Goal: Task Accomplishment & Management: Complete application form

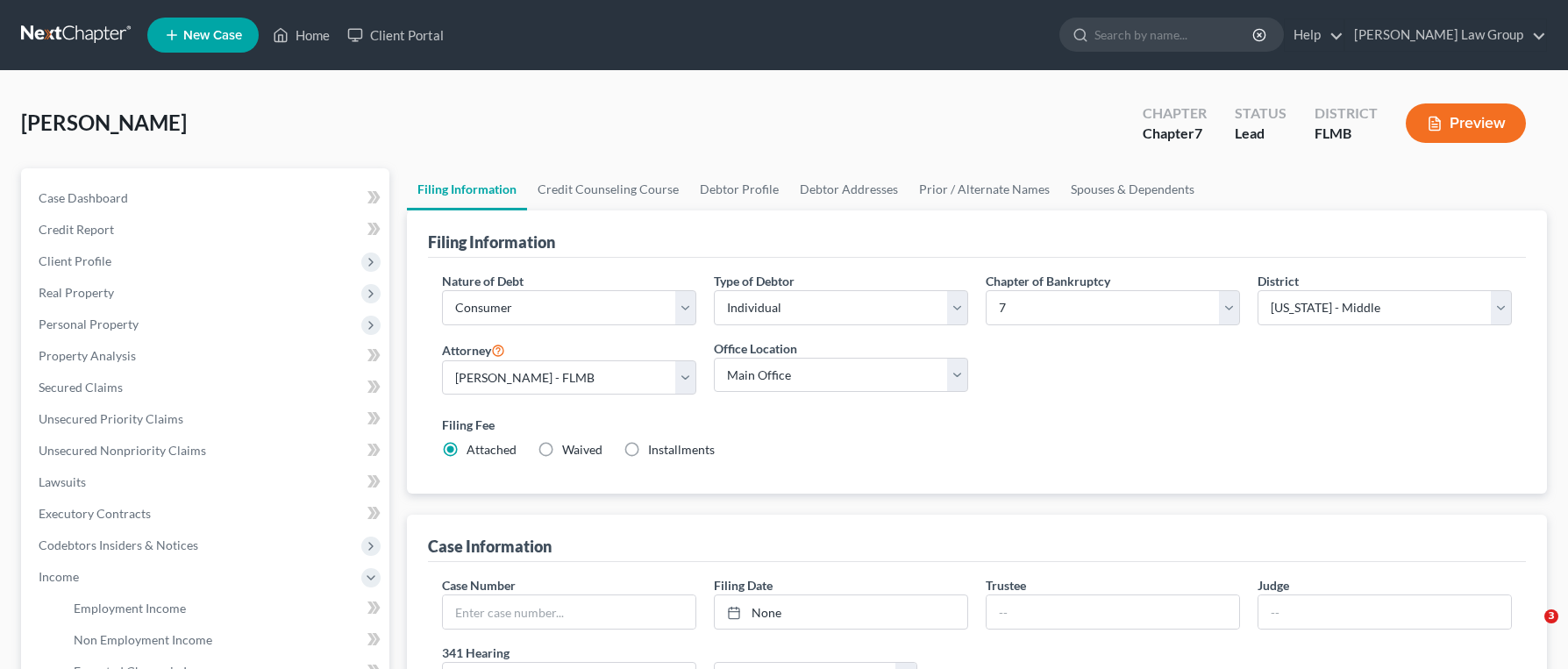
select select "1"
select select "0"
select select "15"
select select "0"
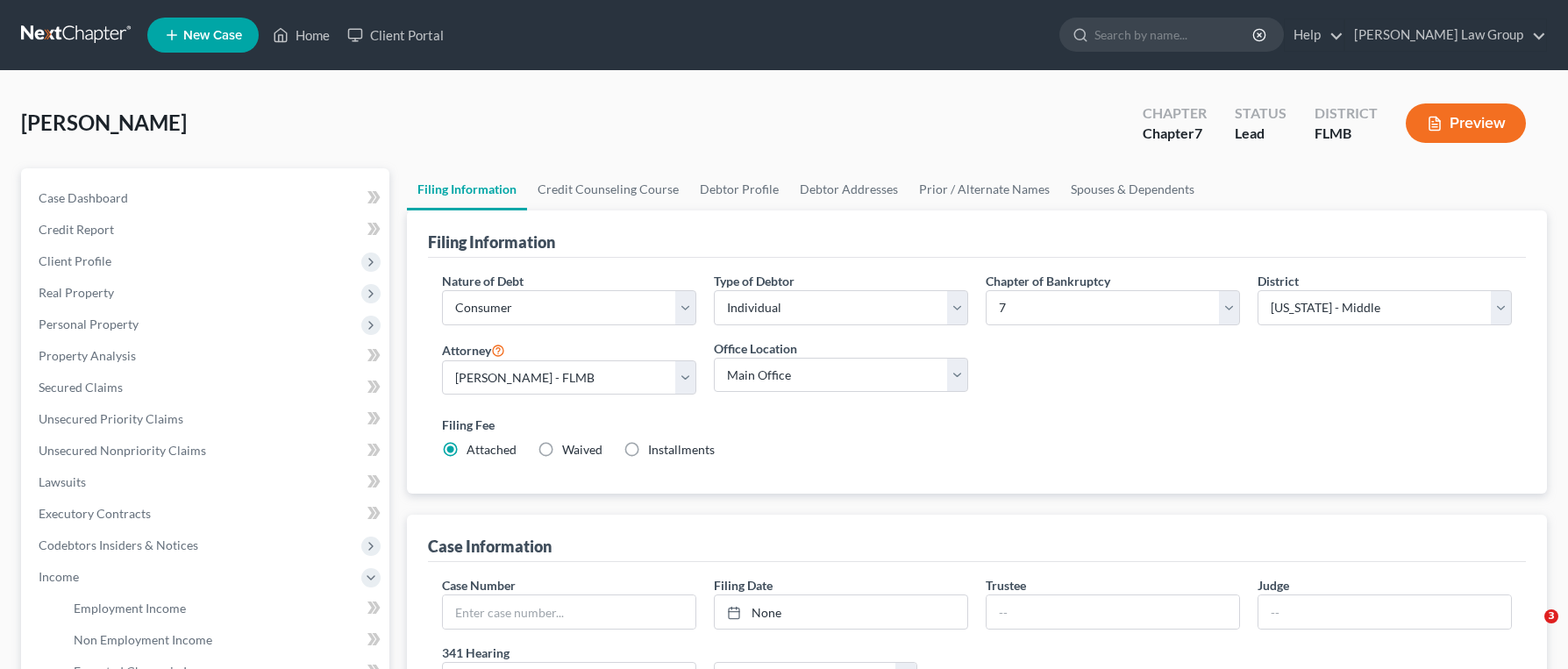
select select "4"
select select "1"
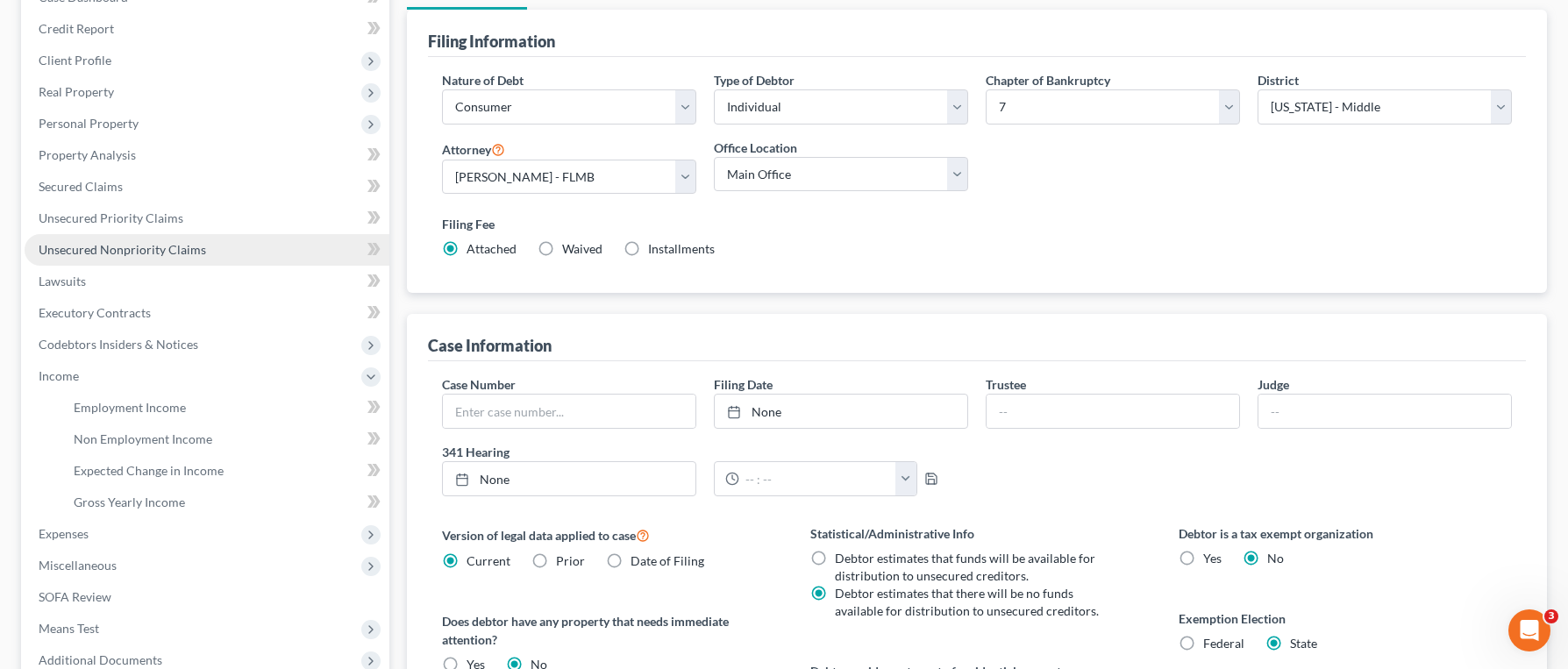
click at [223, 252] on link "Unsecured Nonpriority Claims" at bounding box center [207, 250] width 365 height 32
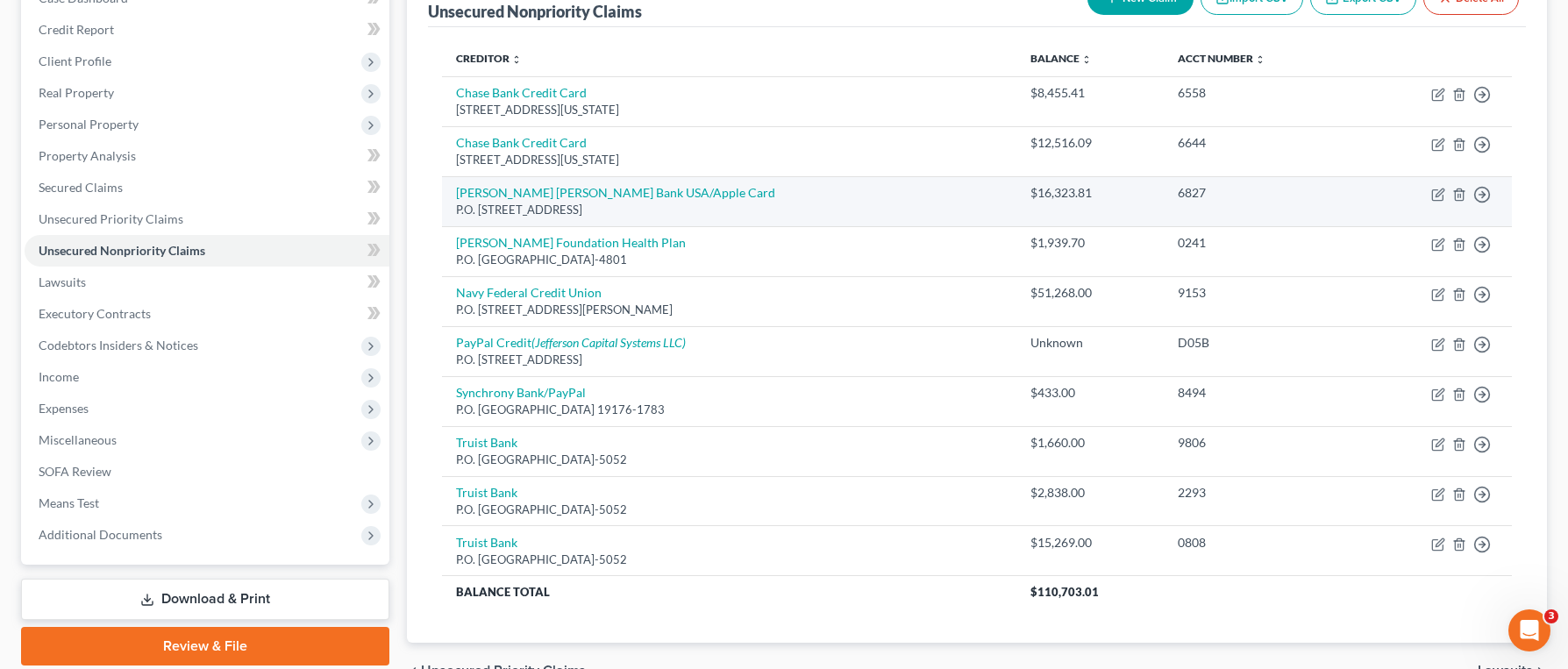
scroll to position [296, 0]
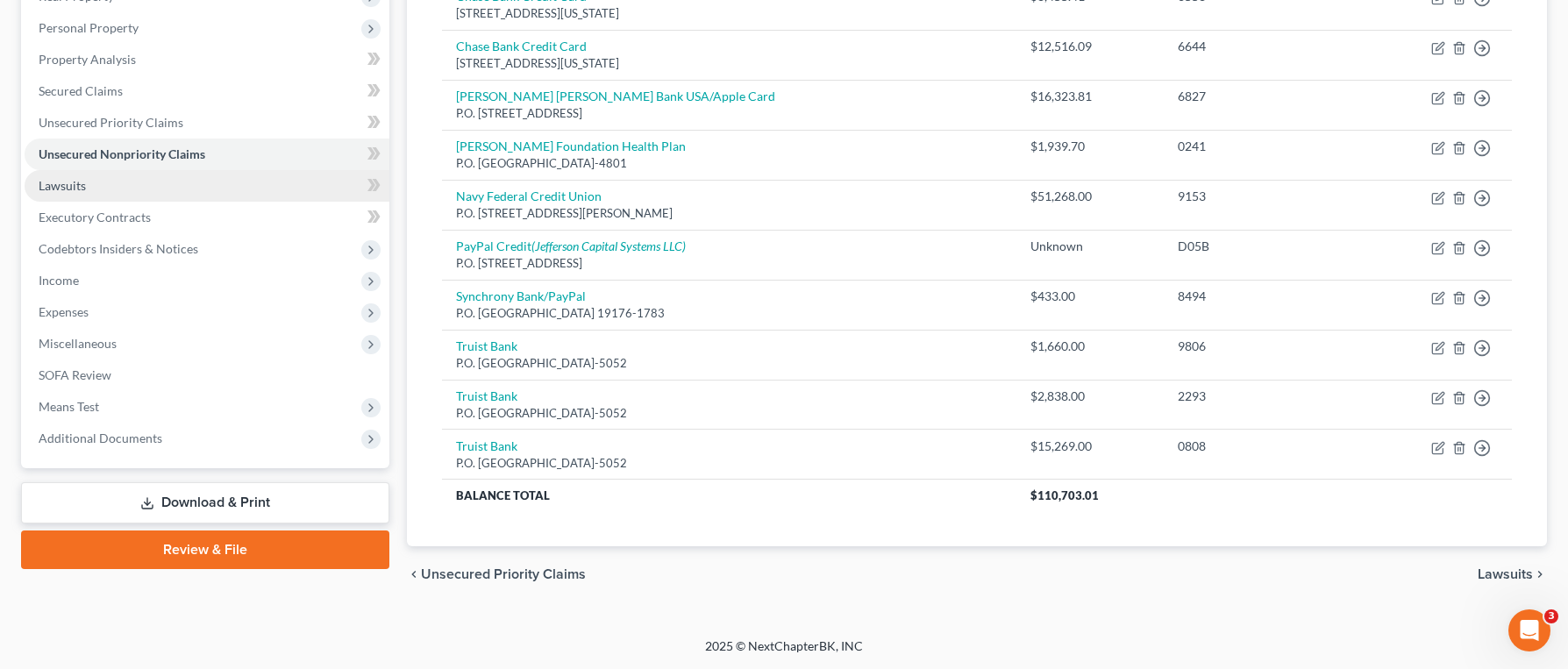
click at [136, 185] on link "Lawsuits" at bounding box center [207, 185] width 365 height 32
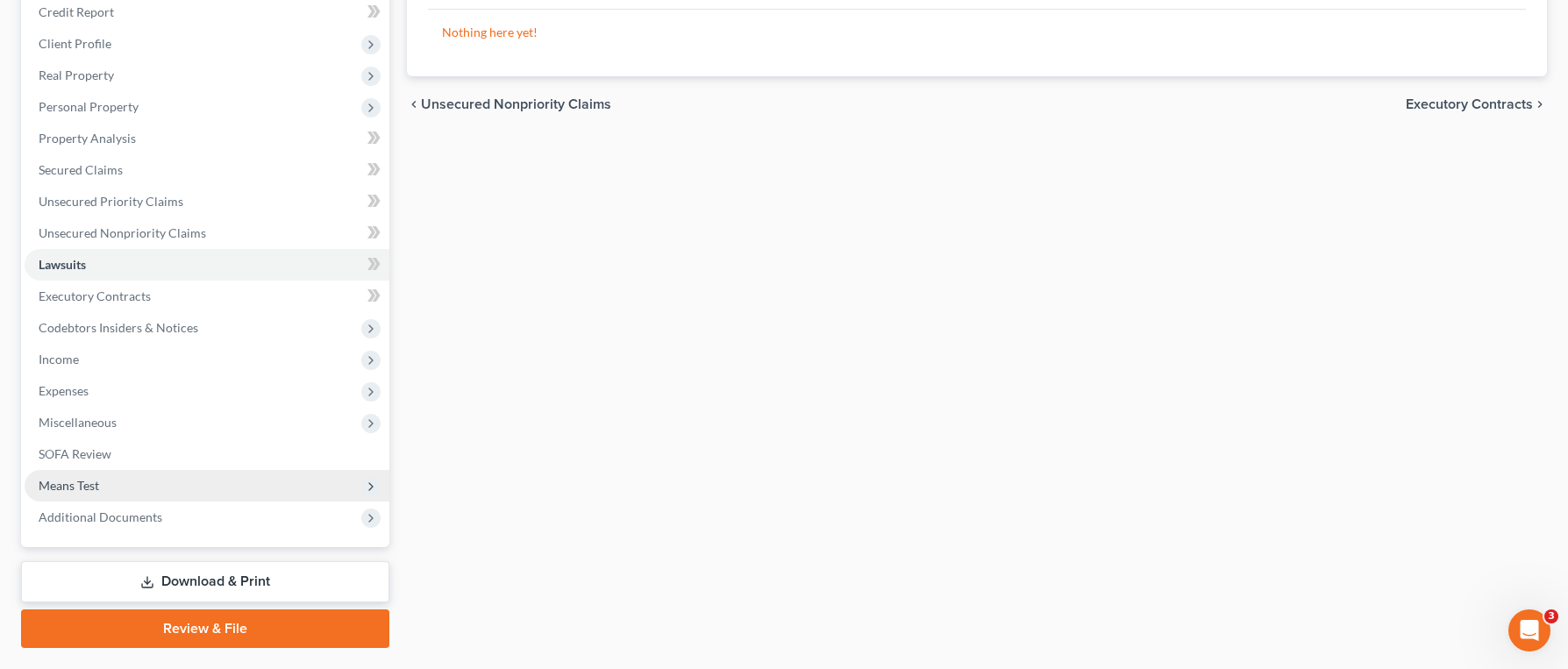
scroll to position [218, 0]
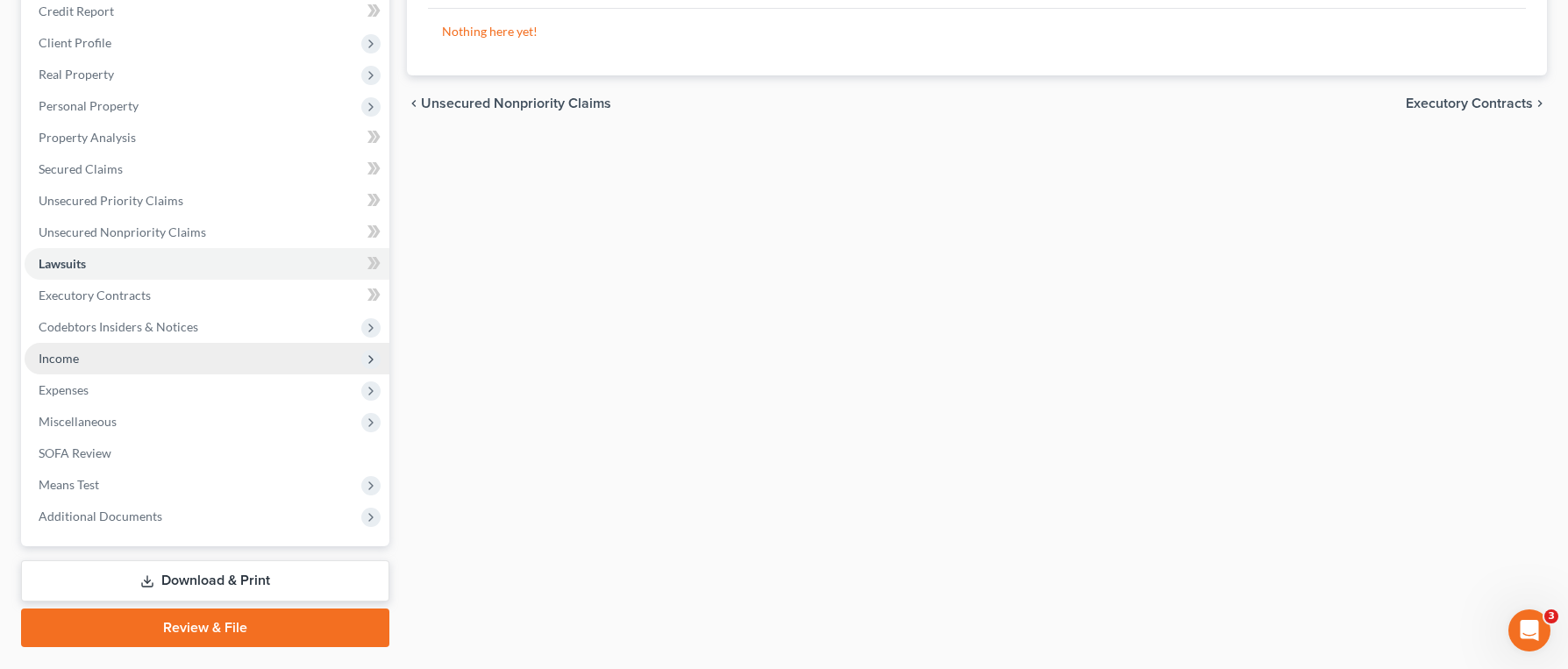
click at [103, 368] on span "Income" at bounding box center [207, 358] width 365 height 32
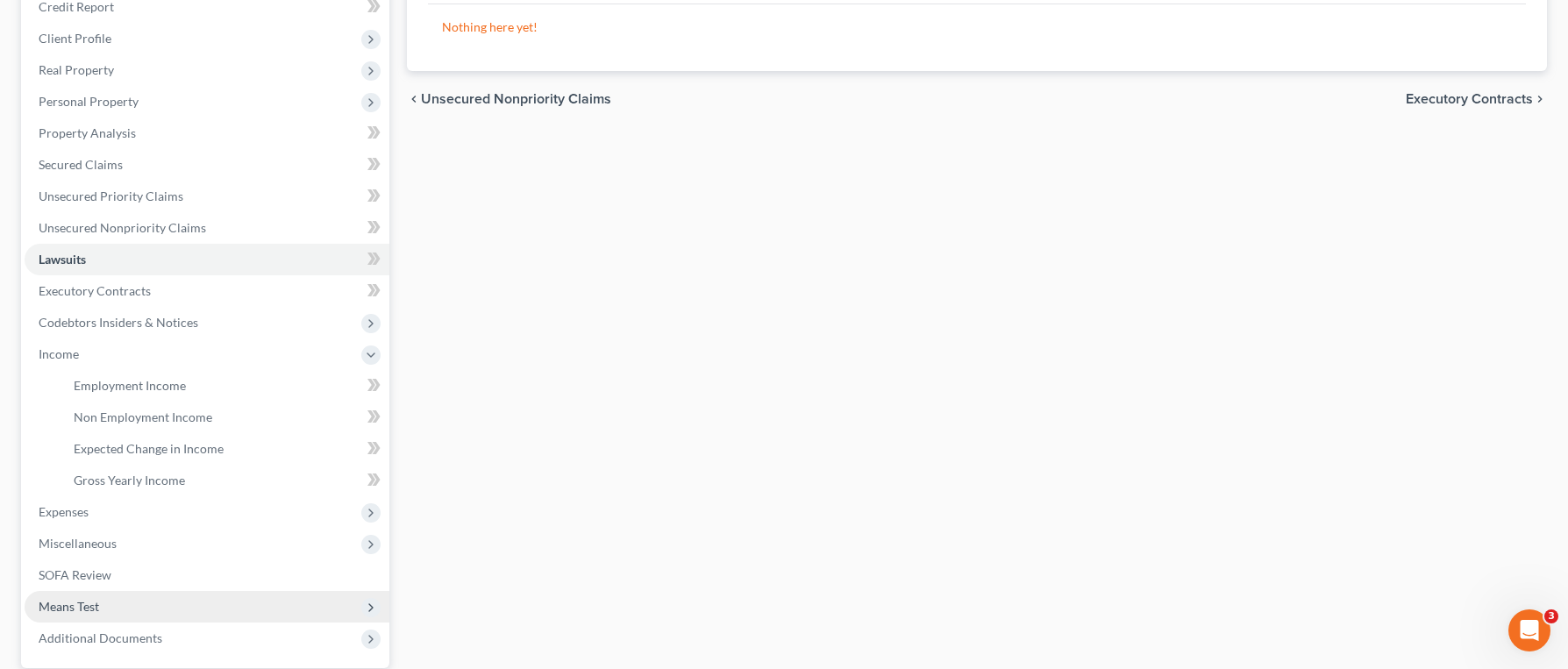
scroll to position [304, 0]
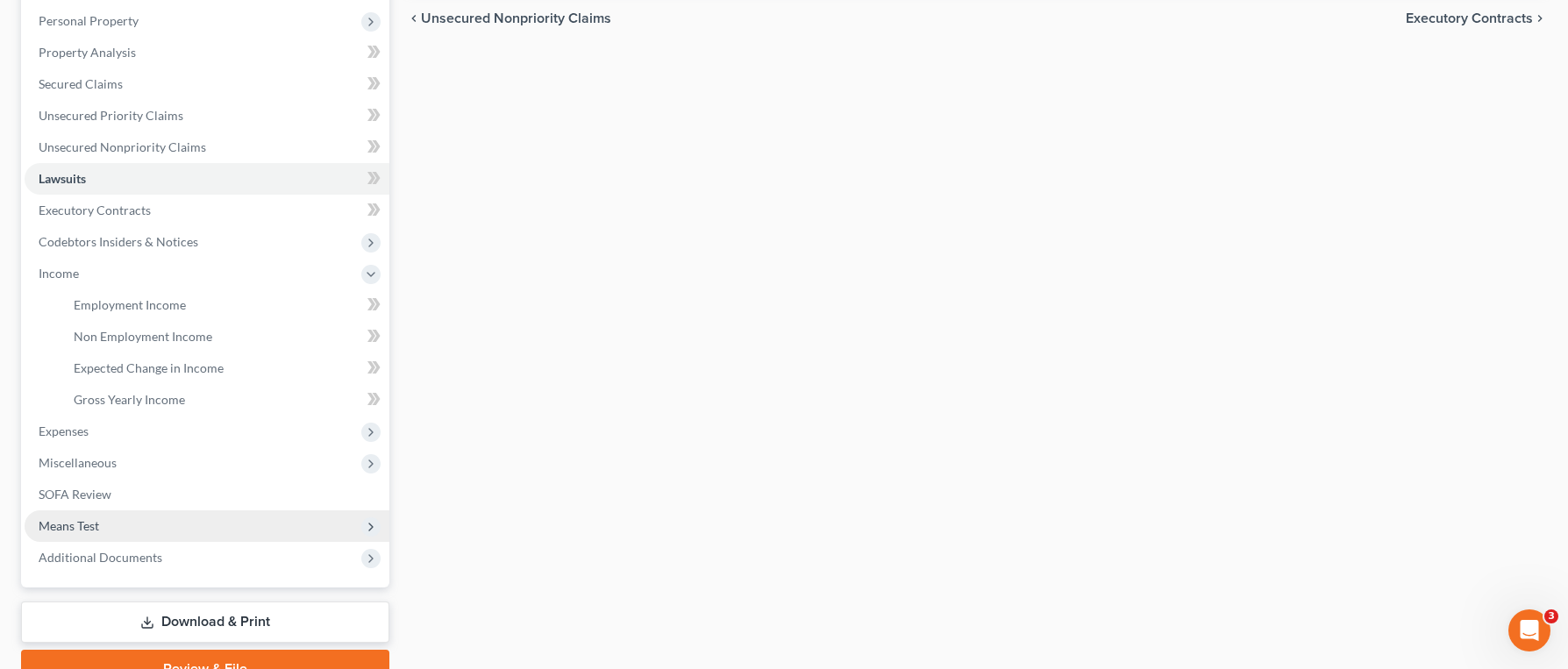
click at [126, 525] on span "Means Test" at bounding box center [207, 526] width 365 height 32
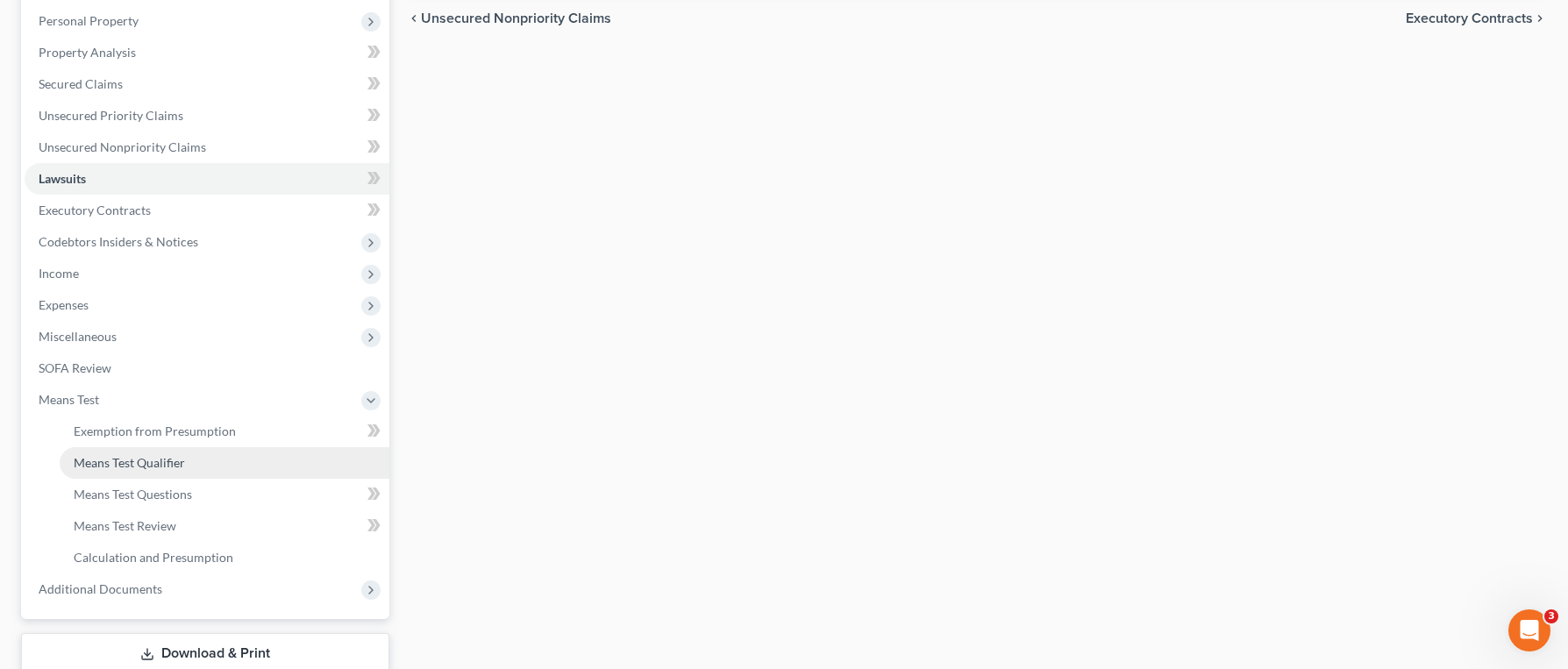
click at [150, 470] on link "Means Test Qualifier" at bounding box center [224, 463] width 330 height 32
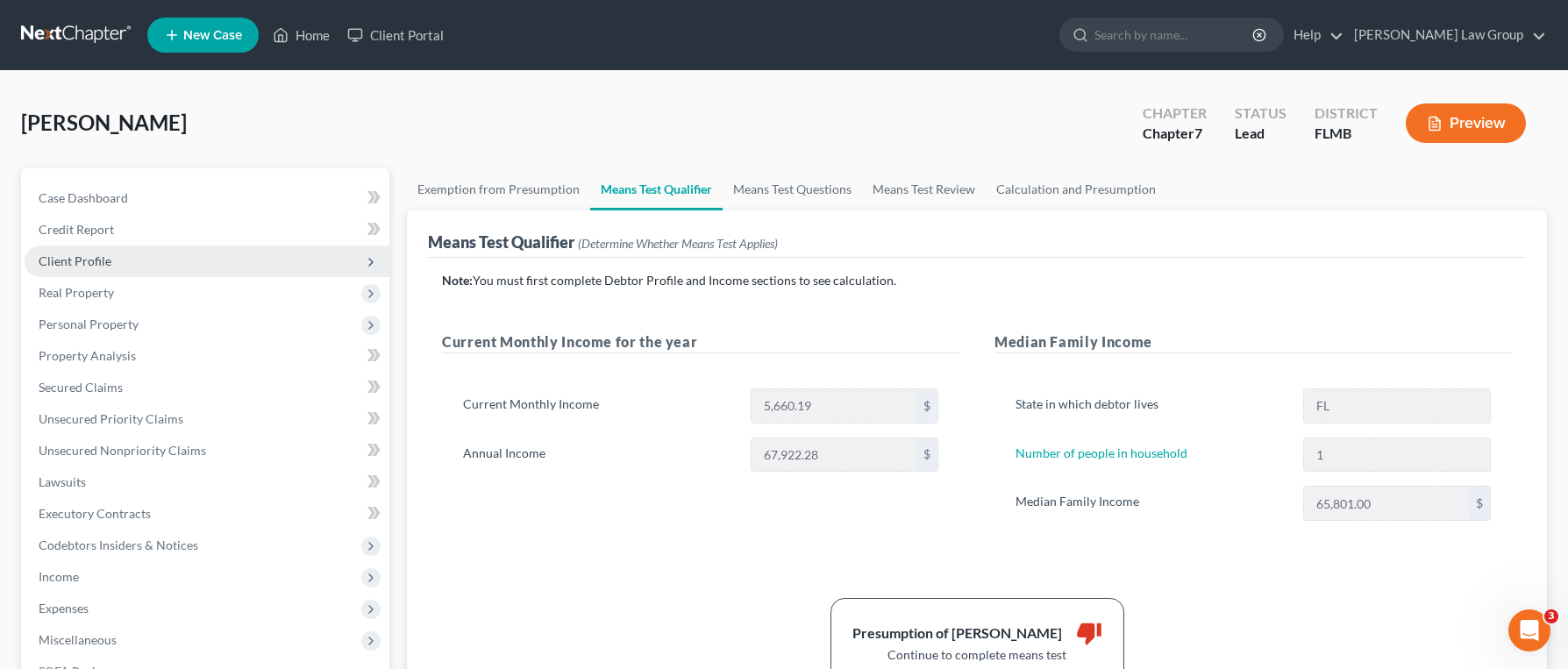
click at [116, 261] on span "Client Profile" at bounding box center [207, 261] width 365 height 32
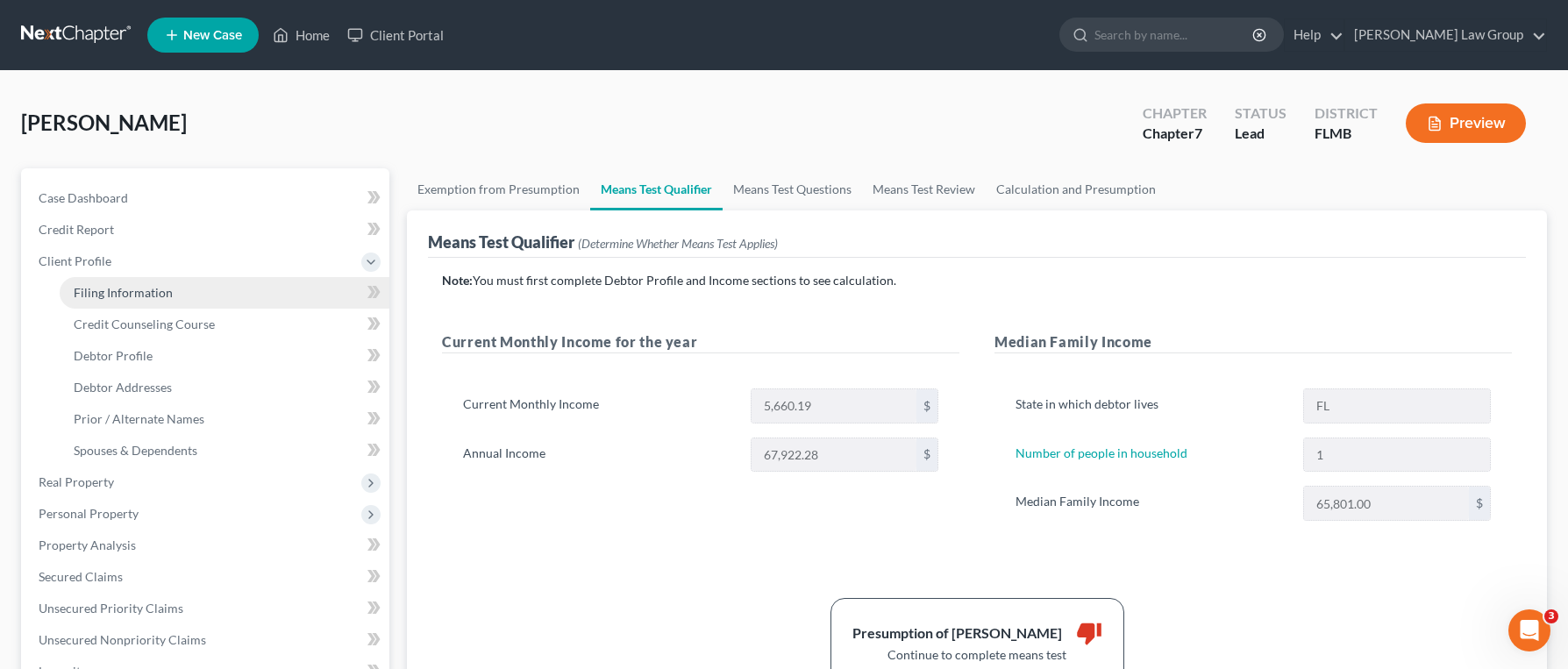
click at [152, 305] on link "Filing Information" at bounding box center [224, 293] width 330 height 32
select select "1"
select select "0"
select select "15"
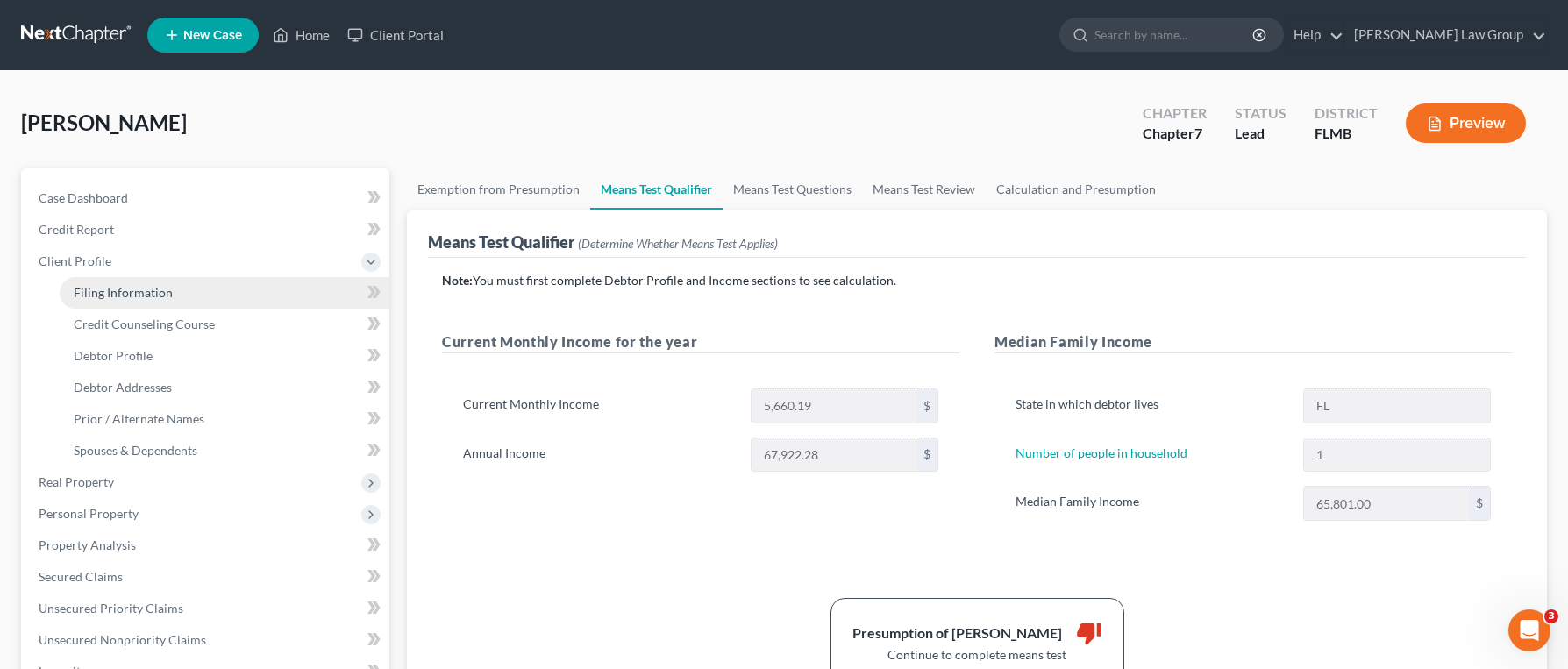
select select "0"
select select "4"
select select "1"
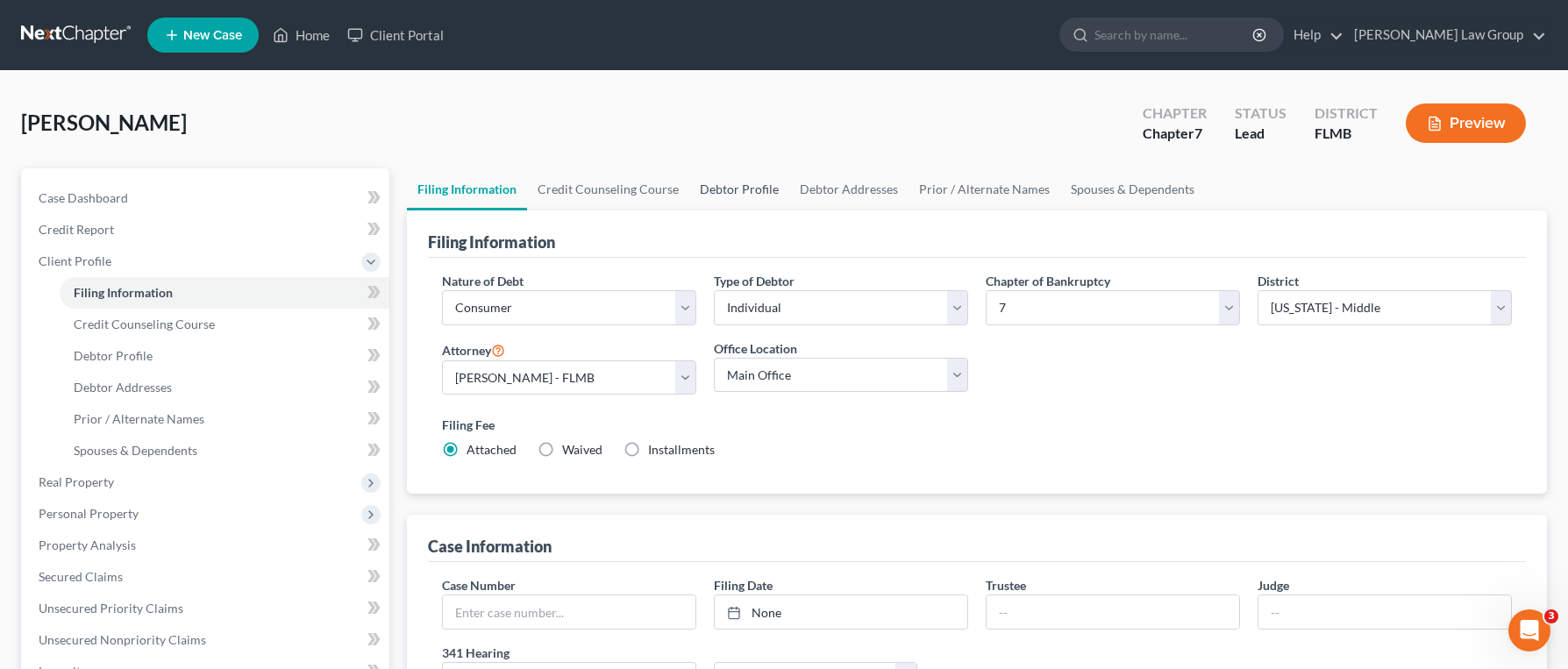
click at [718, 190] on link "Debtor Profile" at bounding box center [738, 188] width 100 height 42
select select "0"
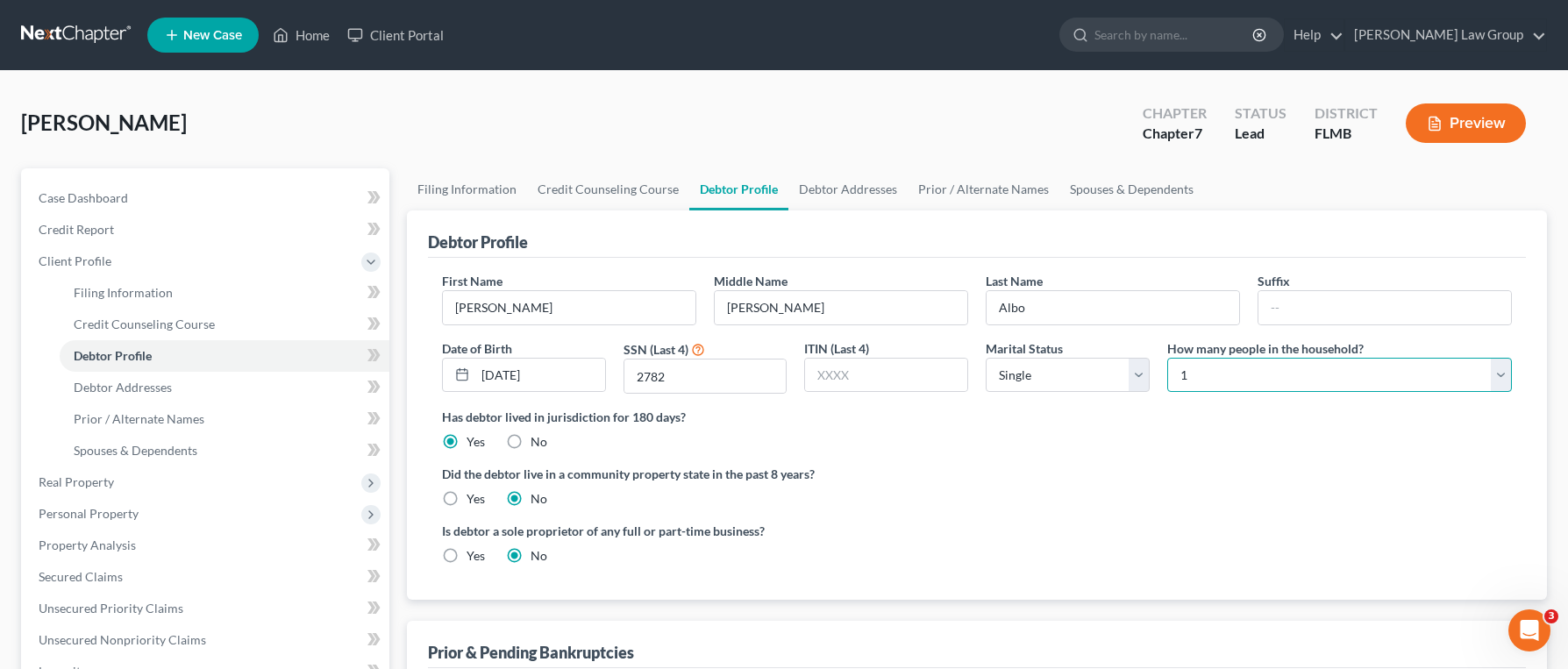
click at [1260, 364] on select "Select 1 2 3 4 5 6 7 8 9 10 11 12 13 14 15 16 17 18 19 20" at bounding box center [1339, 376] width 344 height 35
select select "1"
click at [1167, 358] on select "Select 1 2 3 4 5 6 7 8 9 10 11 12 13 14 15 16 17 18 19 20" at bounding box center [1339, 376] width 344 height 35
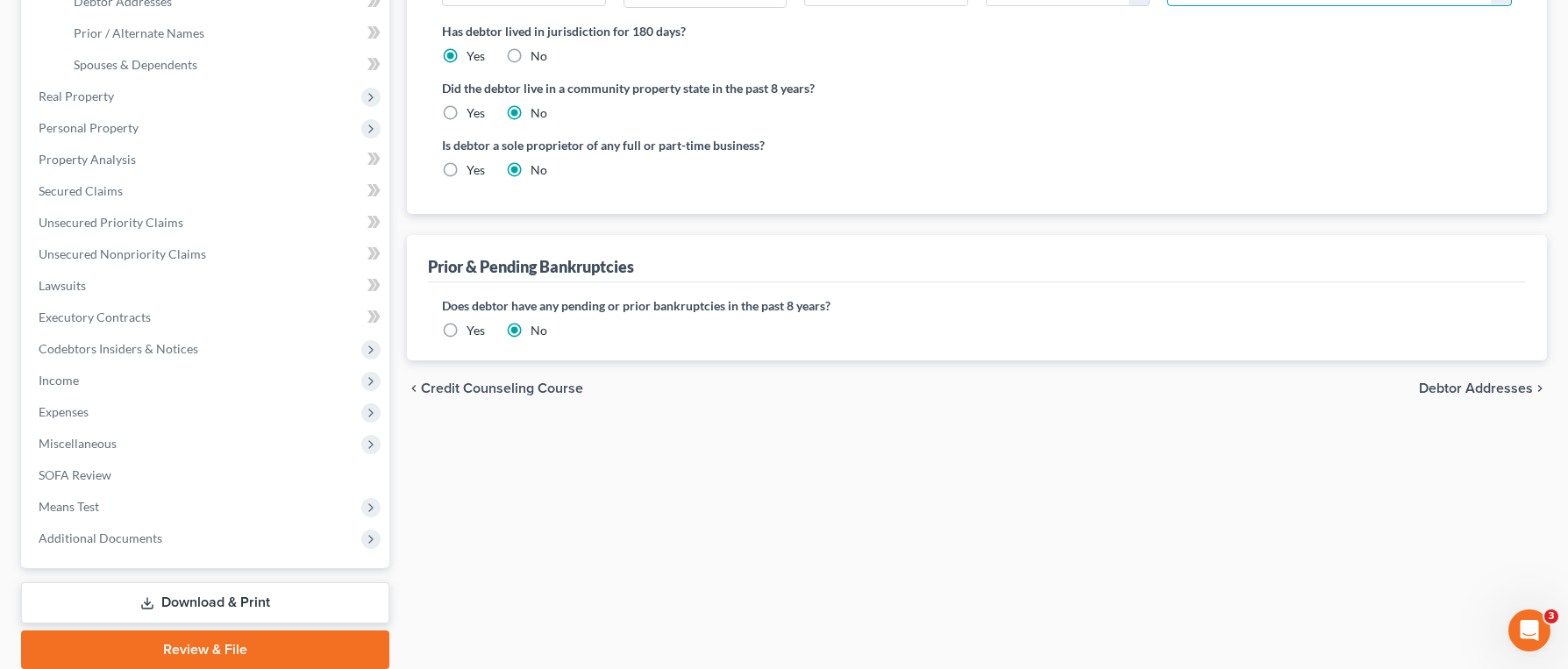
scroll to position [452, 0]
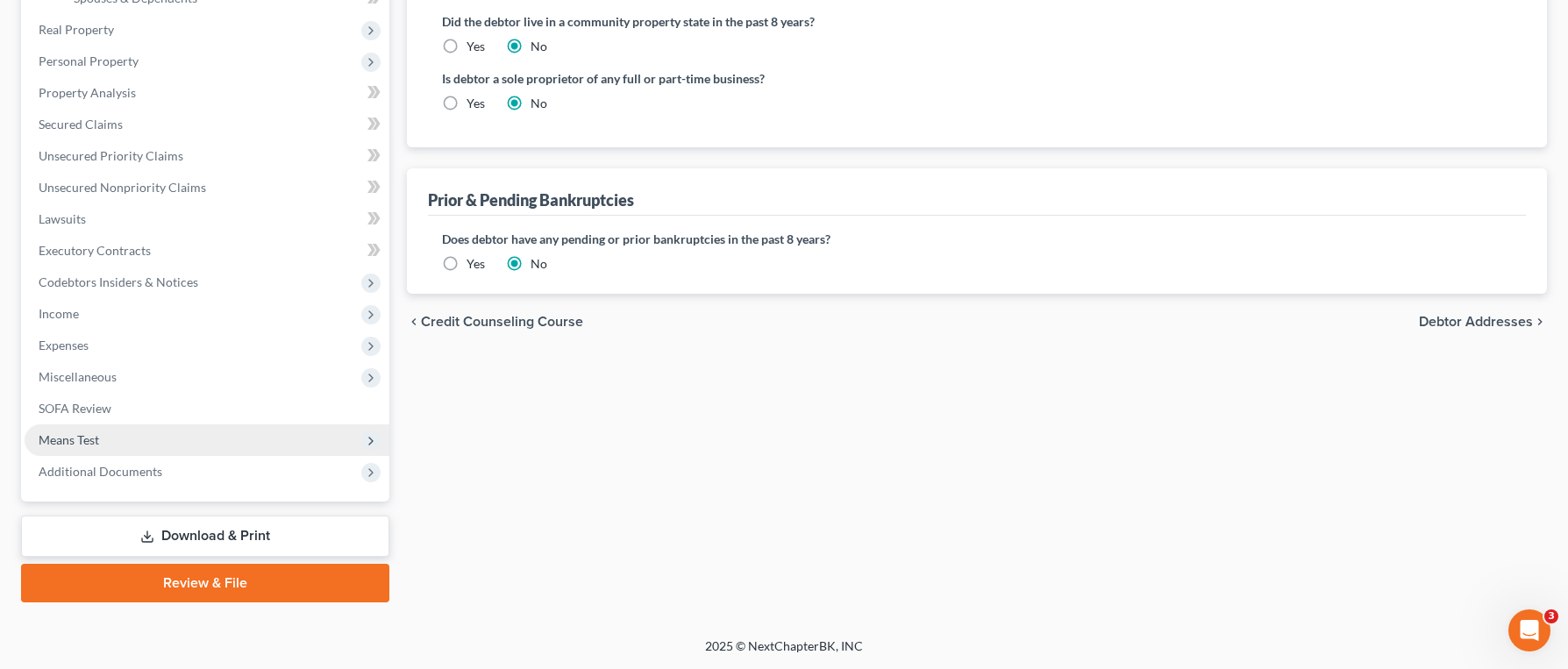
click at [94, 449] on span "Means Test" at bounding box center [207, 440] width 365 height 32
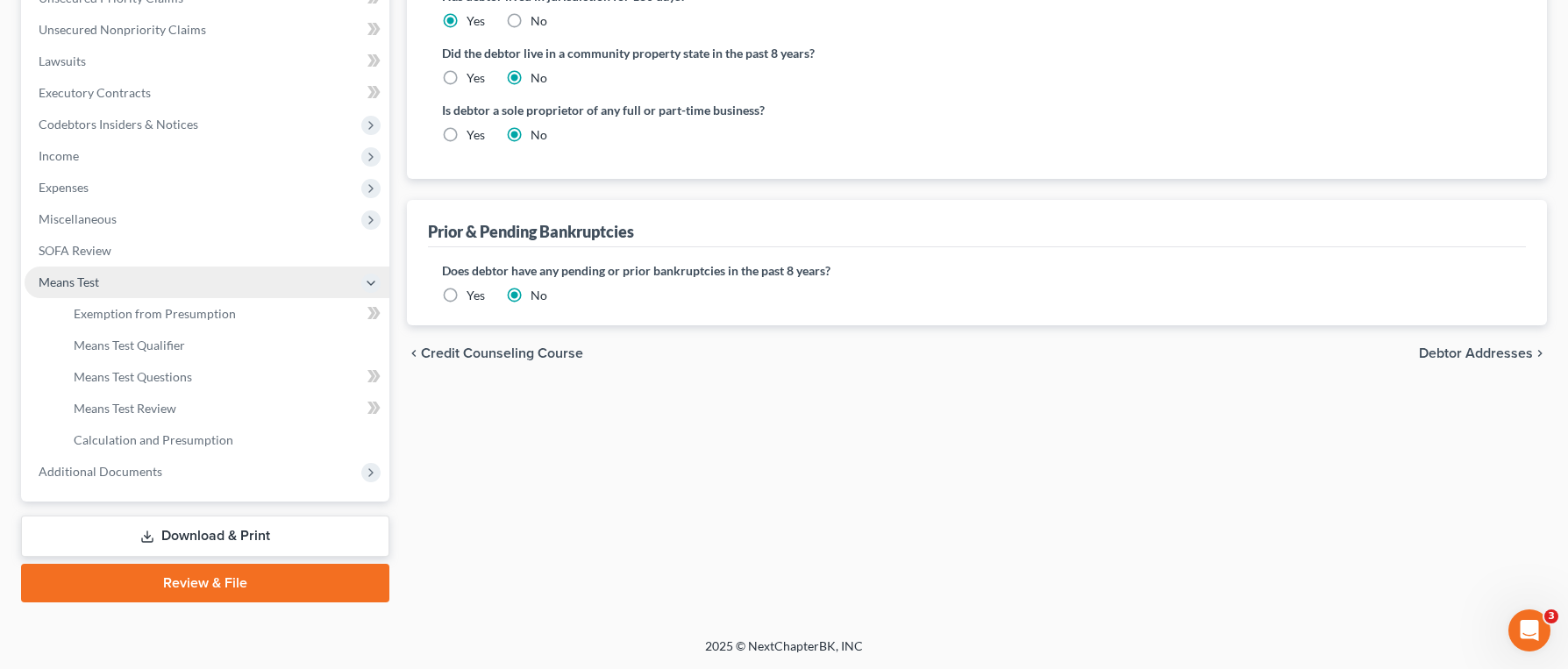
scroll to position [421, 0]
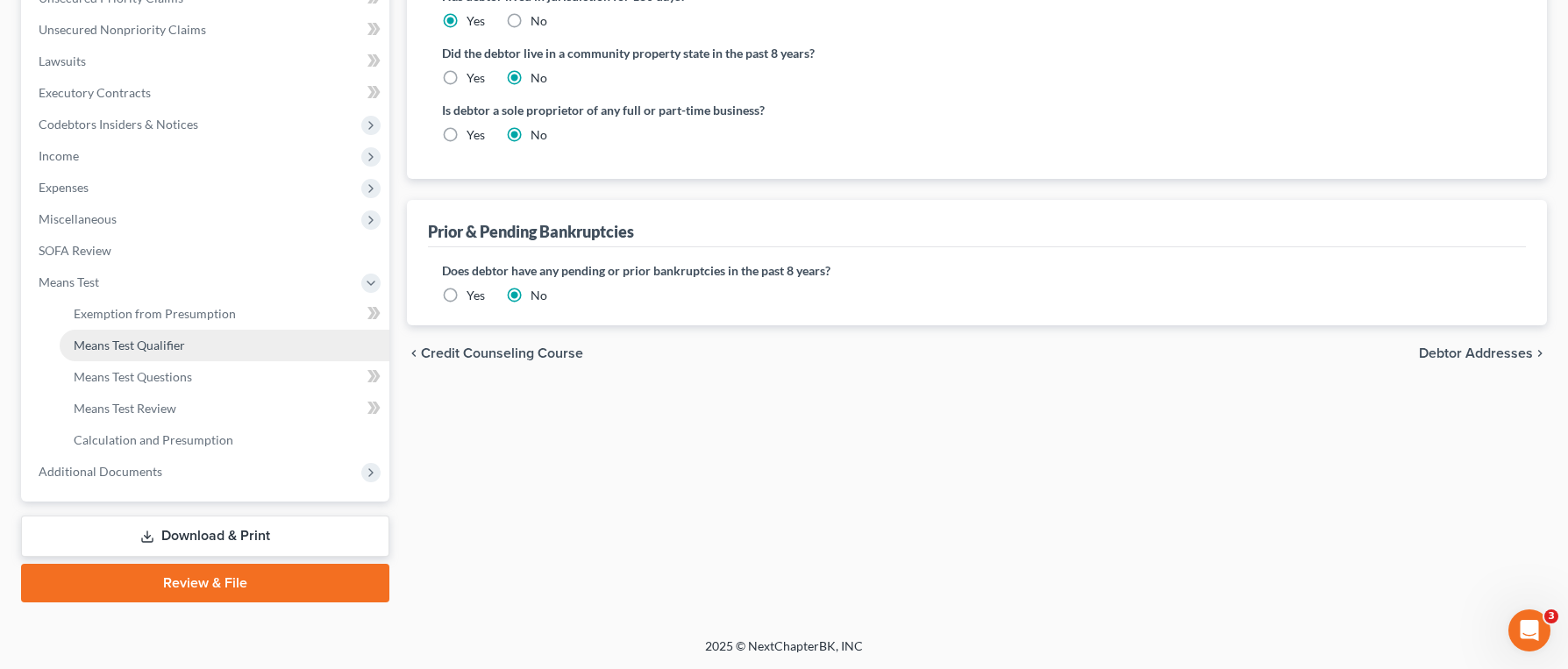
click at [192, 355] on link "Means Test Qualifier" at bounding box center [224, 346] width 330 height 32
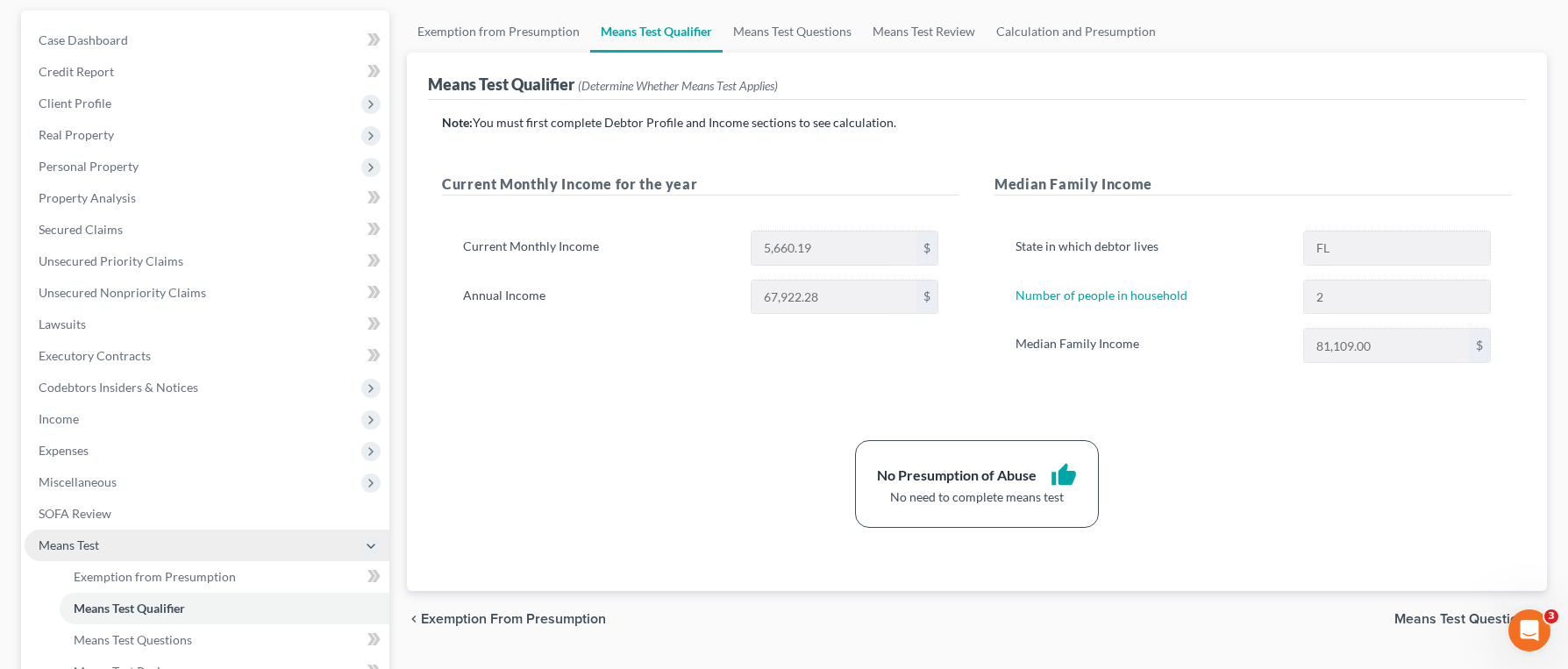
scroll to position [251, 0]
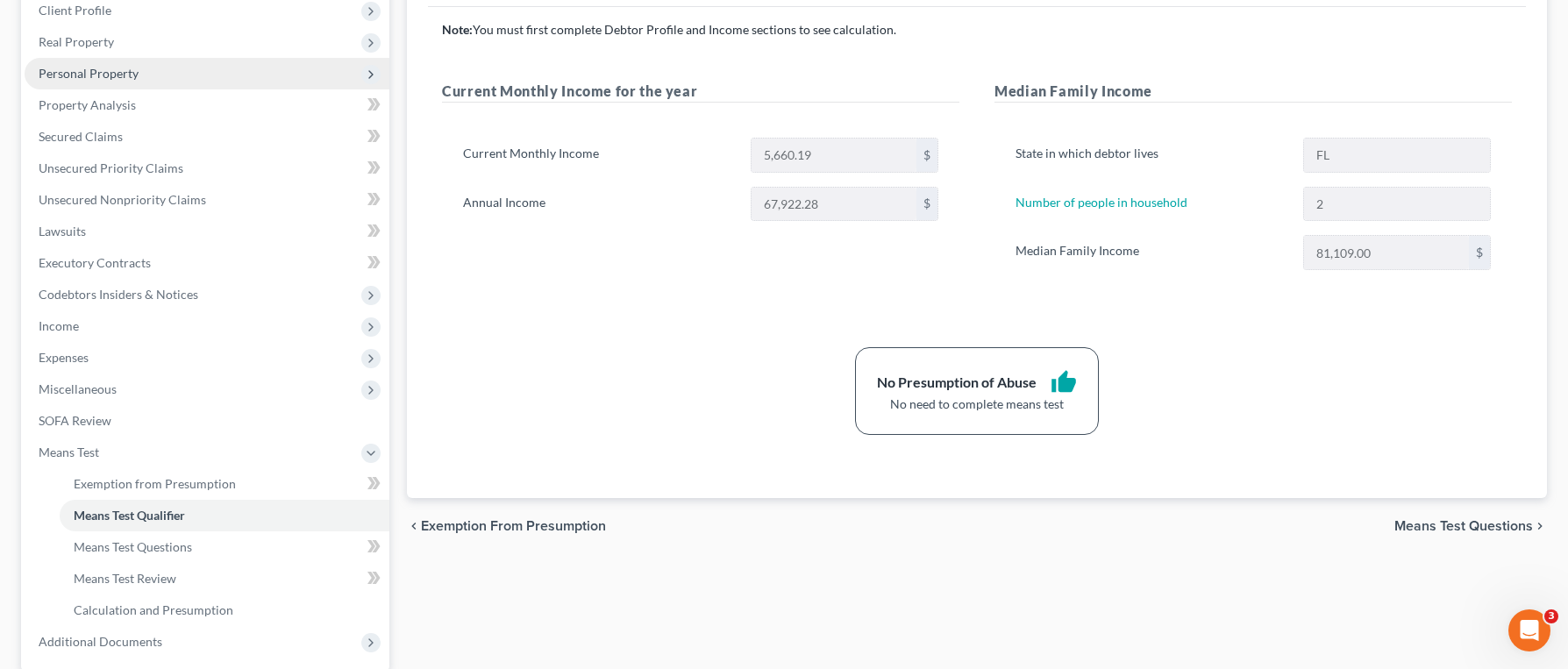
click at [145, 74] on span "Personal Property" at bounding box center [207, 74] width 365 height 32
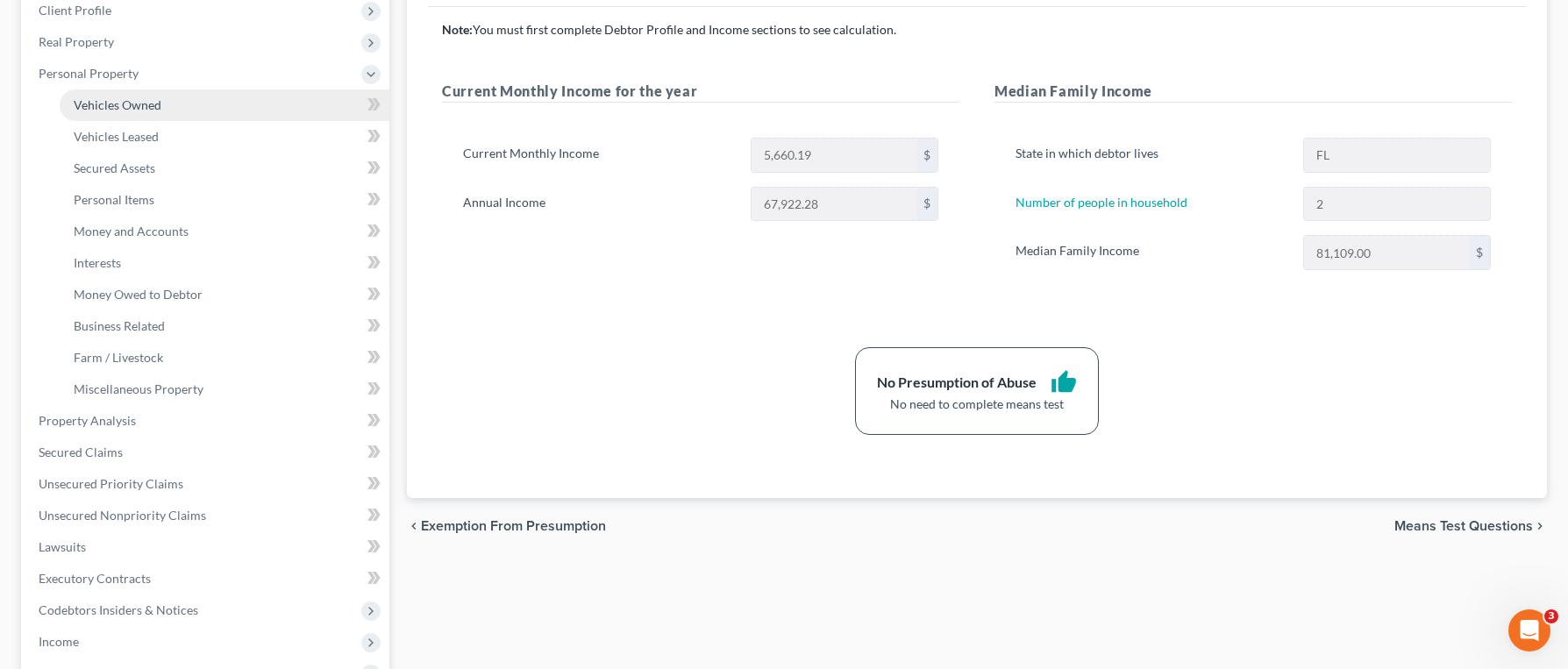
click at [151, 103] on span "Vehicles Owned" at bounding box center [117, 104] width 87 height 15
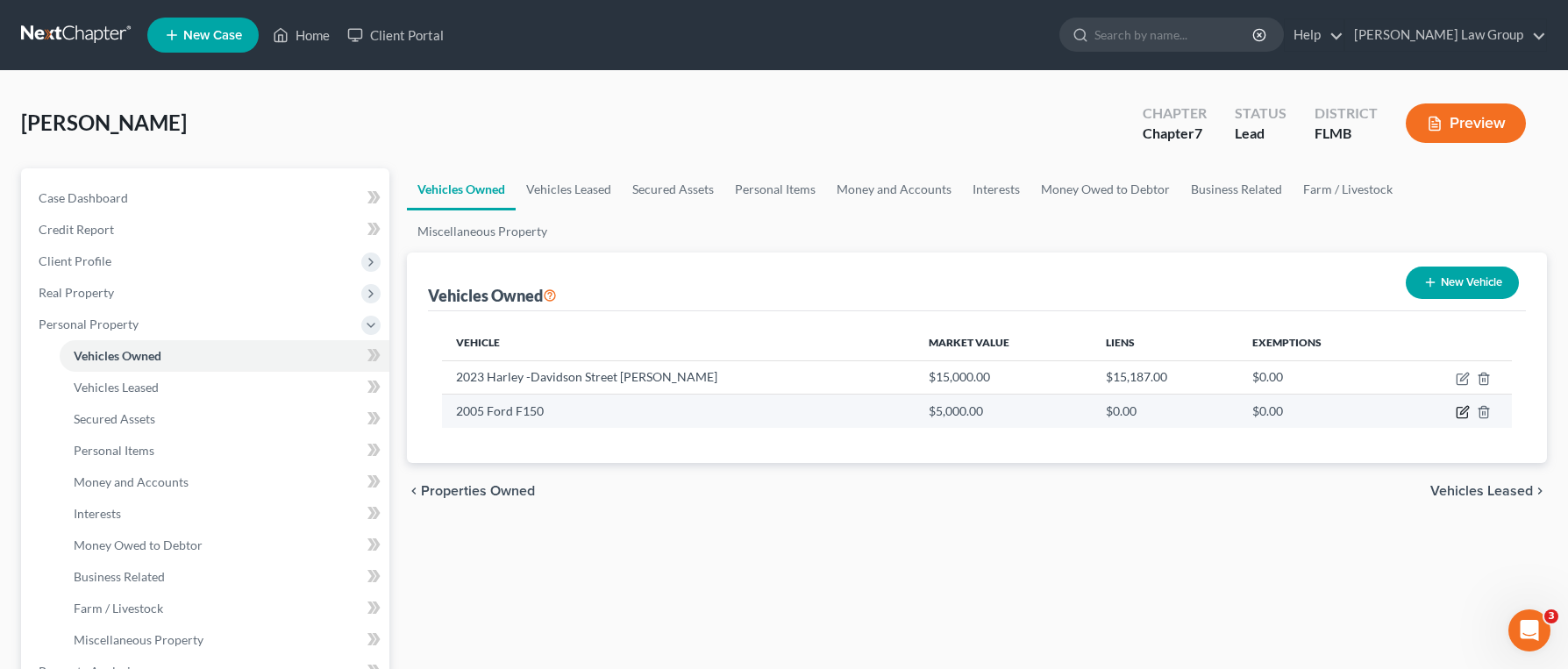
click at [1464, 405] on icon "button" at bounding box center [1462, 412] width 14 height 14
select select "0"
select select "21"
select select "3"
select select "0"
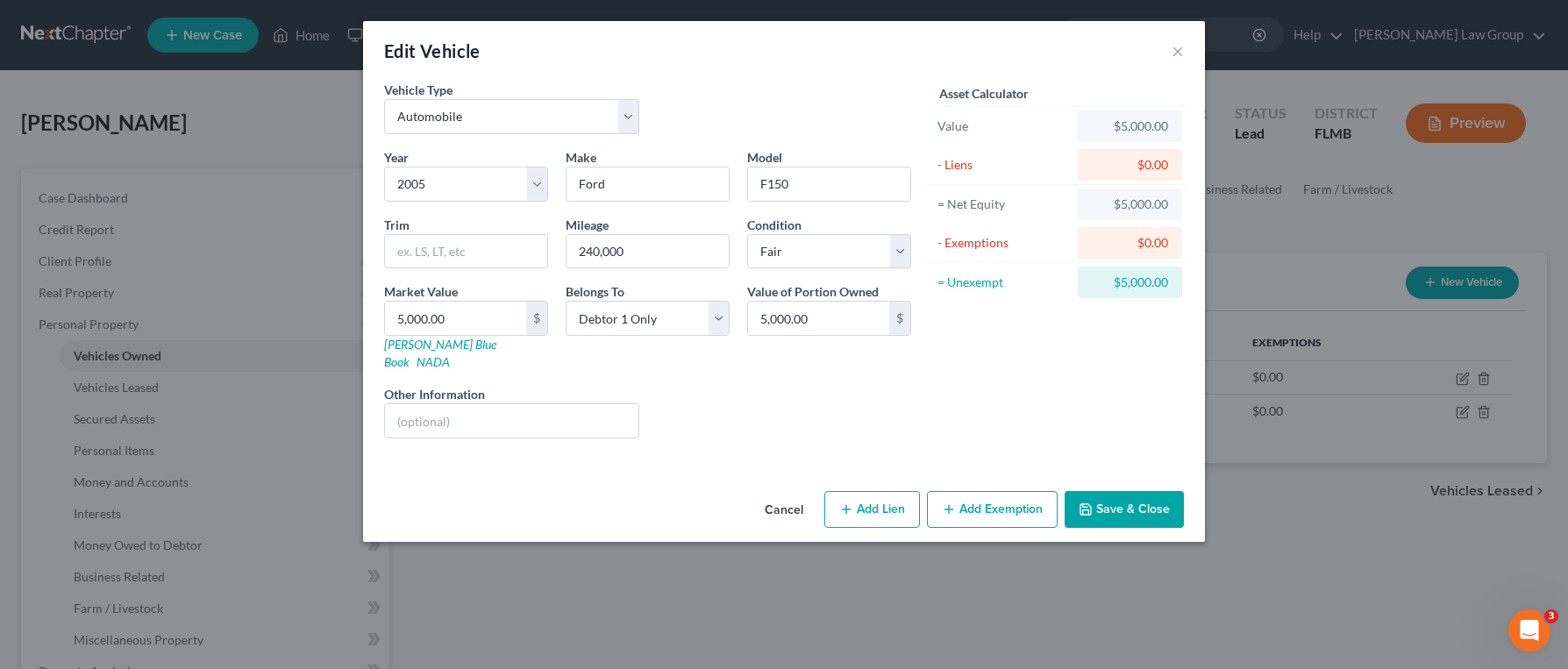
click at [977, 496] on button "Add Exemption" at bounding box center [992, 510] width 131 height 37
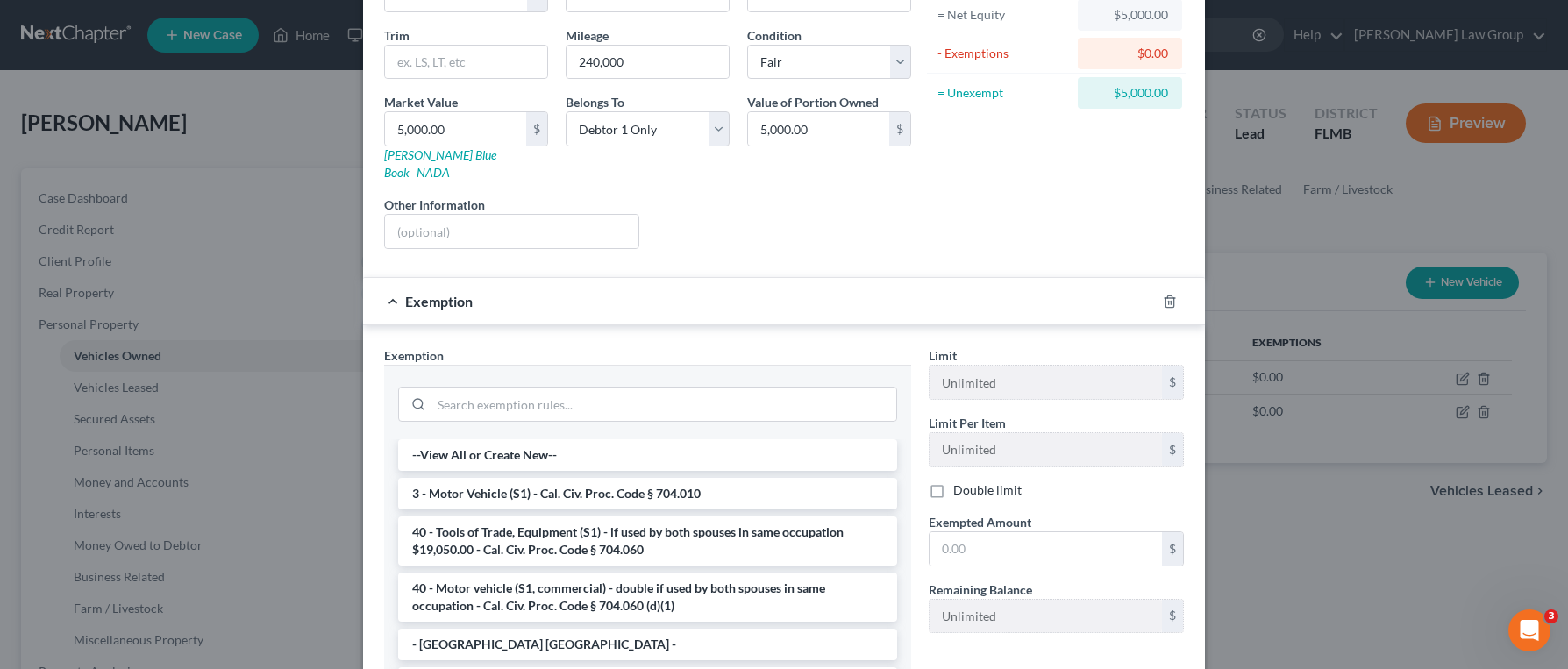
scroll to position [194, 0]
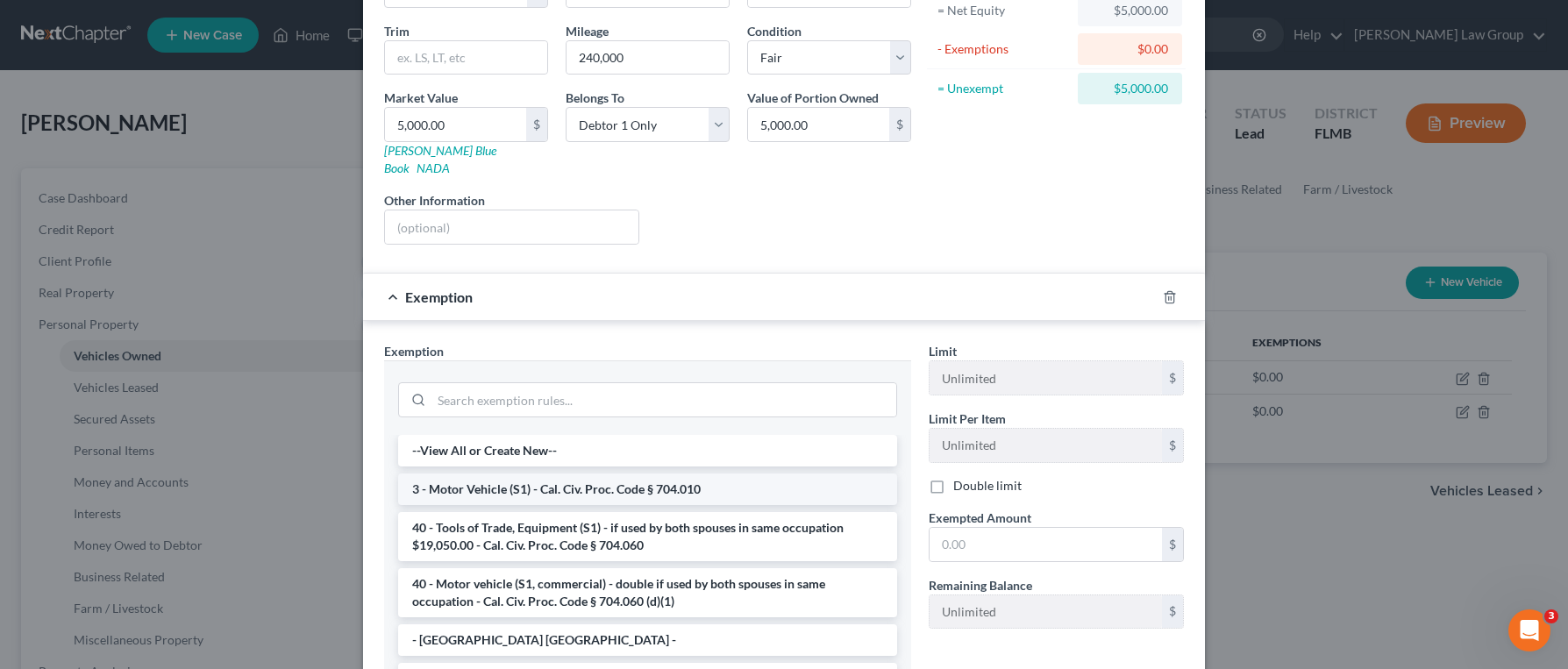
click at [653, 474] on li "3 - Motor Vehicle (S1) - Cal. Civ. Proc. Code § 704.010" at bounding box center [647, 489] width 499 height 32
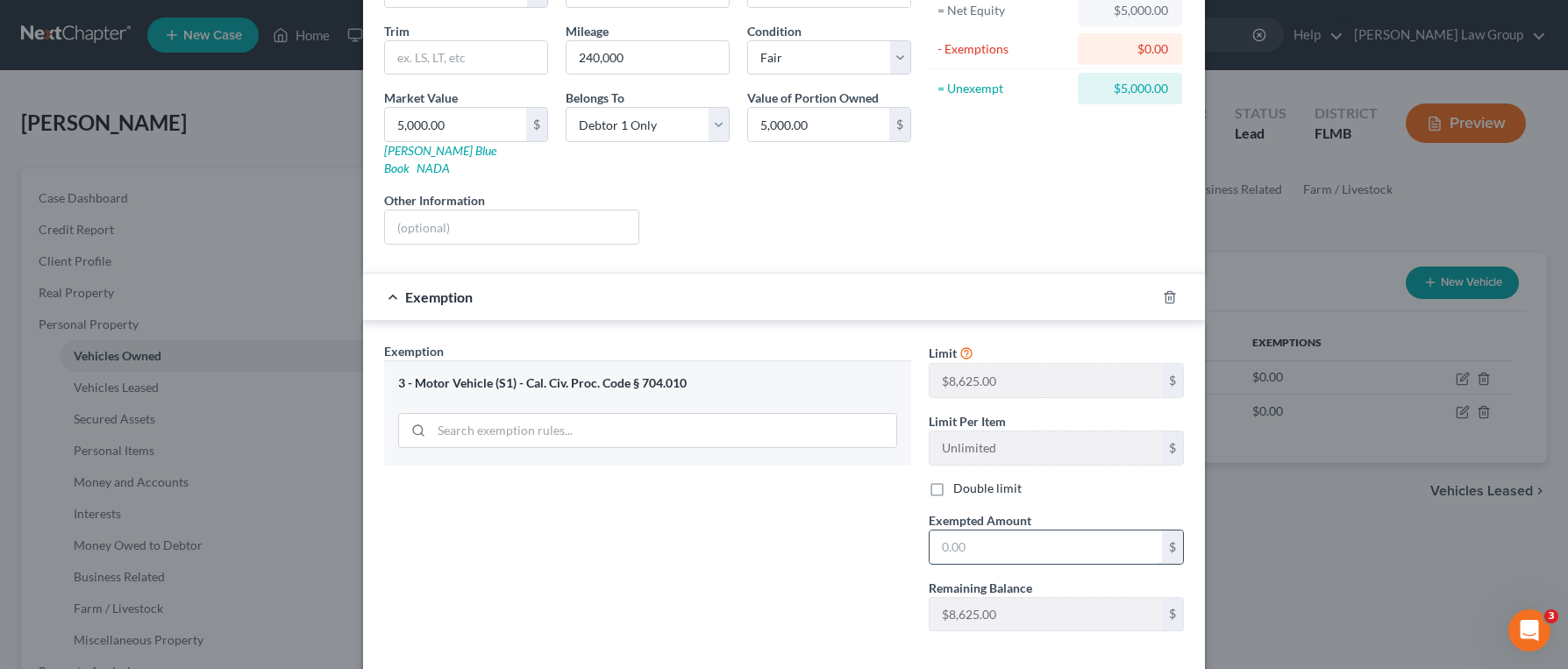
click at [1048, 531] on input "text" at bounding box center [1045, 548] width 232 height 33
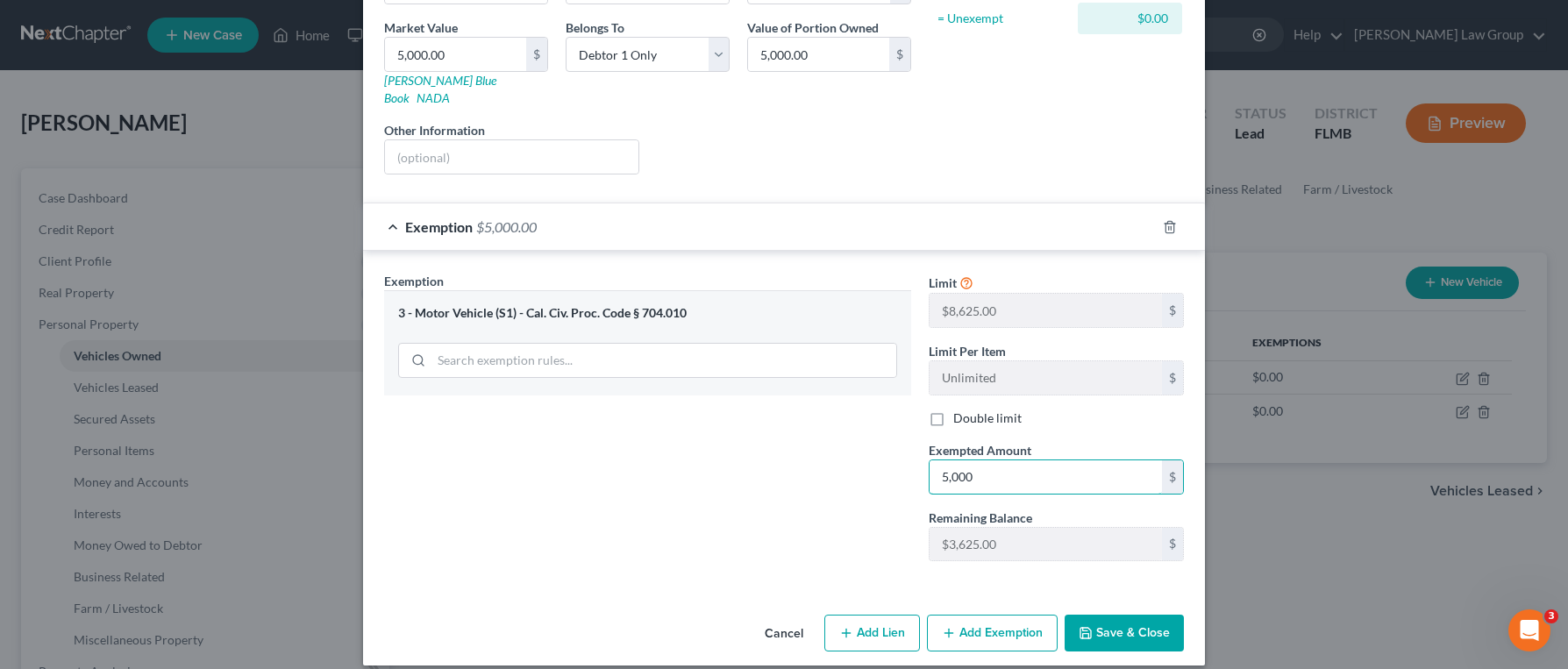
type input "5,000"
click at [1119, 618] on button "Save & Close" at bounding box center [1124, 633] width 119 height 37
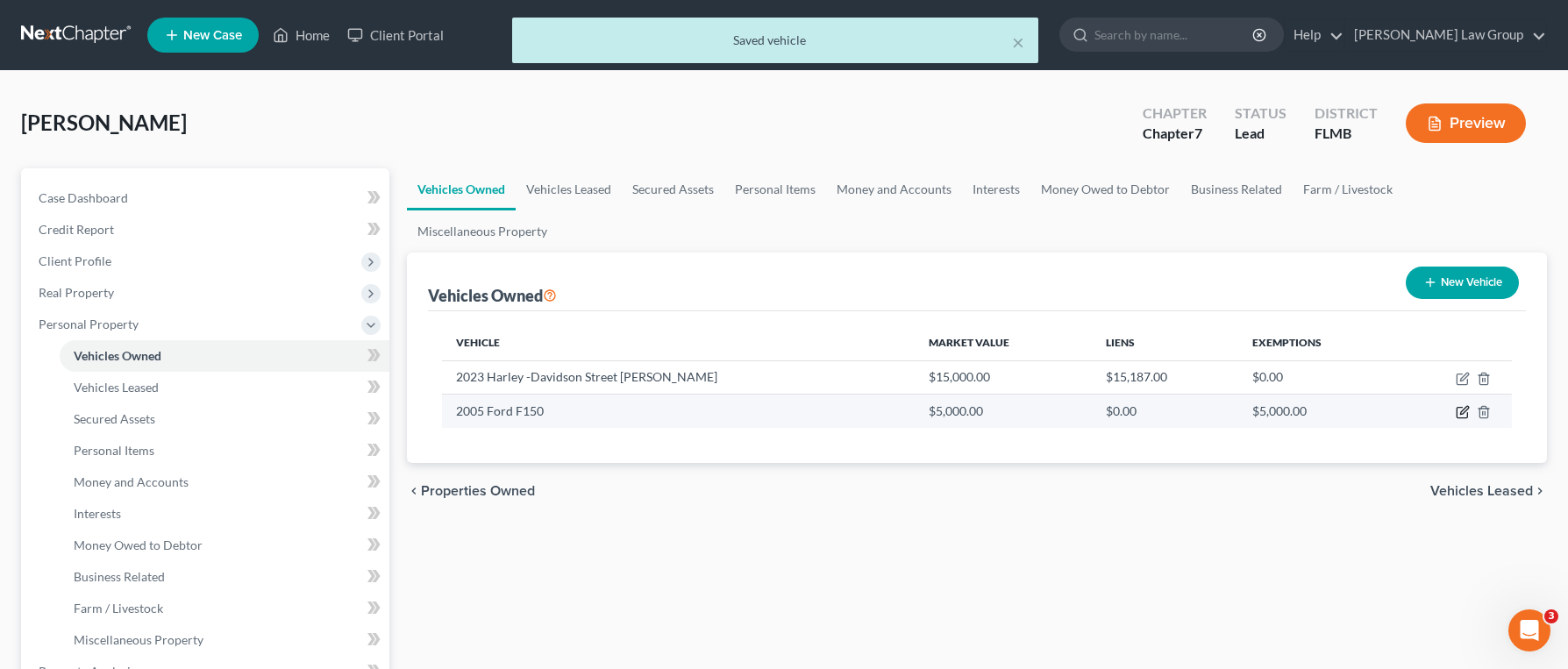
click at [1457, 405] on icon "button" at bounding box center [1462, 412] width 14 height 14
select select "0"
select select "21"
select select "3"
select select "0"
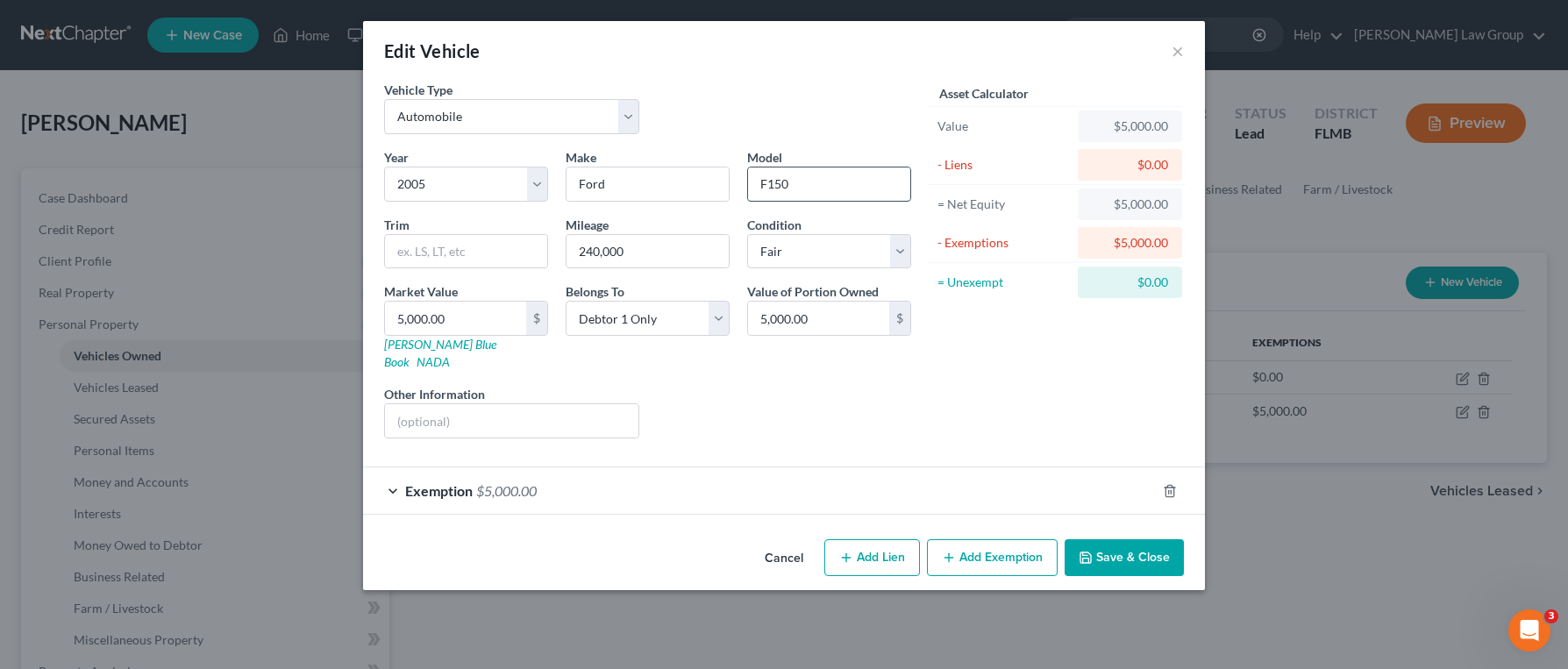
click at [768, 183] on input "F150" at bounding box center [829, 184] width 162 height 33
type input "F-150"
click at [1138, 540] on button "Save & Close" at bounding box center [1124, 558] width 119 height 37
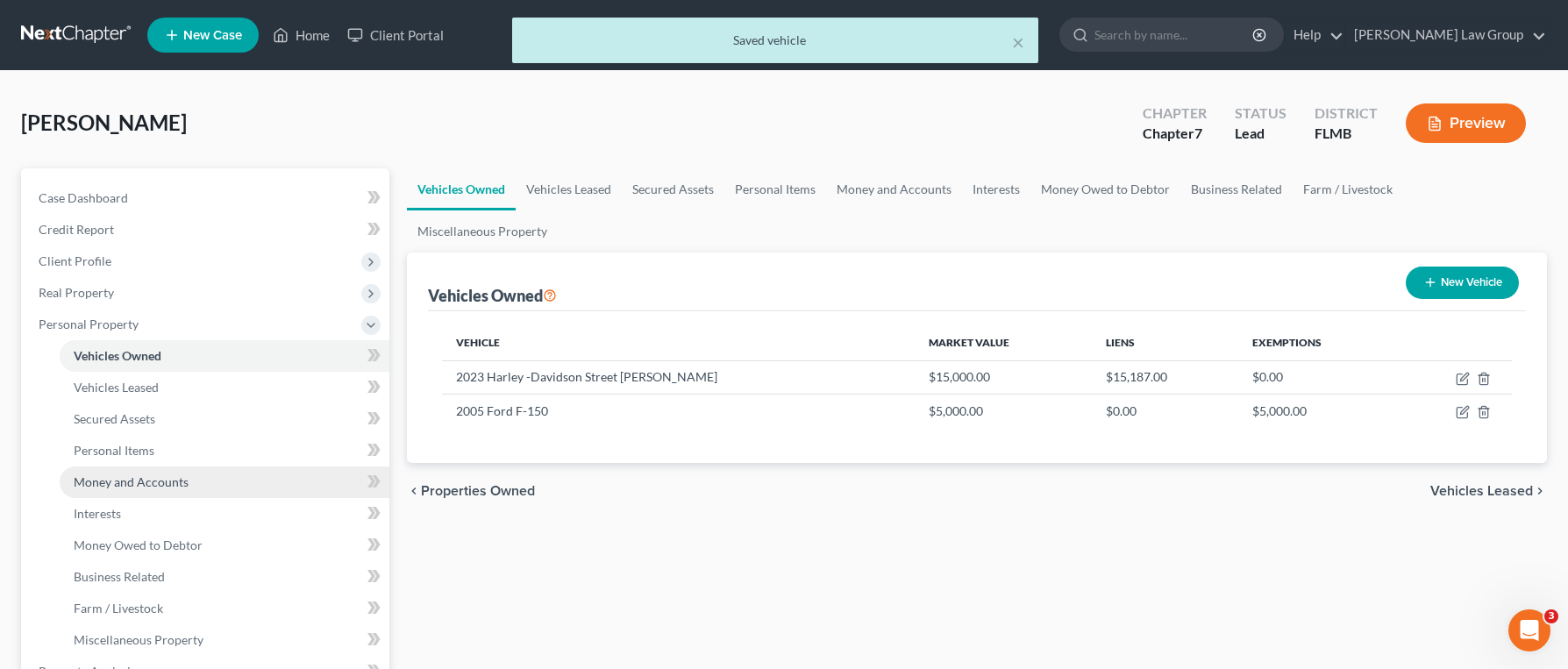
click at [188, 482] on link "Money and Accounts" at bounding box center [224, 483] width 330 height 32
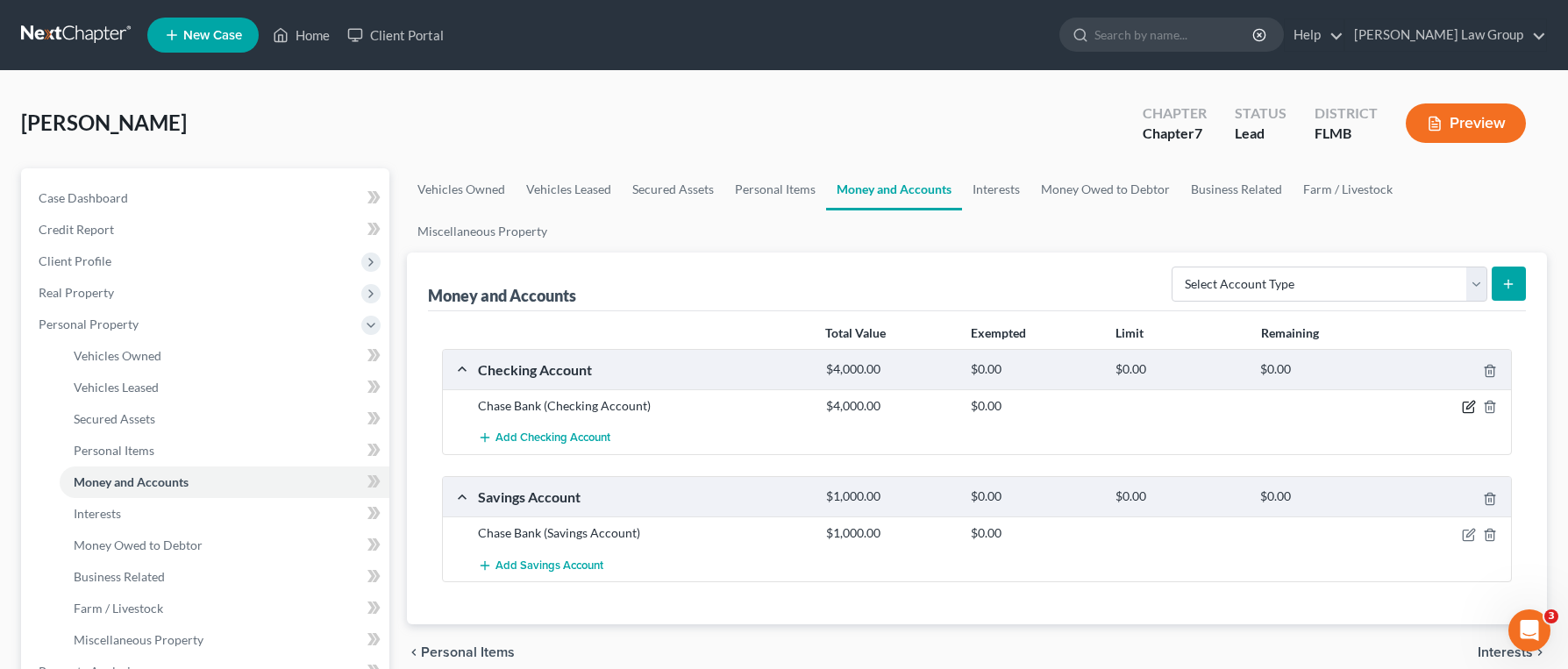
click at [1471, 400] on icon "button" at bounding box center [1468, 407] width 14 height 14
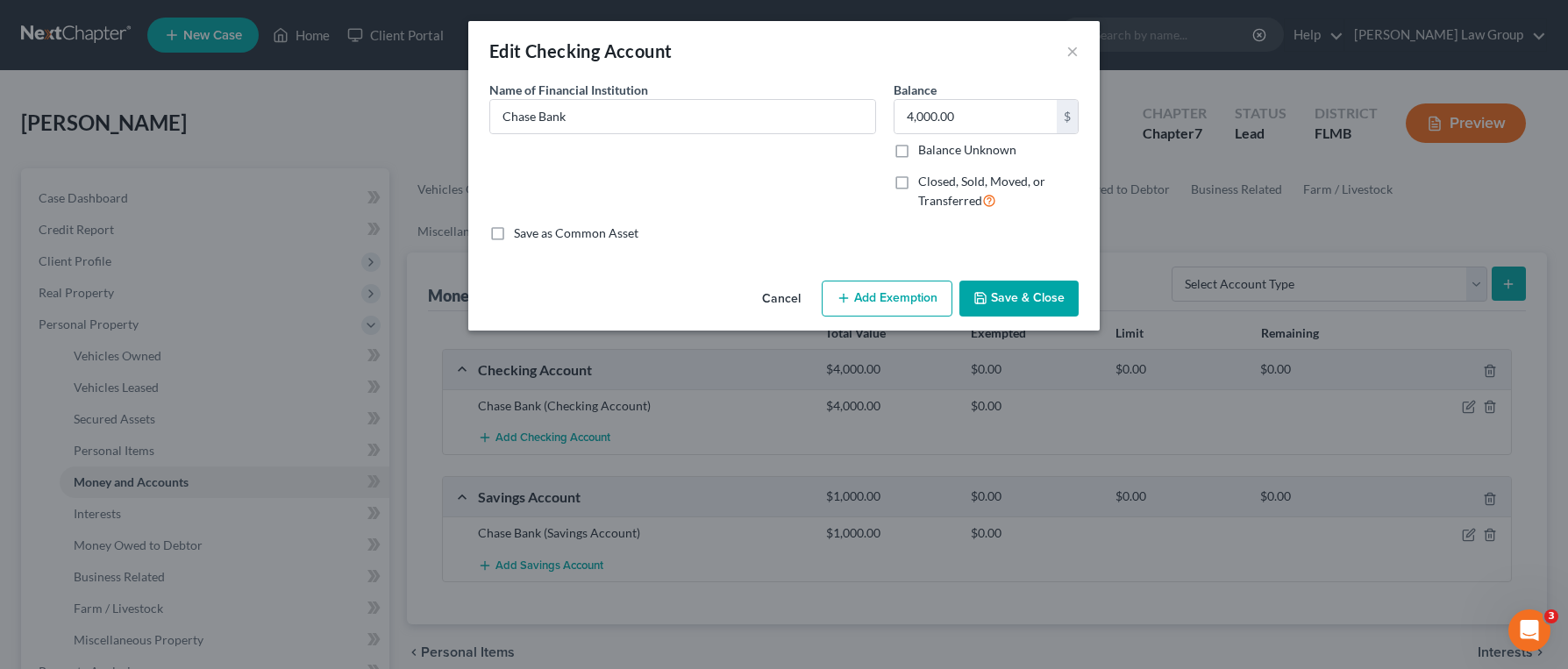
click at [918, 296] on button "Add Exemption" at bounding box center [887, 299] width 131 height 37
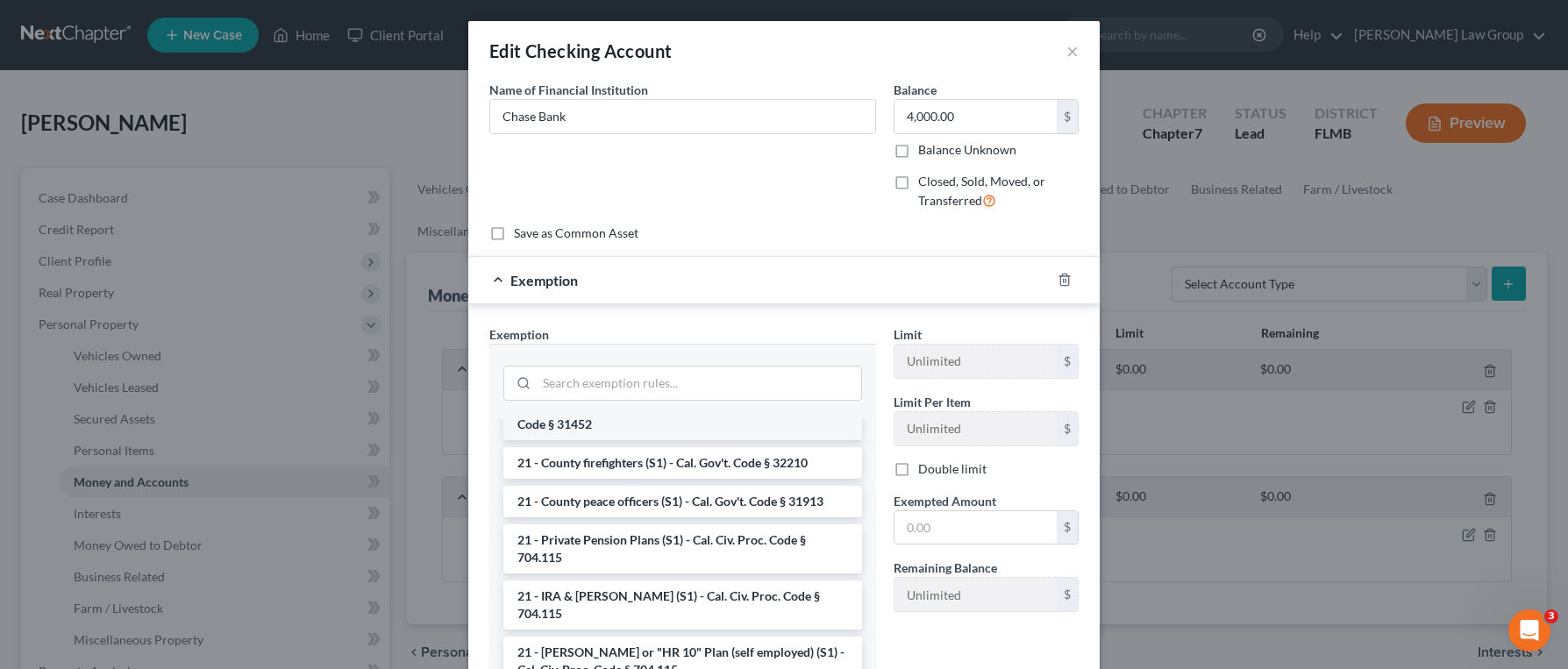
scroll to position [1082, 0]
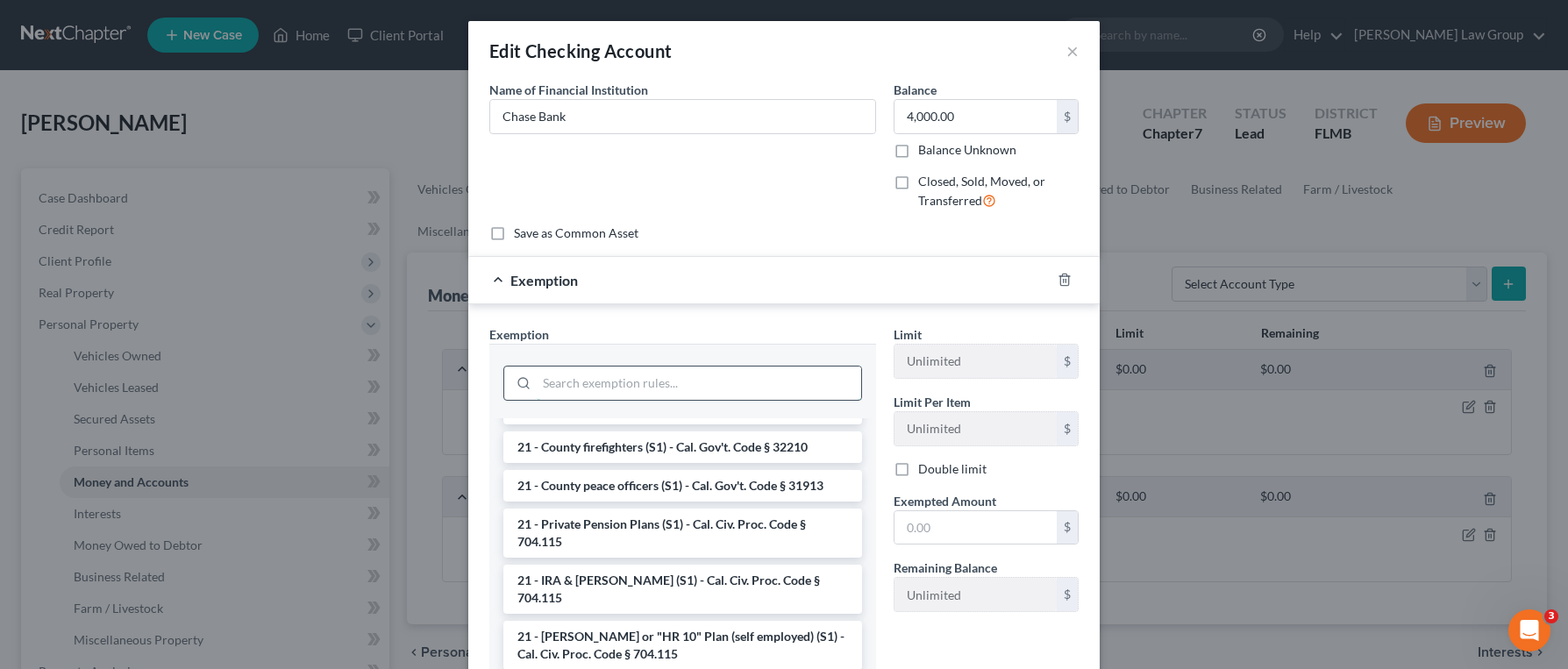
click at [642, 377] on input "search" at bounding box center [699, 384] width 324 height 33
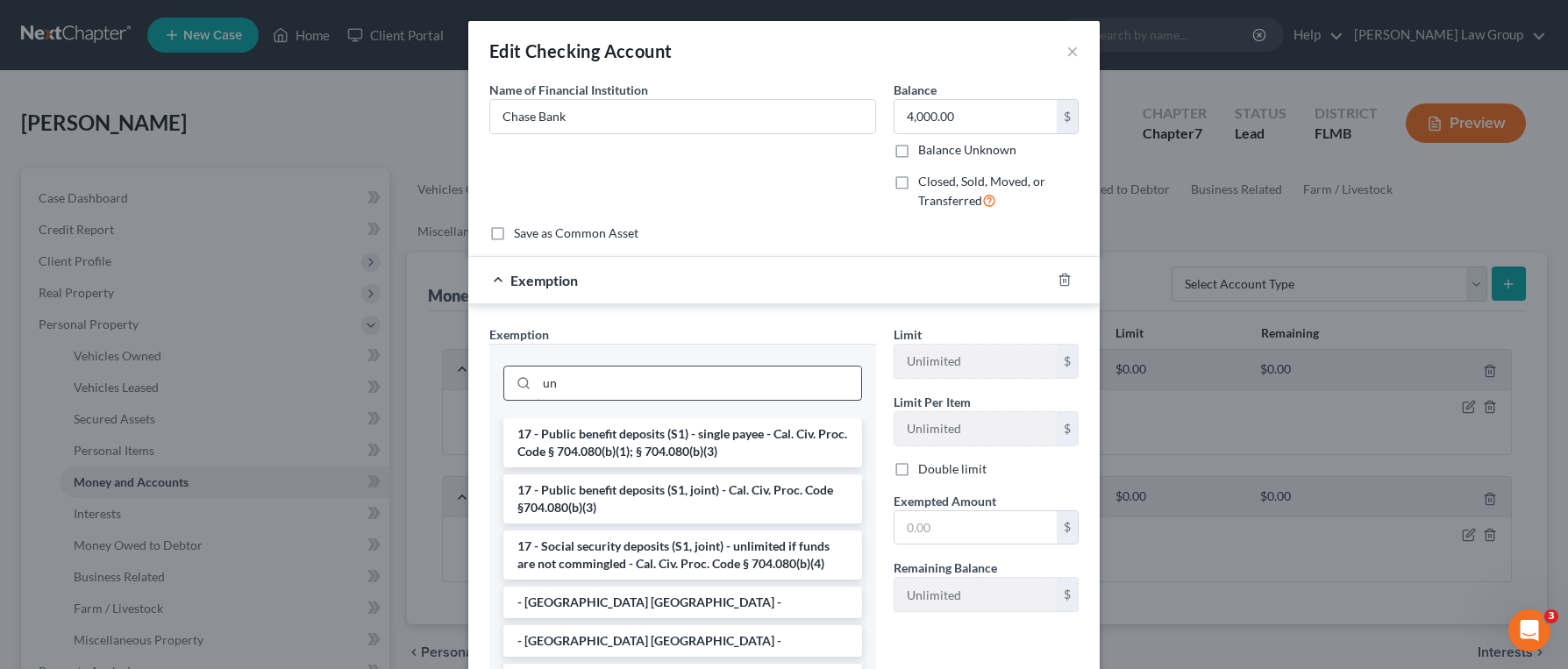
type input "u"
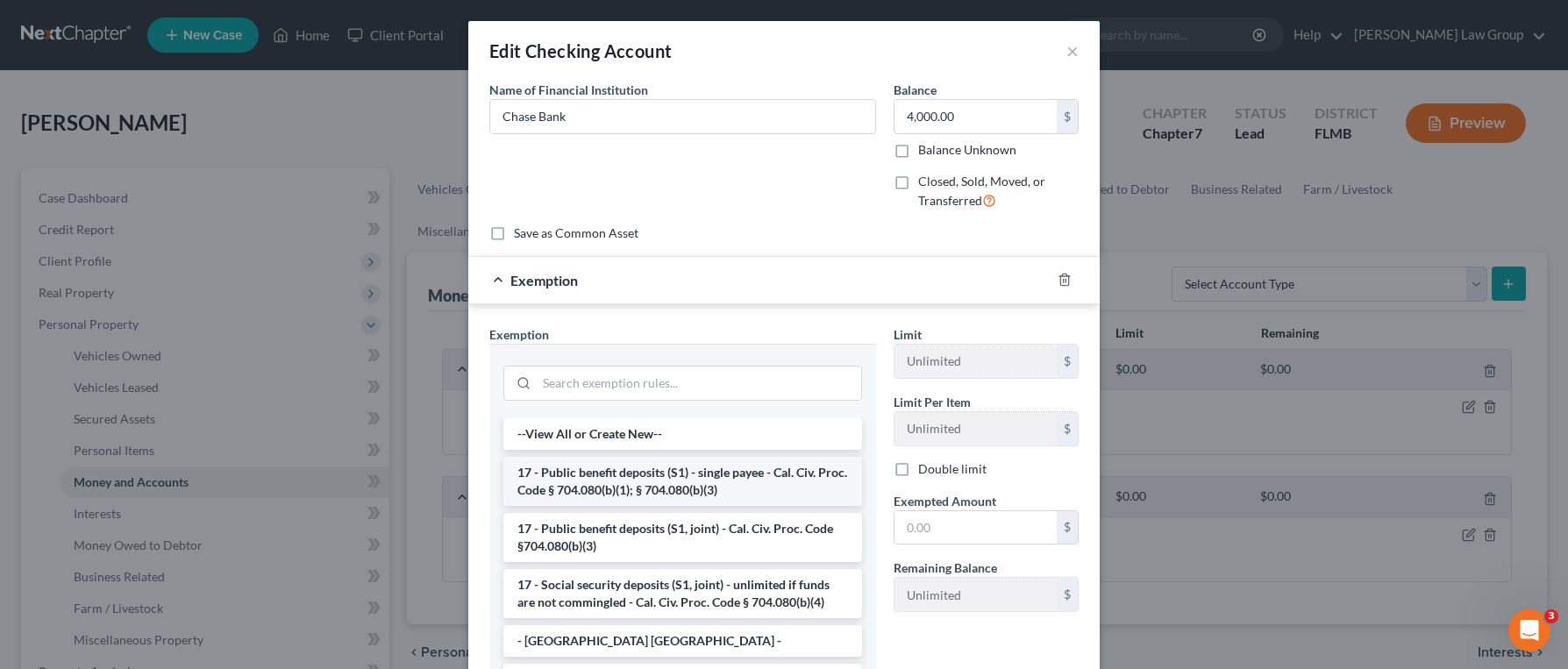
click at [679, 469] on li "17 - Public benefit deposits (S1) - single payee - Cal. Civ. Proc. Code § 704.0…" at bounding box center [683, 482] width 359 height 50
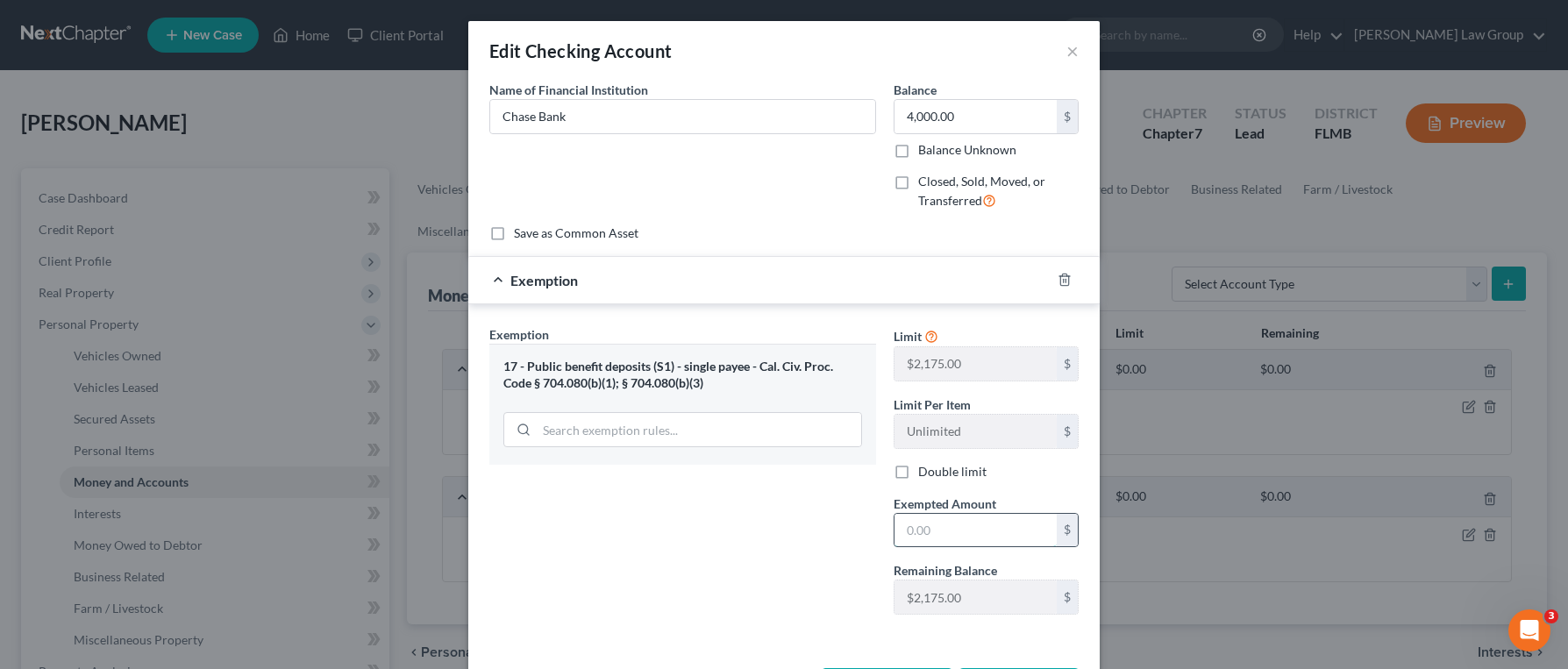
click at [946, 546] on input "text" at bounding box center [975, 530] width 162 height 33
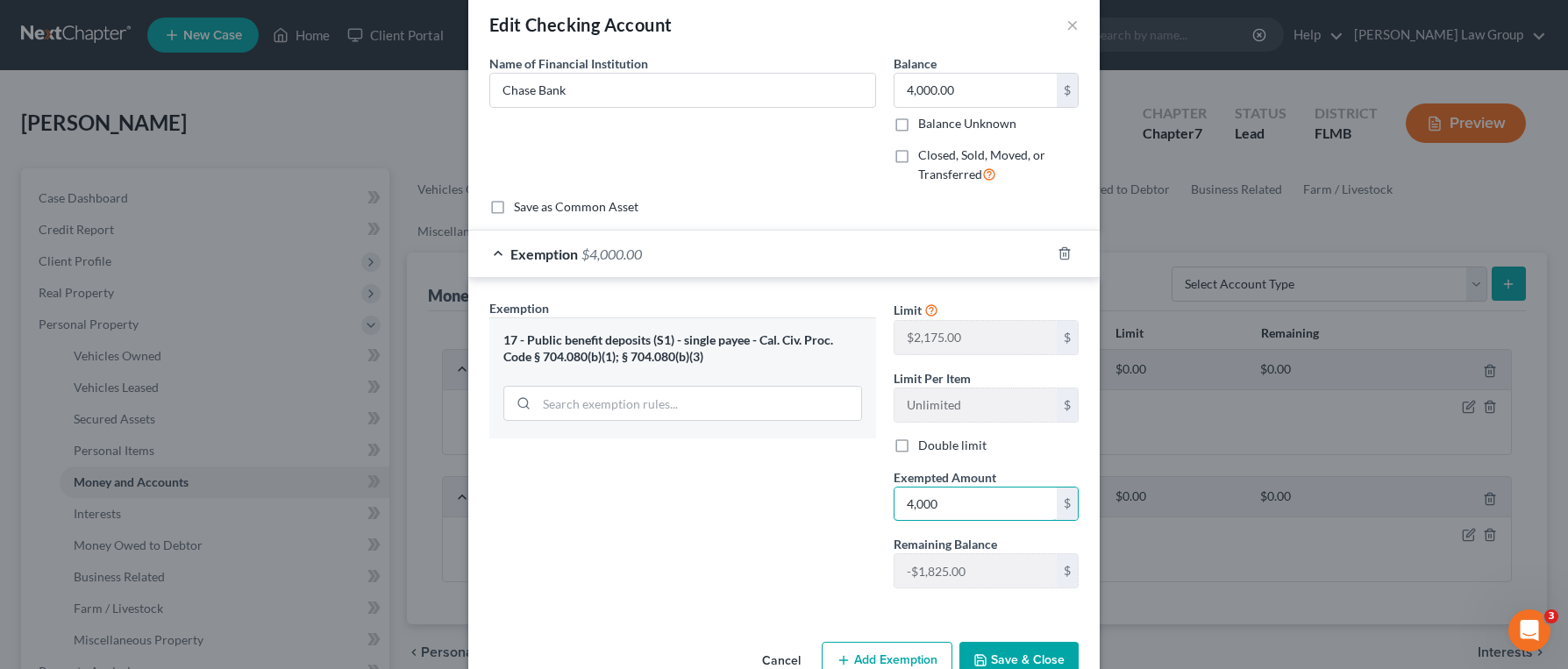
scroll to position [71, 0]
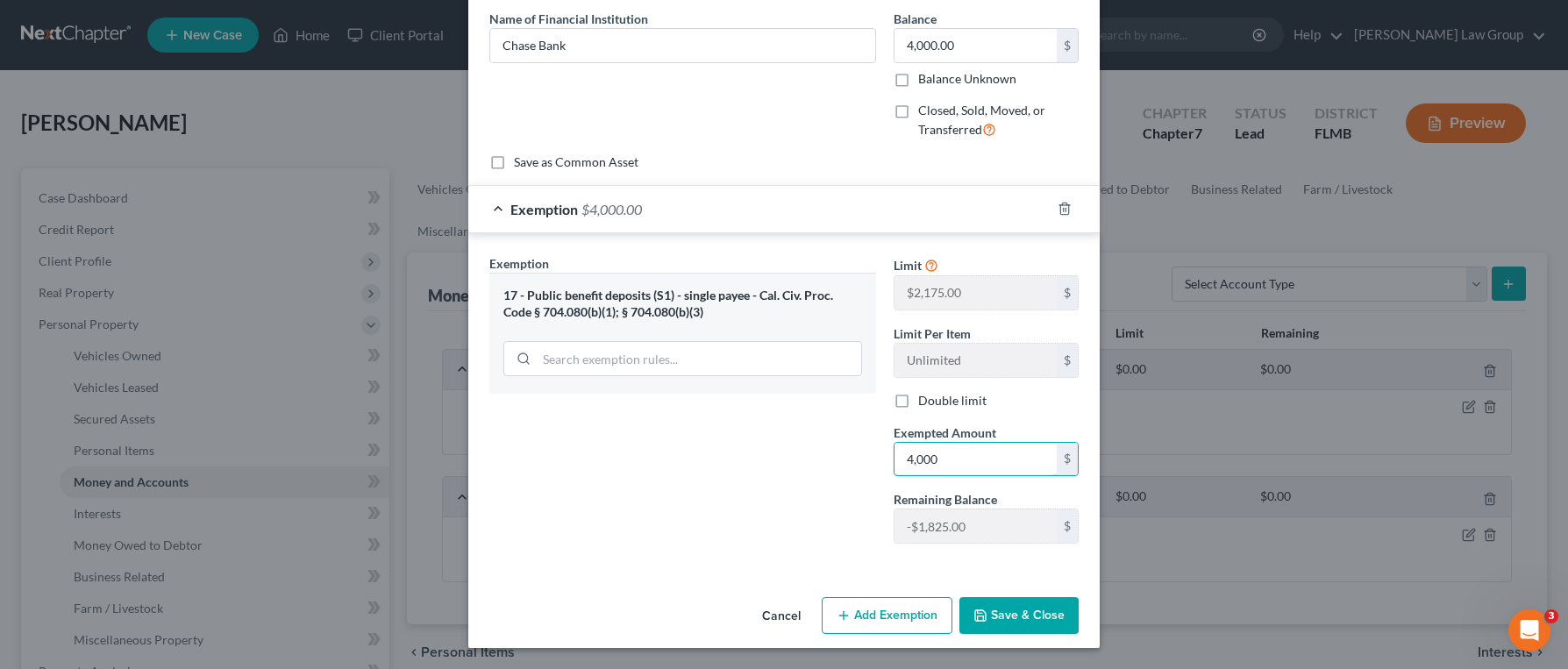
type input "4,000"
click at [1034, 616] on button "Save & Close" at bounding box center [1019, 616] width 119 height 37
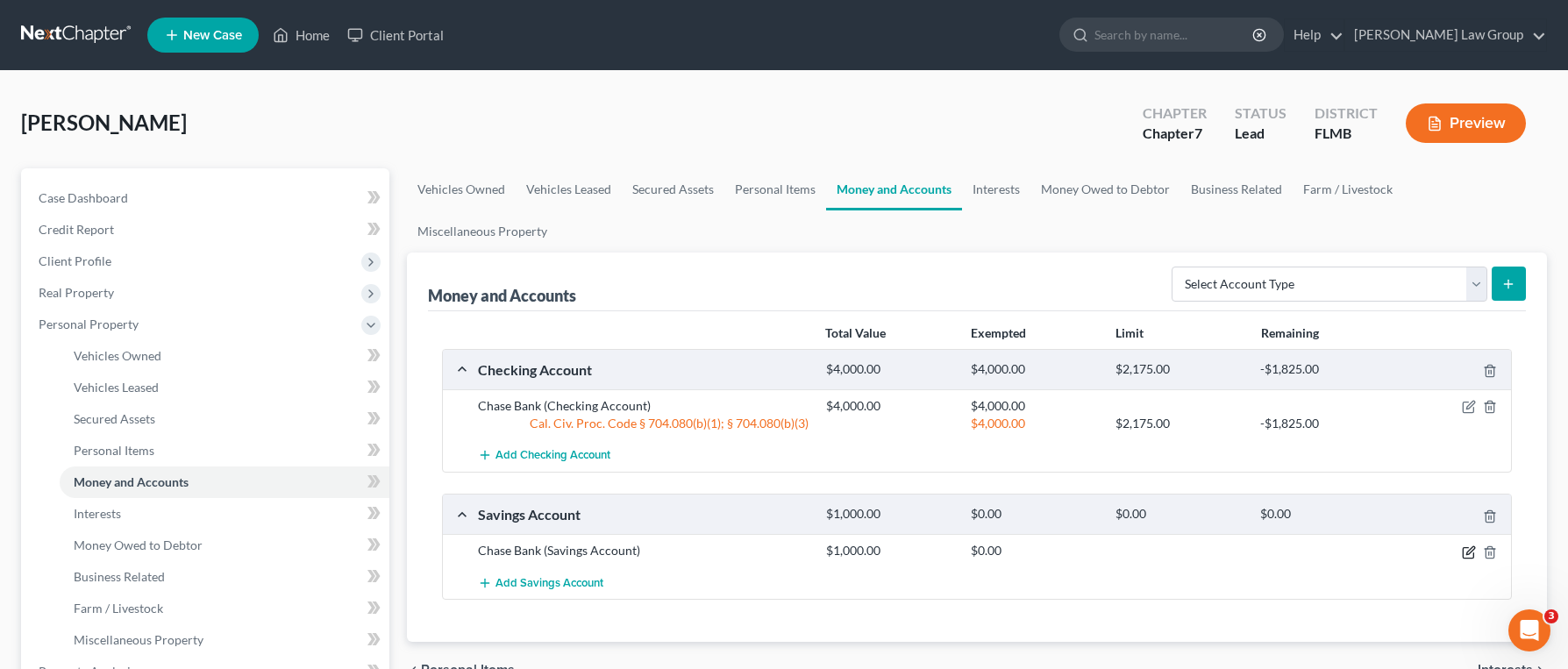
click at [1463, 546] on icon "button" at bounding box center [1468, 552] width 14 height 14
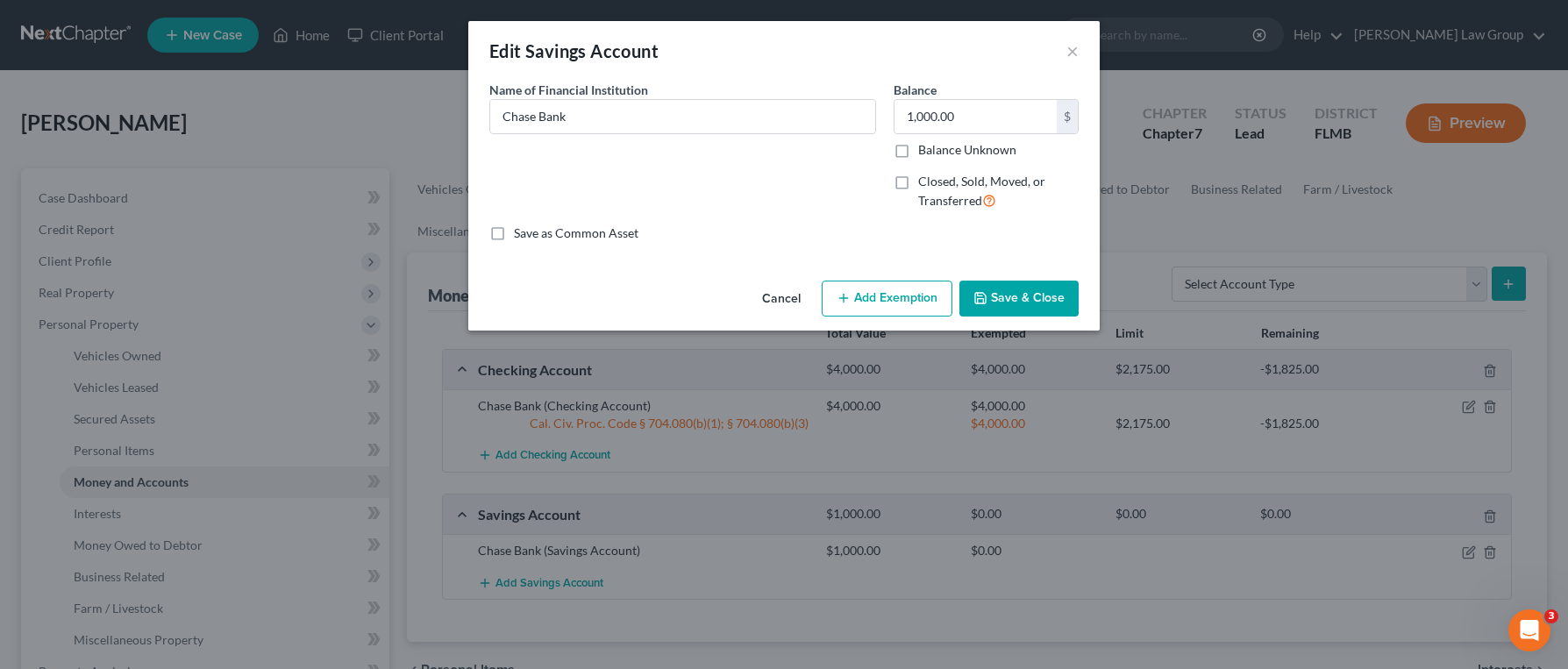
click at [857, 305] on button "Add Exemption" at bounding box center [887, 299] width 131 height 37
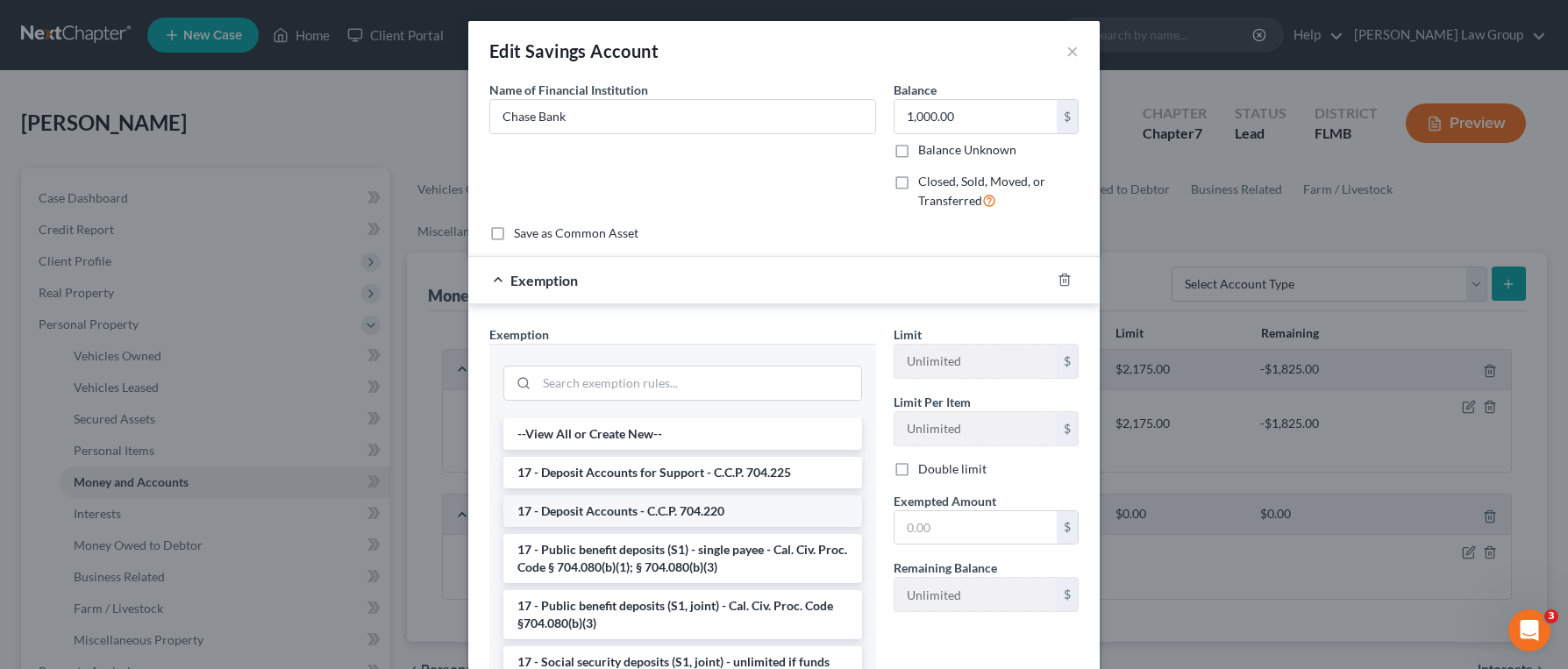
click at [677, 504] on li "17 - Deposit Accounts - C.C.P. 704.220" at bounding box center [683, 512] width 359 height 32
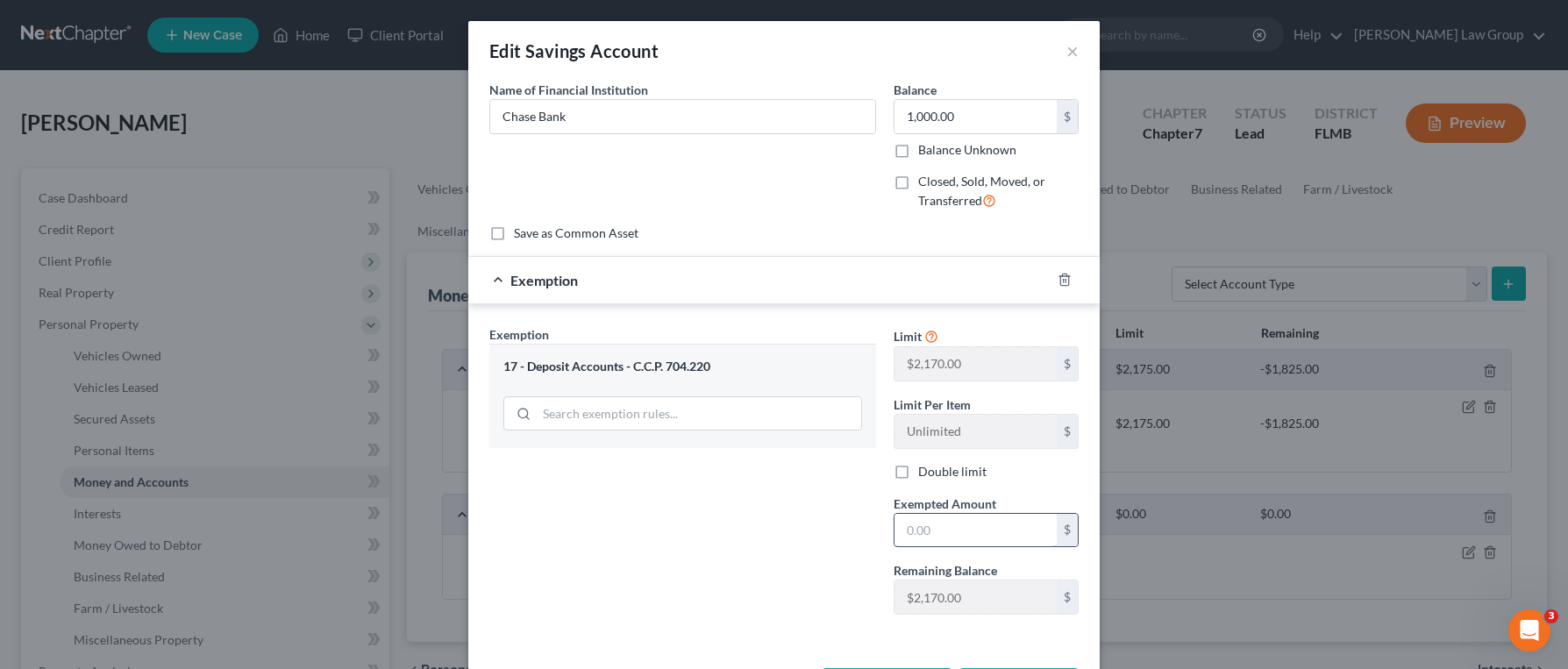
click at [1004, 539] on input "text" at bounding box center [975, 530] width 162 height 33
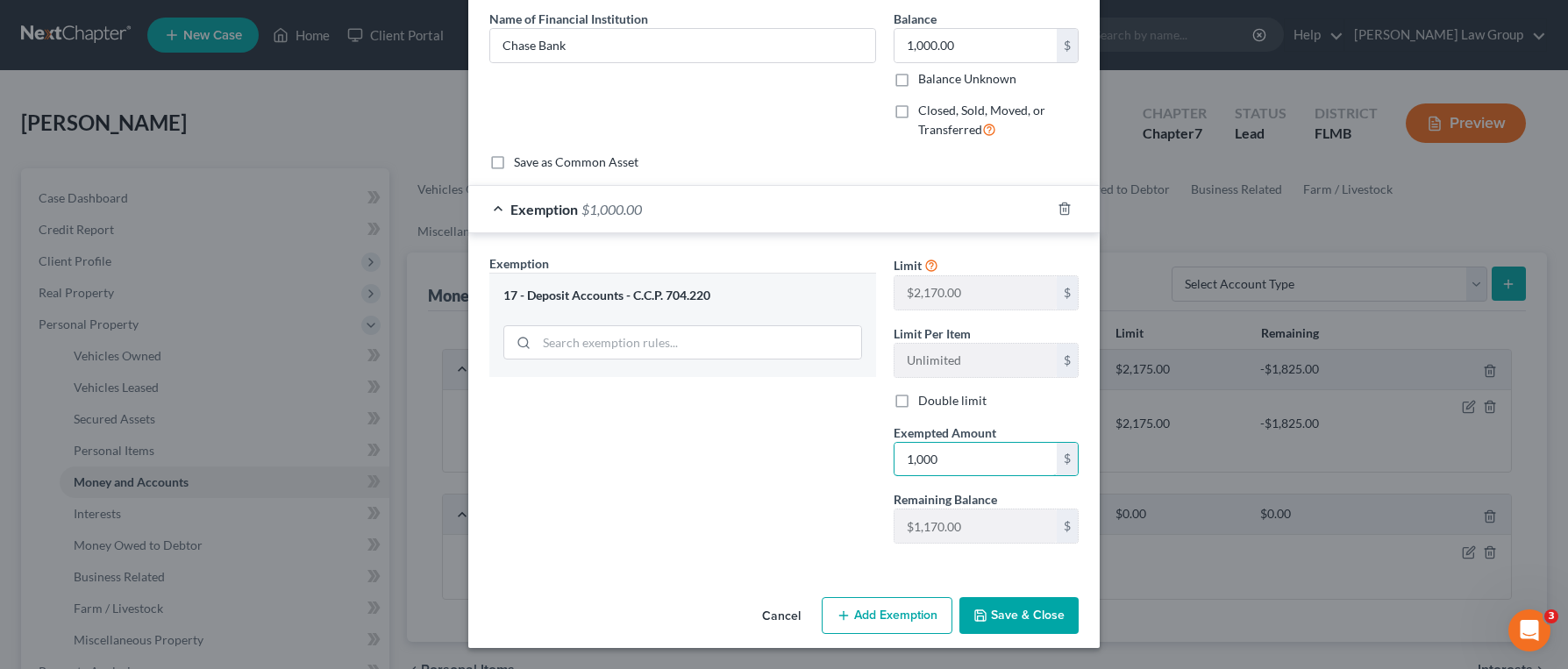
type input "1,000"
click at [1045, 623] on button "Save & Close" at bounding box center [1019, 616] width 119 height 37
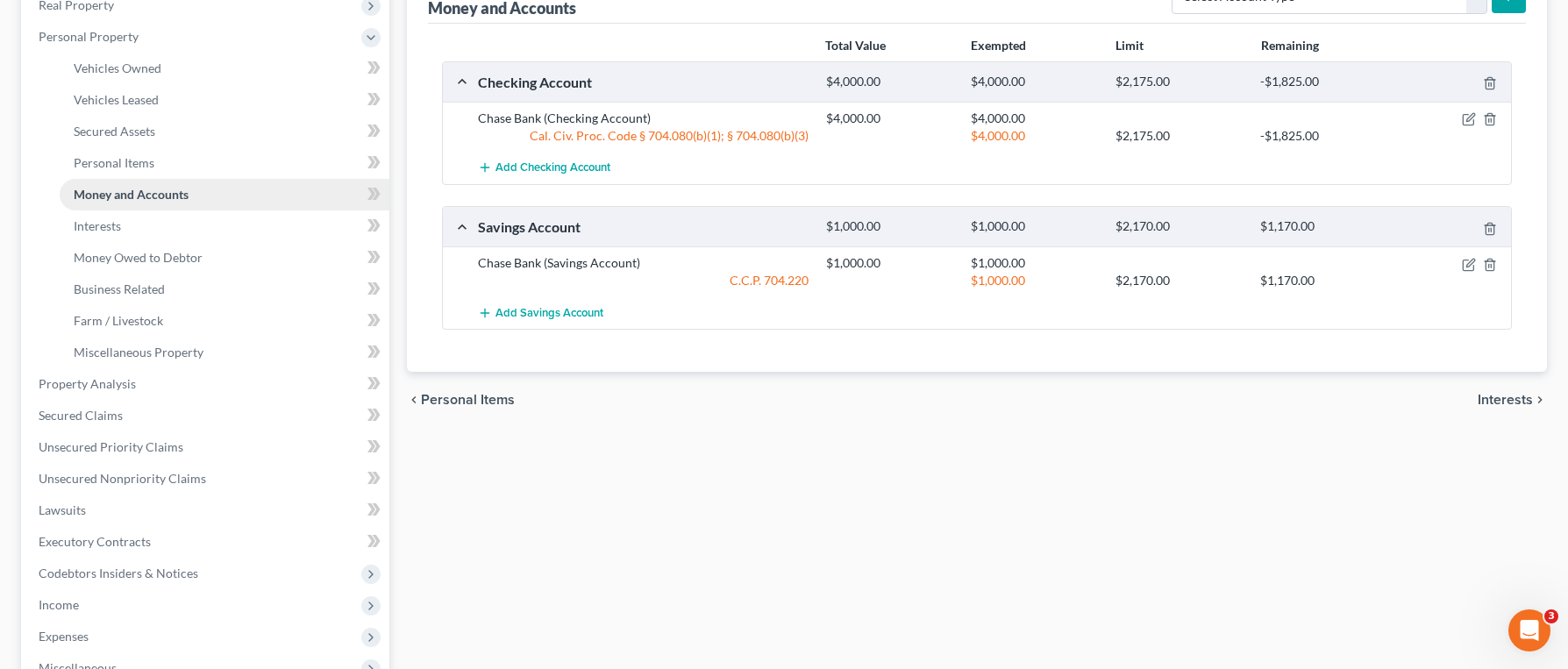
scroll to position [277, 0]
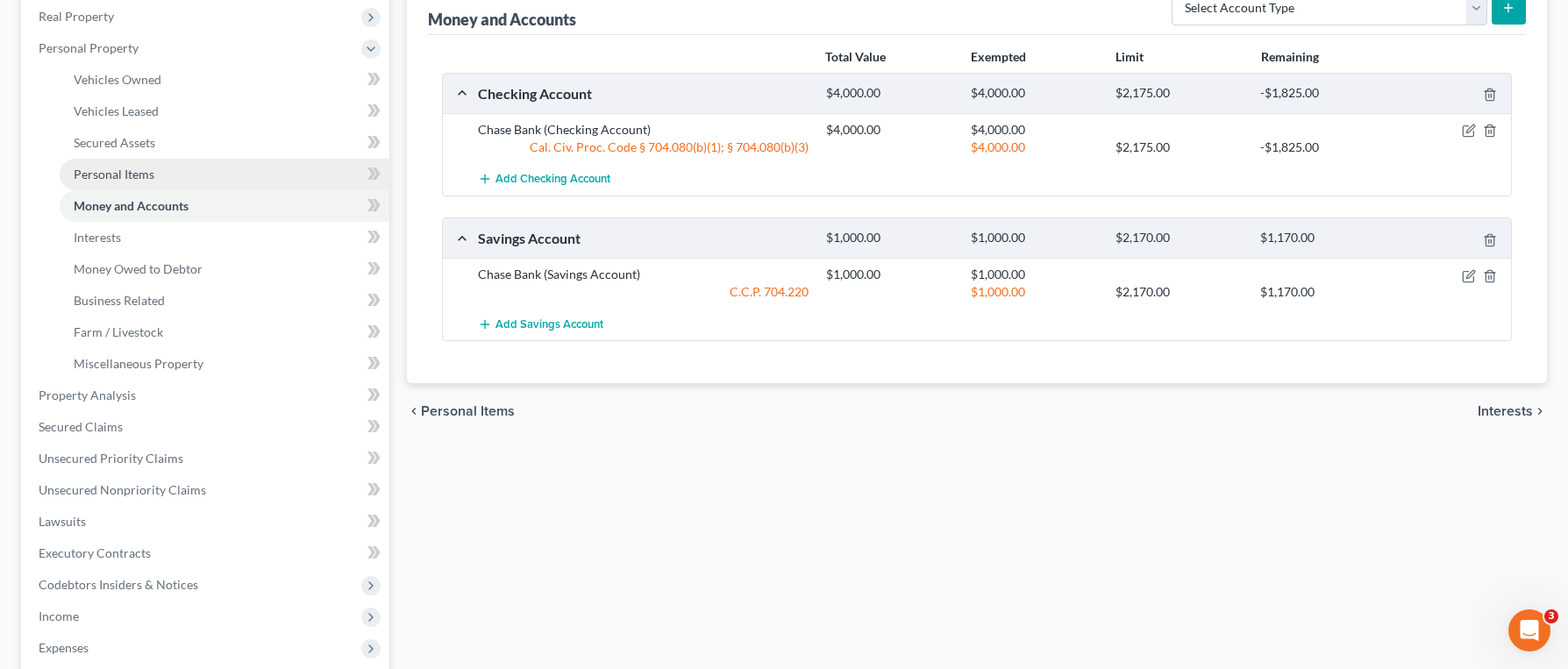
click at [204, 179] on link "Personal Items" at bounding box center [224, 175] width 330 height 32
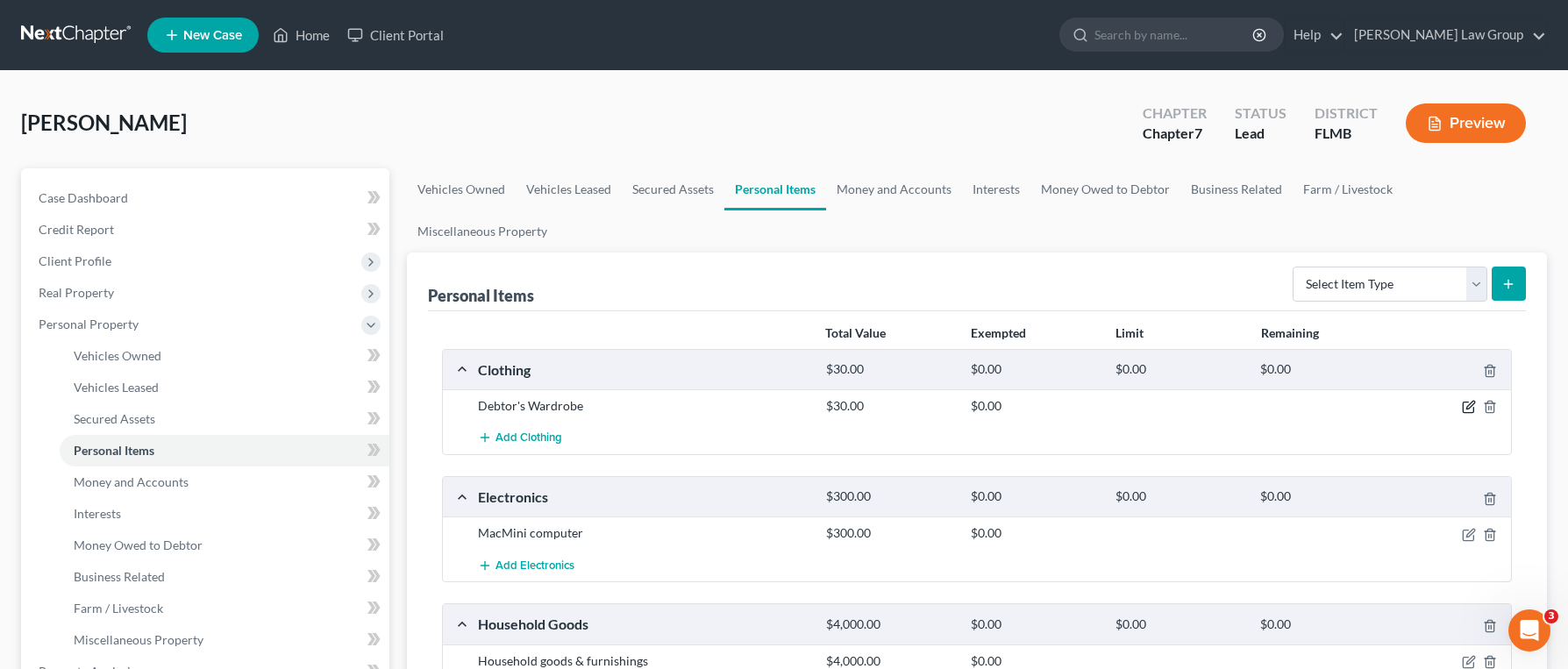
click at [1470, 400] on icon "button" at bounding box center [1468, 407] width 14 height 14
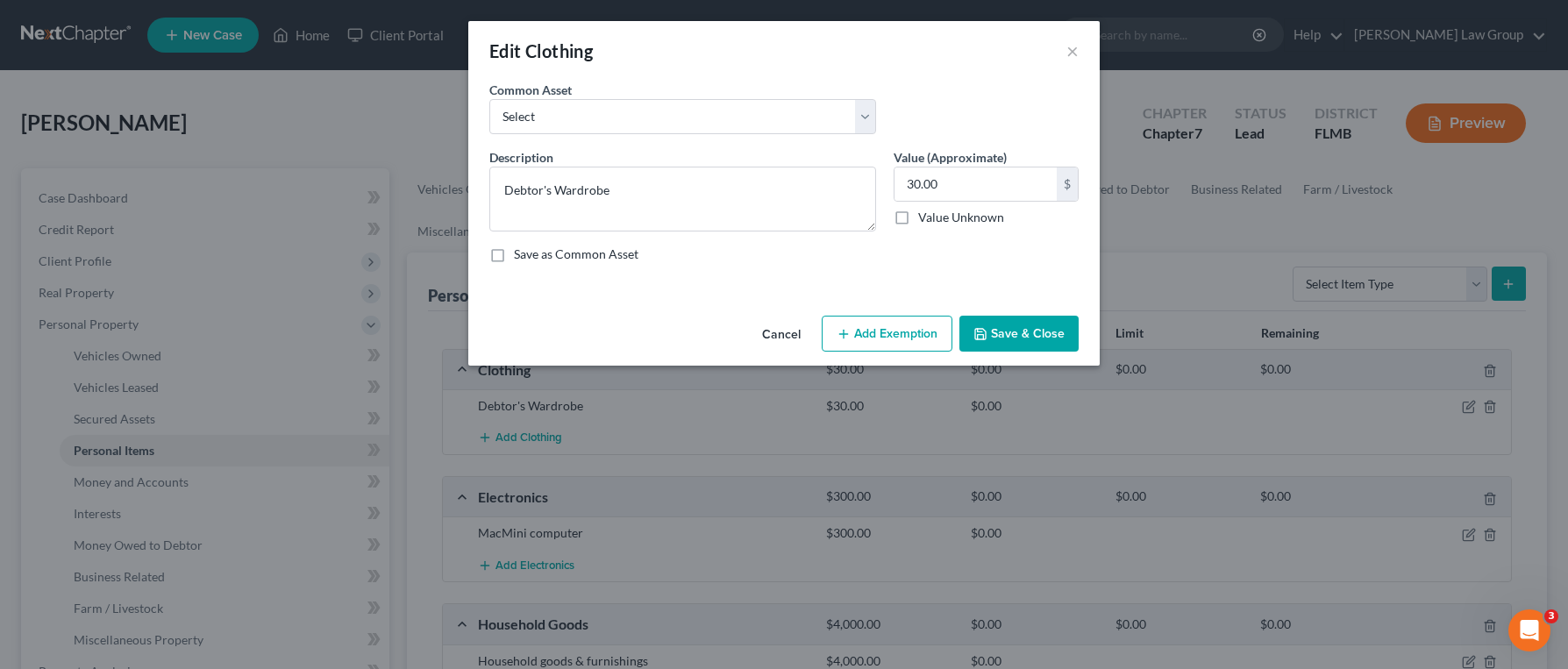
click at [897, 343] on button "Add Exemption" at bounding box center [887, 334] width 131 height 37
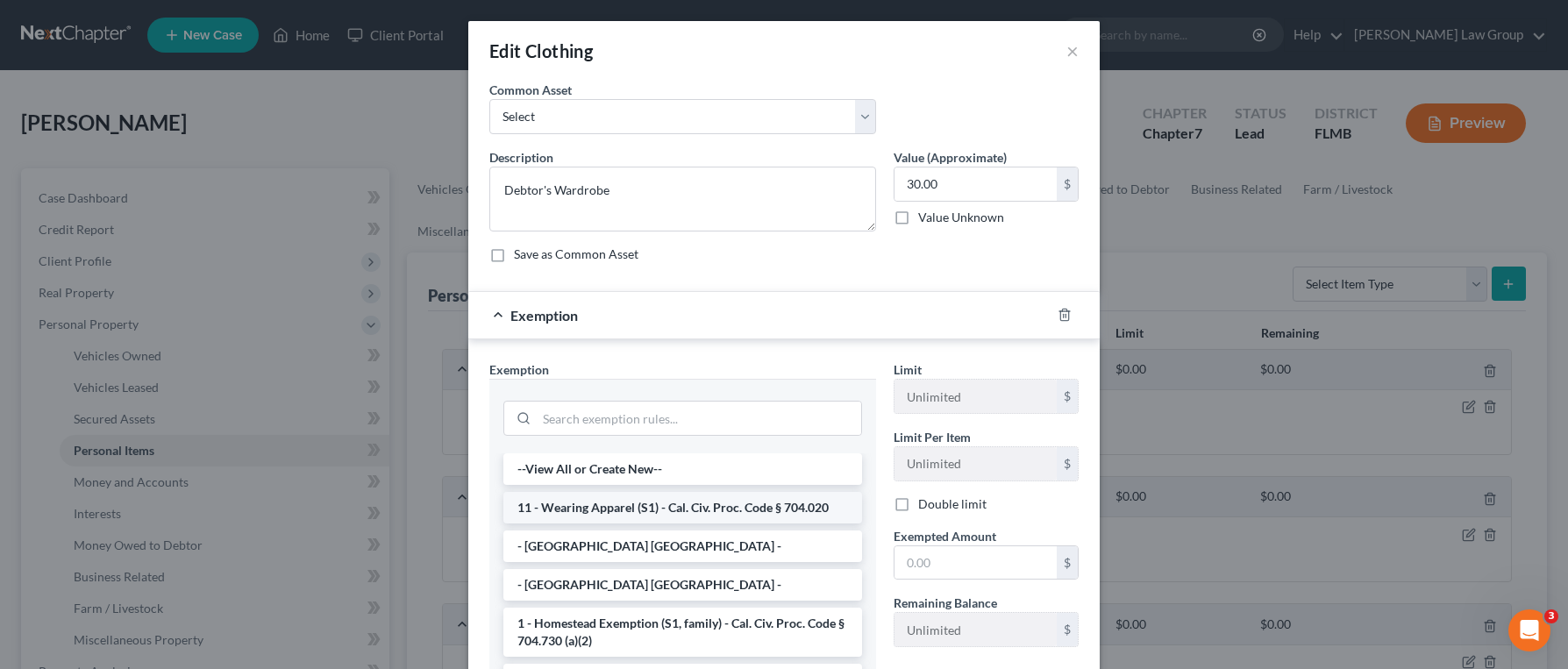
click at [706, 508] on li "11 - Wearing Apparel (S1) - Cal. Civ. Proc. Code § 704.020" at bounding box center [683, 508] width 359 height 32
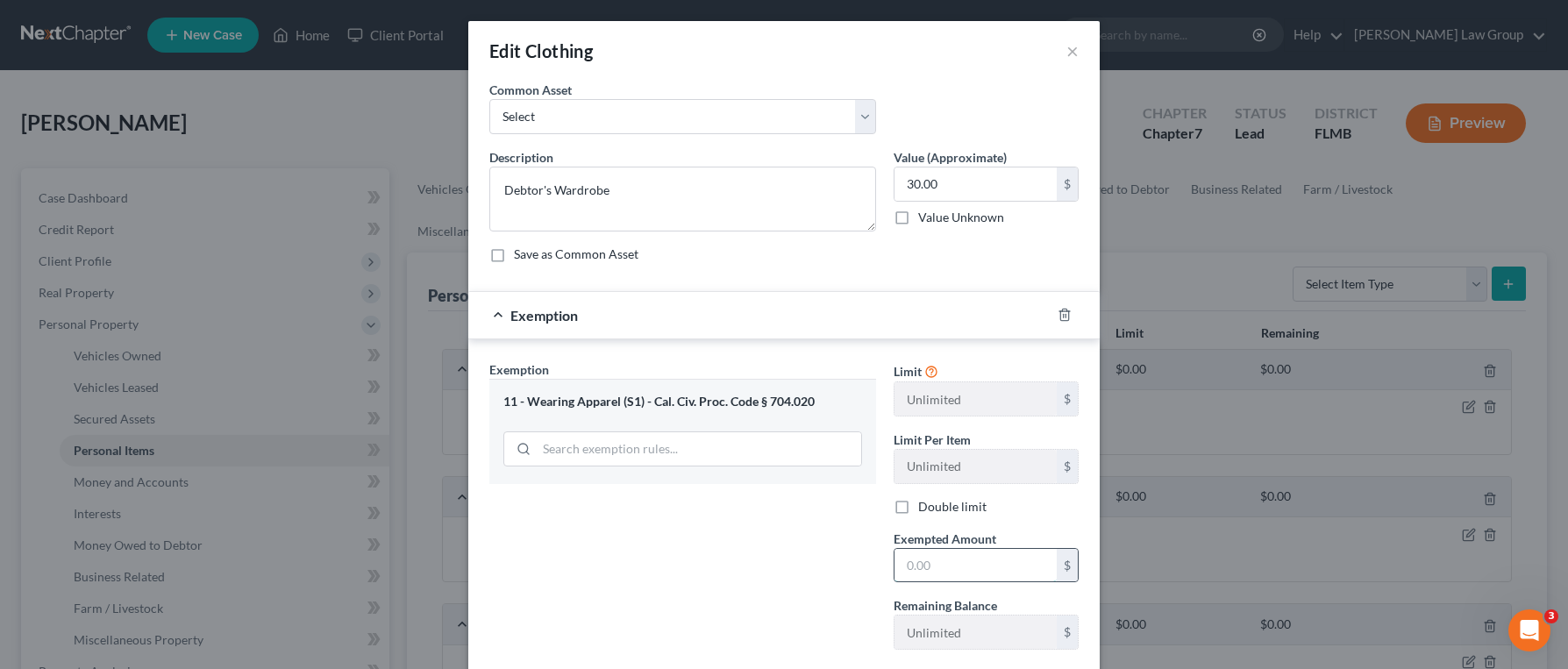
click at [974, 576] on input "text" at bounding box center [975, 566] width 162 height 33
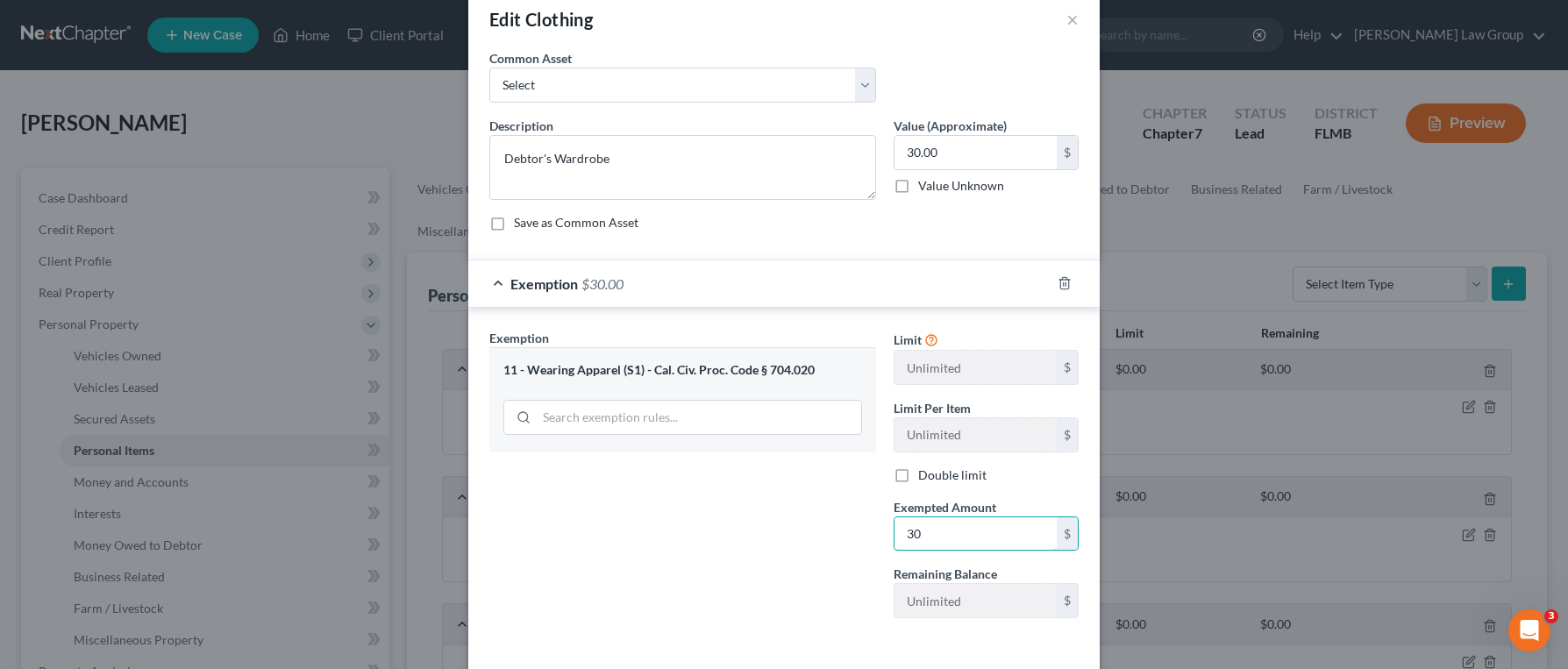
scroll to position [106, 0]
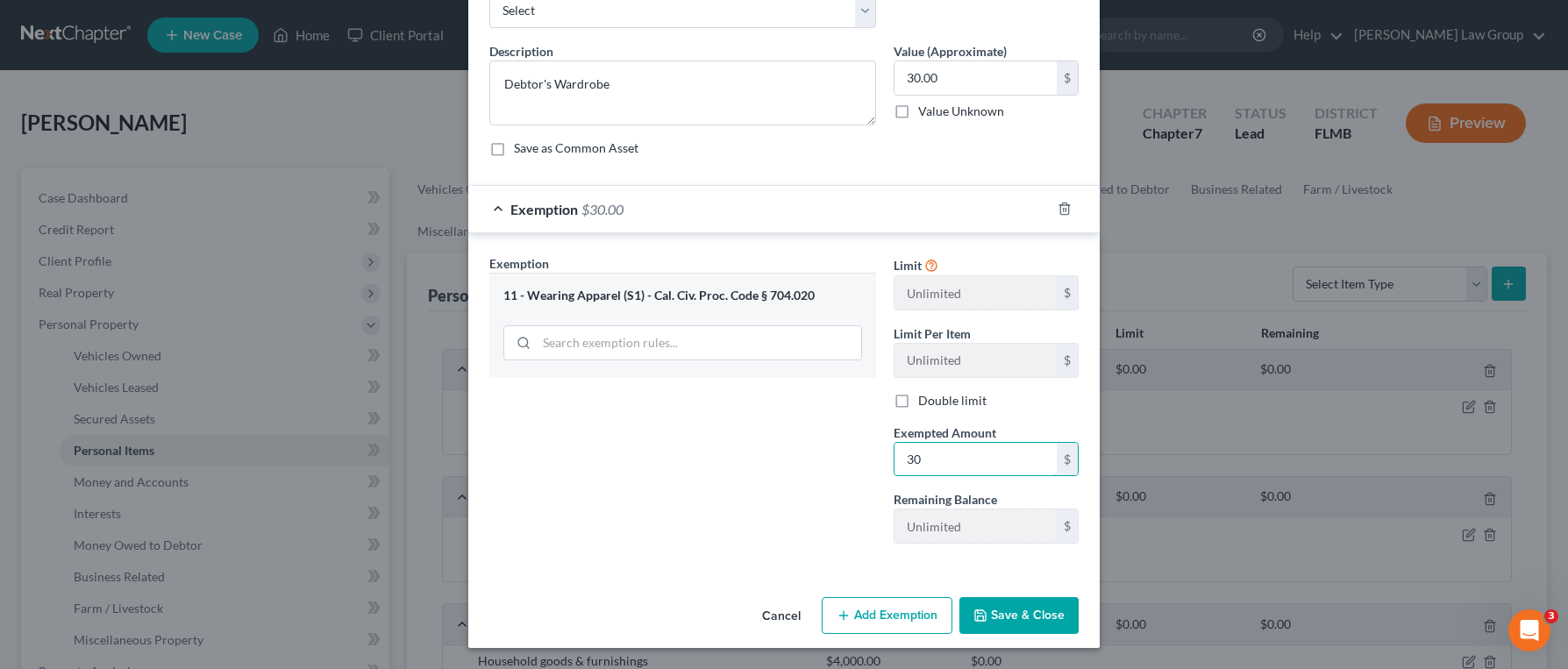
type input "30"
click at [1020, 608] on button "Save & Close" at bounding box center [1019, 616] width 119 height 37
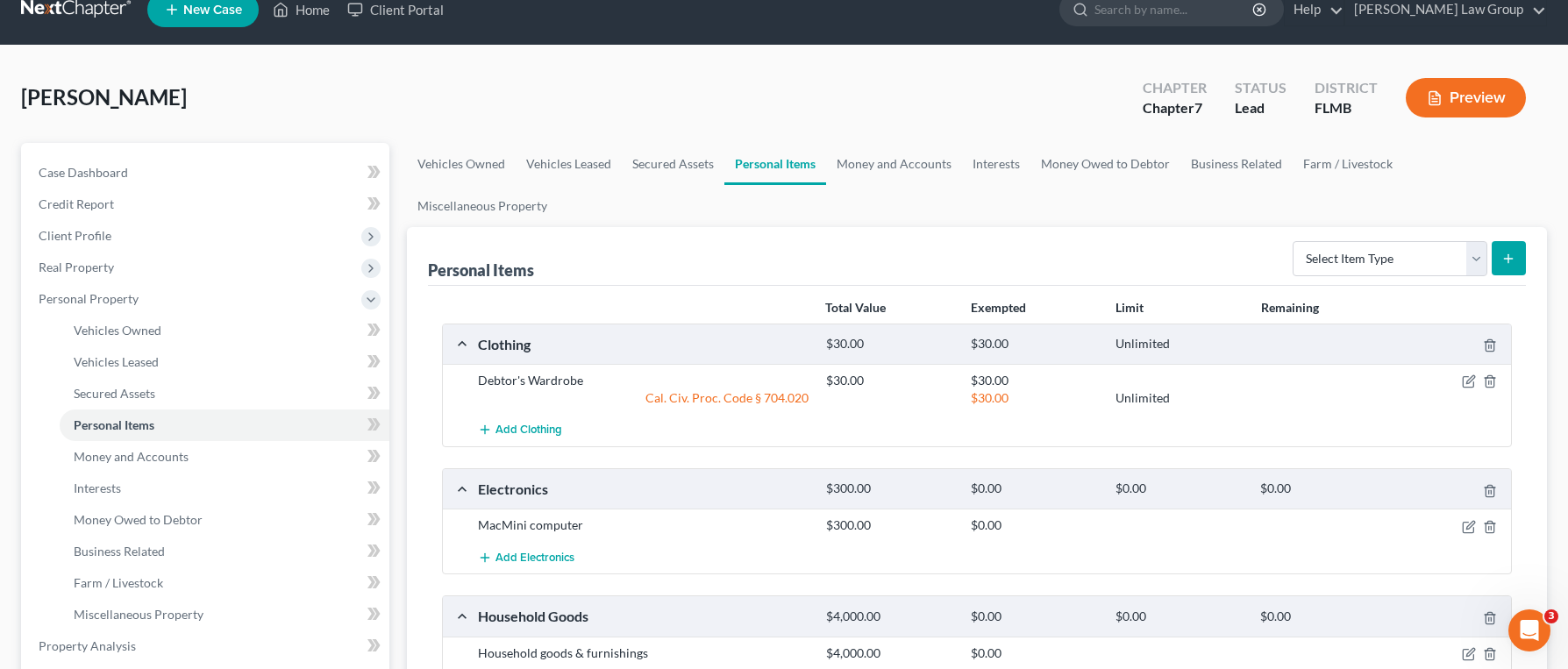
scroll to position [36, 0]
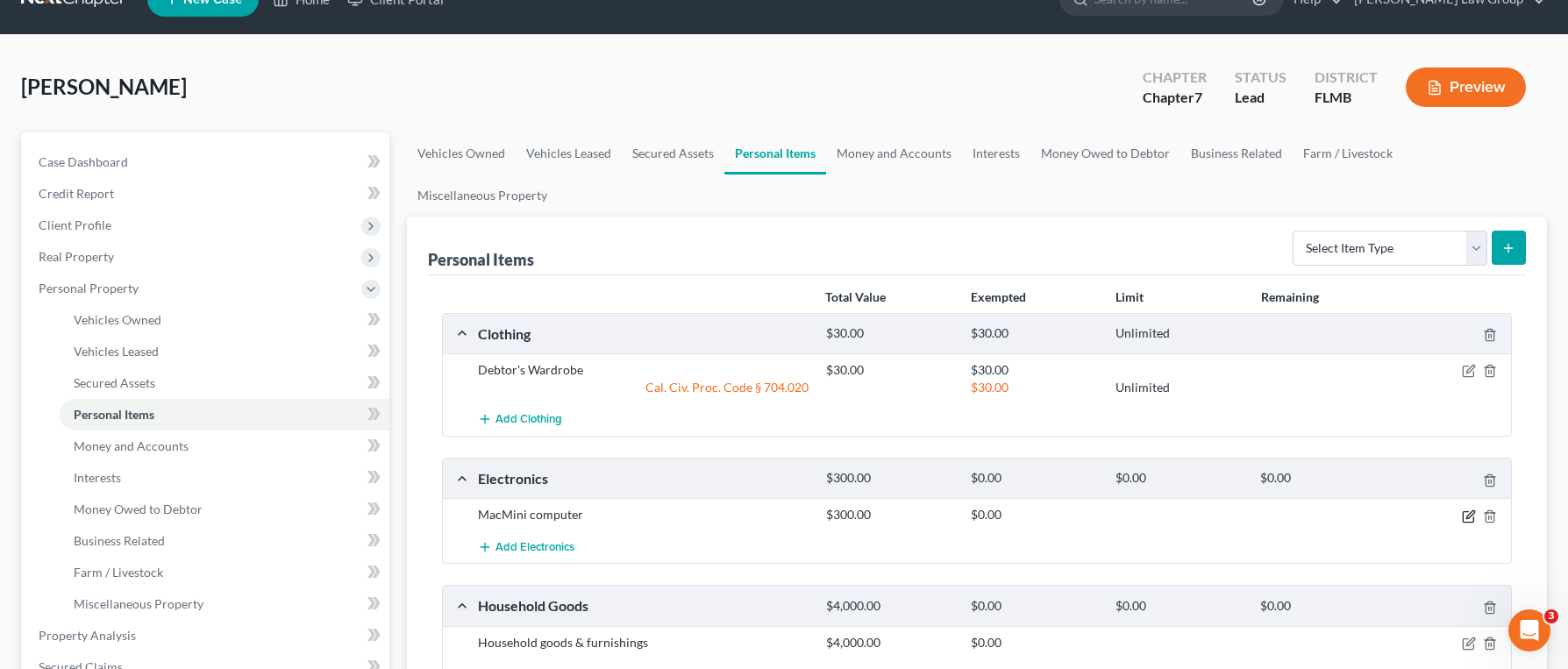
click at [1471, 510] on icon "button" at bounding box center [1468, 517] width 14 height 14
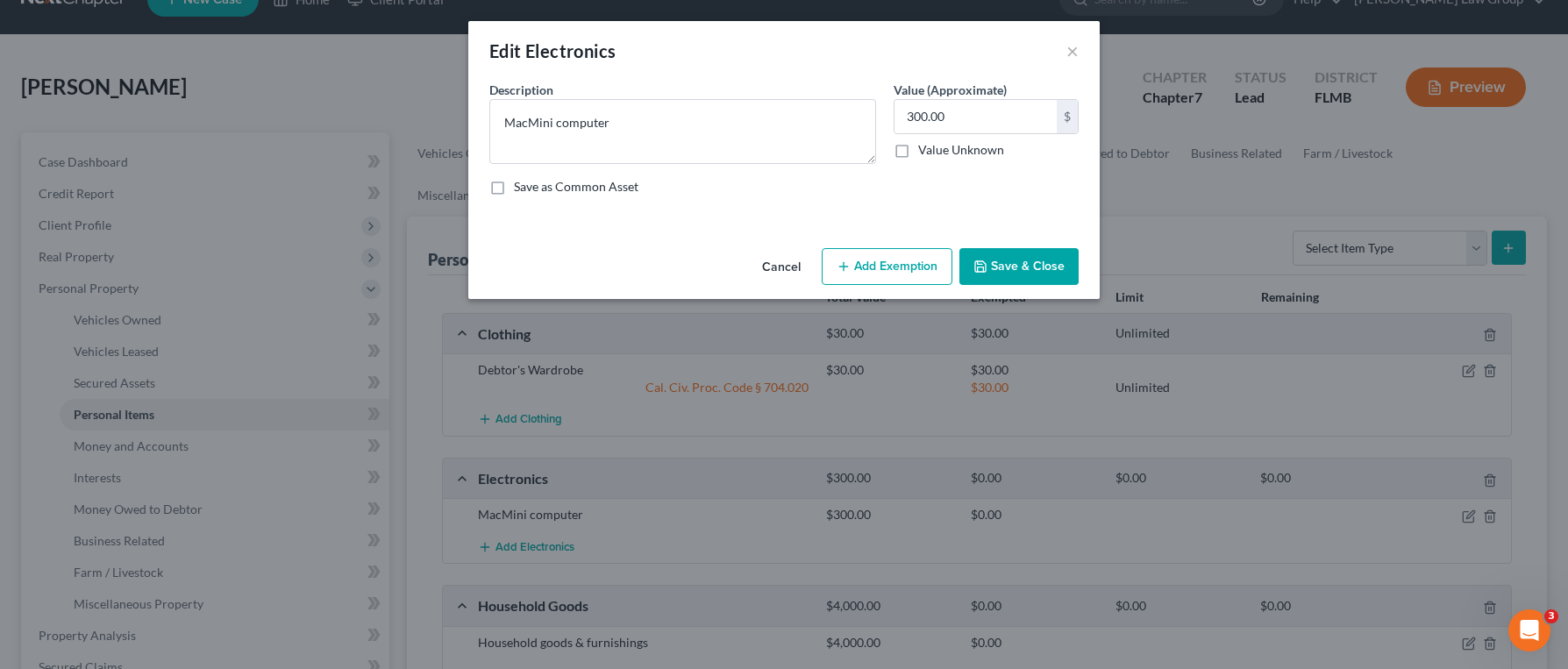
click at [908, 268] on button "Add Exemption" at bounding box center [887, 267] width 131 height 37
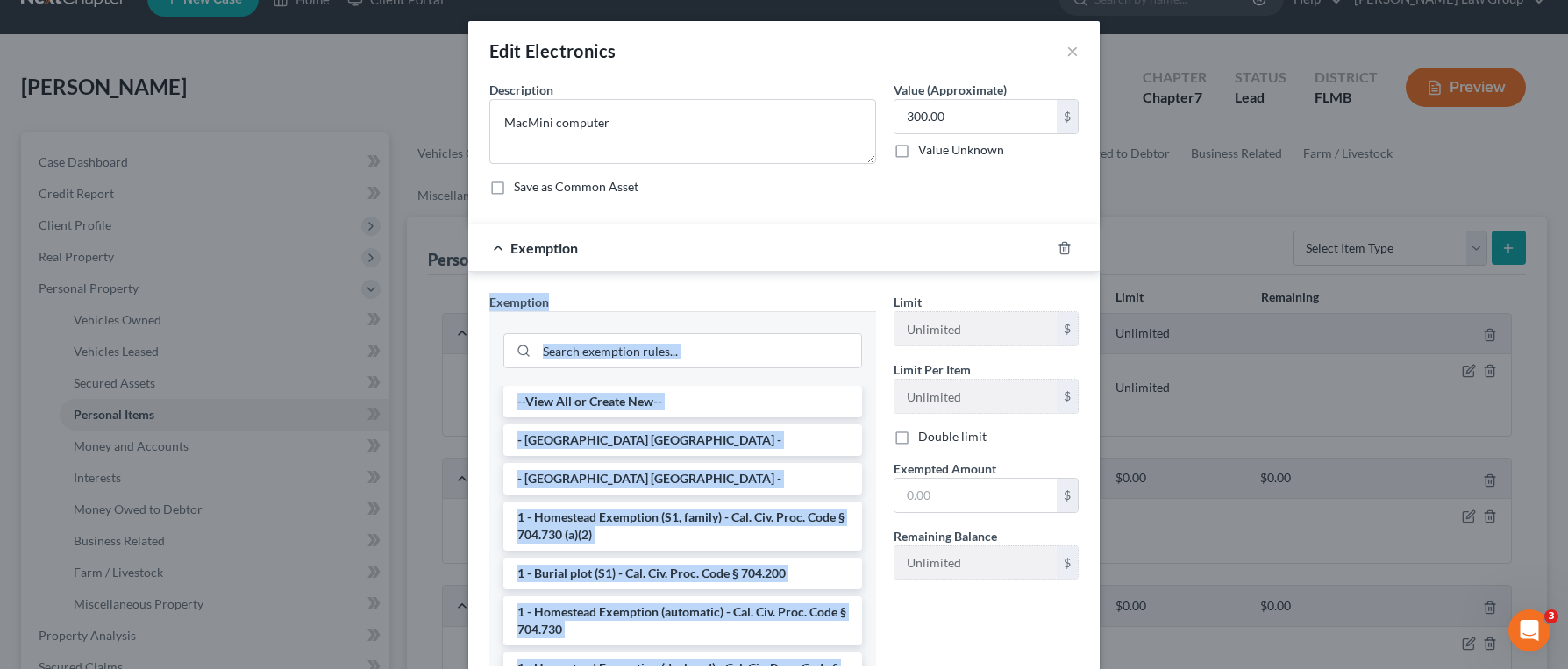
drag, startPoint x: 905, startPoint y: 269, endPoint x: 870, endPoint y: 279, distance: 36.4
click at [891, 286] on div "Exemption Exemption Set must be selected for CA. Exemption * --View All or Crea…" at bounding box center [784, 459] width 632 height 472
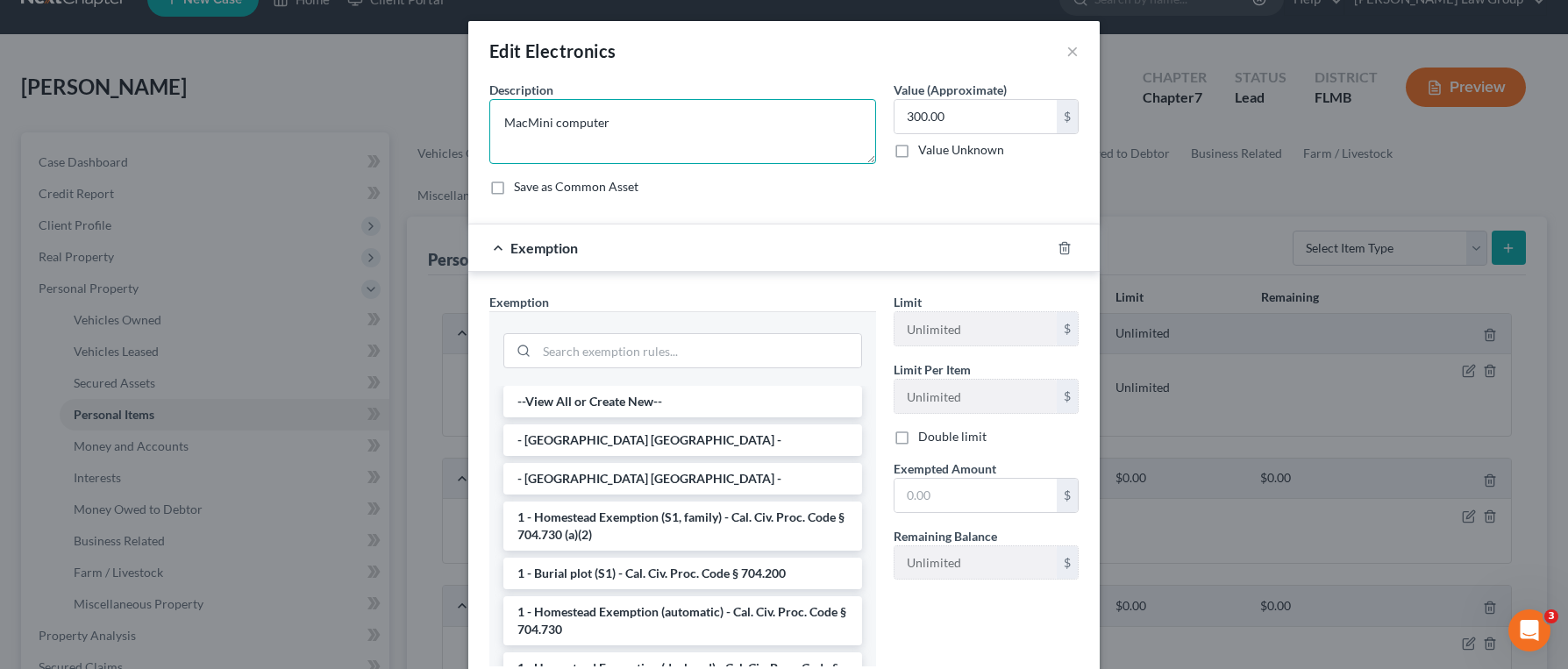
click at [796, 134] on textarea "MacMini computer" at bounding box center [682, 131] width 386 height 65
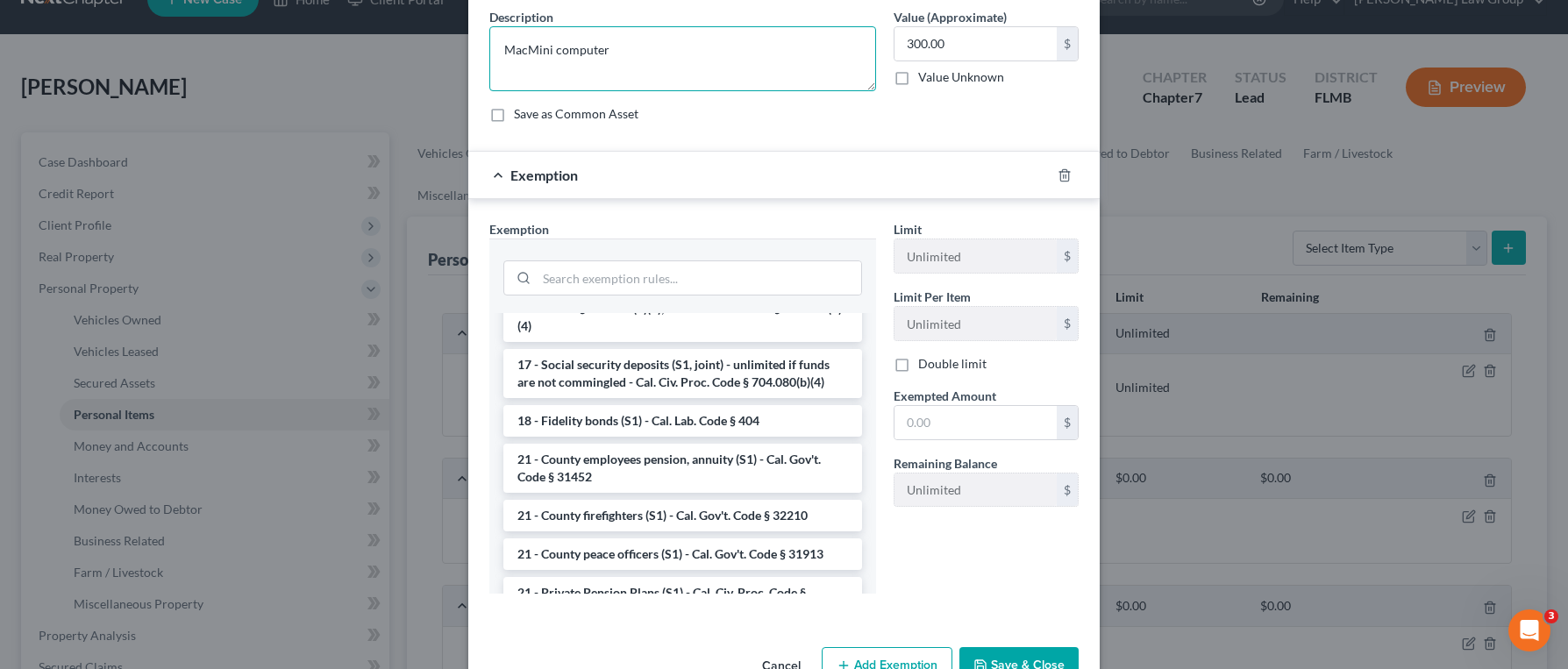
scroll to position [773, 0]
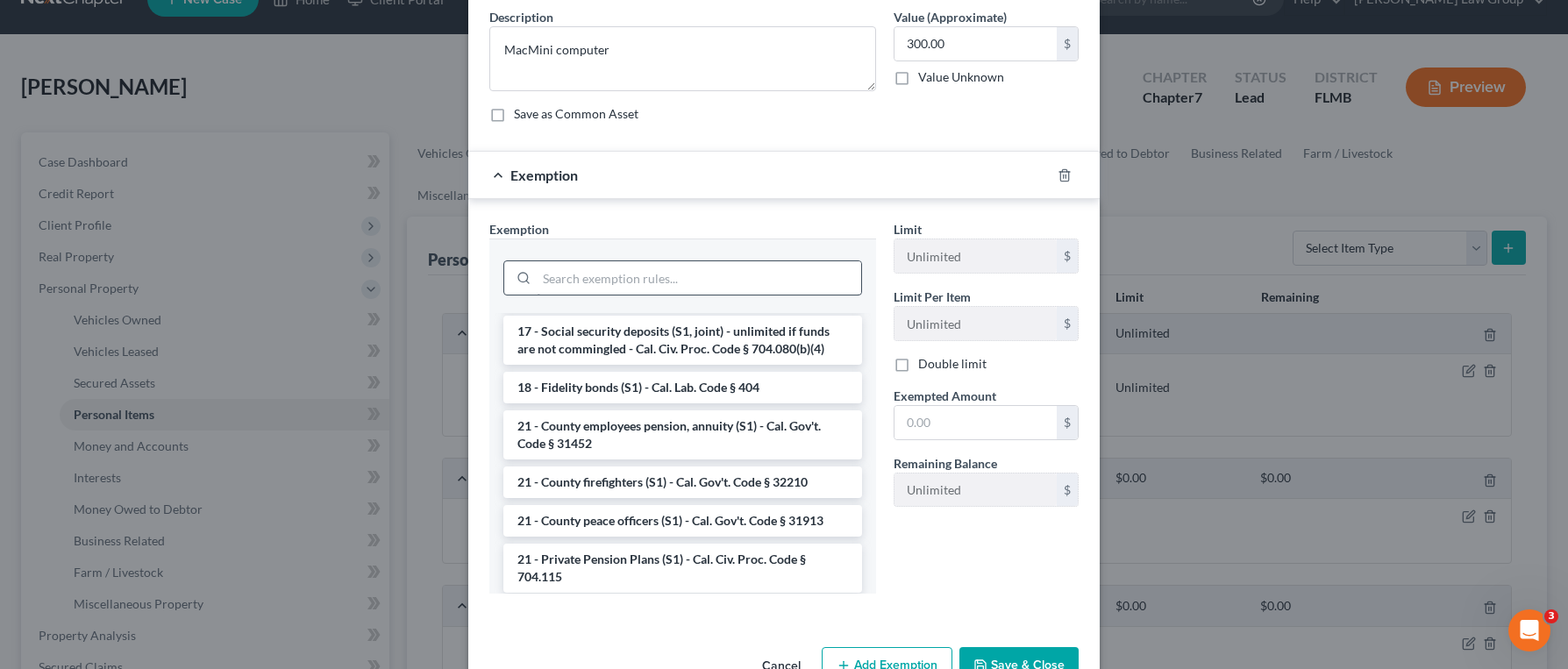
click at [796, 256] on div at bounding box center [683, 276] width 359 height 46
click at [797, 265] on input "search" at bounding box center [699, 278] width 324 height 33
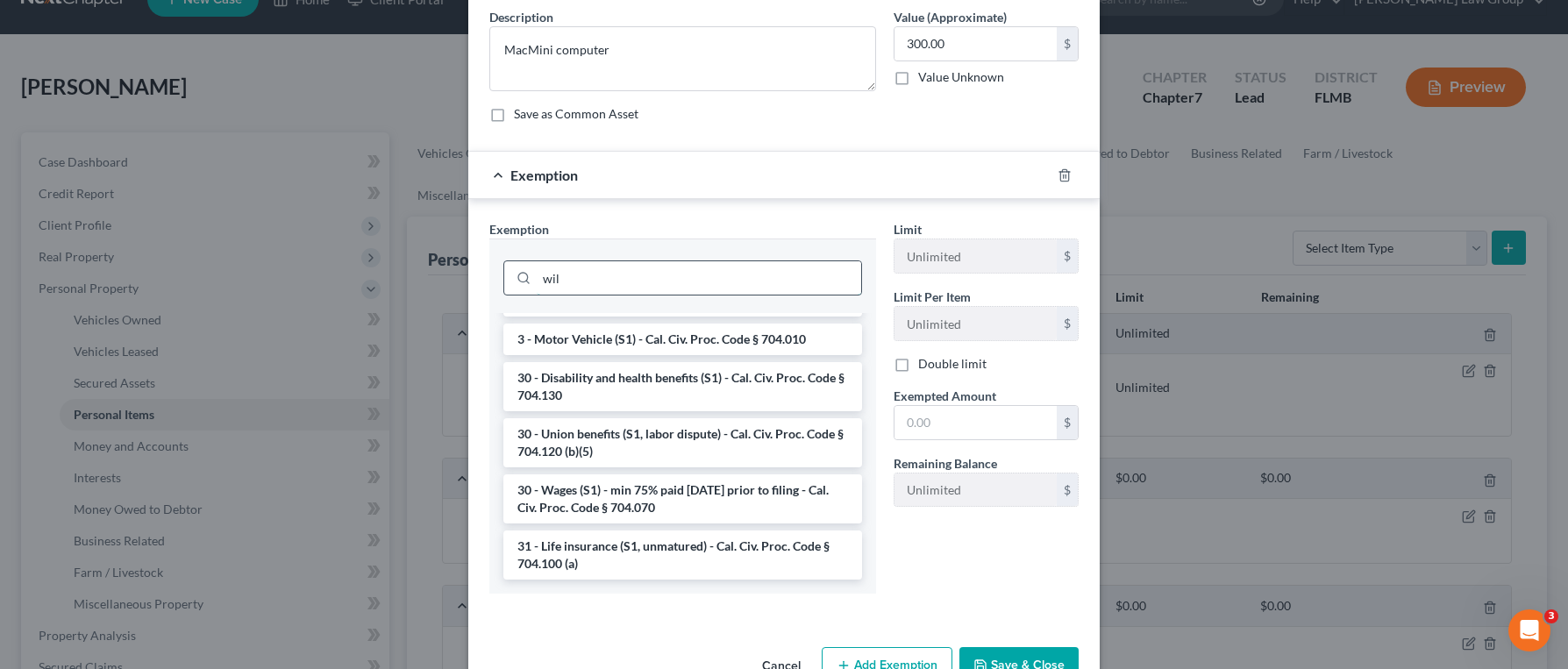
scroll to position [36, 0]
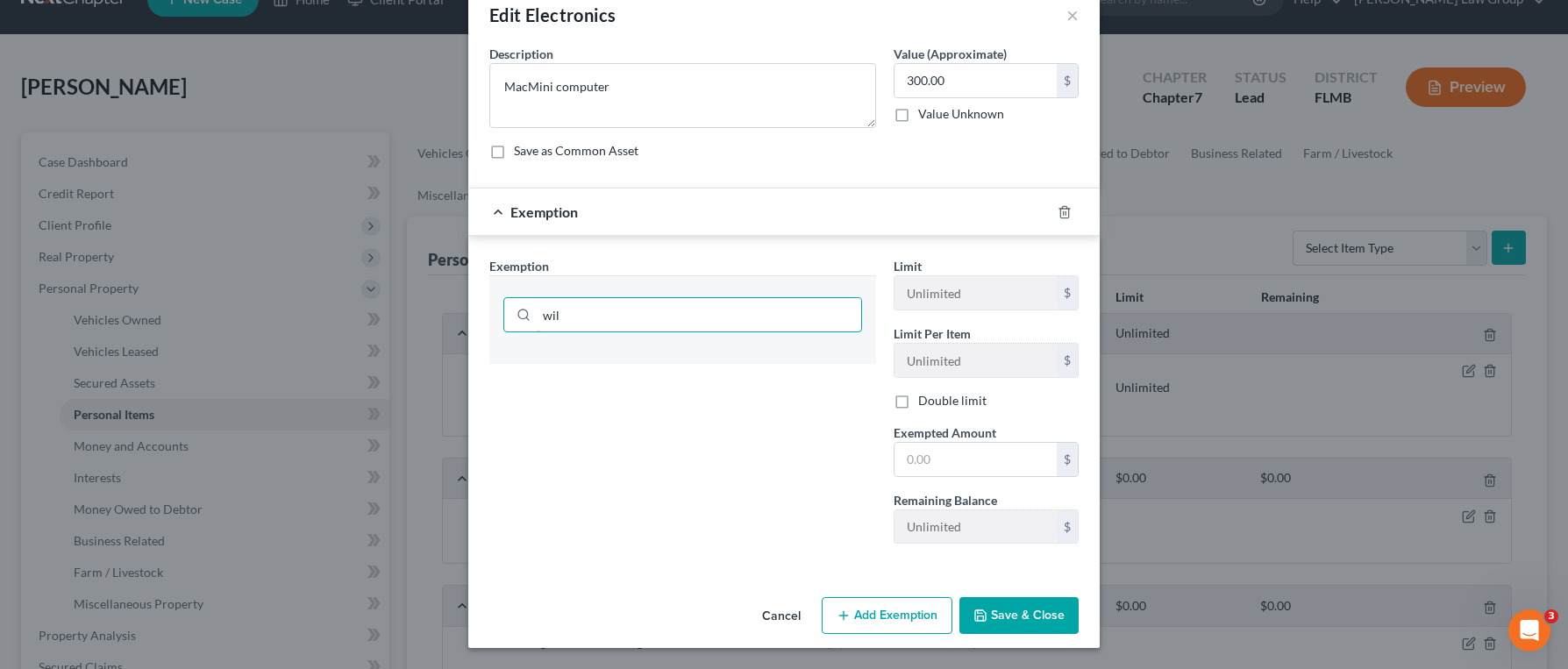
drag, startPoint x: 634, startPoint y: 311, endPoint x: 496, endPoint y: 301, distance: 138.4
click at [496, 301] on div "wil" at bounding box center [682, 313] width 386 height 75
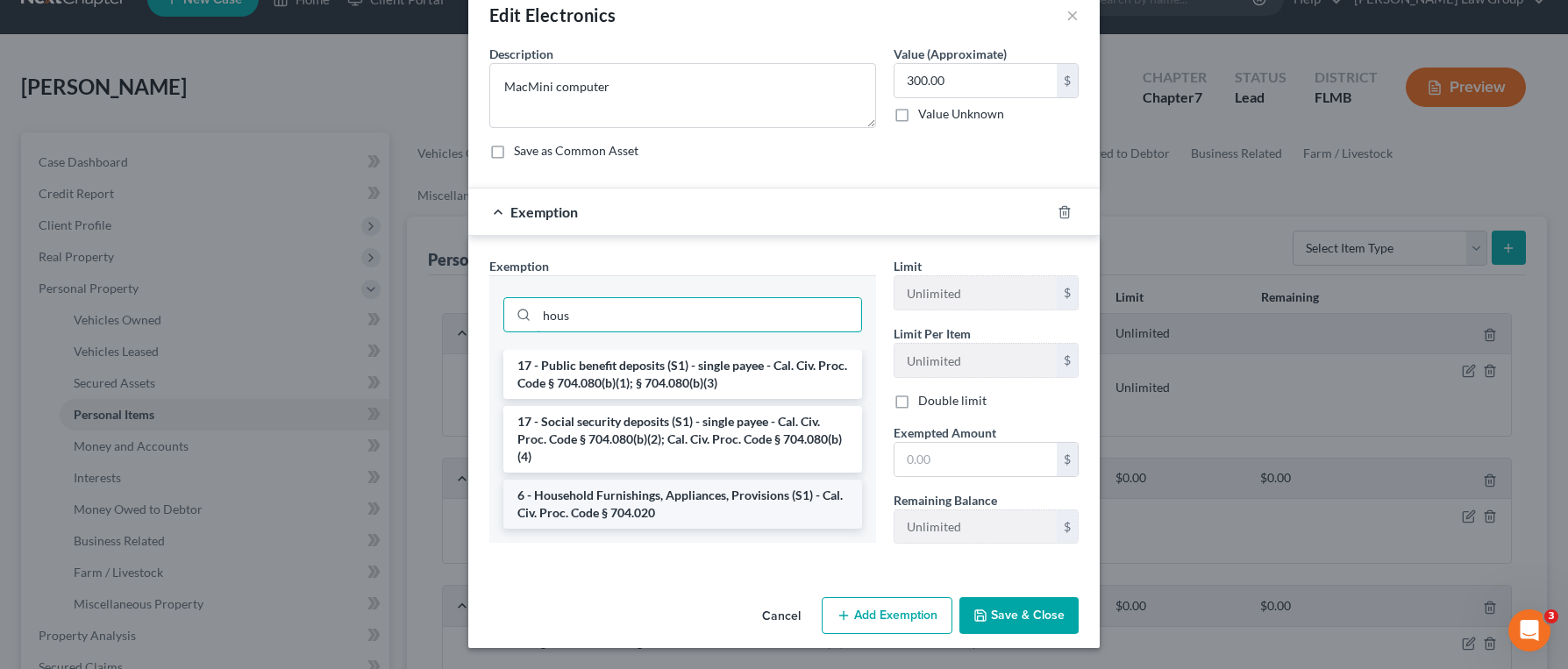
type input "hous"
click at [650, 495] on li "6 - Household Furnishings, Appliances, Provisions (S1) - Cal. Civ. Proc. Code §…" at bounding box center [683, 504] width 359 height 50
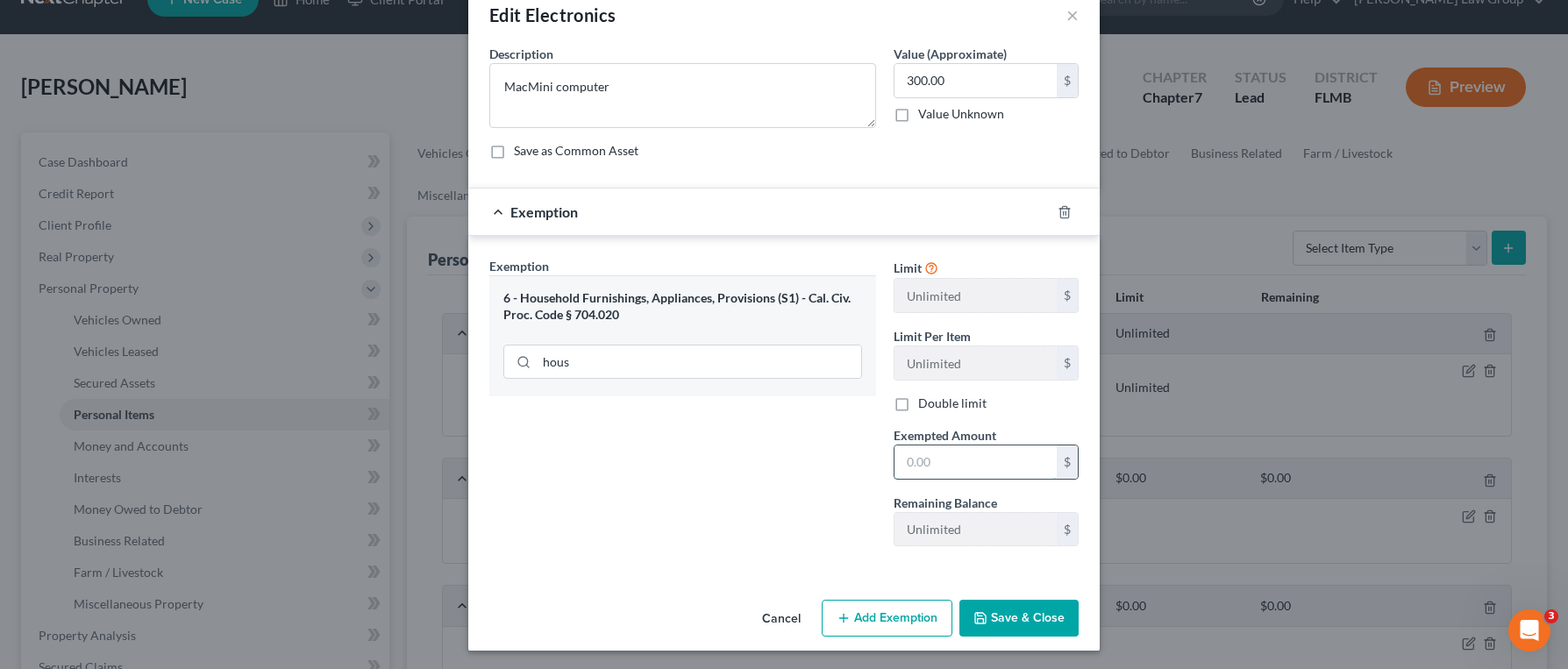
click at [947, 468] on input "text" at bounding box center [975, 462] width 162 height 33
click at [945, 461] on input "text" at bounding box center [975, 462] width 162 height 33
type input "300"
click at [1030, 620] on button "Save & Close" at bounding box center [1019, 619] width 119 height 37
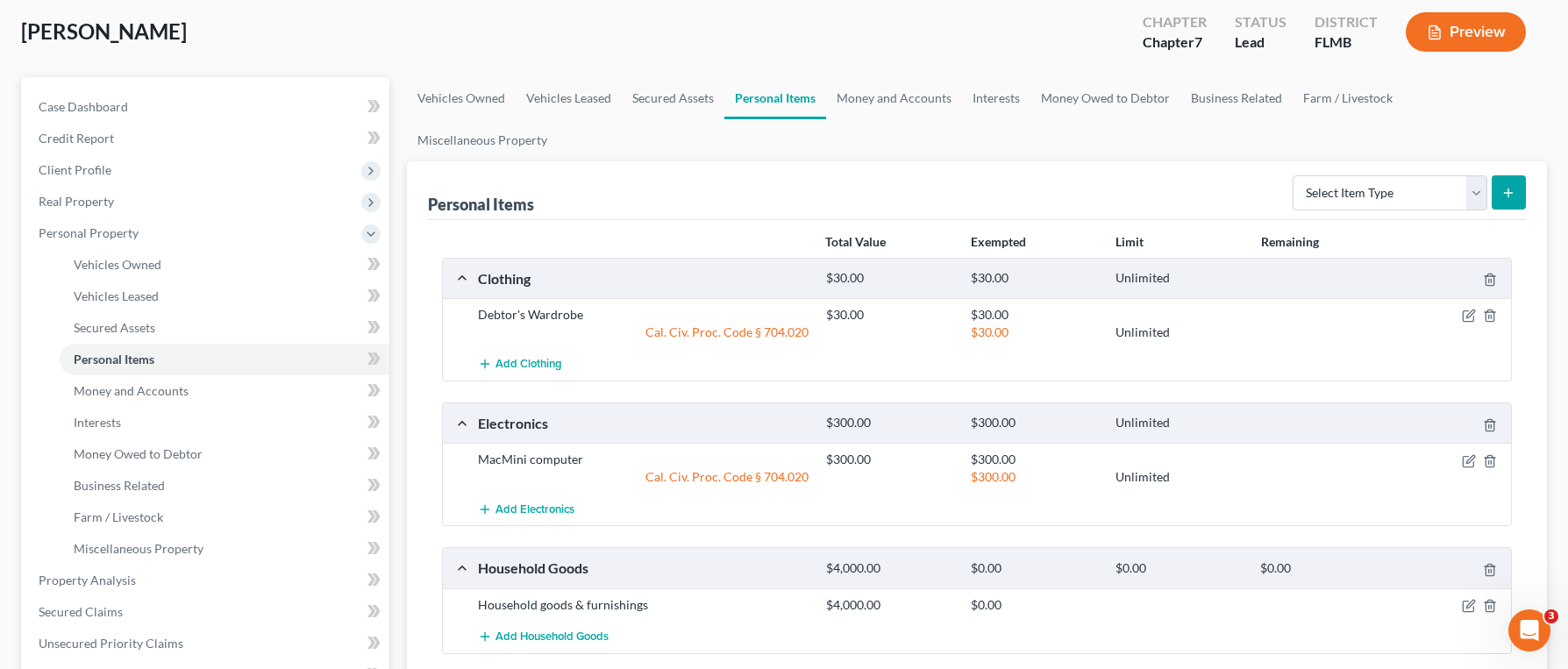
scroll to position [92, 0]
click at [1467, 599] on icon "button" at bounding box center [1470, 603] width 8 height 8
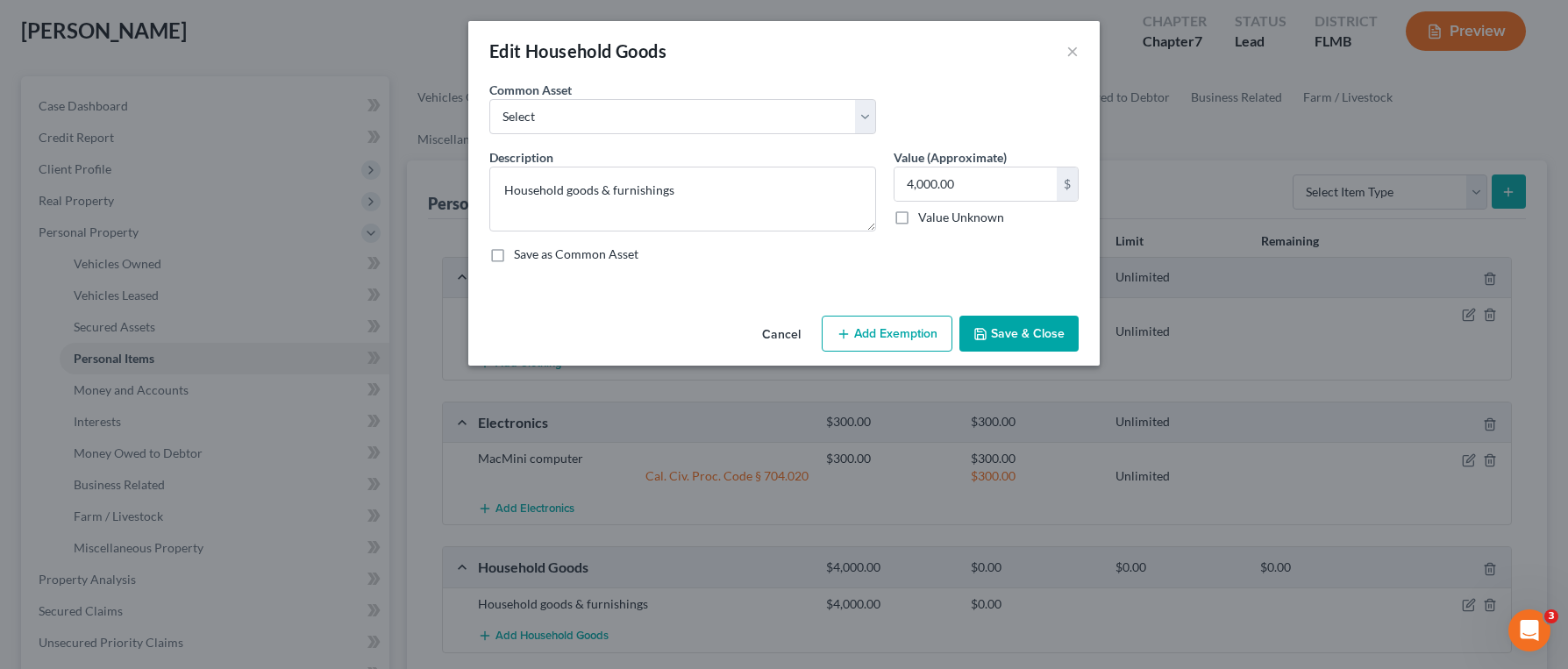
click at [877, 318] on button "Add Exemption" at bounding box center [887, 334] width 131 height 37
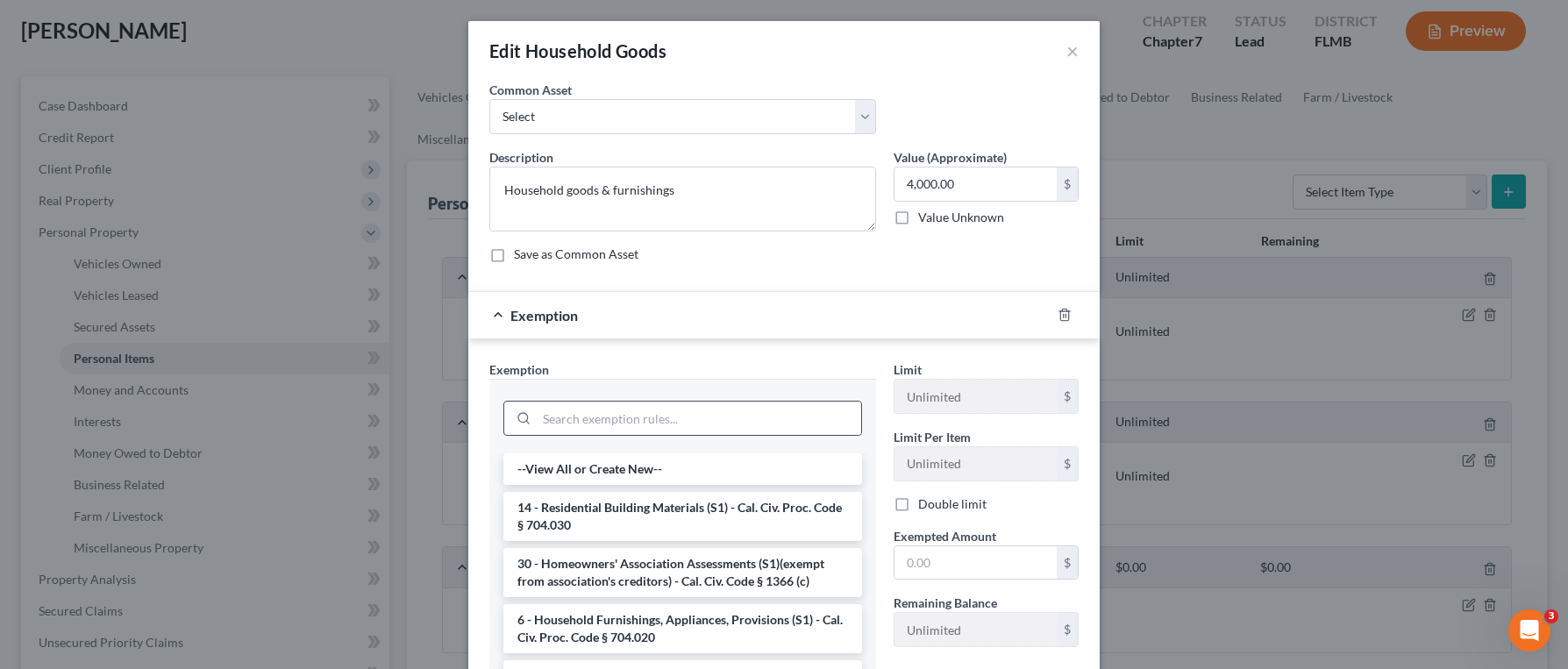
drag, startPoint x: 732, startPoint y: 379, endPoint x: 727, endPoint y: 435, distance: 56.2
click at [732, 379] on div at bounding box center [682, 416] width 386 height 75
click at [723, 425] on input "search" at bounding box center [699, 418] width 324 height 33
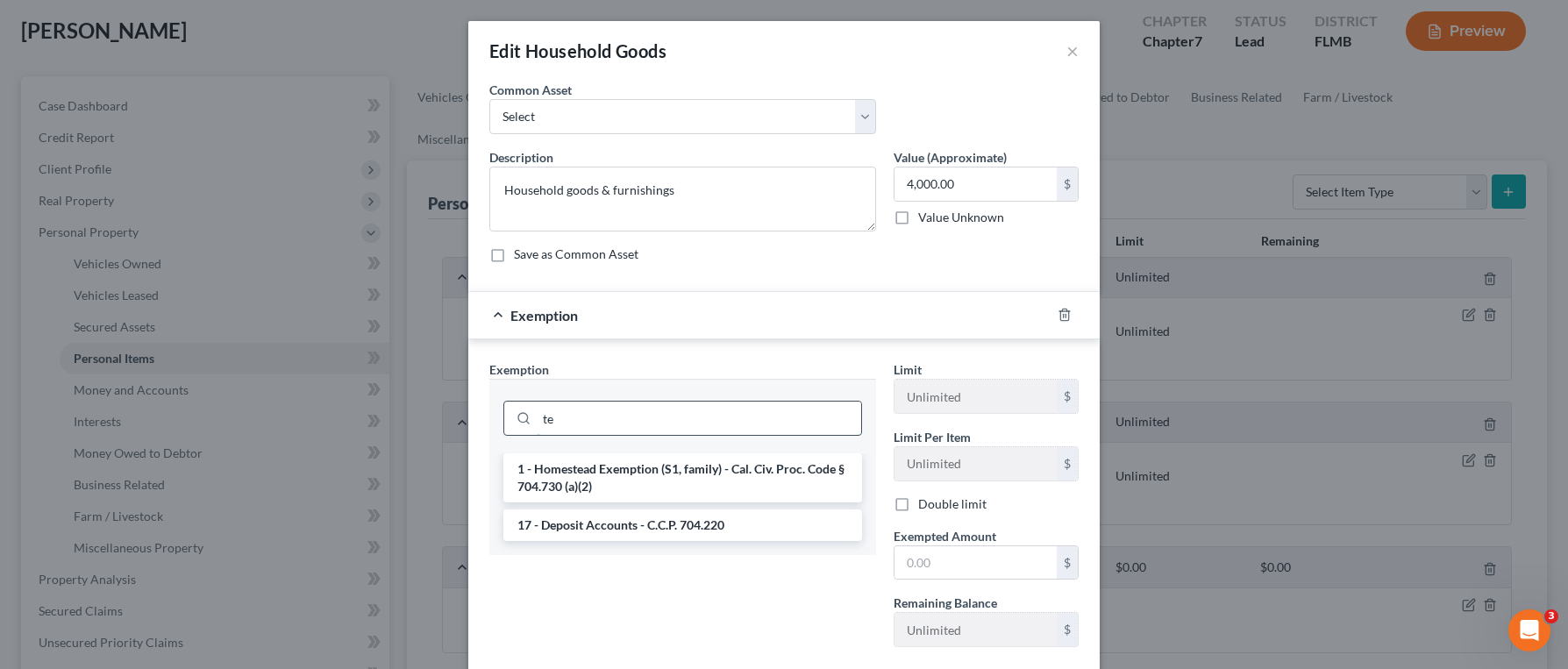
type input "t"
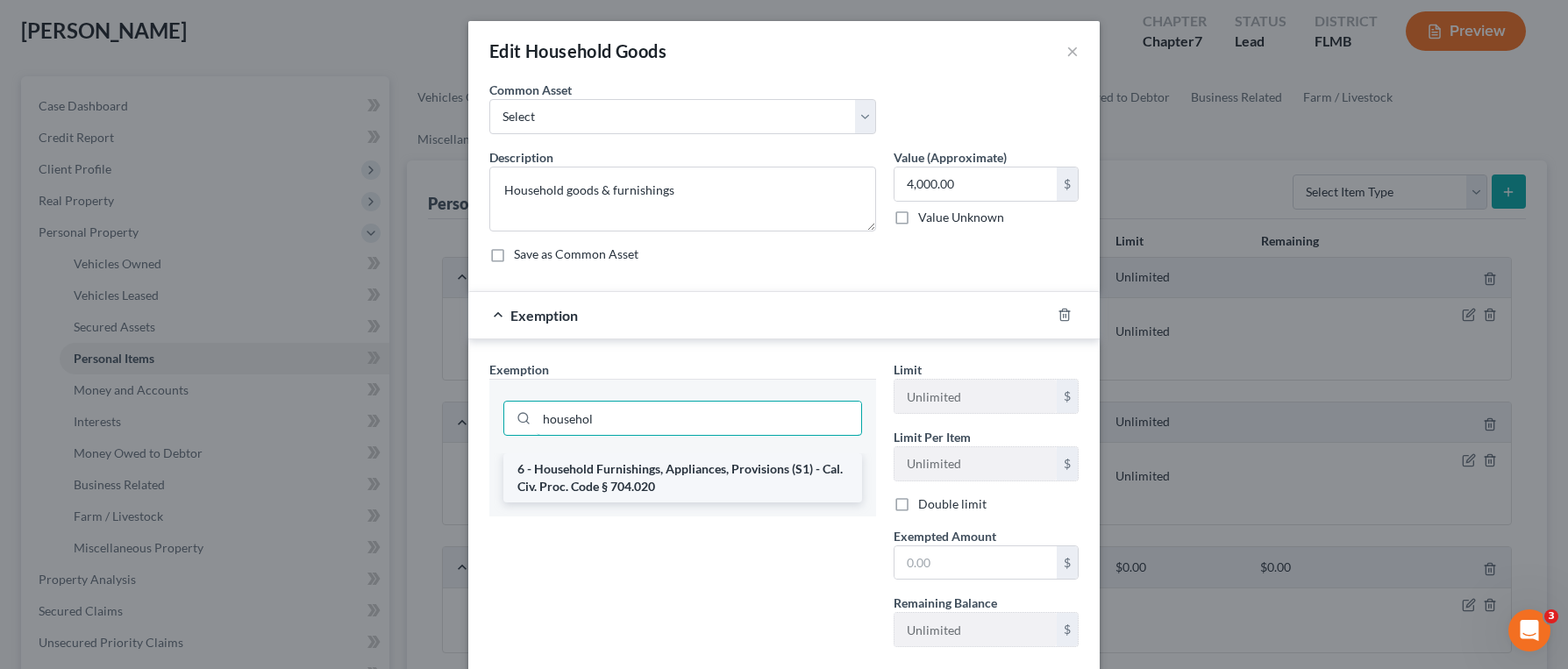
type input "househol"
click at [729, 473] on li "6 - Household Furnishings, Appliances, Provisions (S1) - Cal. Civ. Proc. Code §…" at bounding box center [683, 478] width 359 height 50
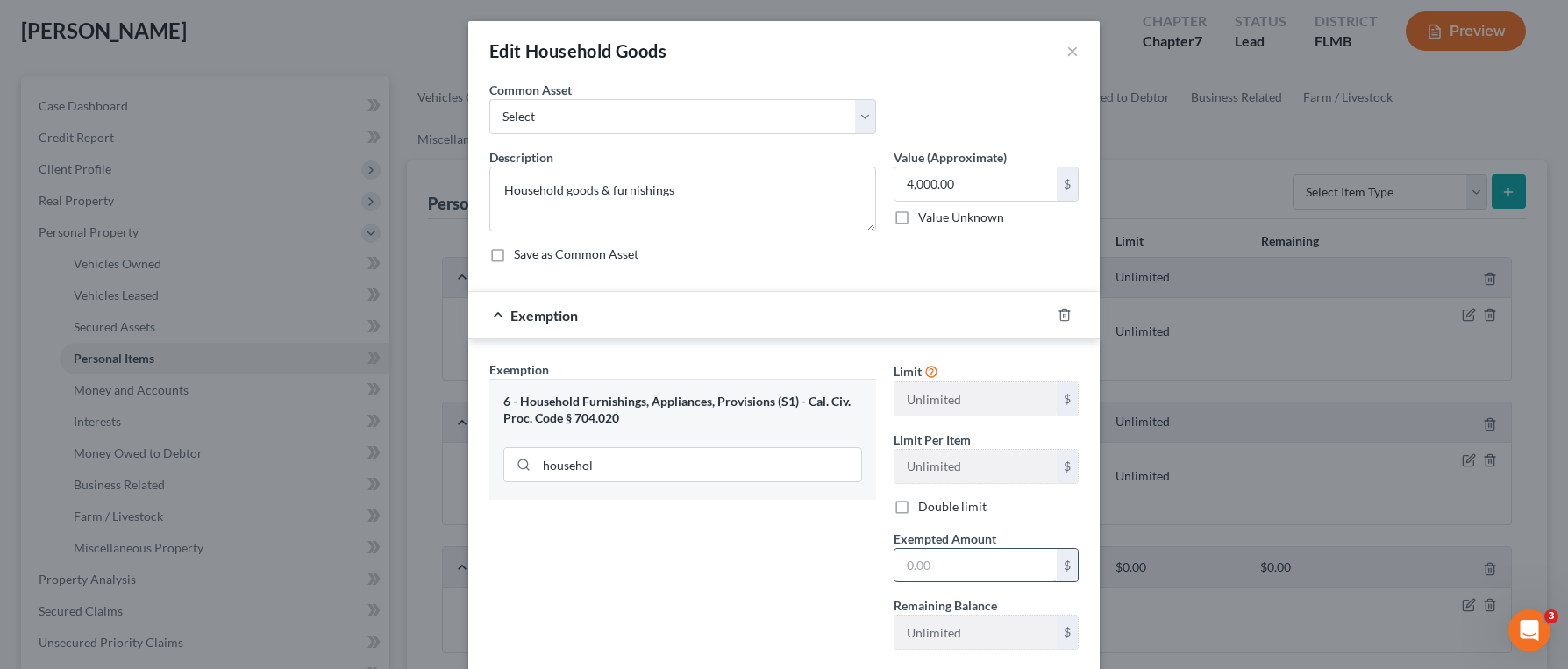
click at [950, 566] on input "text" at bounding box center [975, 566] width 162 height 33
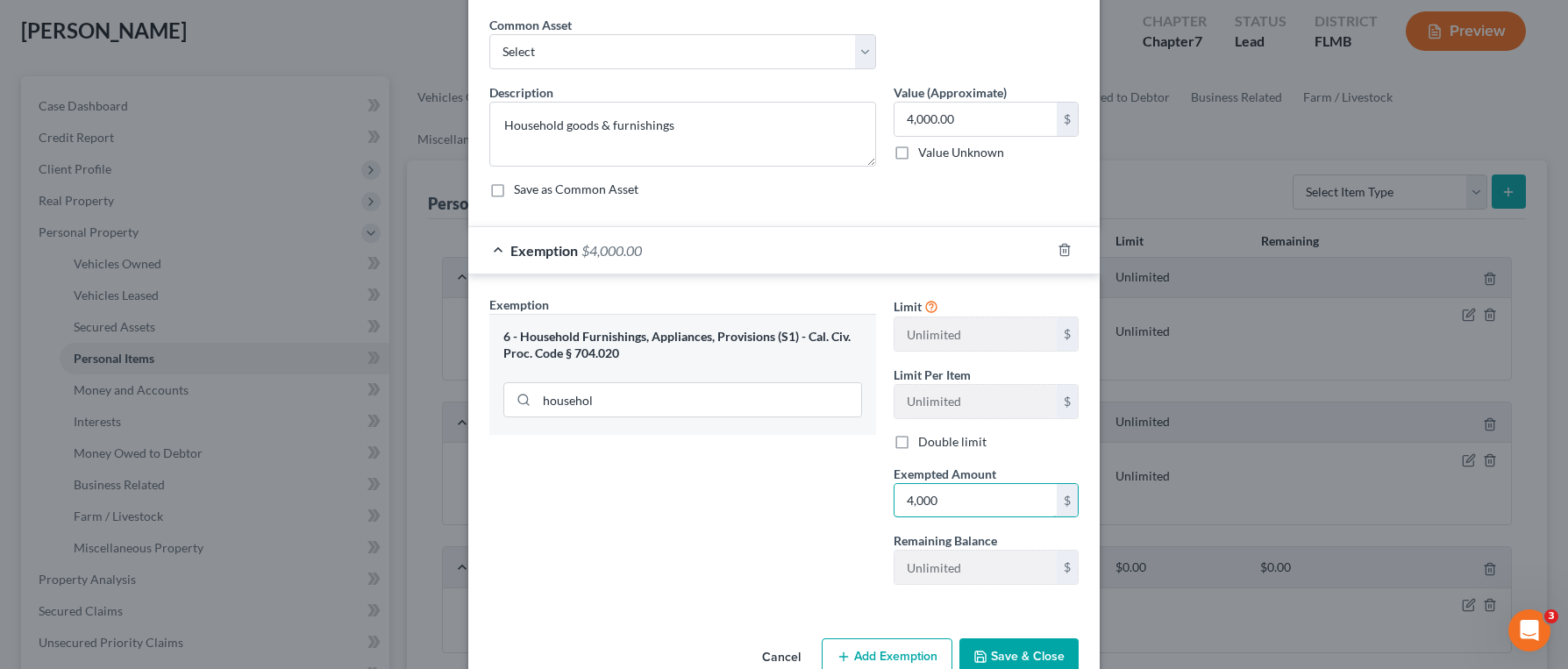
scroll to position [106, 0]
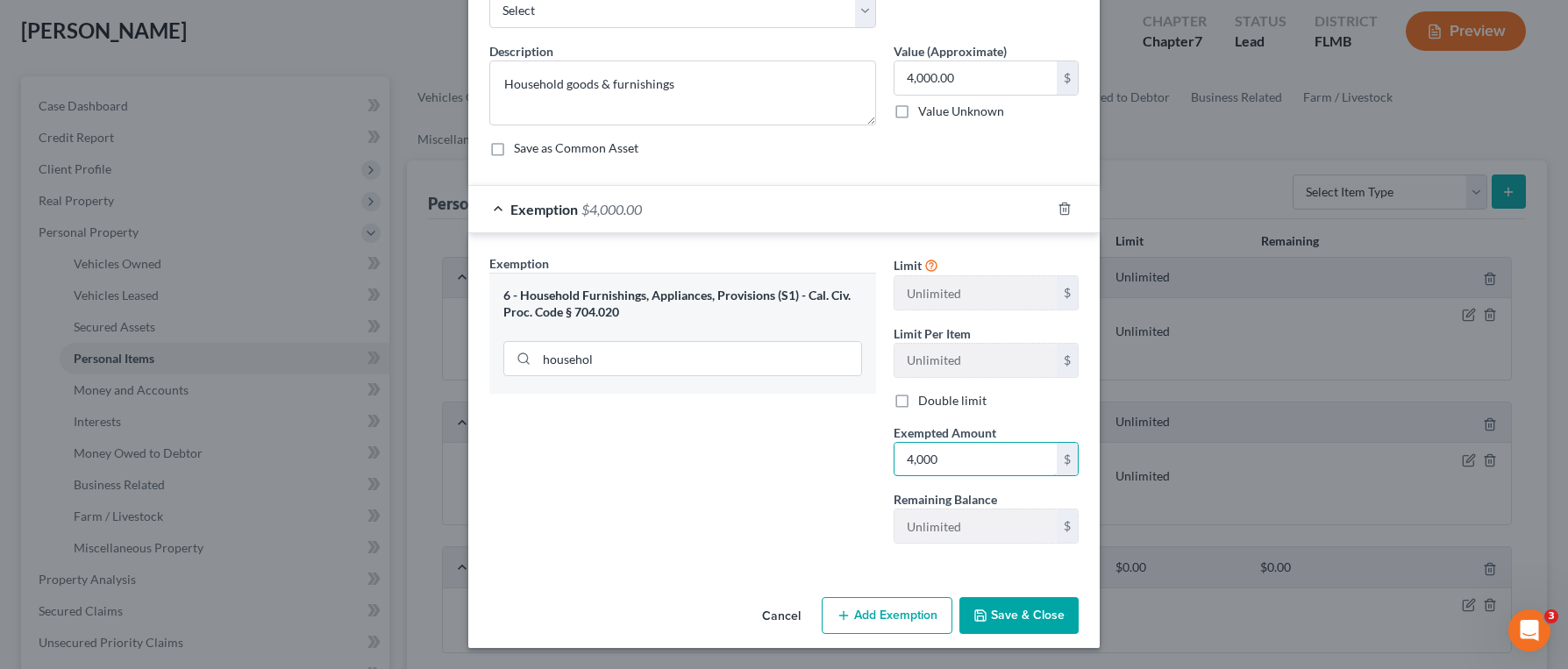
type input "4,000"
click at [1032, 613] on button "Save & Close" at bounding box center [1019, 616] width 119 height 37
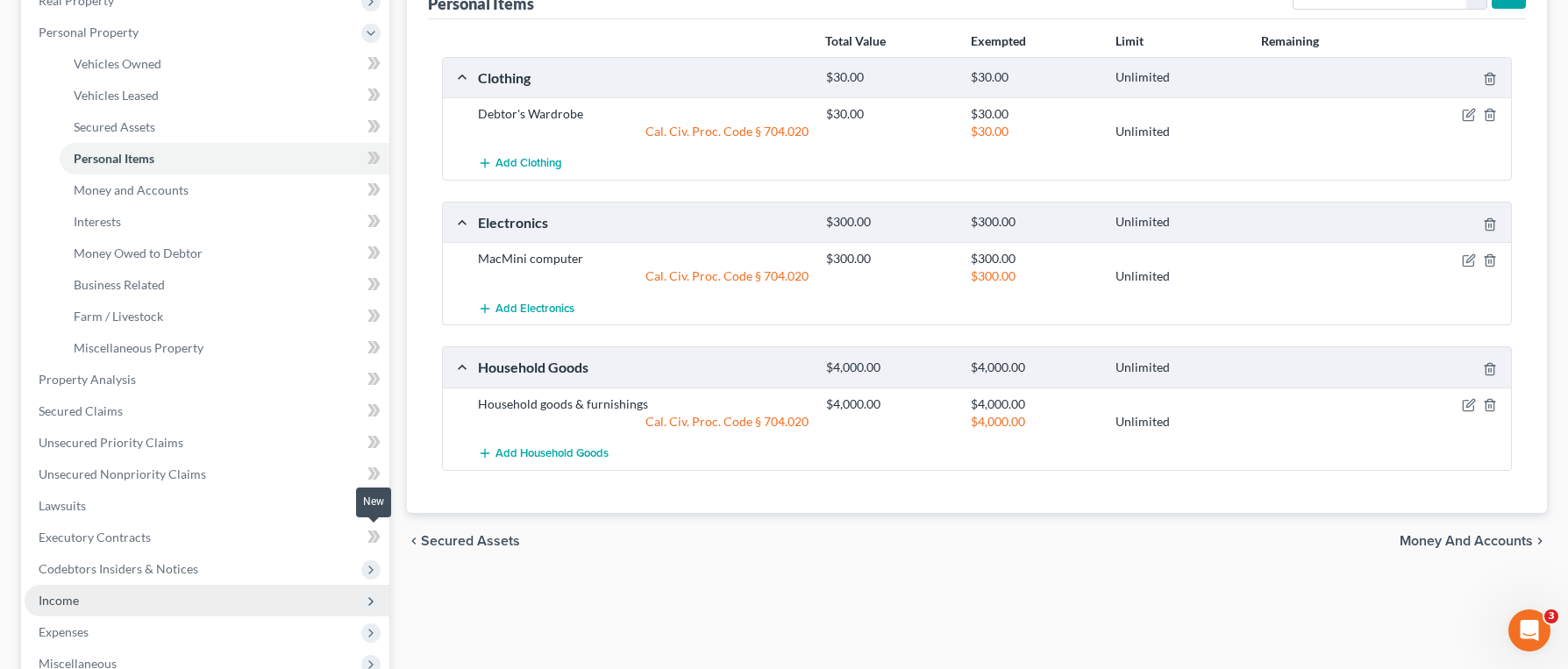
scroll to position [430, 0]
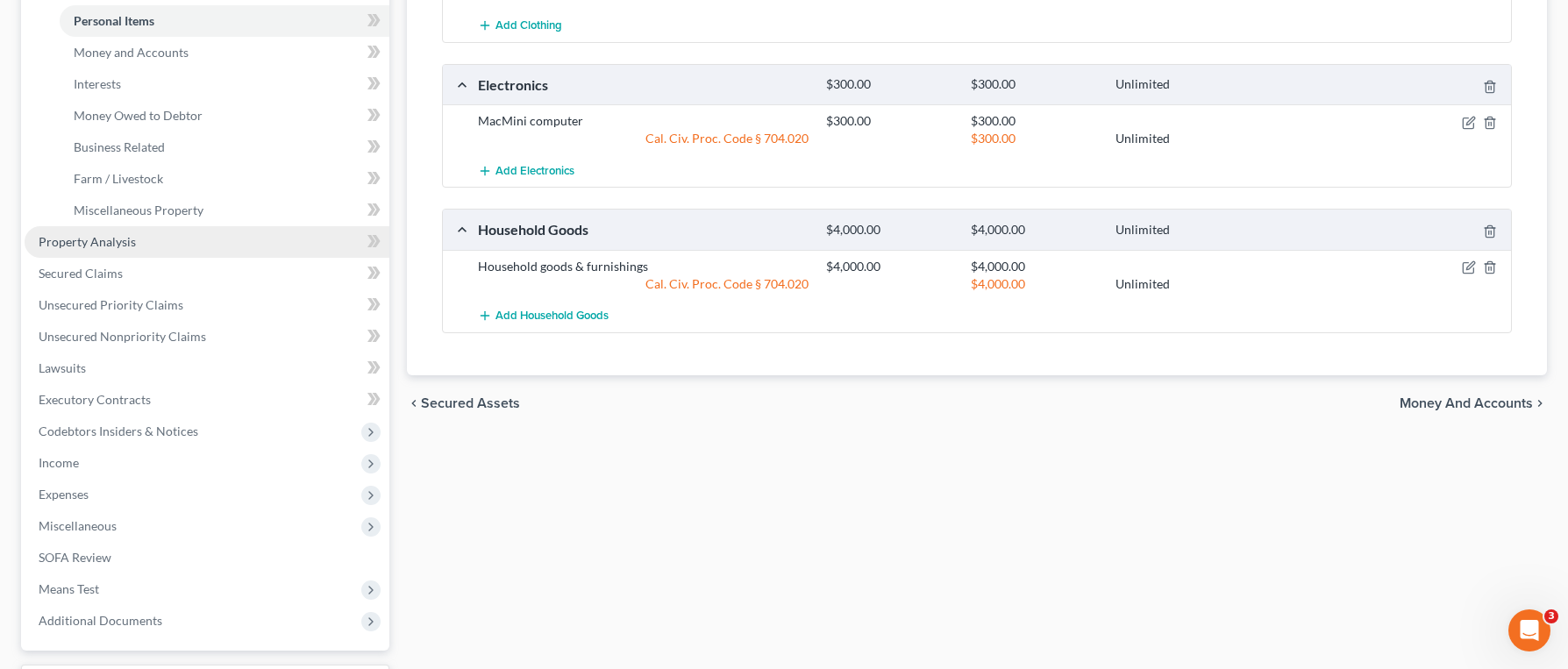
click at [176, 249] on link "Property Analysis" at bounding box center [207, 242] width 365 height 32
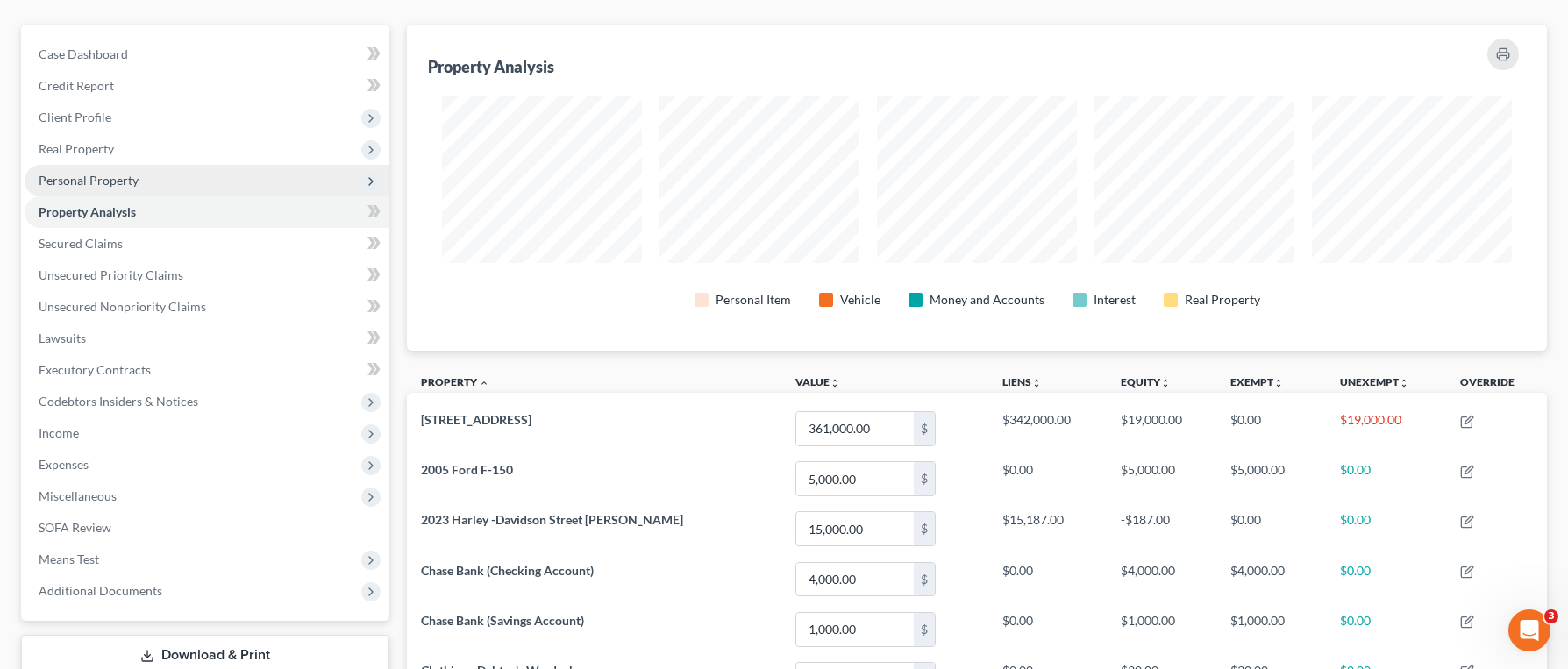
scroll to position [116, 0]
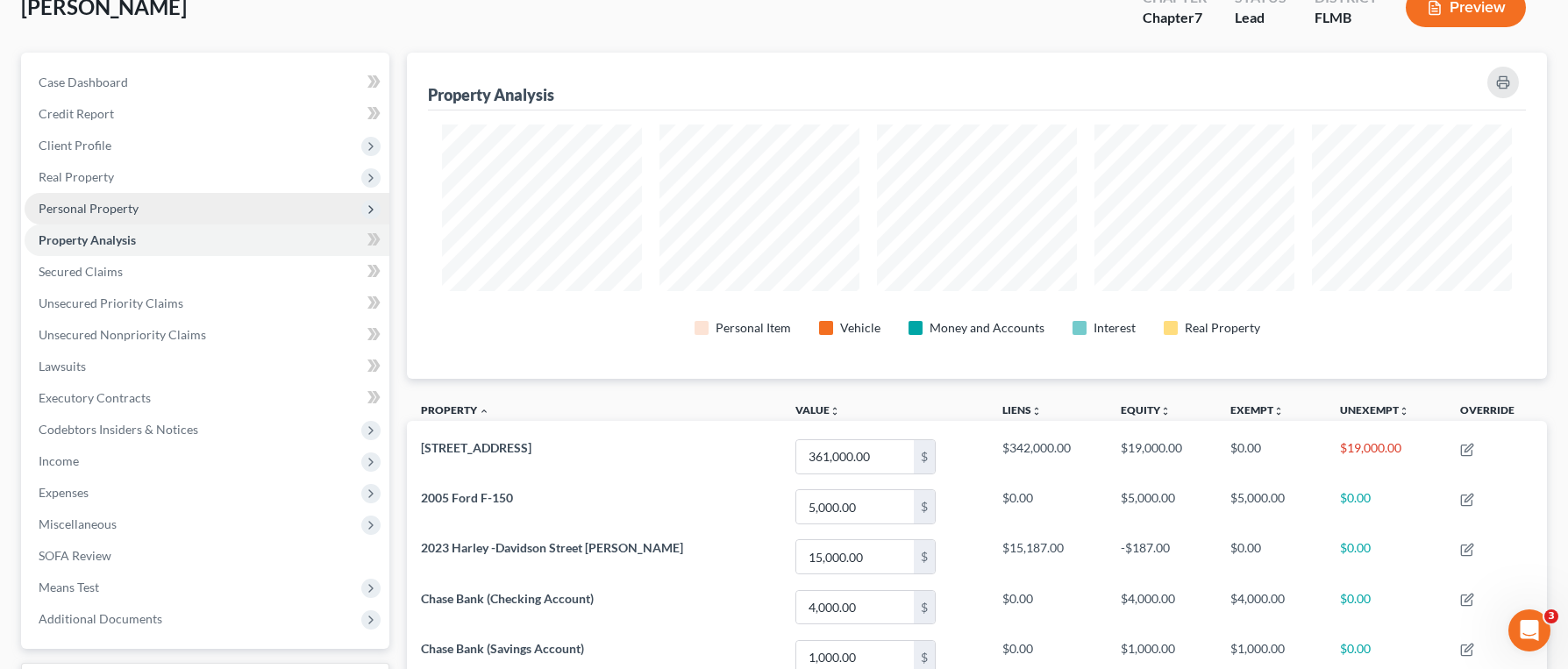
click at [186, 205] on span "Personal Property" at bounding box center [207, 209] width 365 height 32
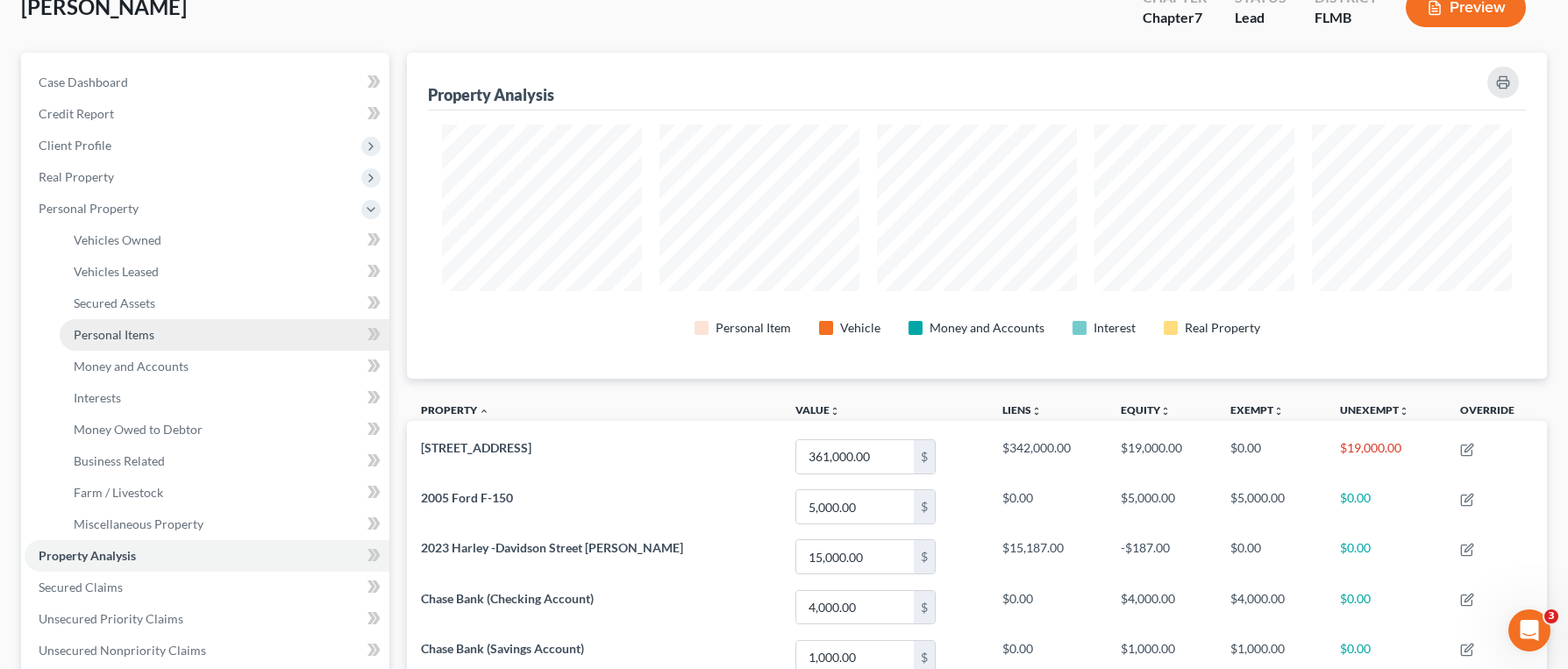
click at [186, 329] on link "Personal Items" at bounding box center [224, 335] width 330 height 32
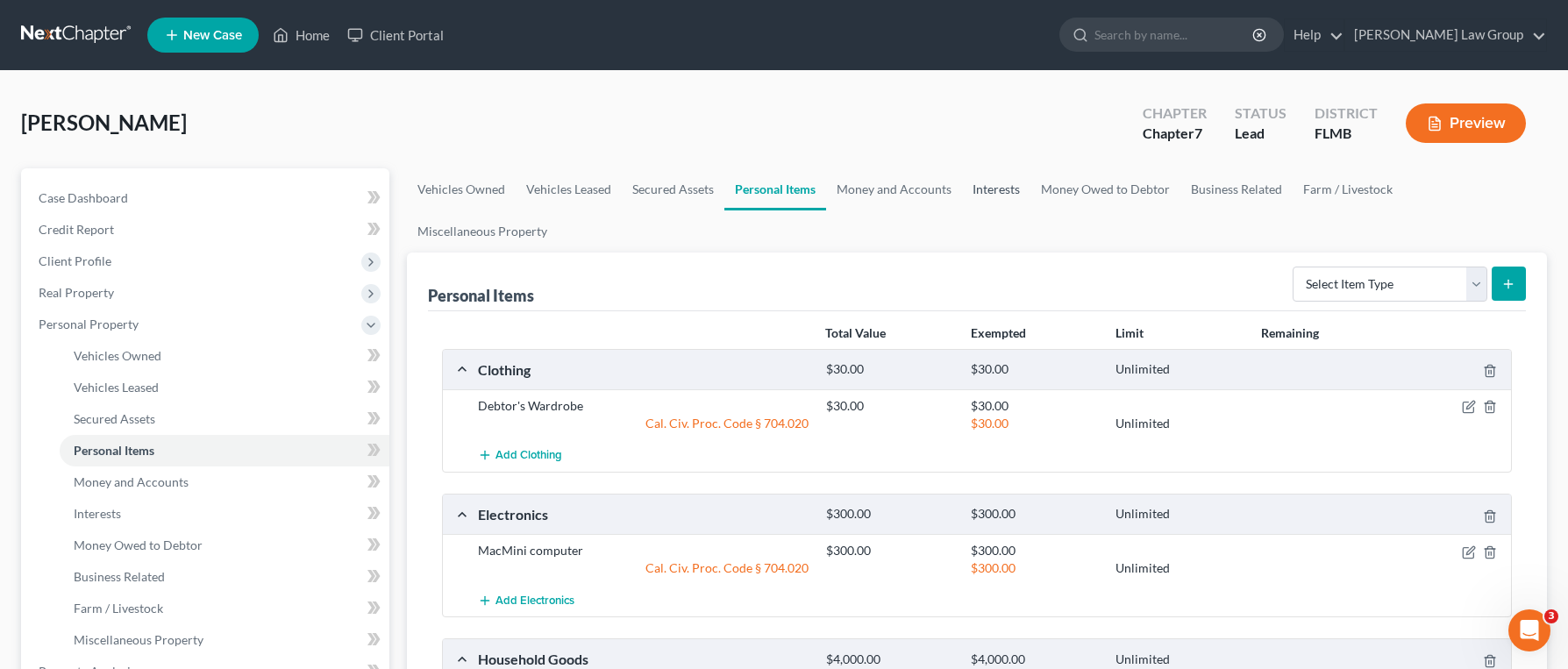
click at [968, 192] on link "Interests" at bounding box center [996, 188] width 68 height 42
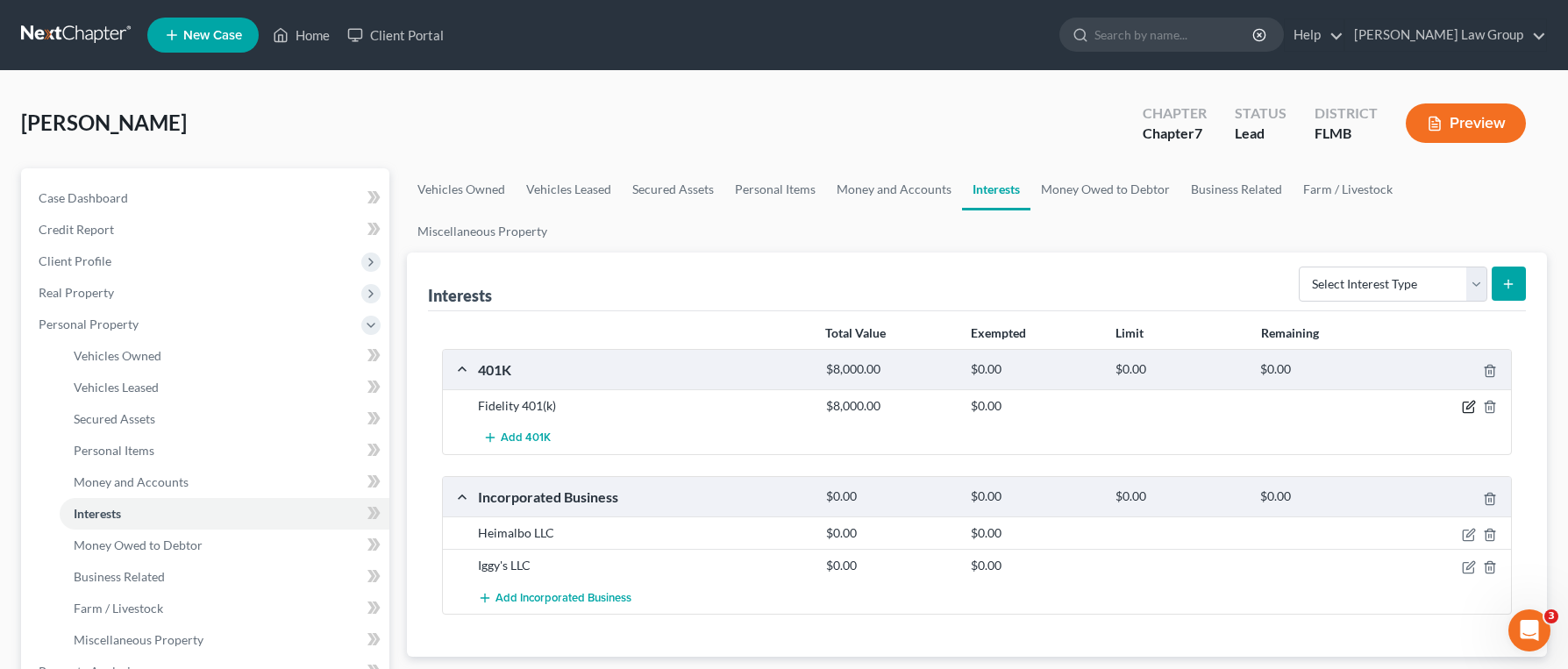
click at [1469, 400] on icon "button" at bounding box center [1468, 407] width 14 height 14
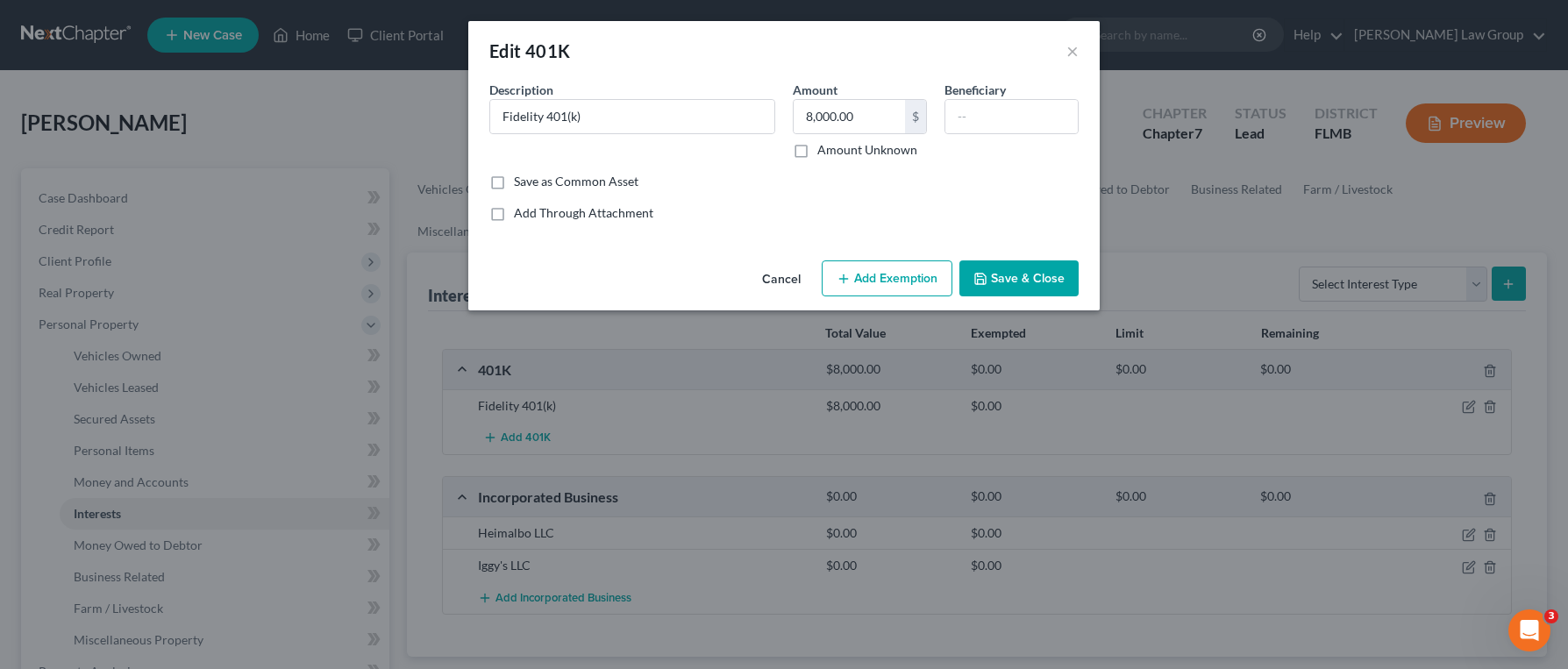
click at [912, 294] on button "Add Exemption" at bounding box center [887, 279] width 131 height 37
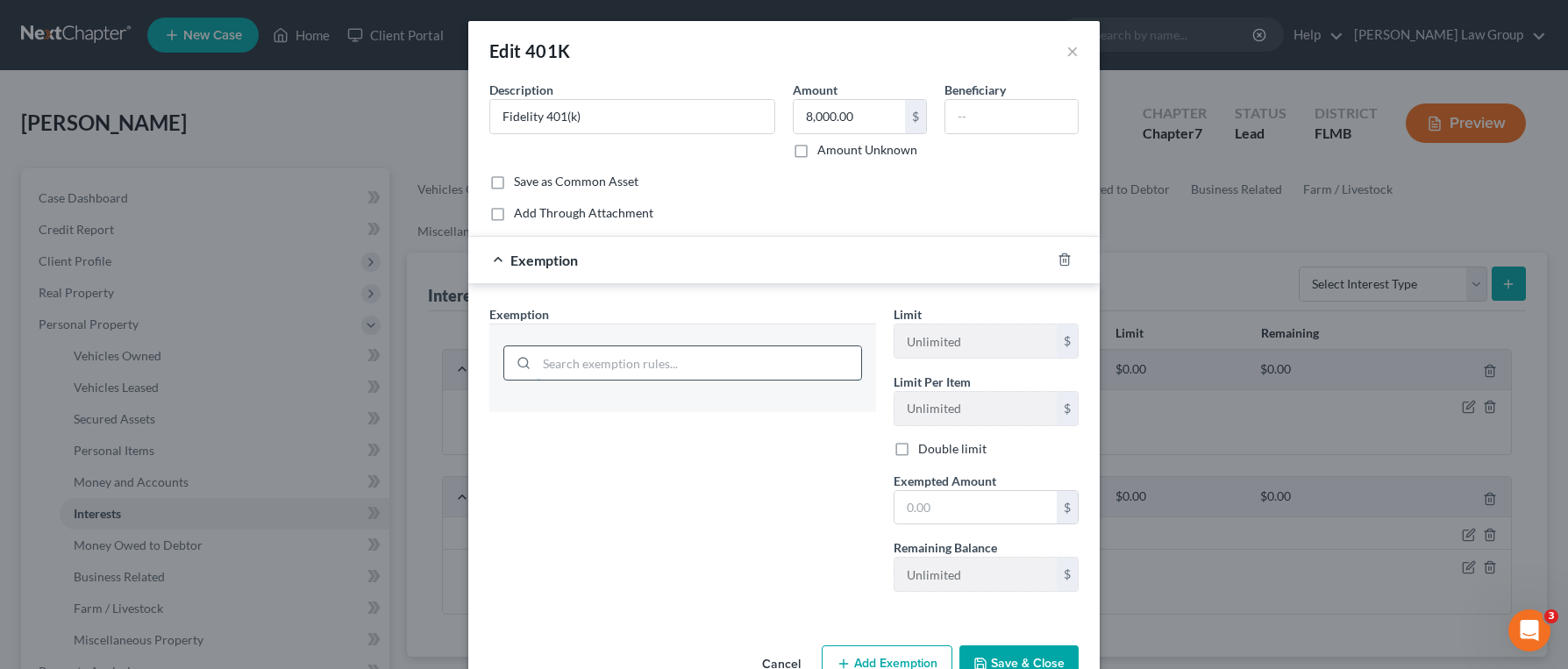
click at [803, 358] on input "search" at bounding box center [699, 363] width 324 height 33
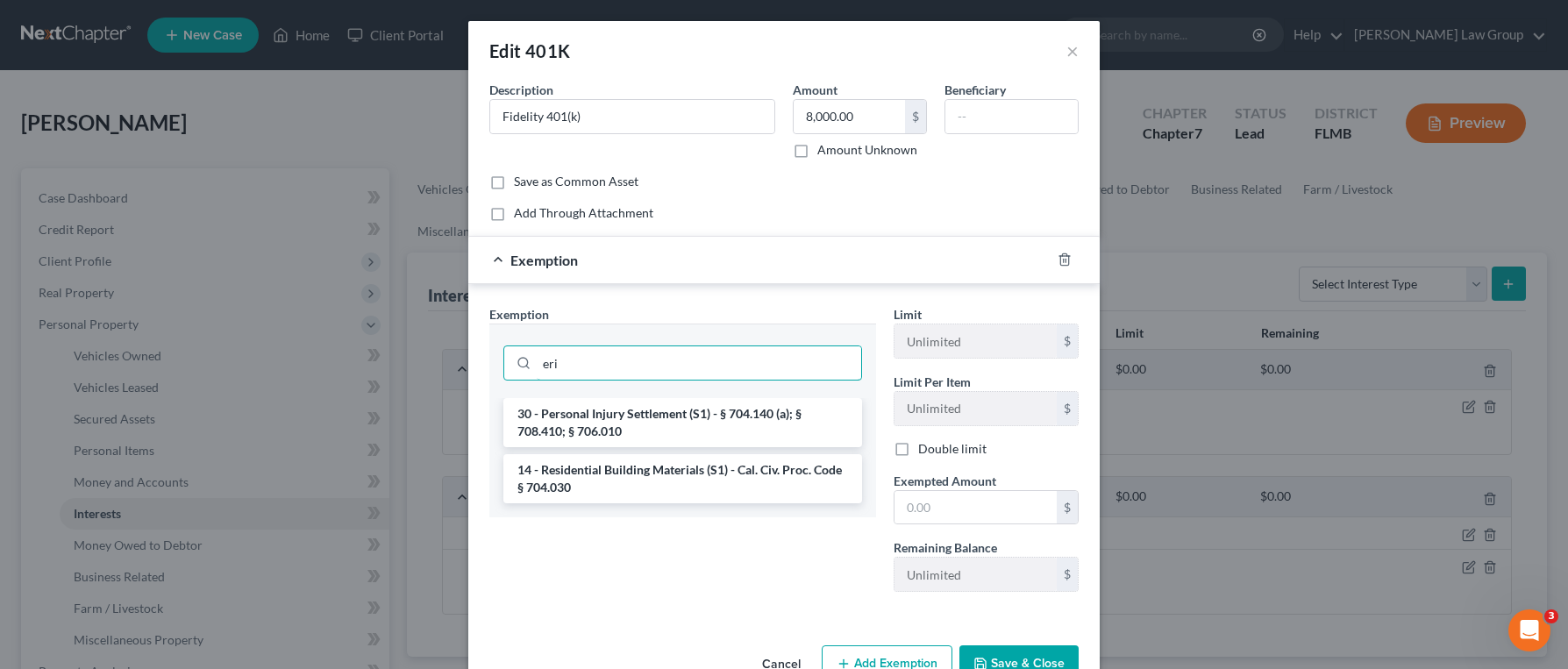
drag, startPoint x: 522, startPoint y: 333, endPoint x: 469, endPoint y: 332, distance: 53.0
click at [469, 332] on div "Exemption Set must be selected for CA. Exemption * eri 30 - Personal Injury Set…" at bounding box center [784, 452] width 632 height 337
drag, startPoint x: 672, startPoint y: 357, endPoint x: 491, endPoint y: 351, distance: 181.1
click at [491, 351] on div "ret" at bounding box center [682, 360] width 386 height 75
type input "ret"
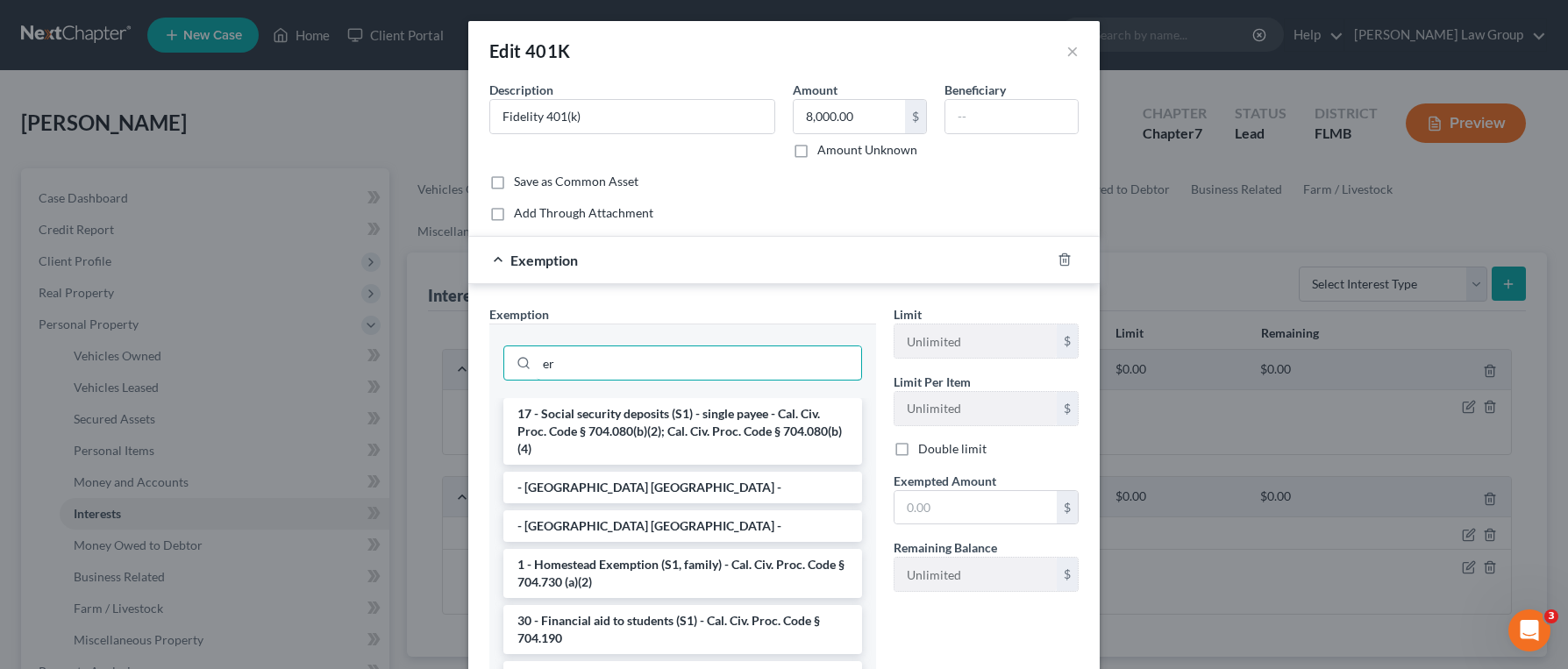
type input "e"
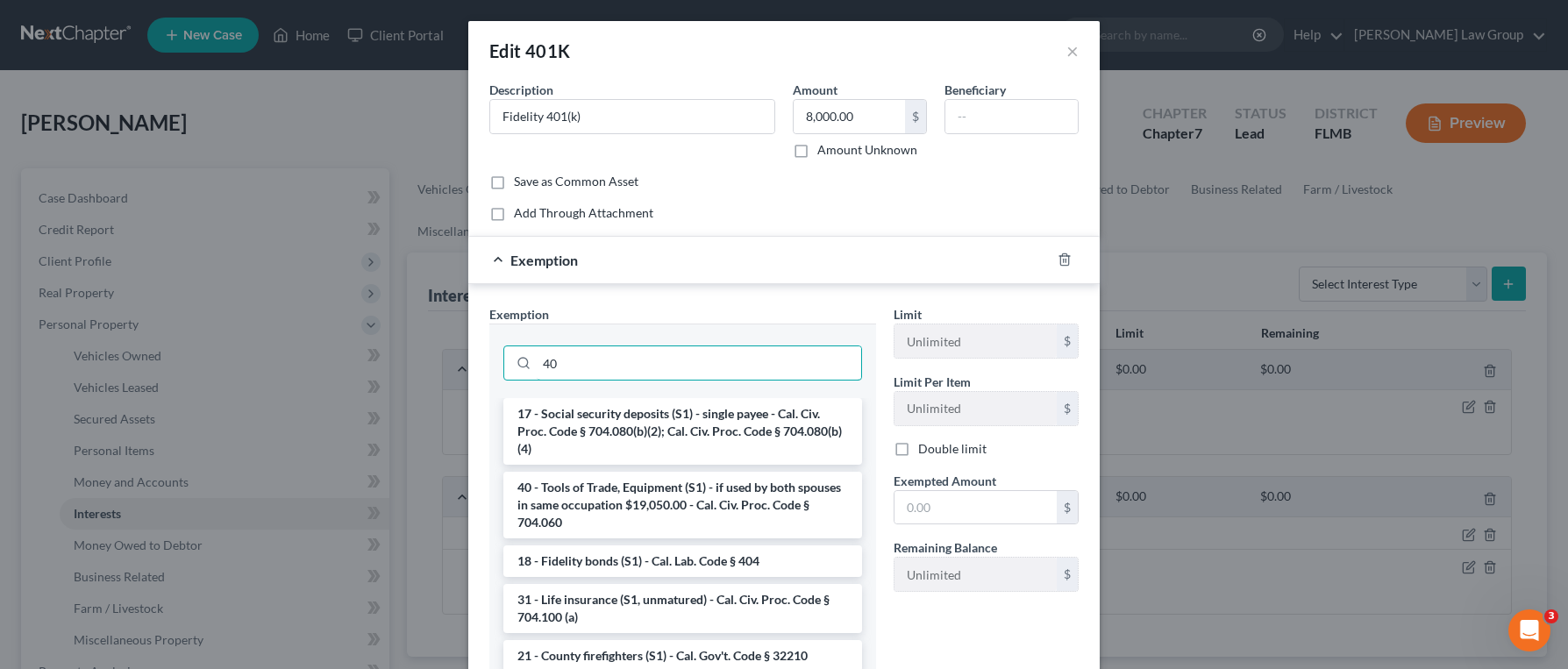
type input "4"
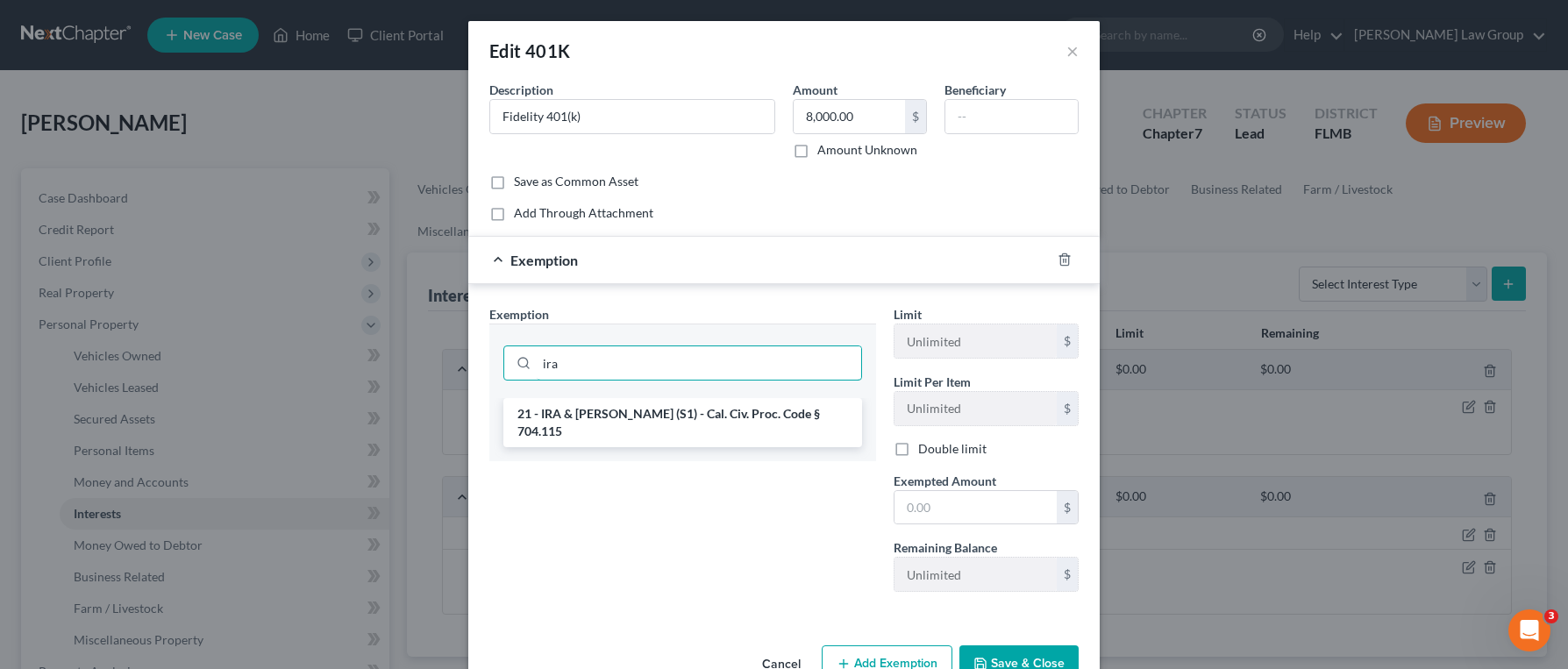
type input "ira"
drag, startPoint x: 698, startPoint y: 356, endPoint x: 414, endPoint y: 340, distance: 284.5
click at [414, 340] on div "Edit 401K × An exemption set must first be selected from the Filing Information…" at bounding box center [784, 334] width 1568 height 669
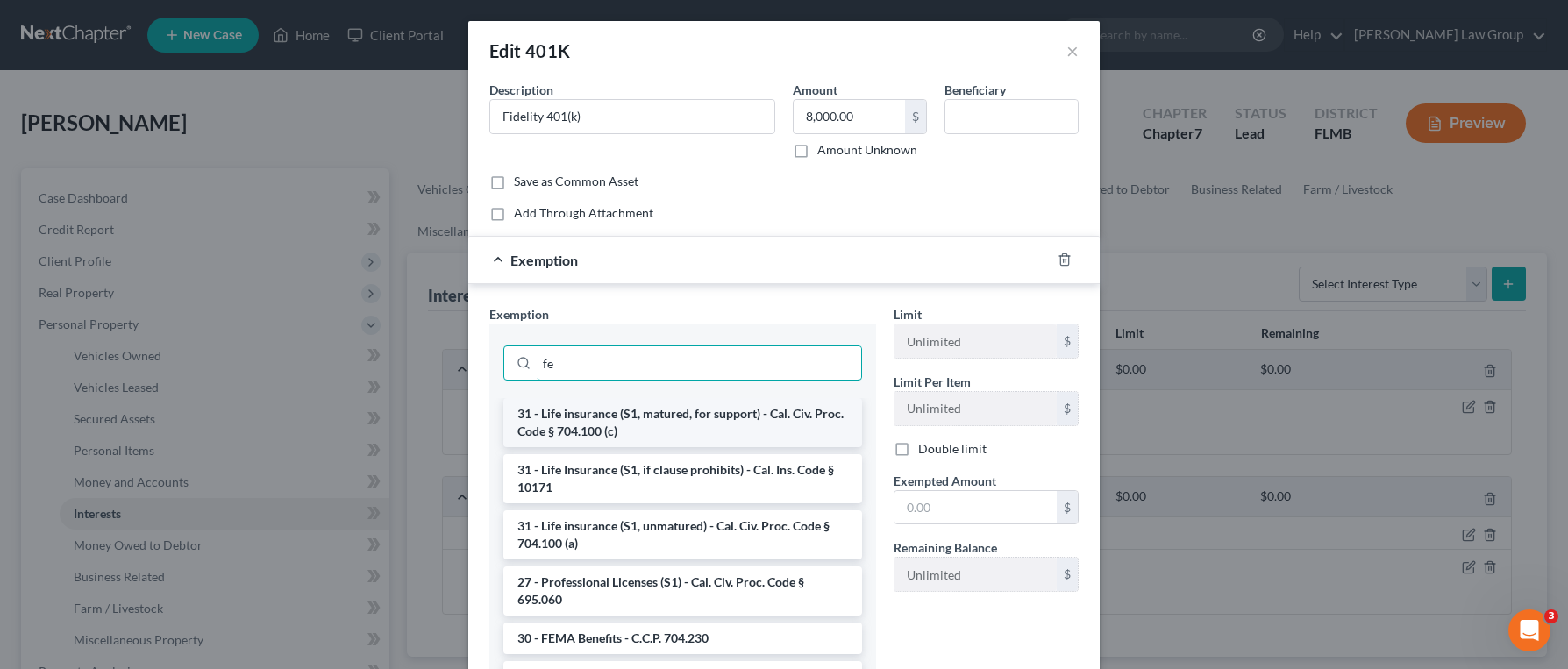
type input "f"
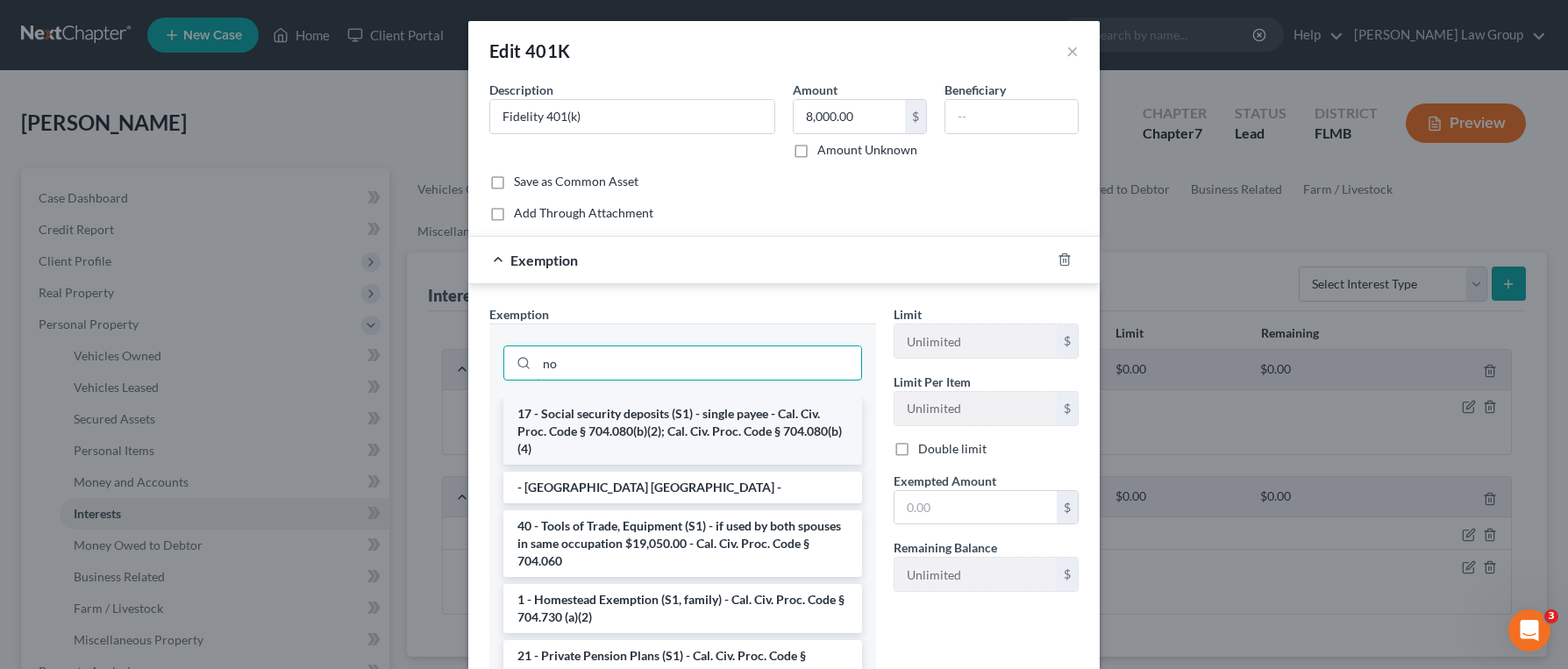
type input "n"
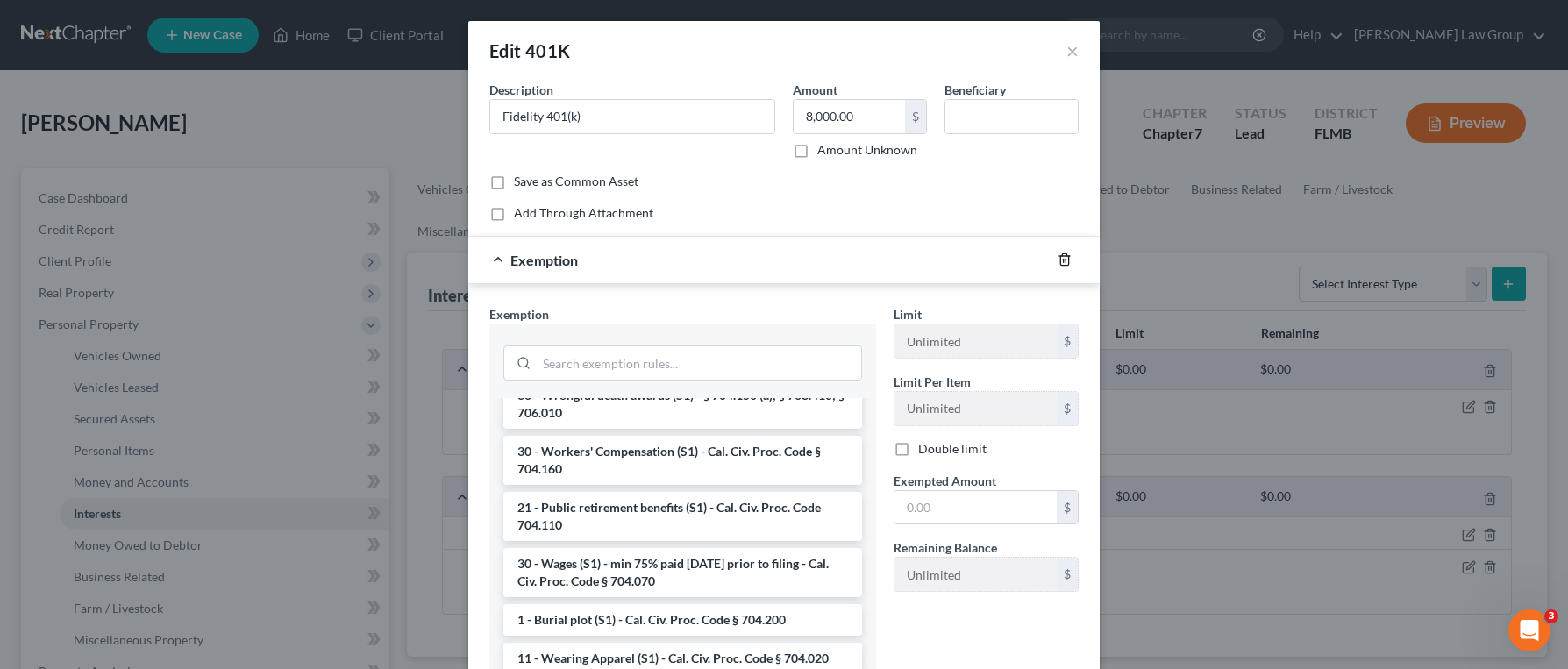
click at [1065, 260] on line "button" at bounding box center [1065, 261] width 0 height 4
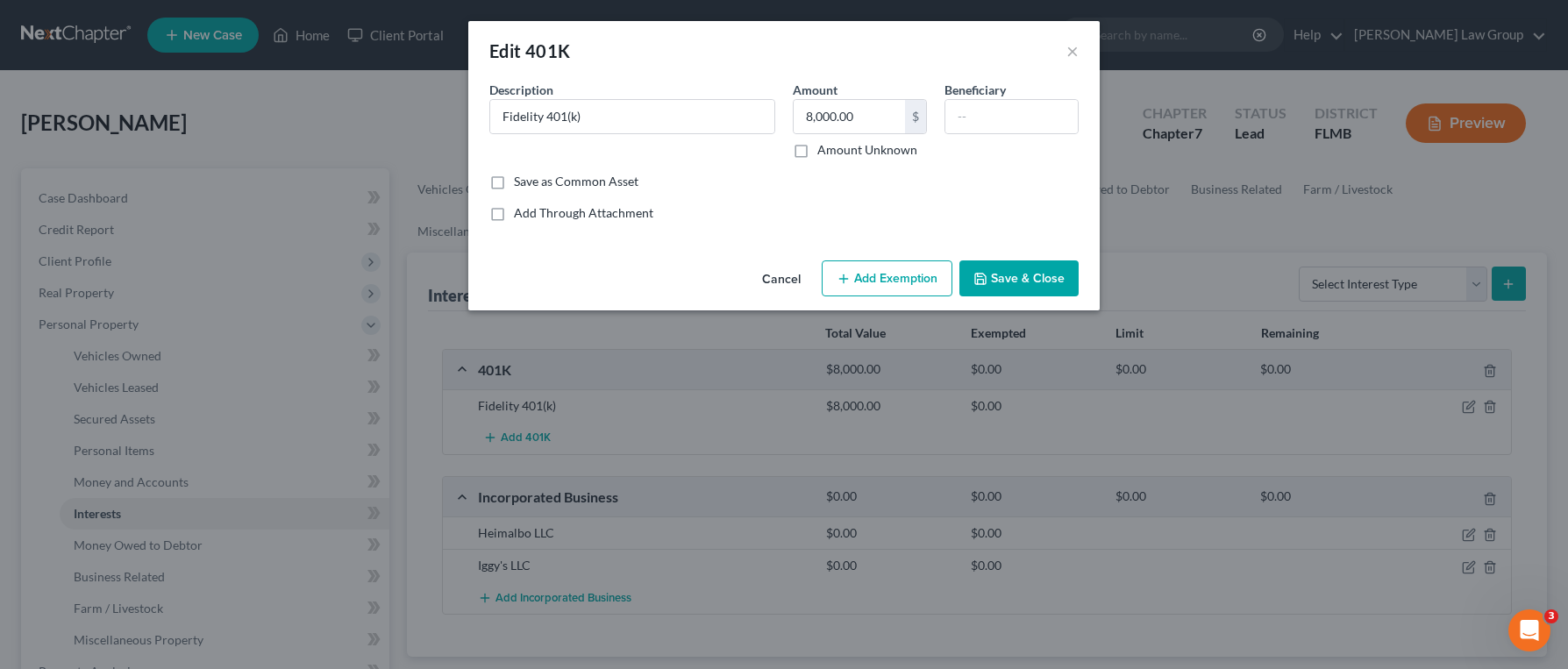
click at [1026, 284] on button "Save & Close" at bounding box center [1019, 279] width 119 height 37
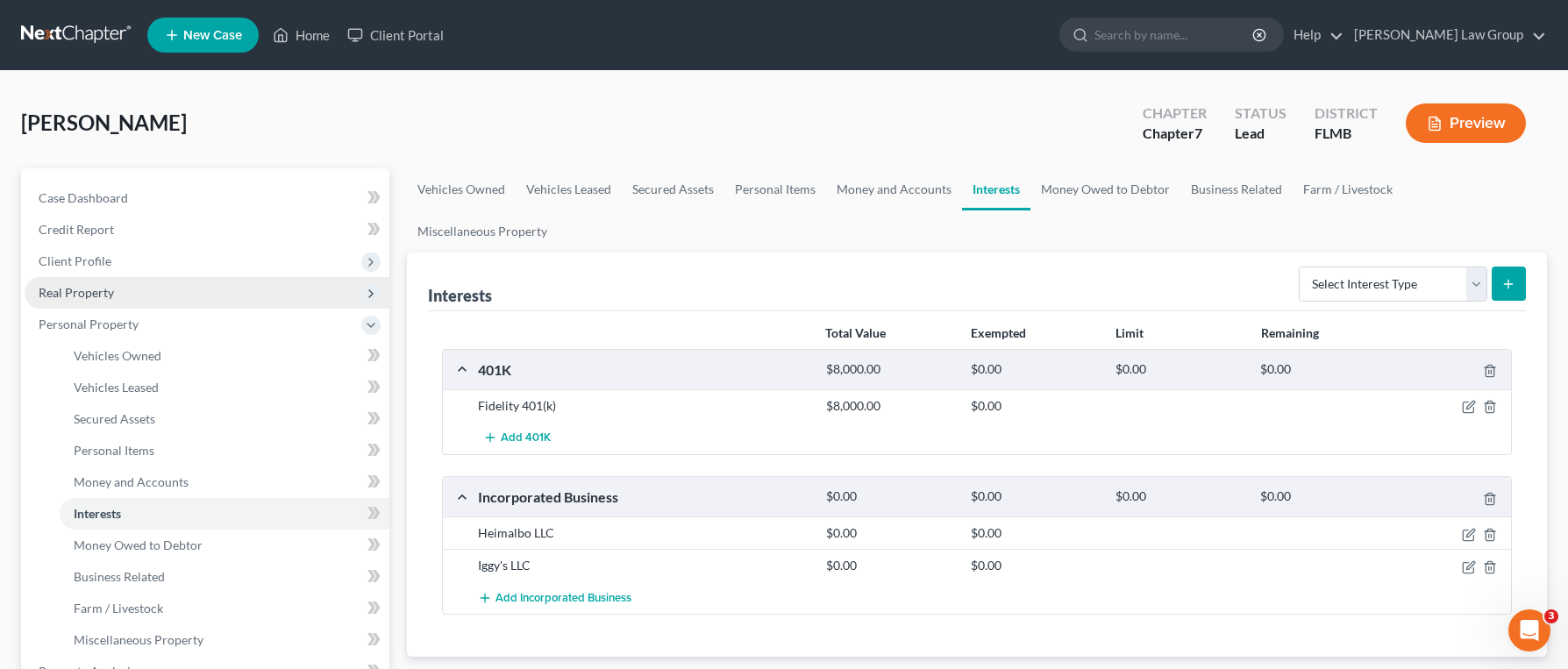
click at [107, 294] on span "Real Property" at bounding box center [77, 292] width 76 height 15
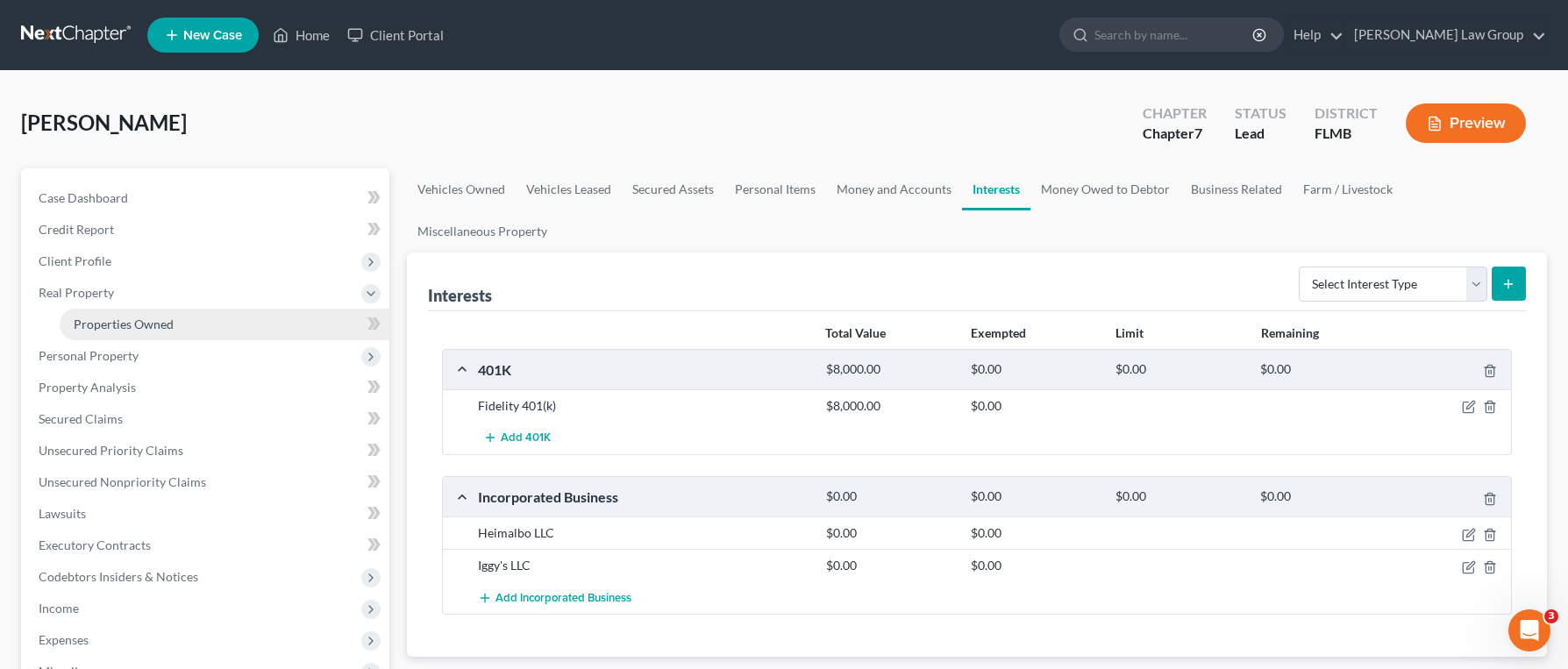
click at [190, 316] on link "Properties Owned" at bounding box center [224, 324] width 330 height 32
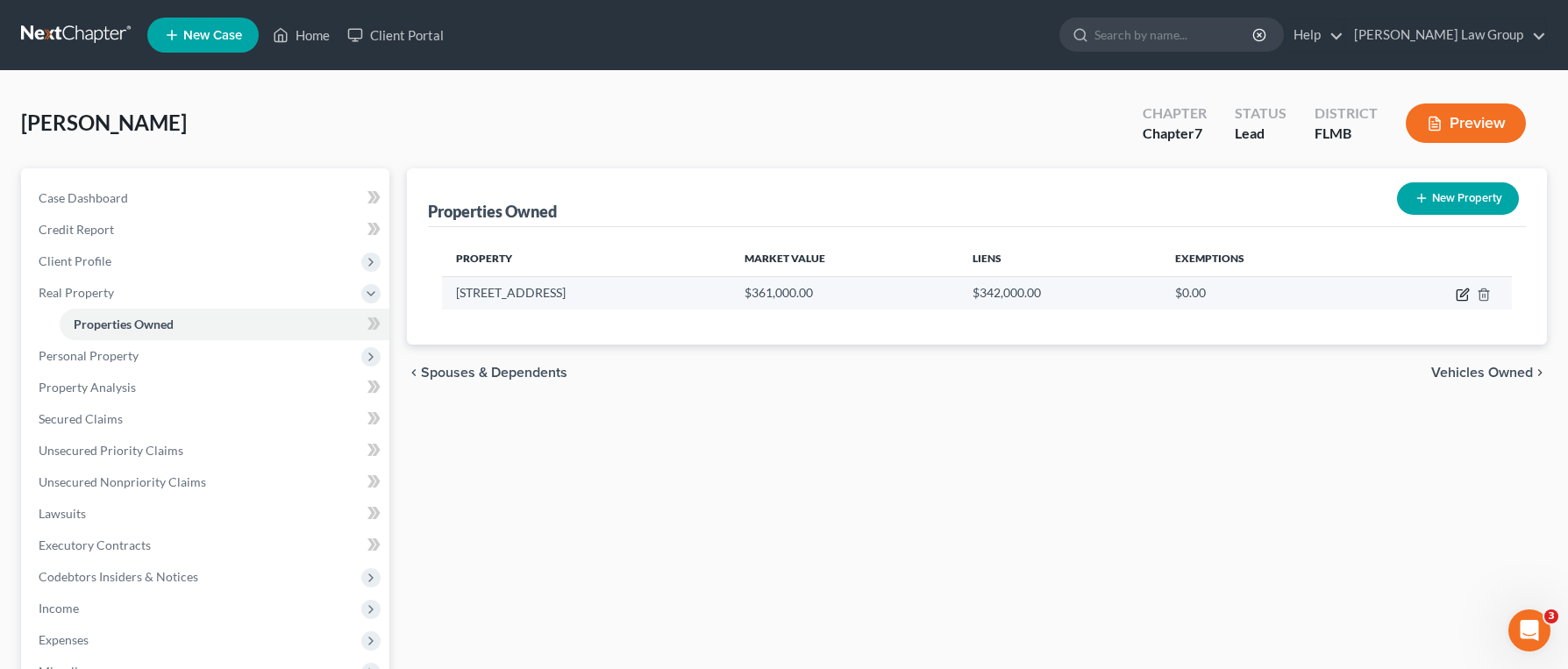
click at [1466, 295] on icon "button" at bounding box center [1462, 294] width 14 height 14
select select "9"
select select "32"
select select "2"
select select "5"
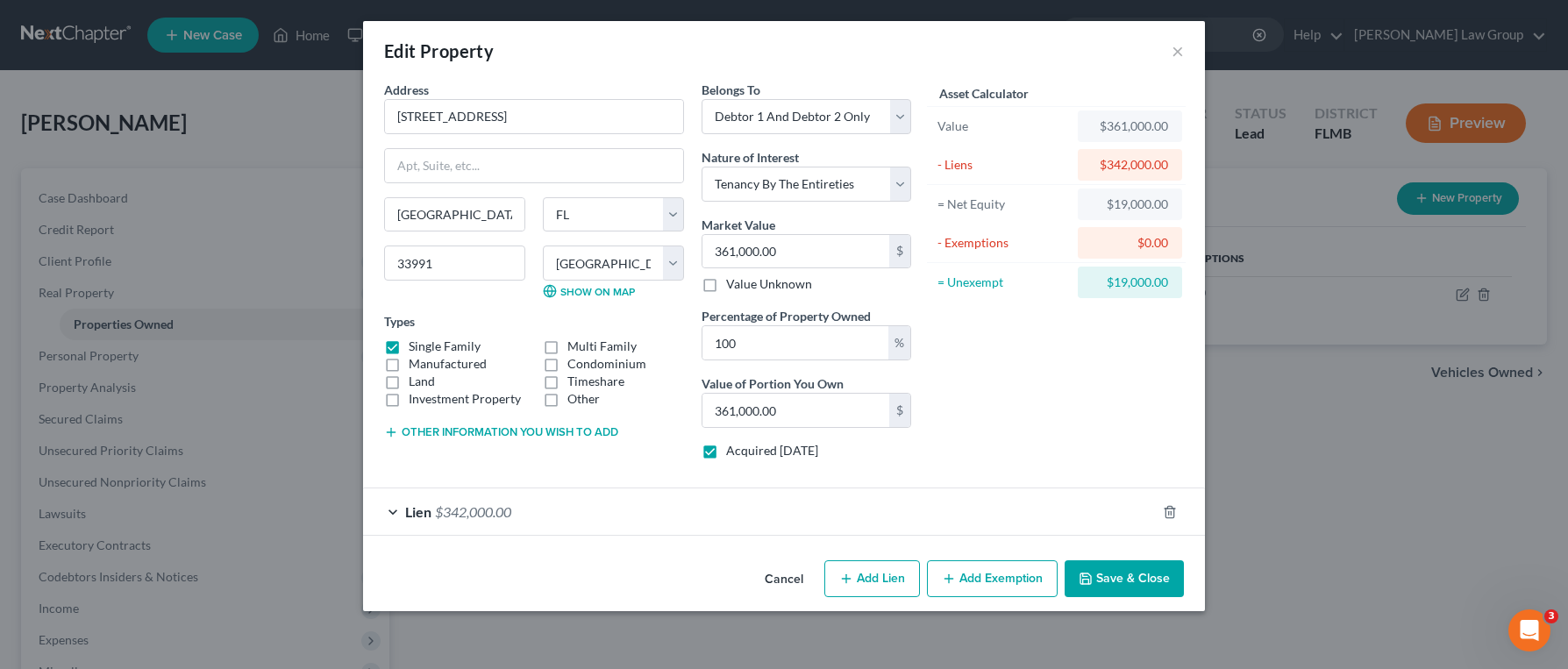
click at [968, 569] on button "Add Exemption" at bounding box center [992, 579] width 131 height 37
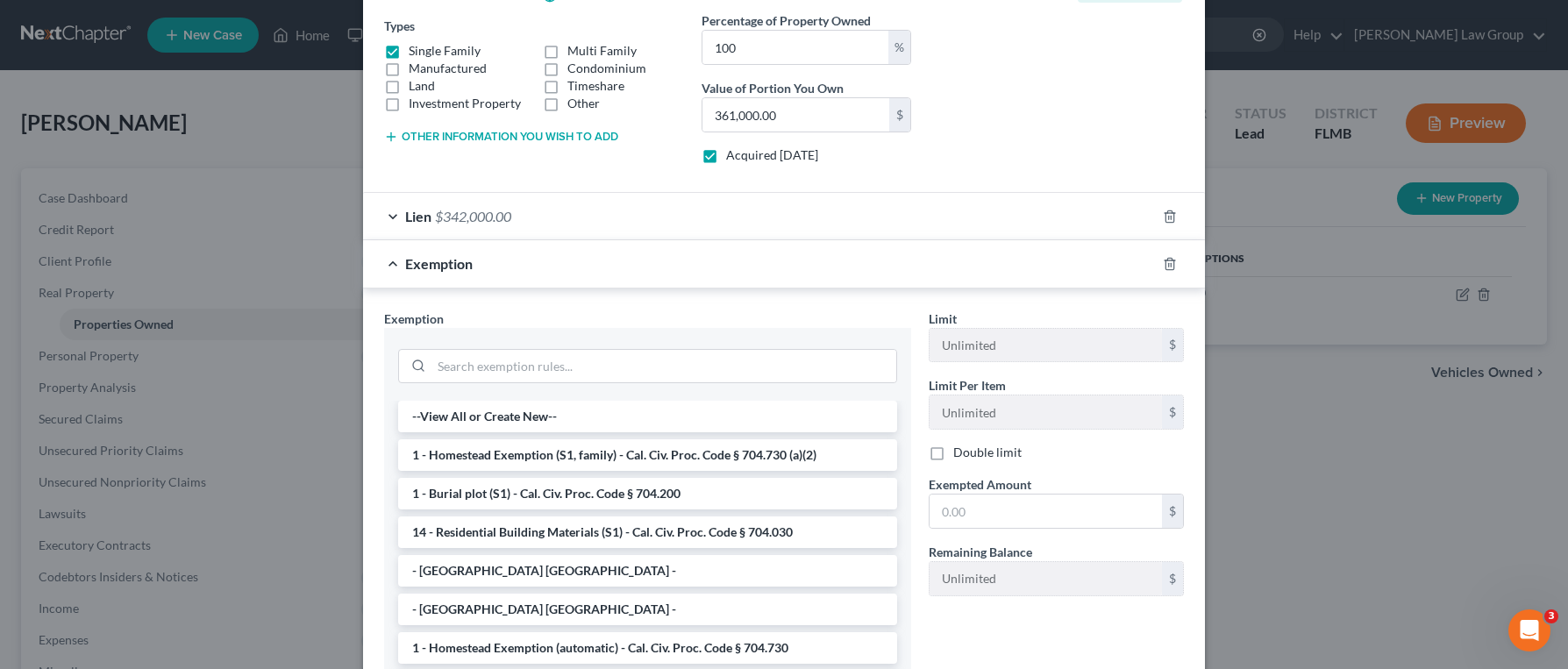
scroll to position [433, 0]
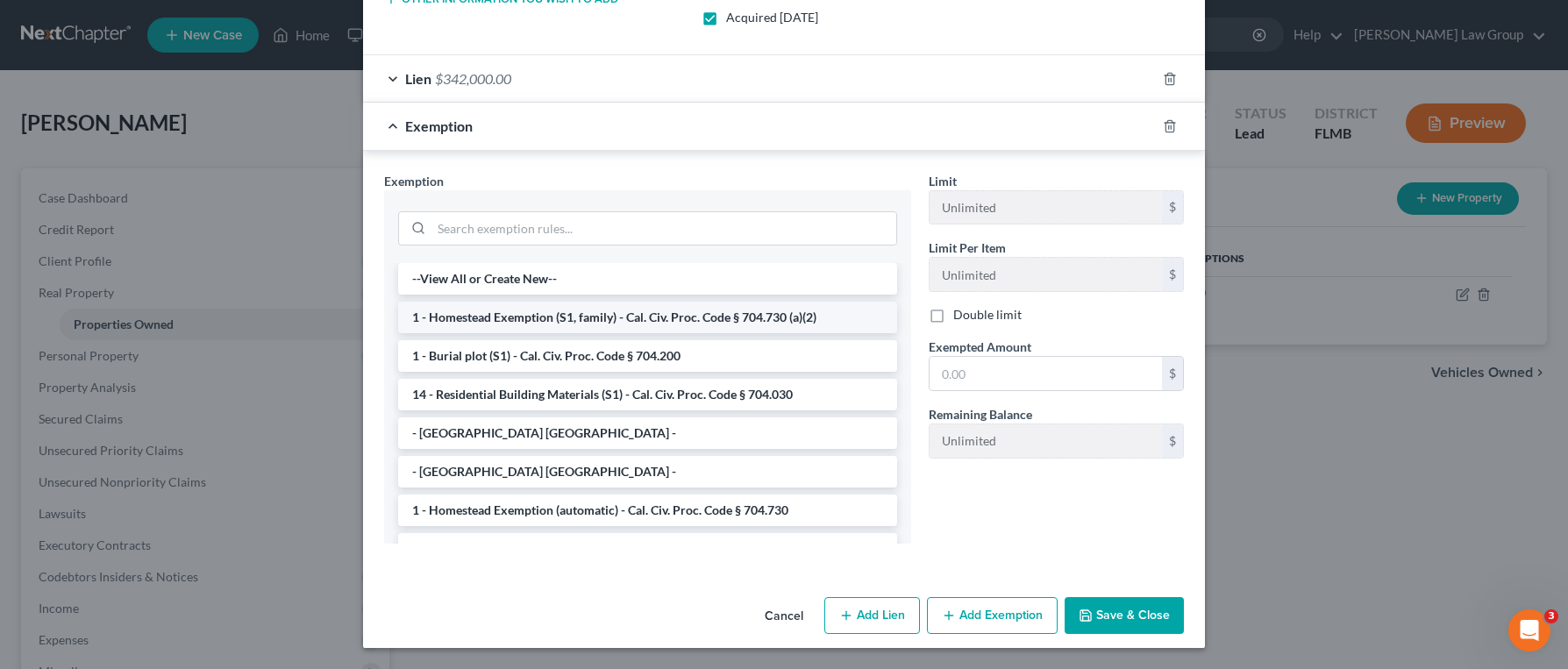
click at [687, 324] on li "1 - Homestead Exemption (S1, family) - Cal. Civ. Proc. Code § 704.730 (a)(2)" at bounding box center [647, 318] width 499 height 32
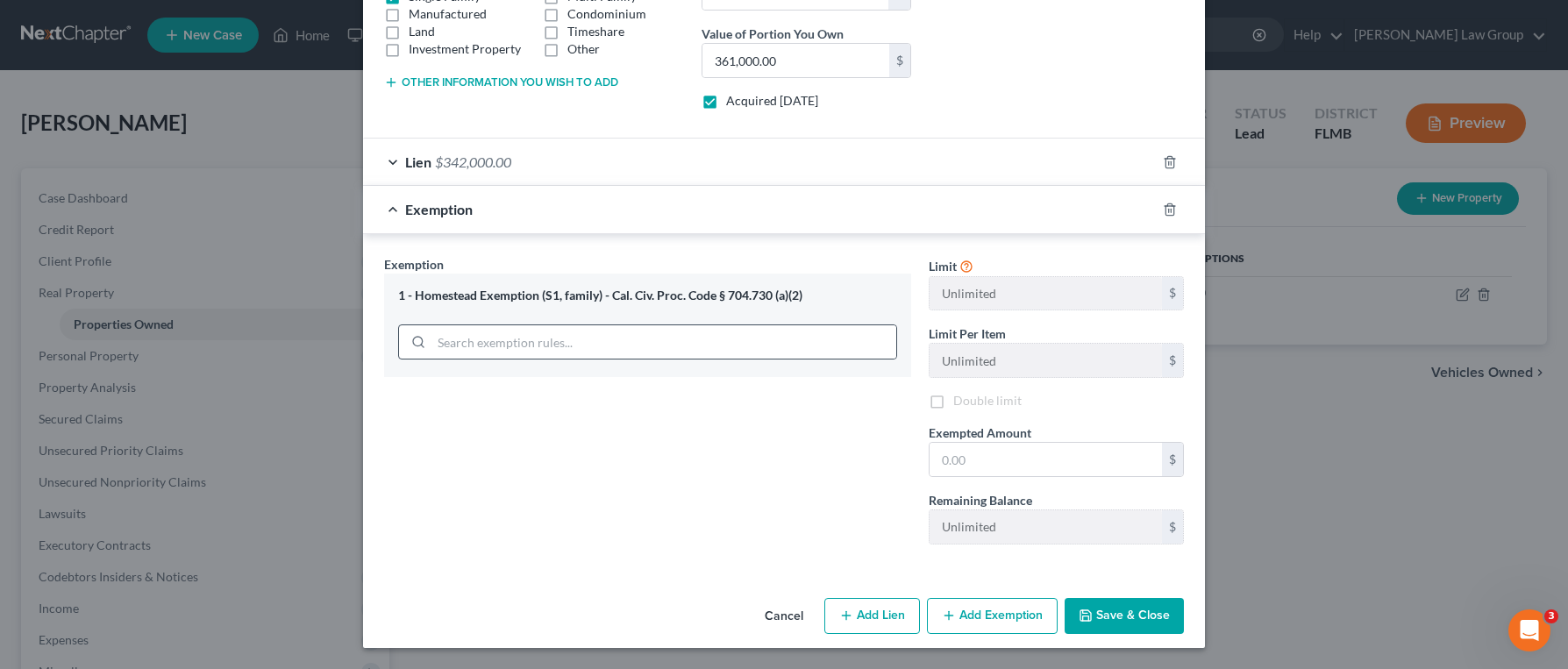
scroll to position [351, 0]
click at [978, 464] on input "text" at bounding box center [1045, 459] width 232 height 33
click at [1088, 469] on input "text" at bounding box center [1045, 459] width 232 height 33
type input "19,000"
click at [1159, 615] on button "Save & Close" at bounding box center [1124, 617] width 119 height 37
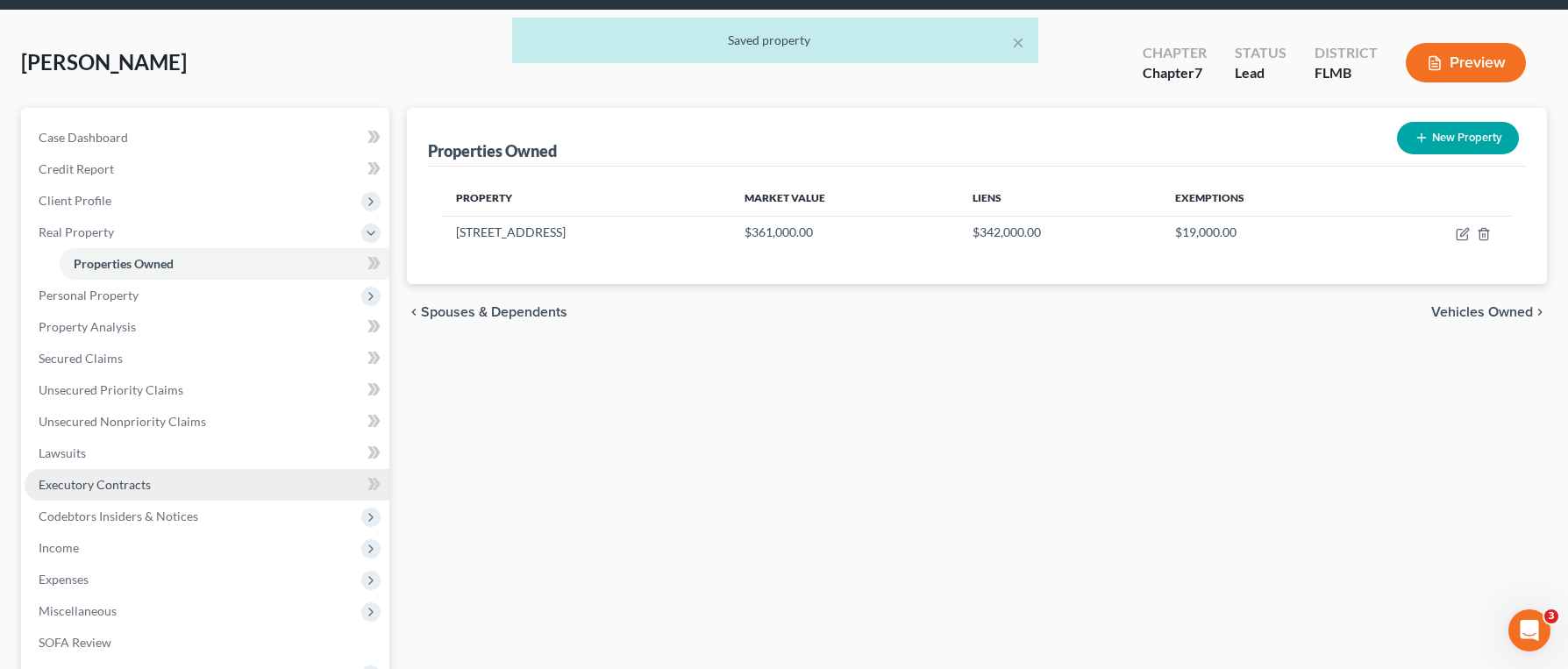
scroll to position [141, 0]
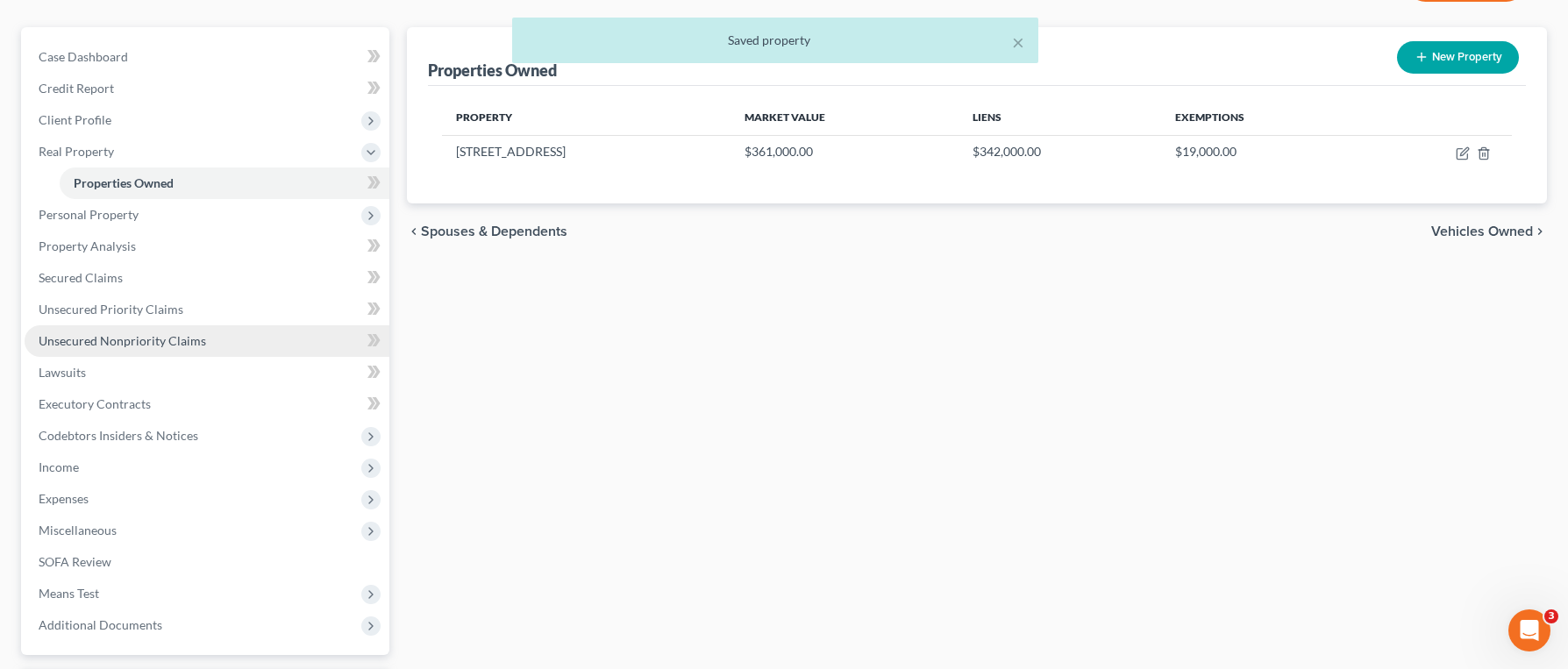
click at [285, 346] on link "Unsecured Nonpriority Claims" at bounding box center [207, 341] width 365 height 32
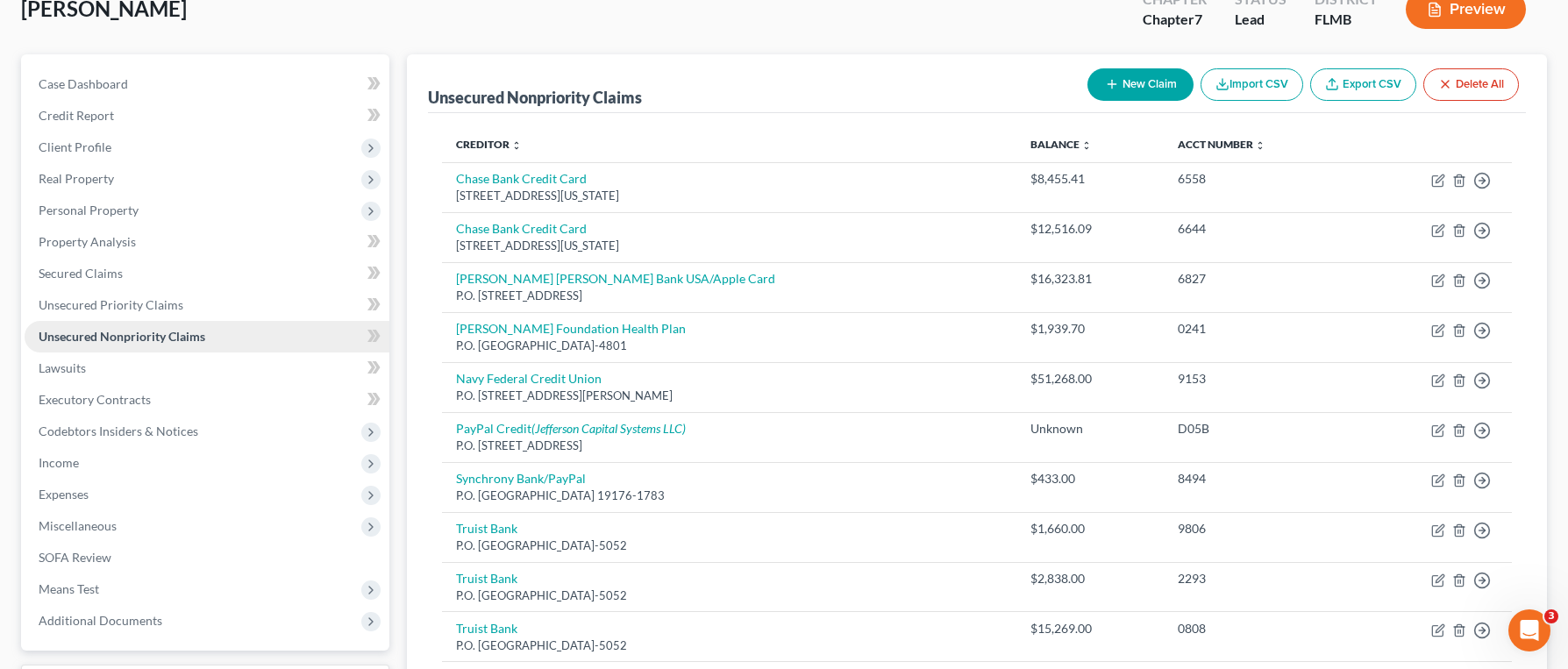
scroll to position [78, 0]
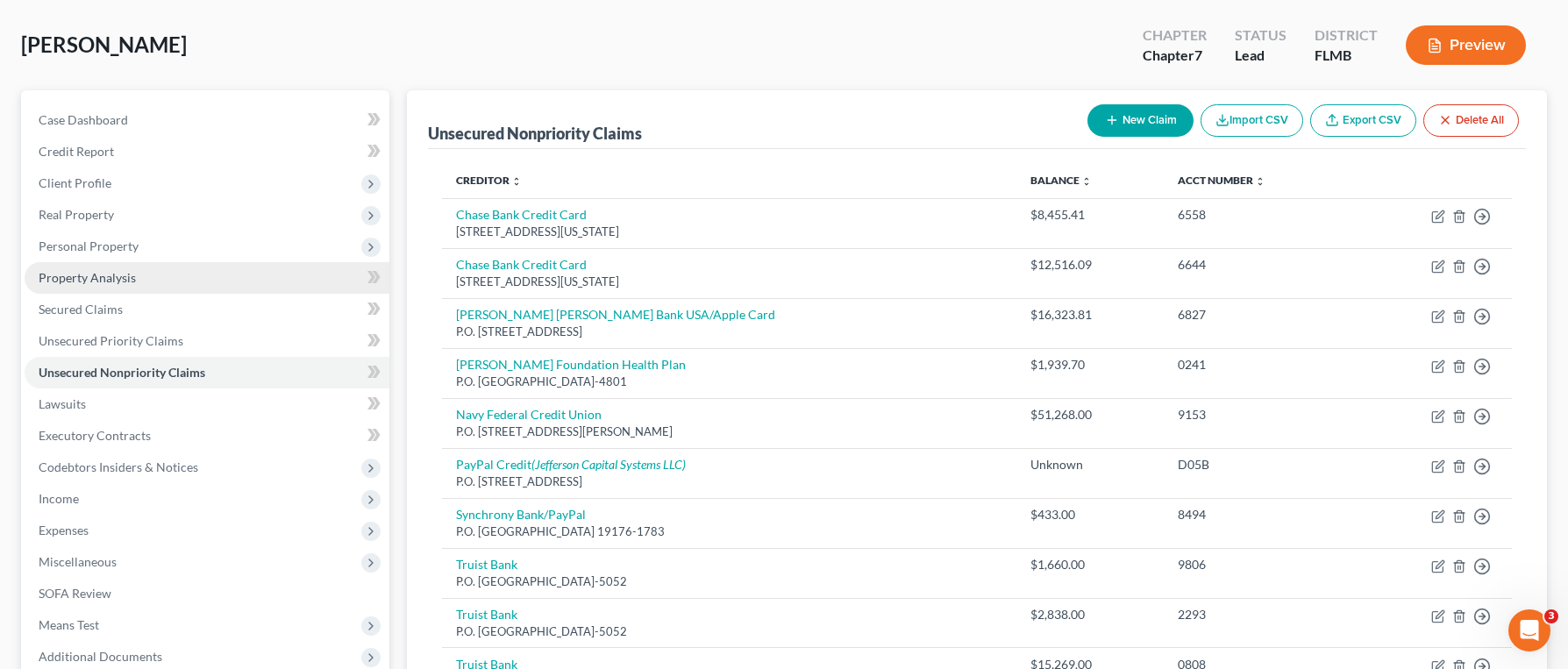
click at [192, 281] on link "Property Analysis" at bounding box center [207, 278] width 365 height 32
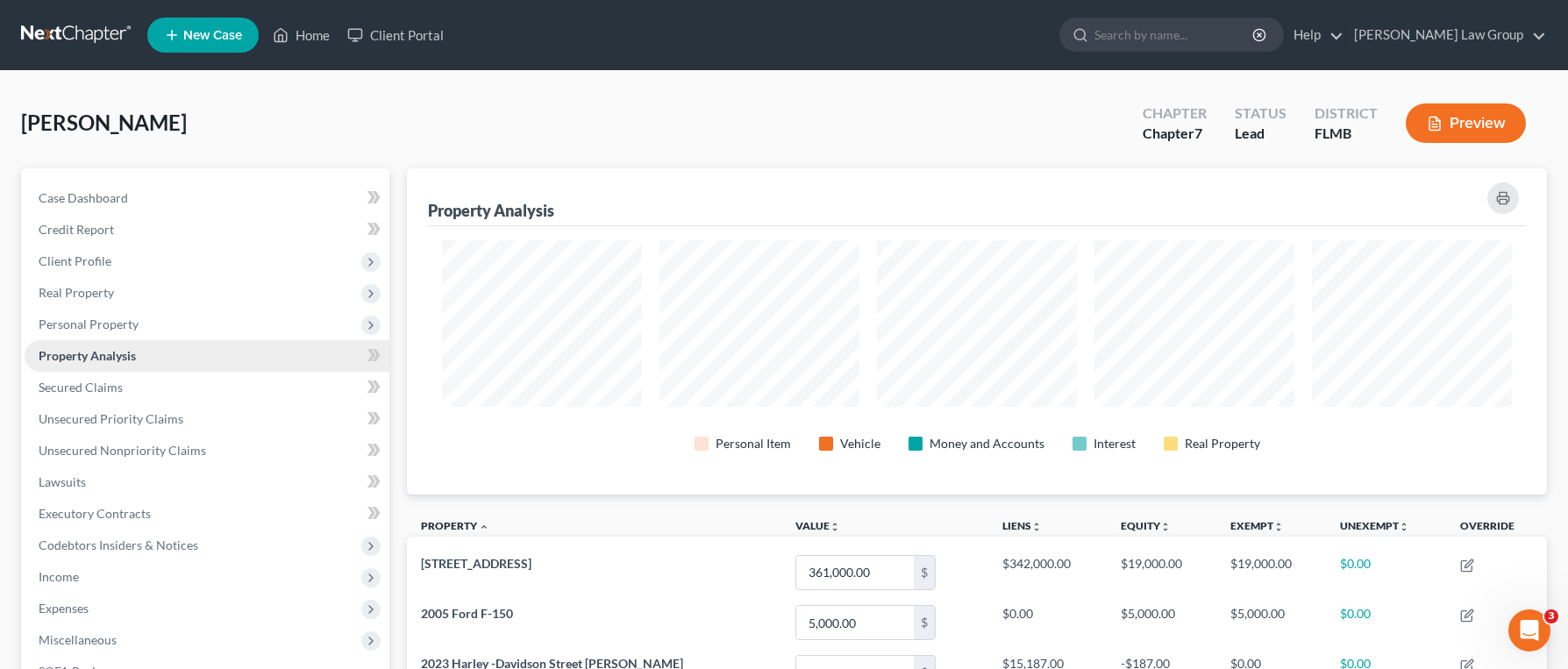
scroll to position [326, 1140]
click at [178, 256] on span "Client Profile" at bounding box center [207, 261] width 365 height 32
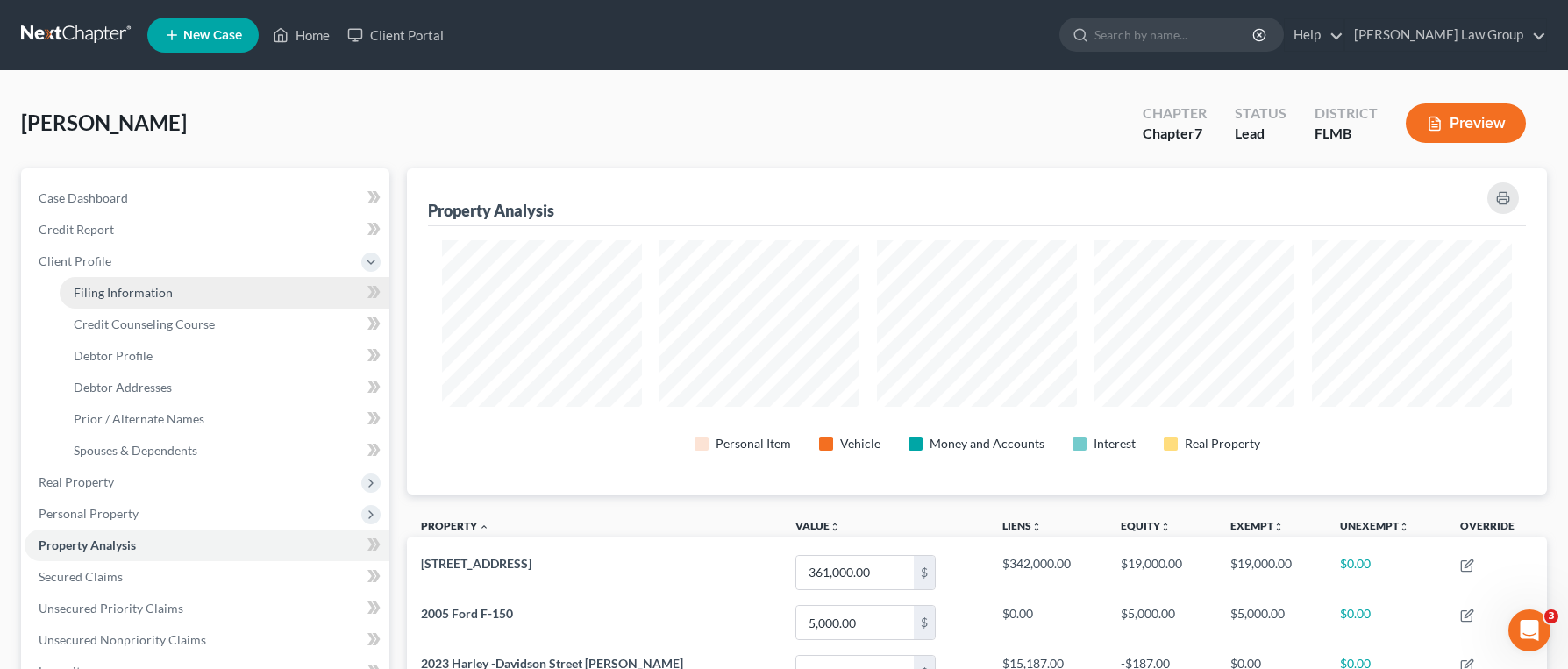
click at [194, 305] on link "Filing Information" at bounding box center [224, 293] width 330 height 32
select select "1"
select select "0"
select select "15"
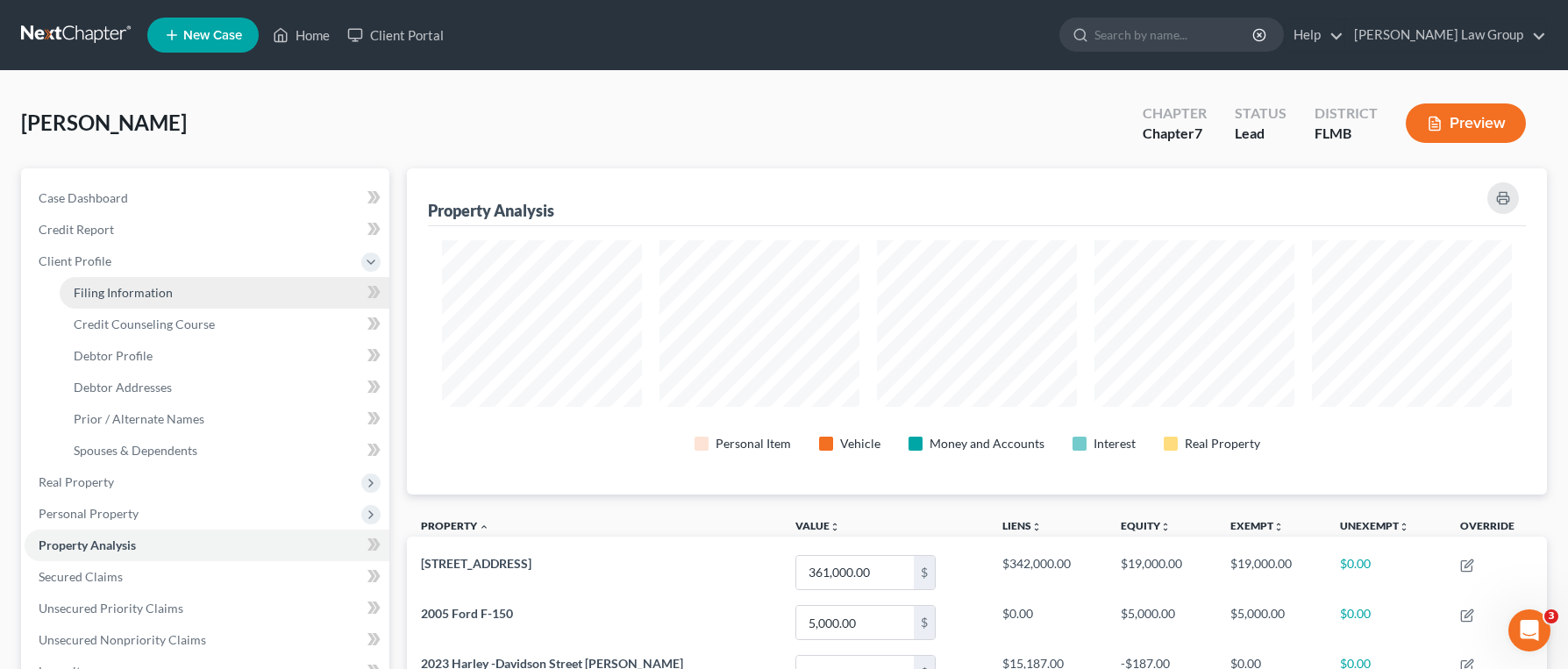
select select "0"
select select "4"
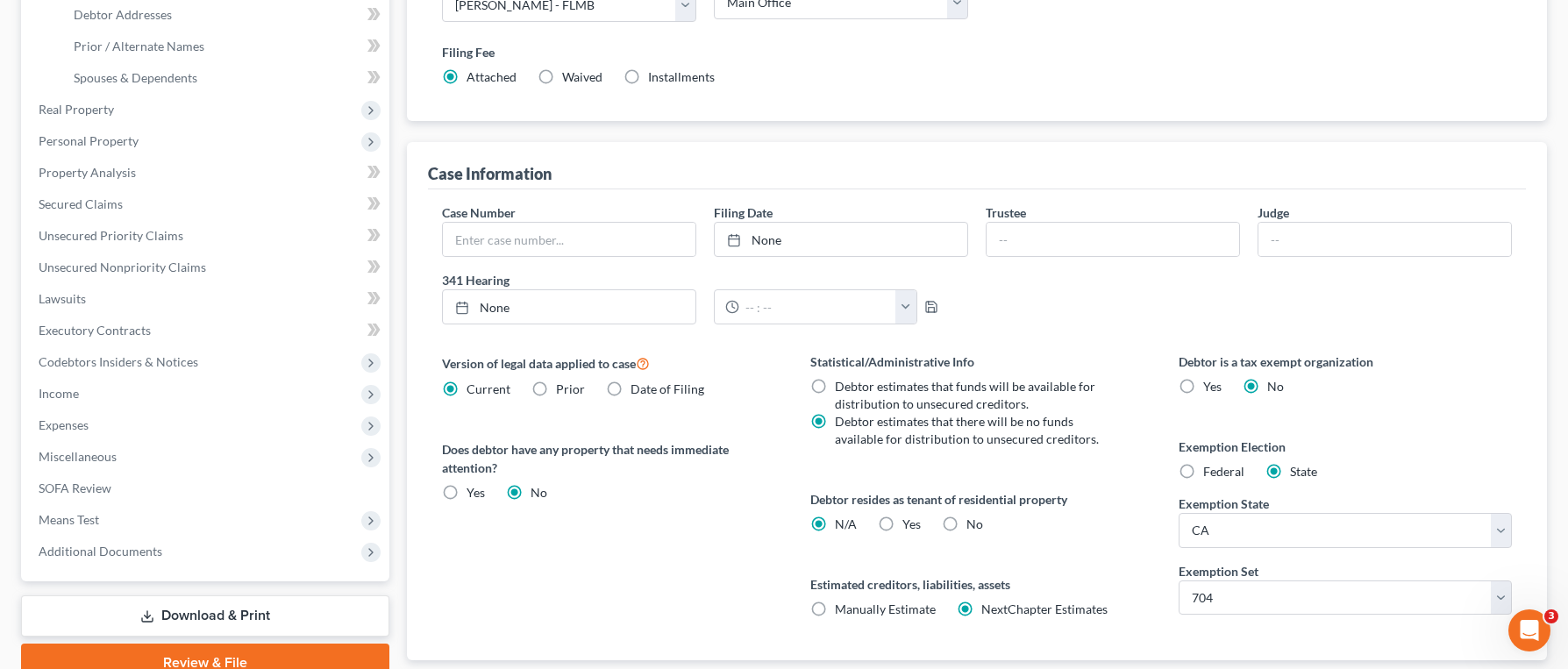
scroll to position [486, 0]
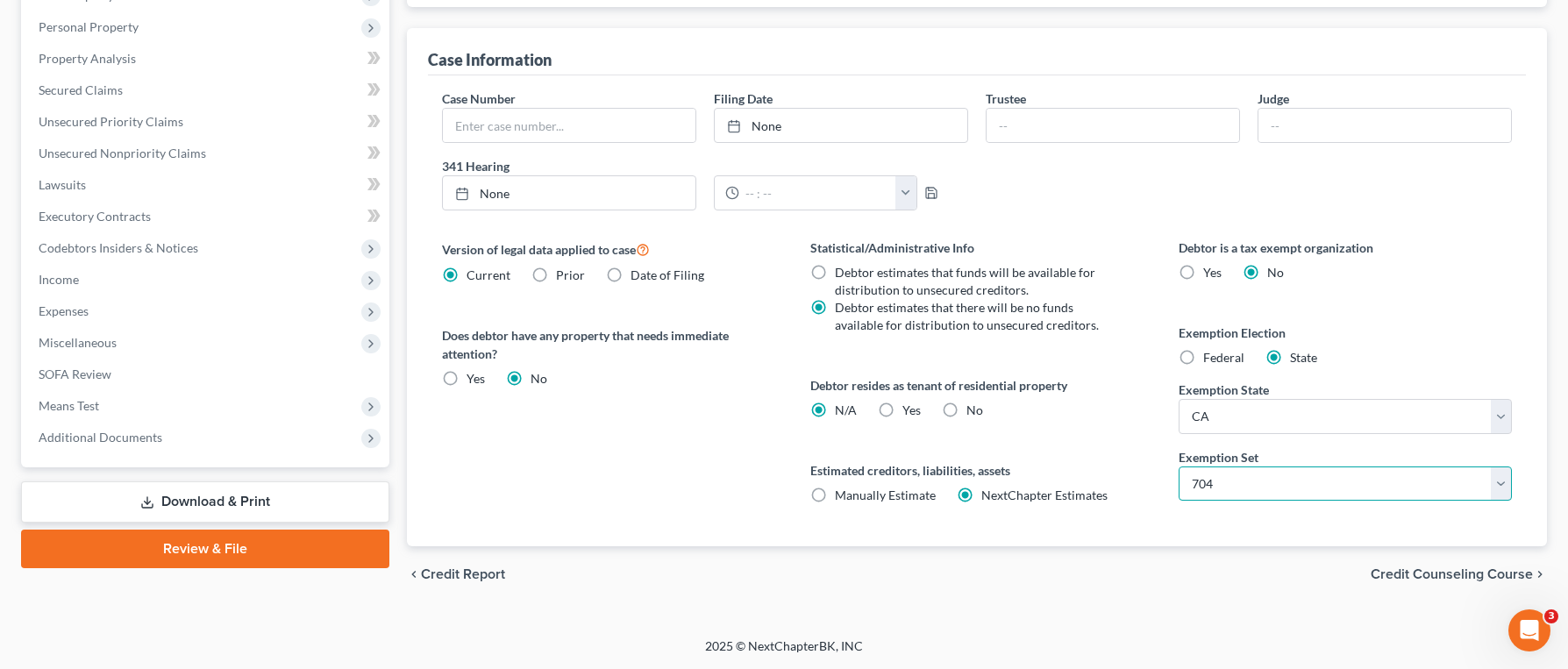
click at [1366, 480] on select "Select 703 704" at bounding box center [1344, 485] width 333 height 35
select select "0"
click at [1178, 467] on select "Select 703 704" at bounding box center [1344, 485] width 333 height 35
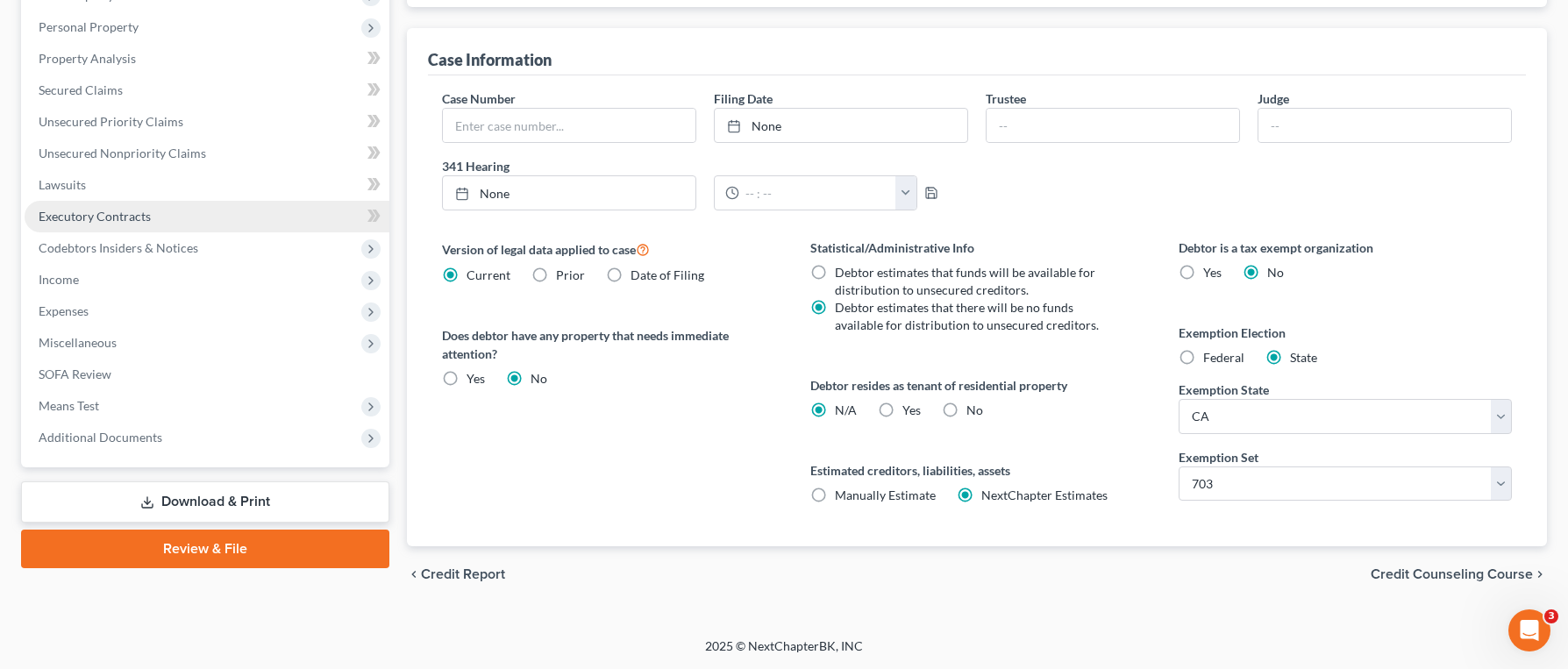
click at [167, 214] on link "Executory Contracts" at bounding box center [207, 217] width 365 height 32
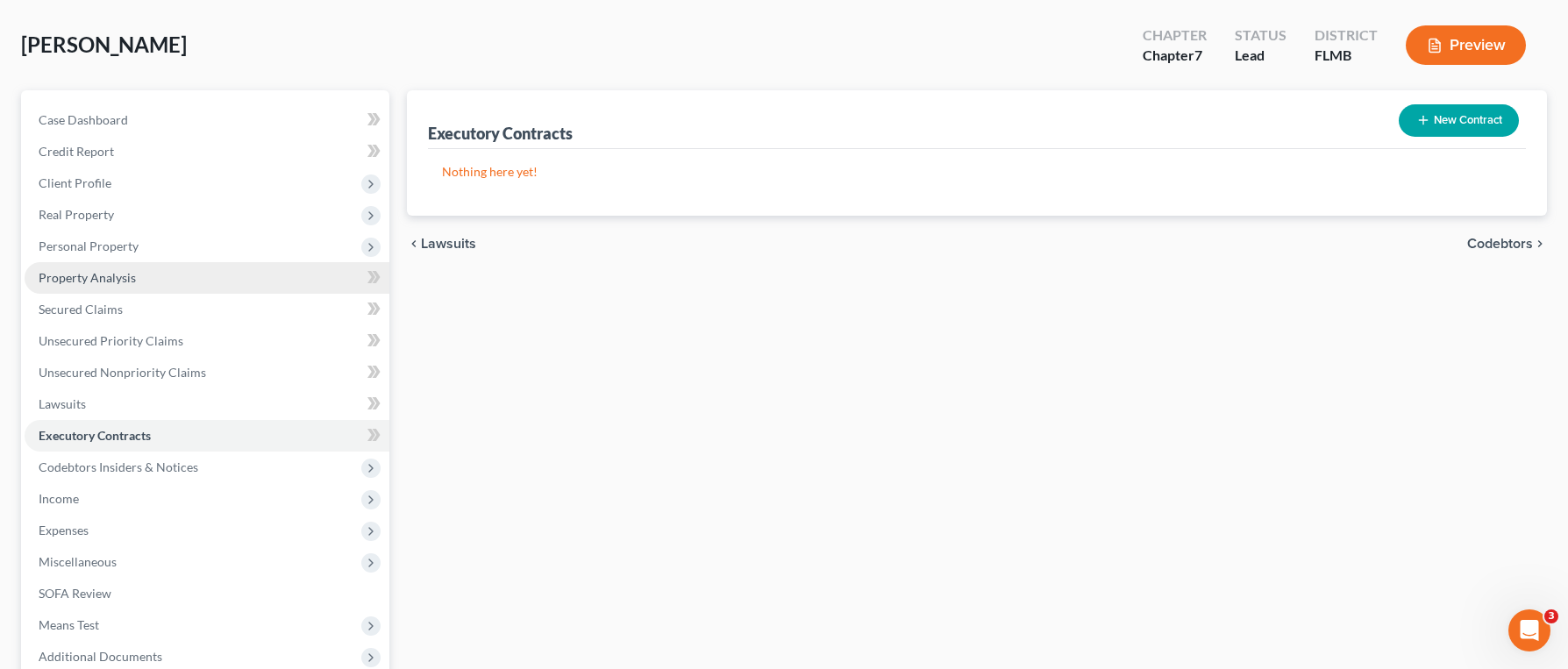
scroll to position [92, 0]
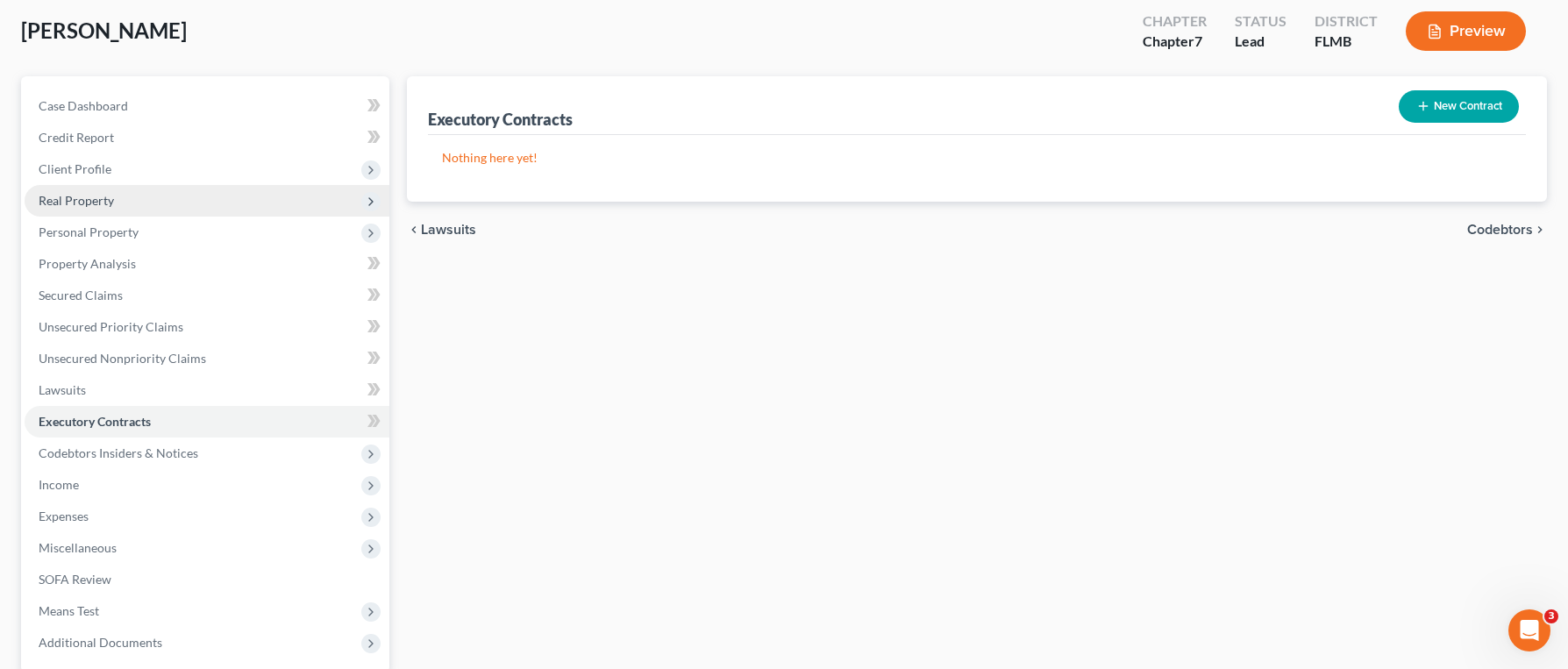
click at [99, 214] on span "Real Property" at bounding box center [207, 201] width 365 height 32
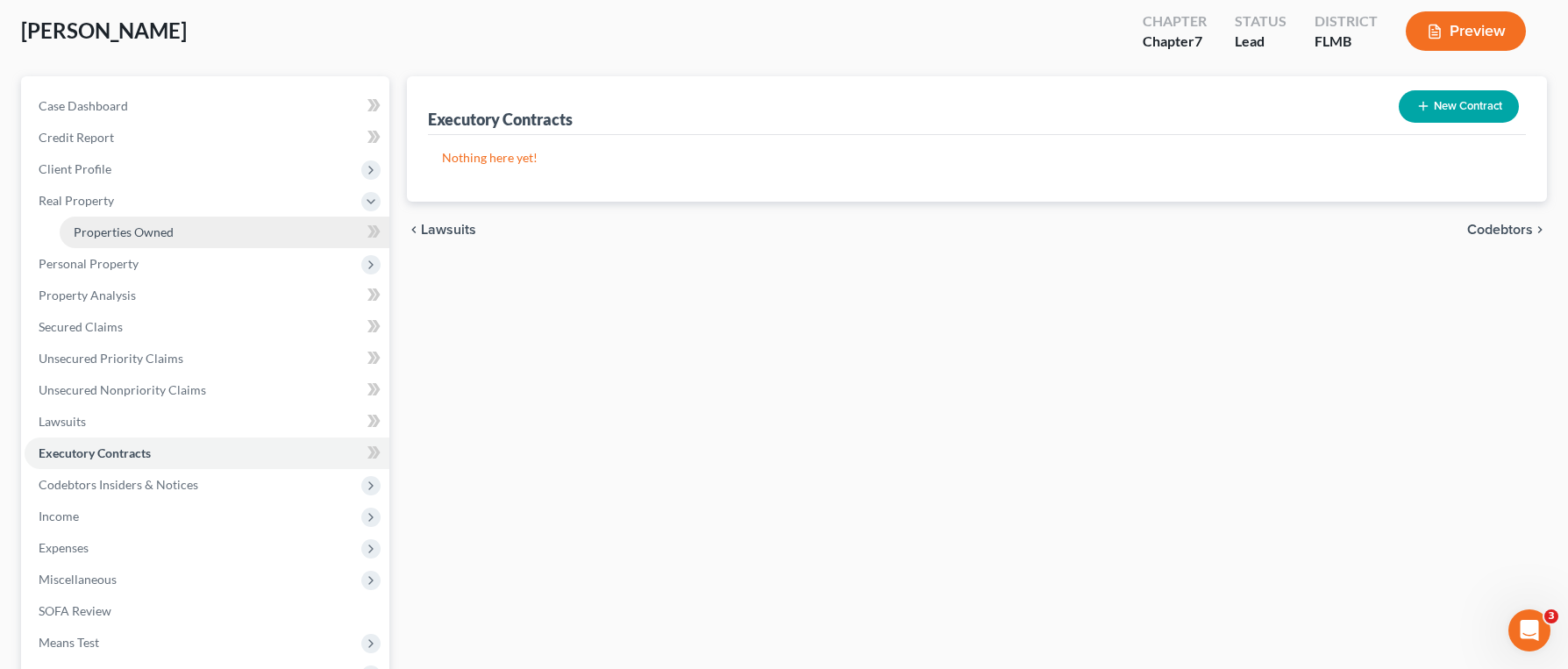
click at [106, 224] on span "Properties Owned" at bounding box center [123, 231] width 100 height 15
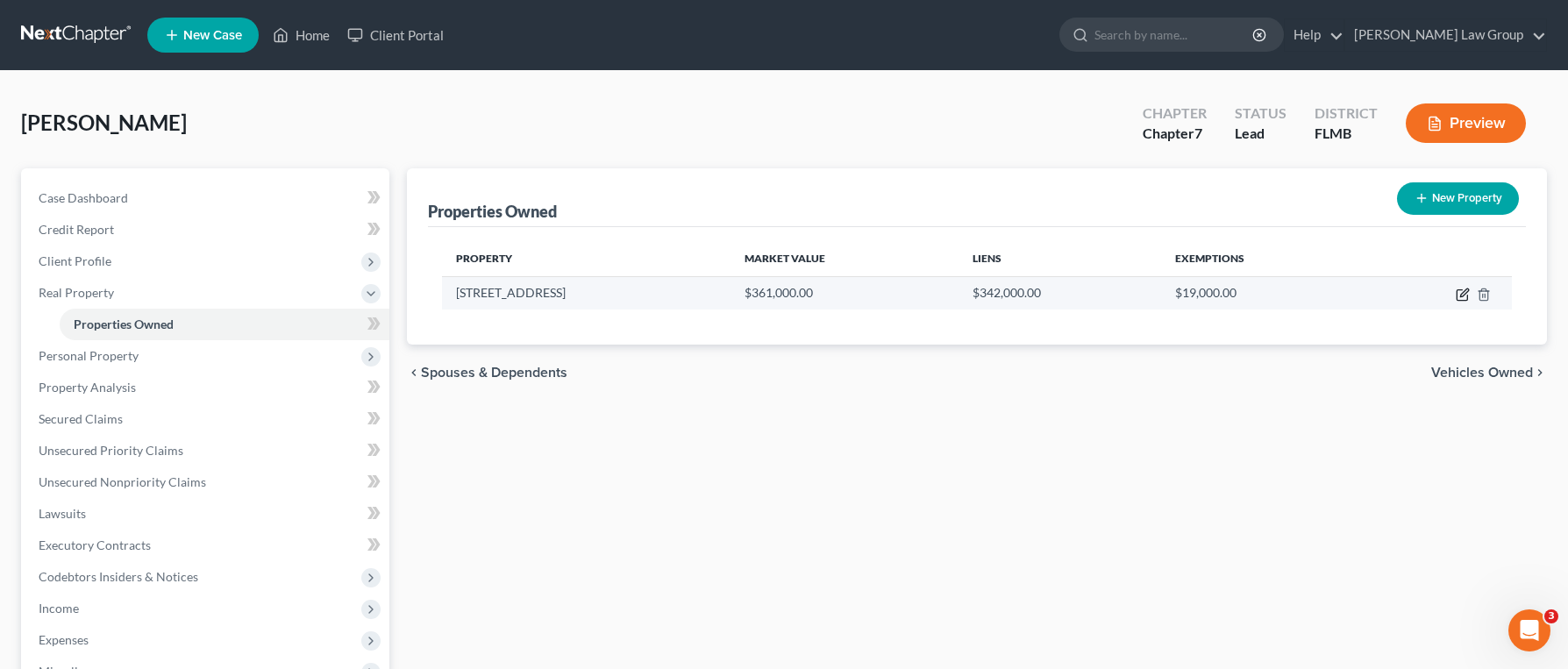
click at [1455, 297] on icon "button" at bounding box center [1462, 294] width 14 height 14
select select "9"
select select "32"
select select "2"
select select "5"
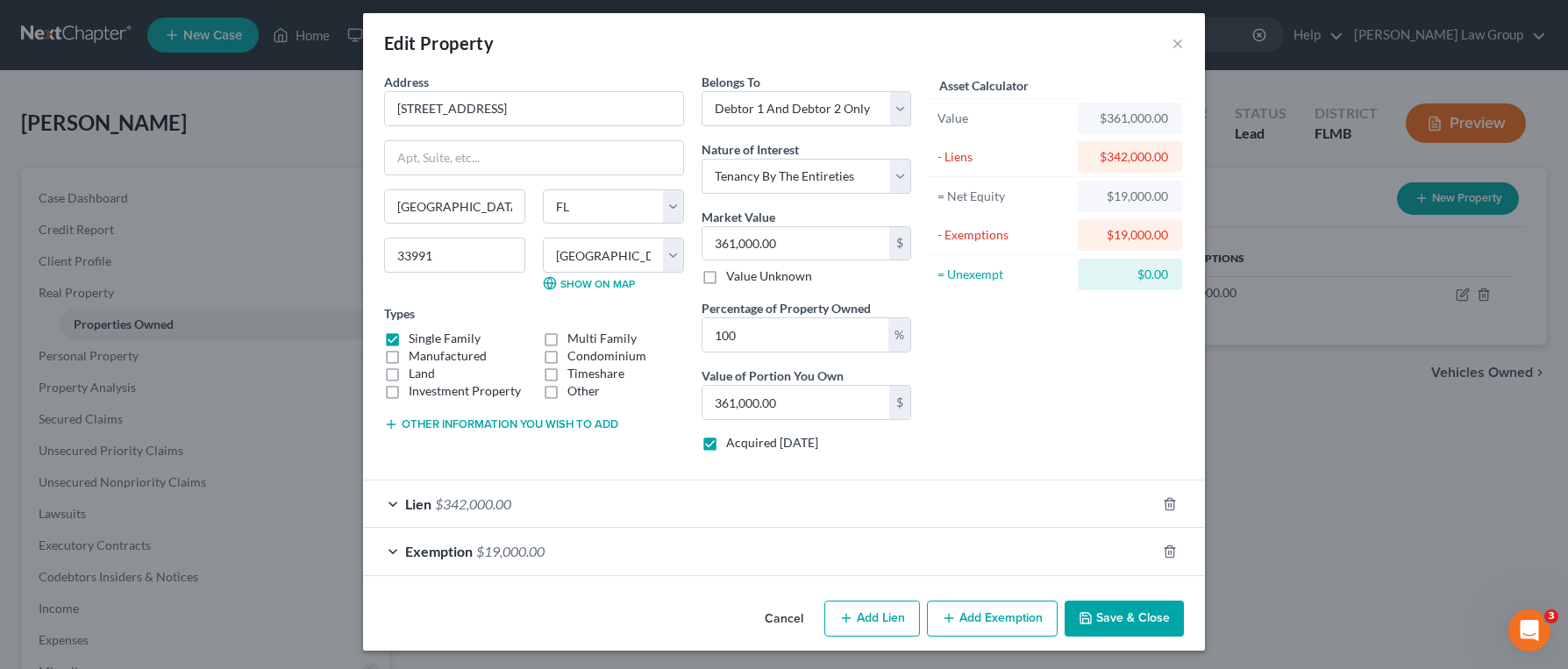
scroll to position [11, 0]
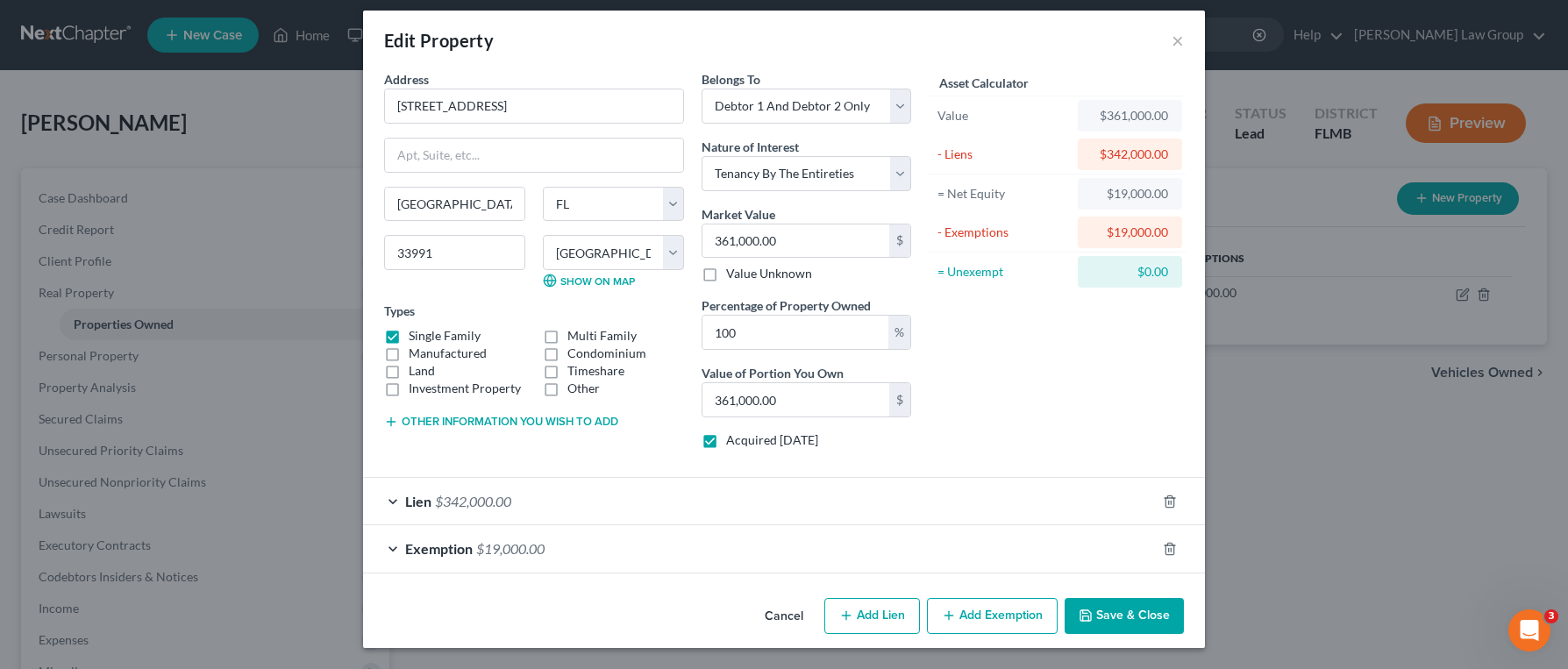
click at [670, 554] on div "Exemption $19,000.00" at bounding box center [759, 549] width 793 height 47
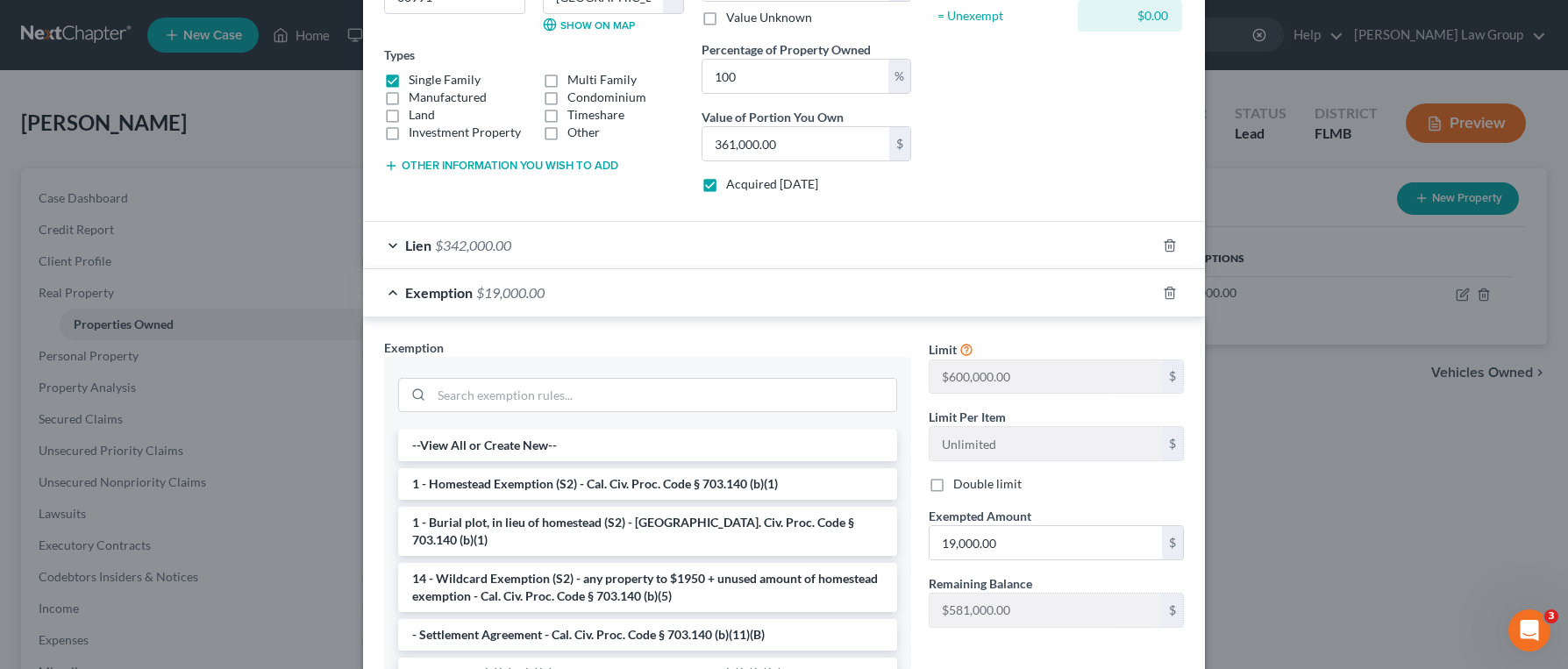
scroll to position [260, 0]
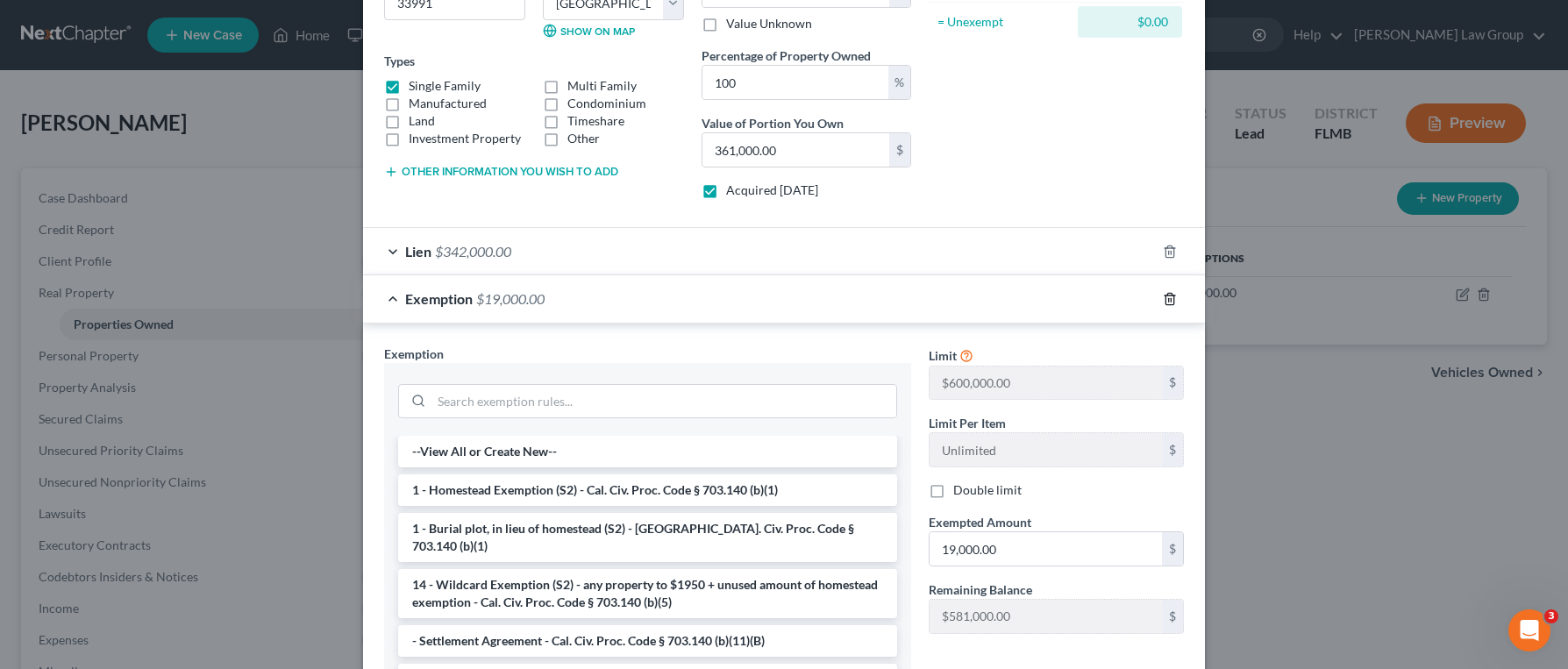
click at [1167, 301] on icon "button" at bounding box center [1169, 299] width 14 height 14
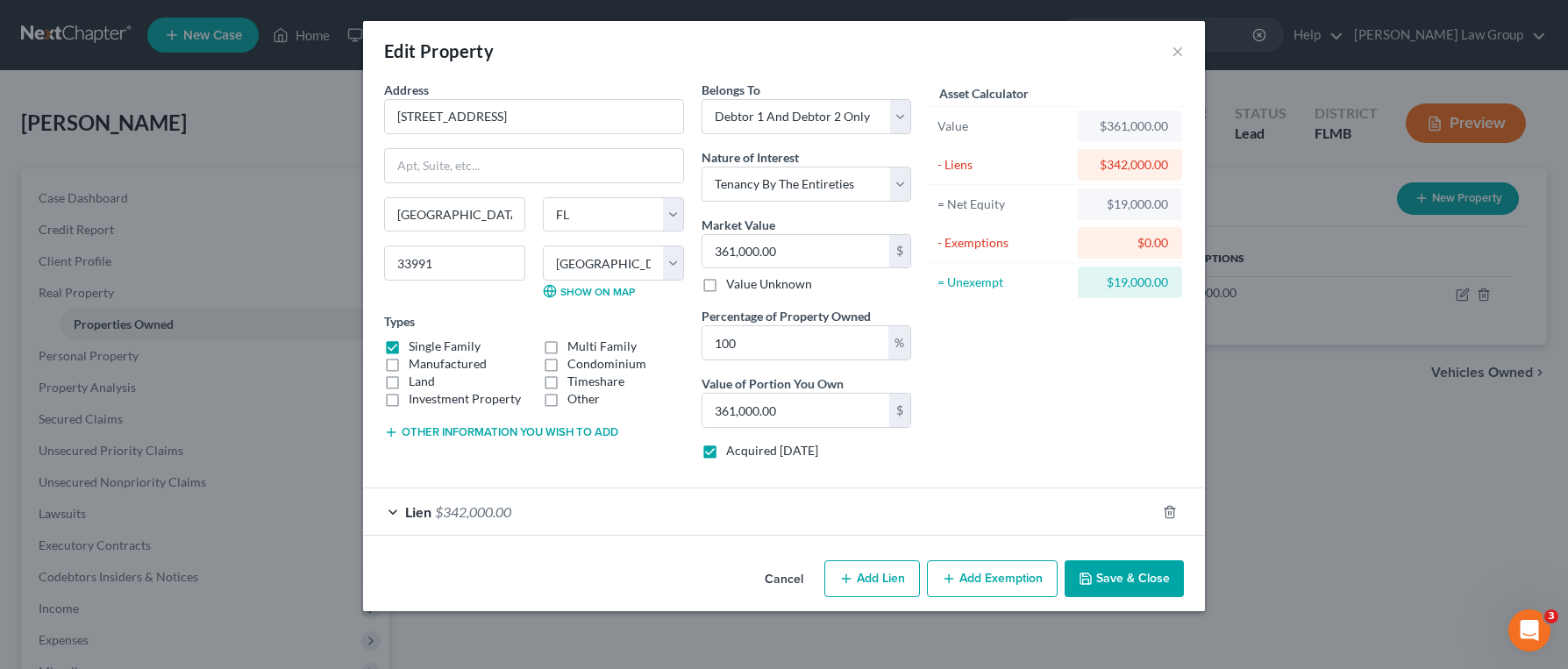
click at [964, 580] on button "Add Exemption" at bounding box center [992, 579] width 131 height 37
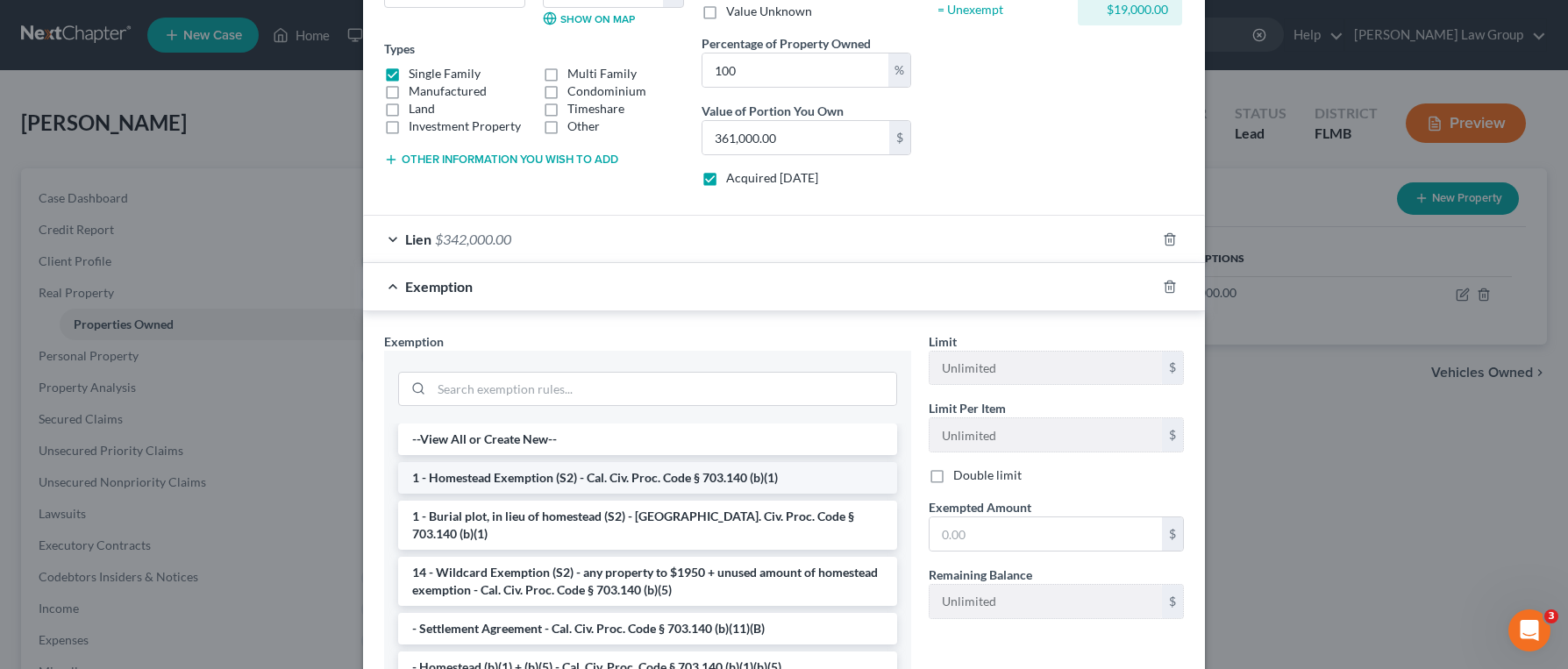
click at [656, 486] on li "1 - Homestead Exemption (S2) - Cal. Civ. Proc. Code § 703.140 (b)(1)" at bounding box center [647, 478] width 499 height 32
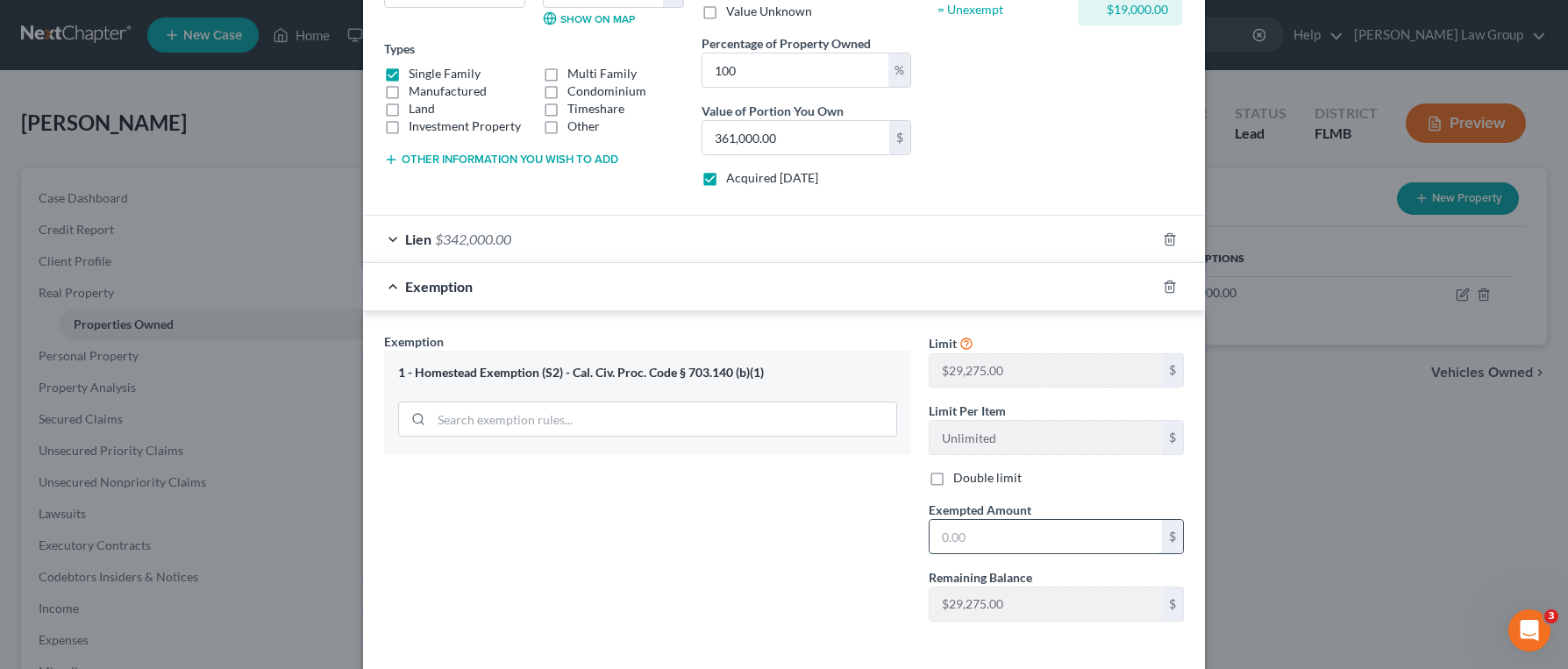
click at [1003, 540] on input "text" at bounding box center [1045, 537] width 232 height 33
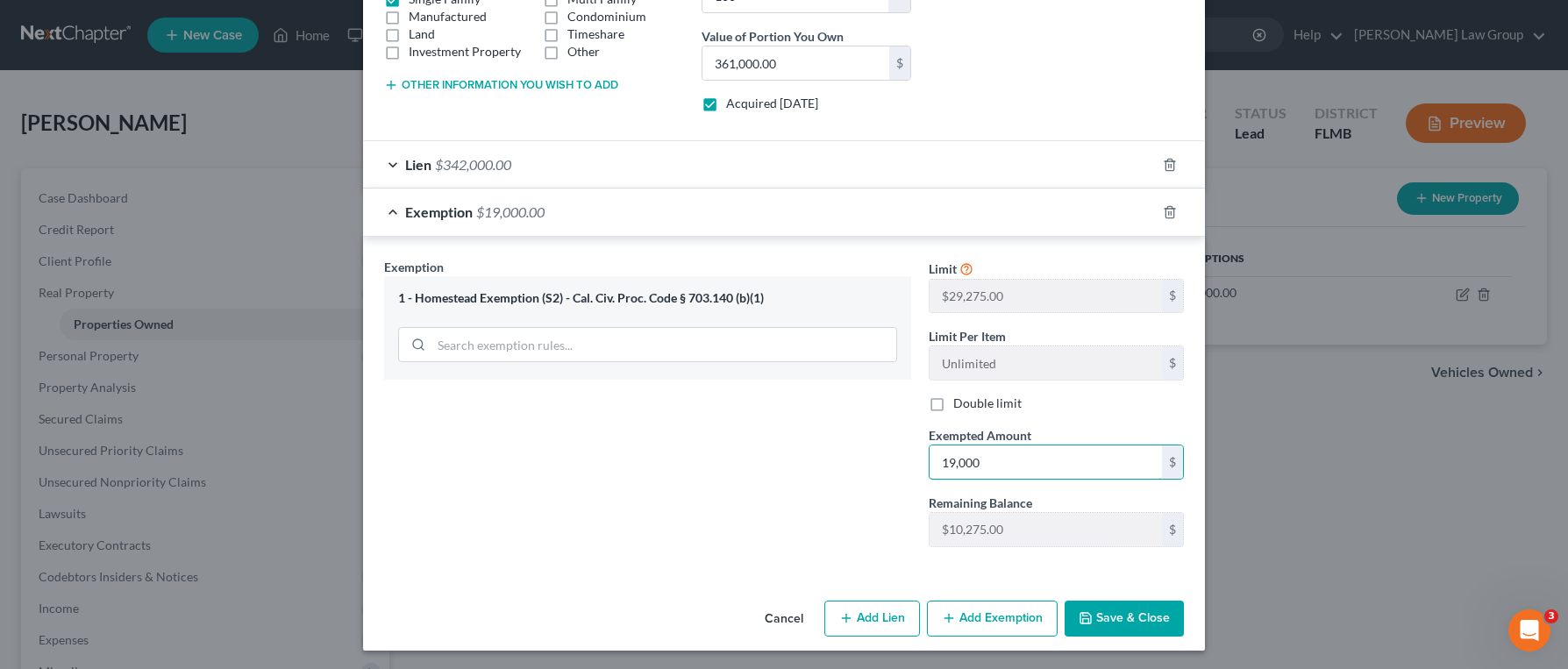
scroll to position [351, 0]
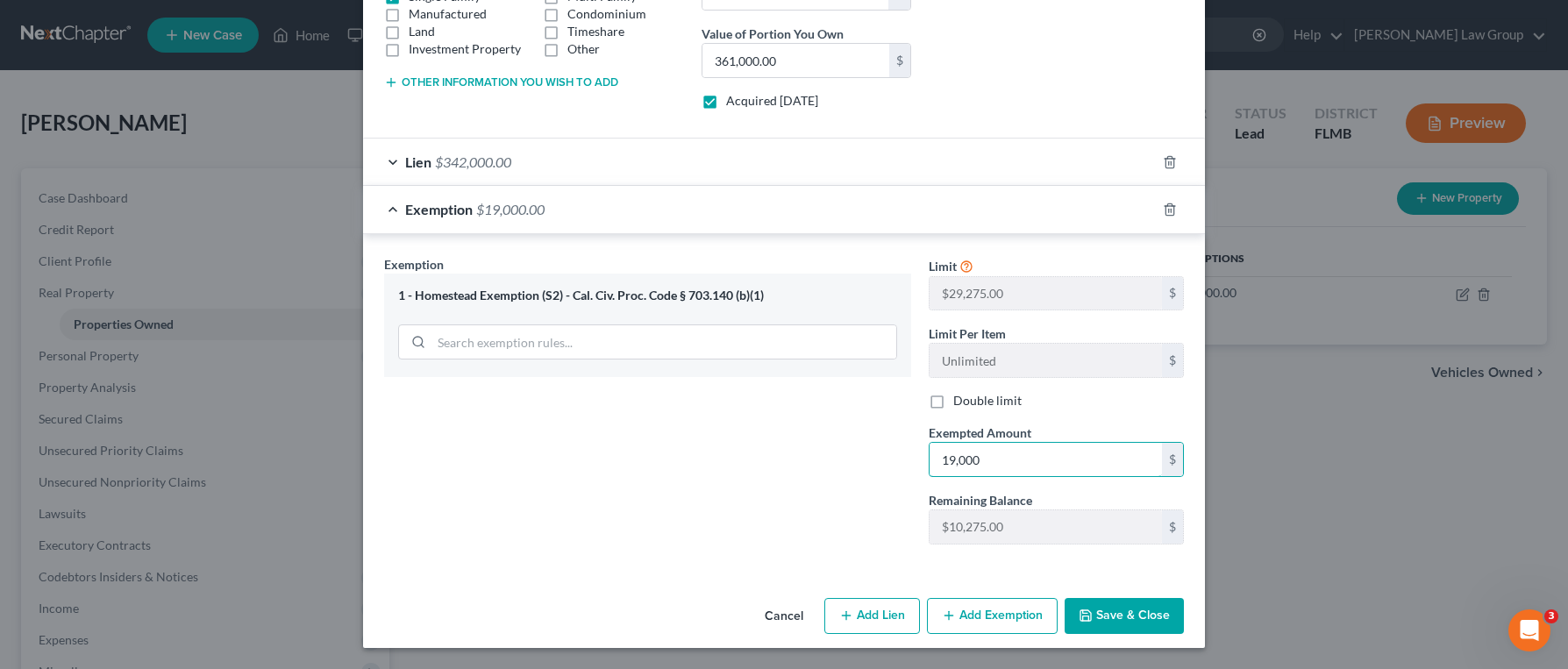
type input "19,000"
click at [1141, 606] on button "Save & Close" at bounding box center [1124, 617] width 119 height 37
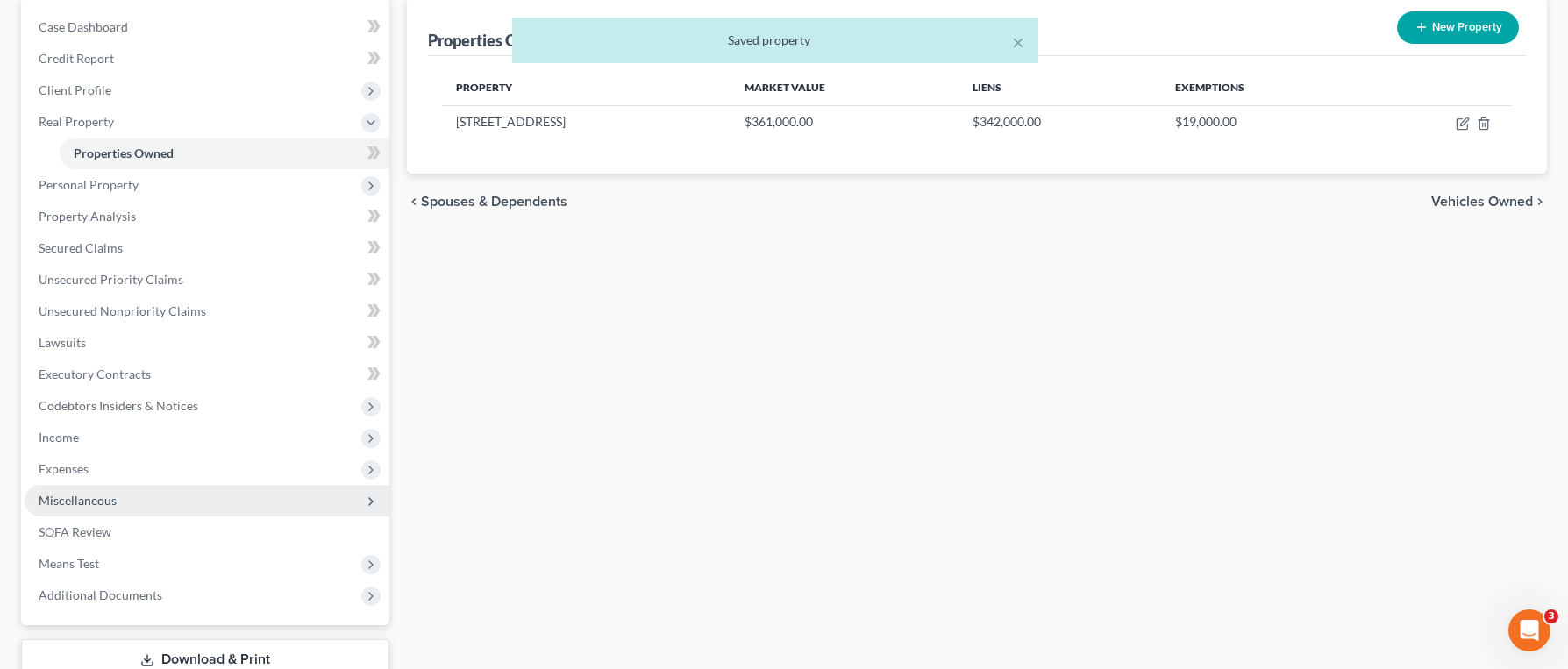
scroll to position [172, 0]
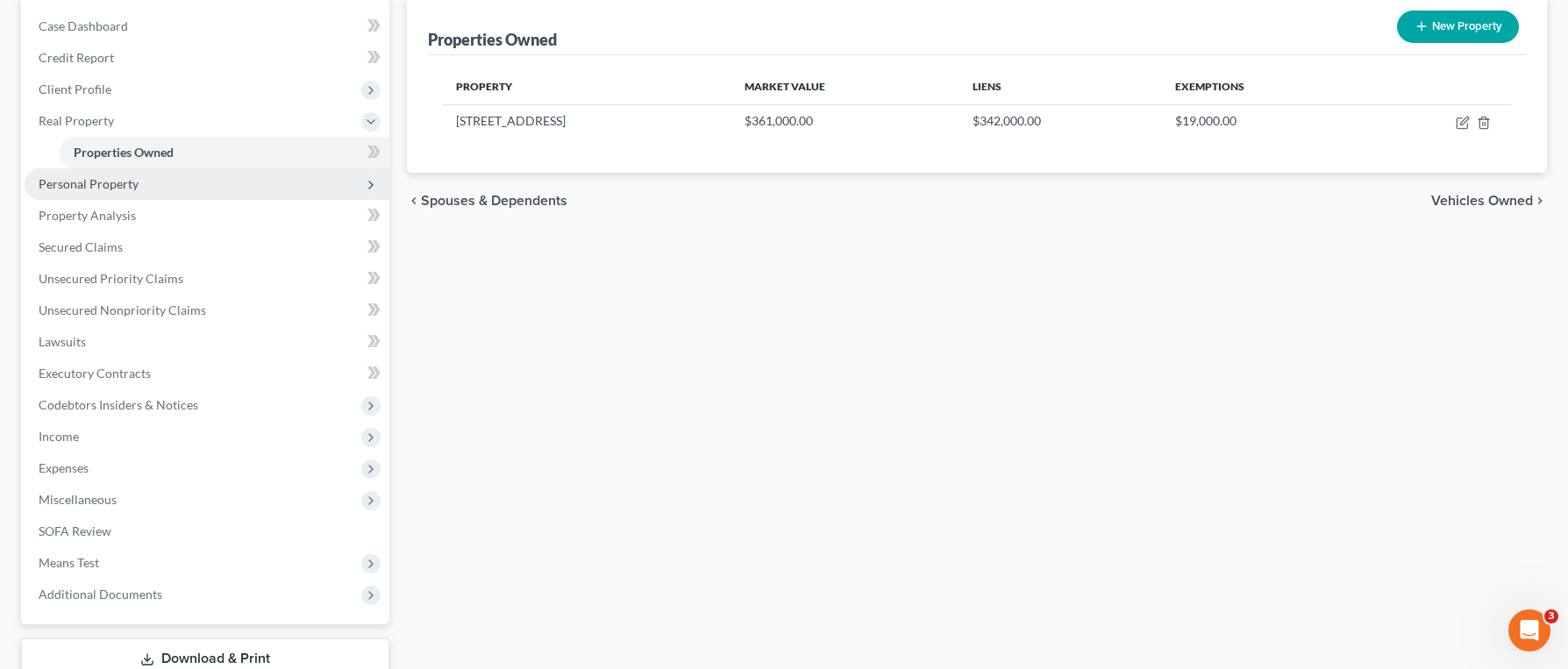
click at [213, 185] on span "Personal Property" at bounding box center [207, 184] width 365 height 32
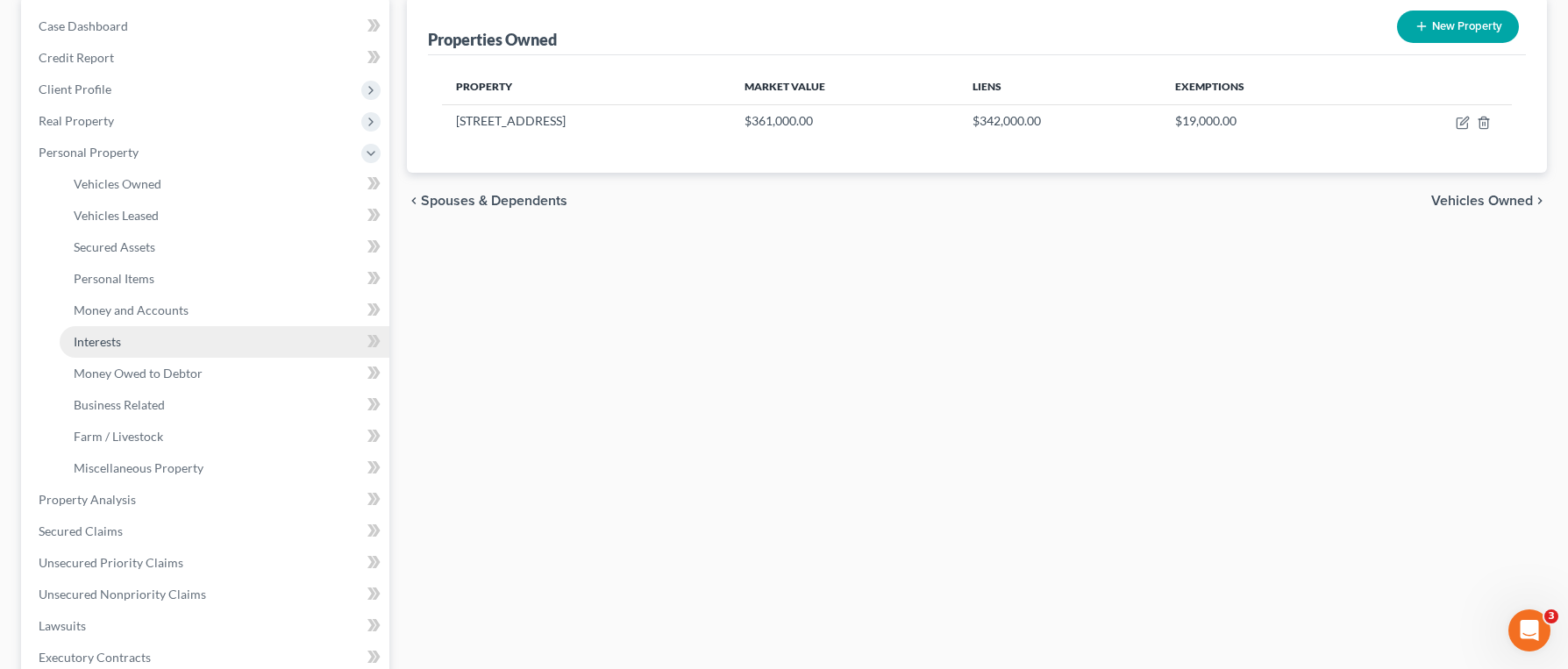
click at [186, 350] on link "Interests" at bounding box center [224, 342] width 330 height 32
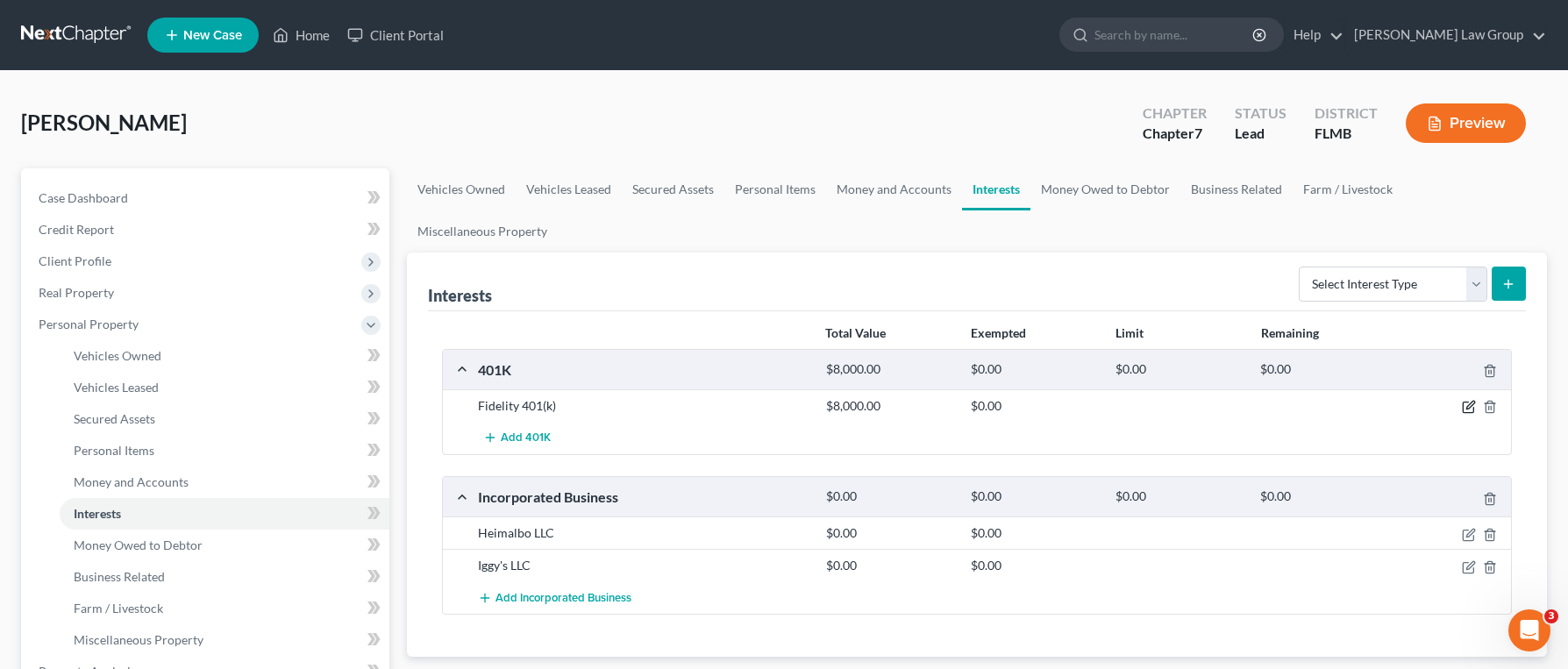
click at [1469, 400] on icon "button" at bounding box center [1468, 407] width 14 height 14
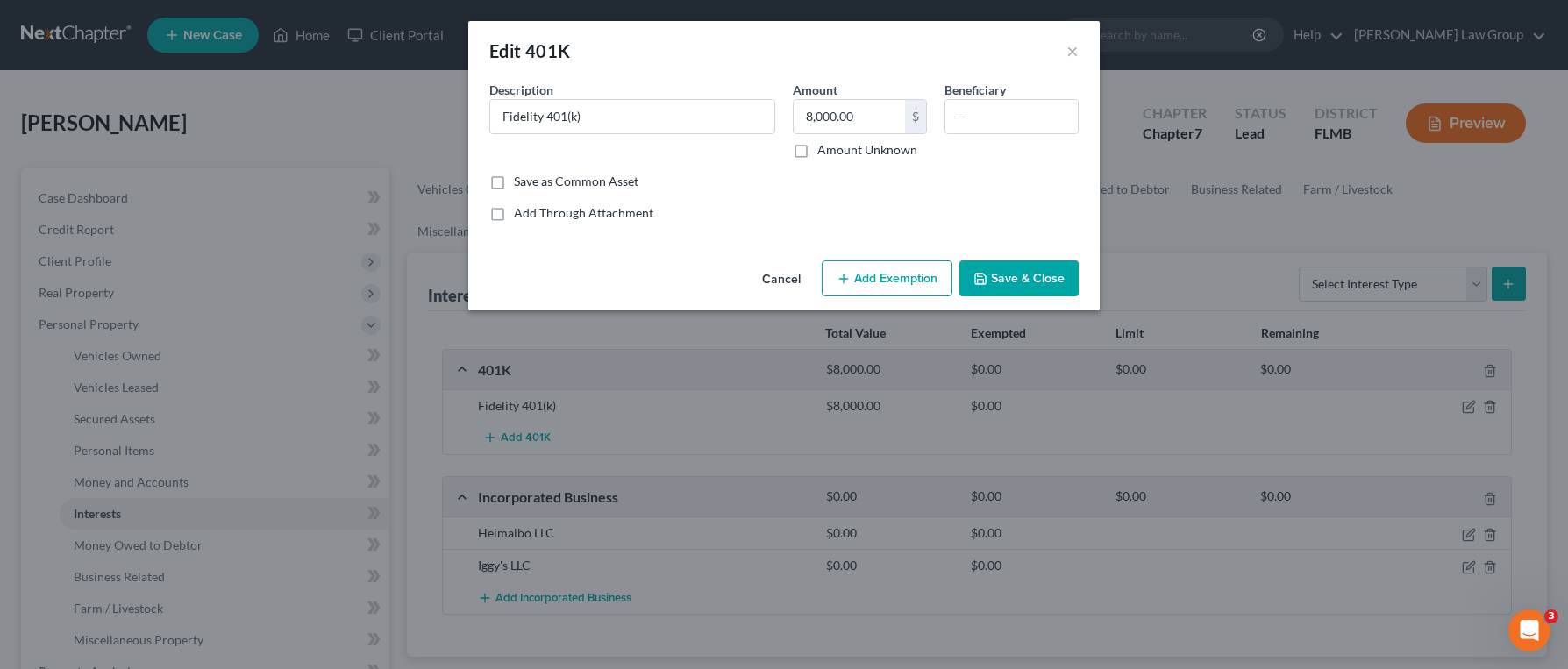
click at [850, 278] on icon "button" at bounding box center [843, 279] width 14 height 14
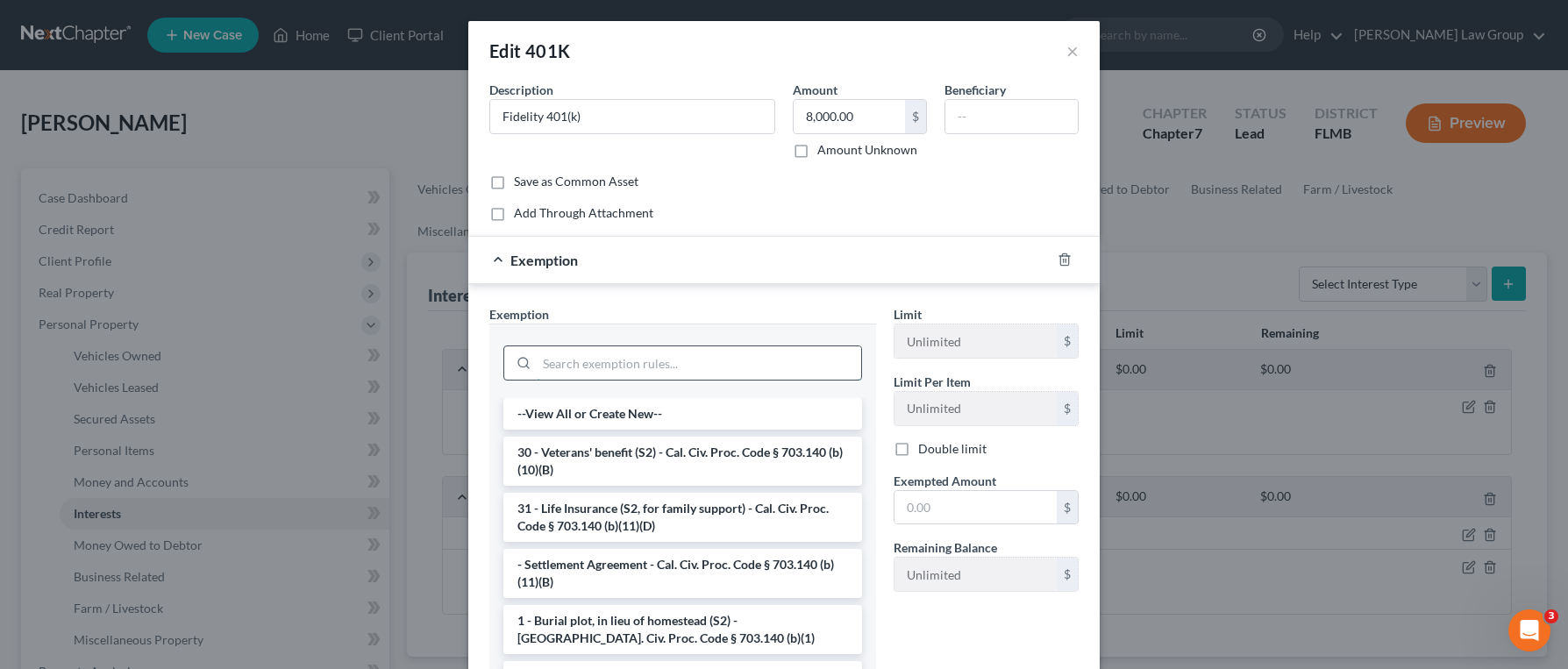
click at [752, 360] on input "search" at bounding box center [699, 363] width 324 height 33
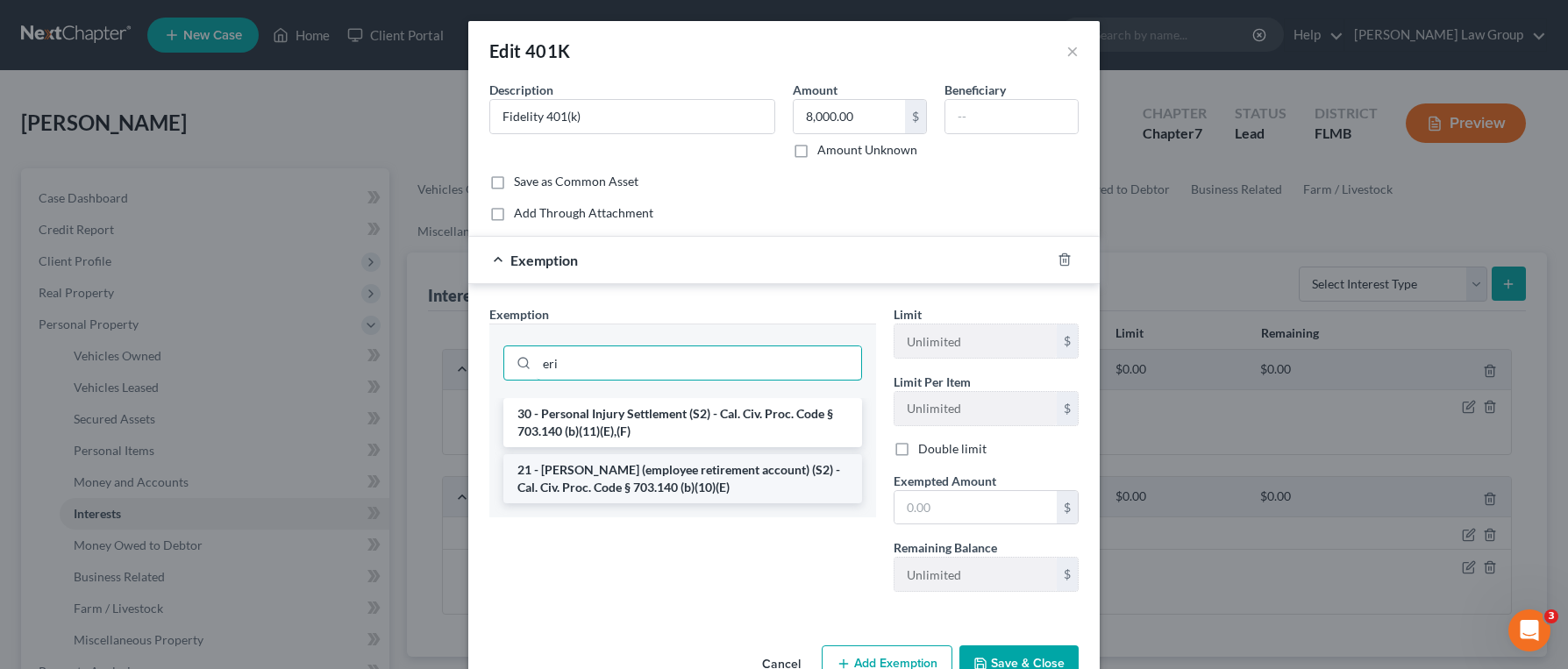
type input "eri"
click at [727, 479] on li "21 - [PERSON_NAME] (employee retirement account) (S2) - Cal. Civ. Proc. Code § …" at bounding box center [683, 479] width 359 height 50
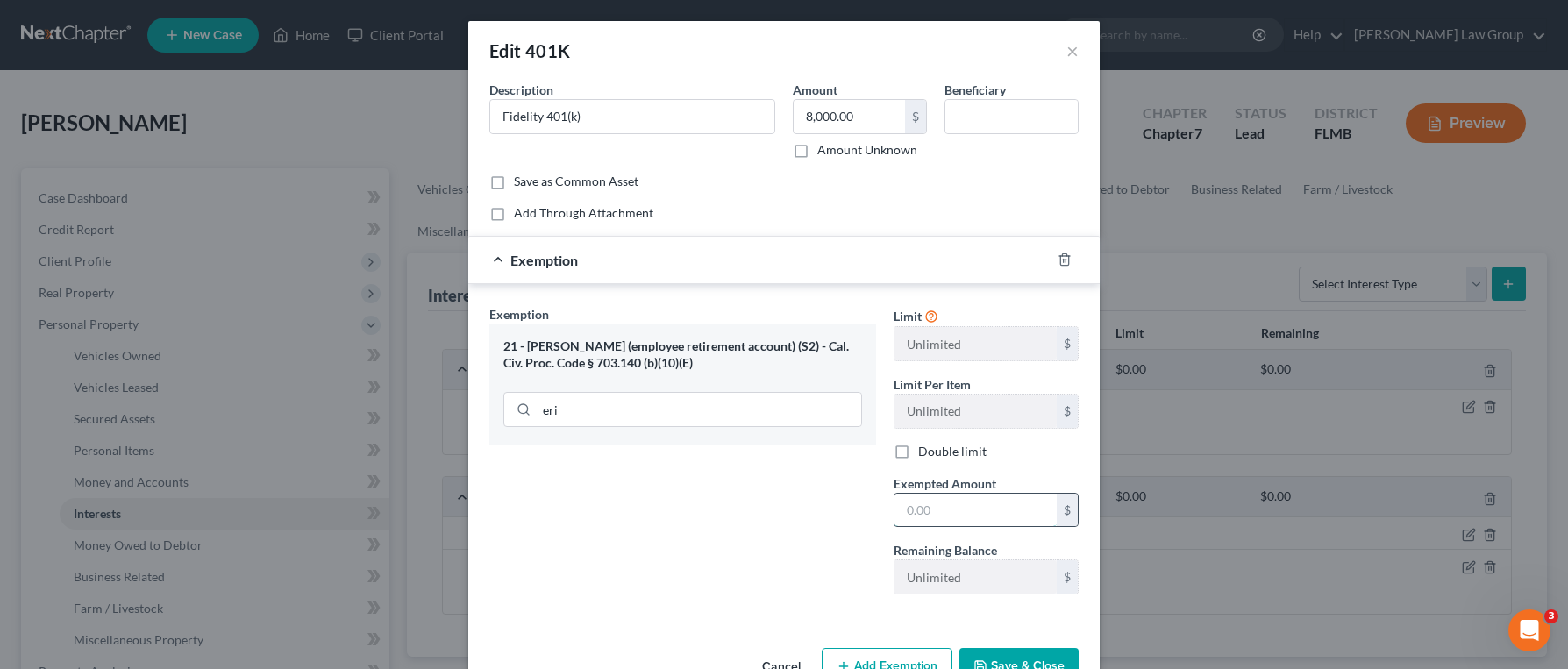
click at [953, 515] on input "text" at bounding box center [975, 511] width 162 height 33
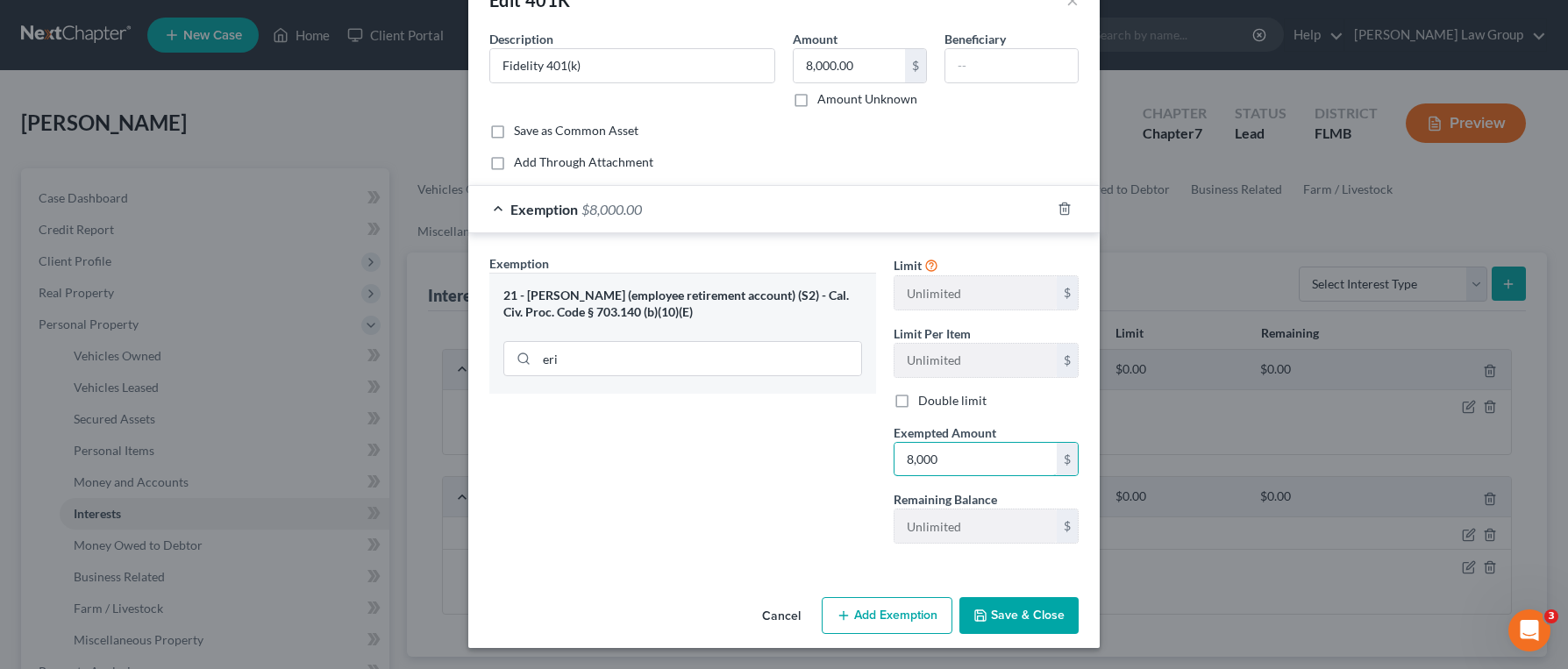
type input "8,000"
click at [1025, 624] on button "Save & Close" at bounding box center [1019, 616] width 119 height 37
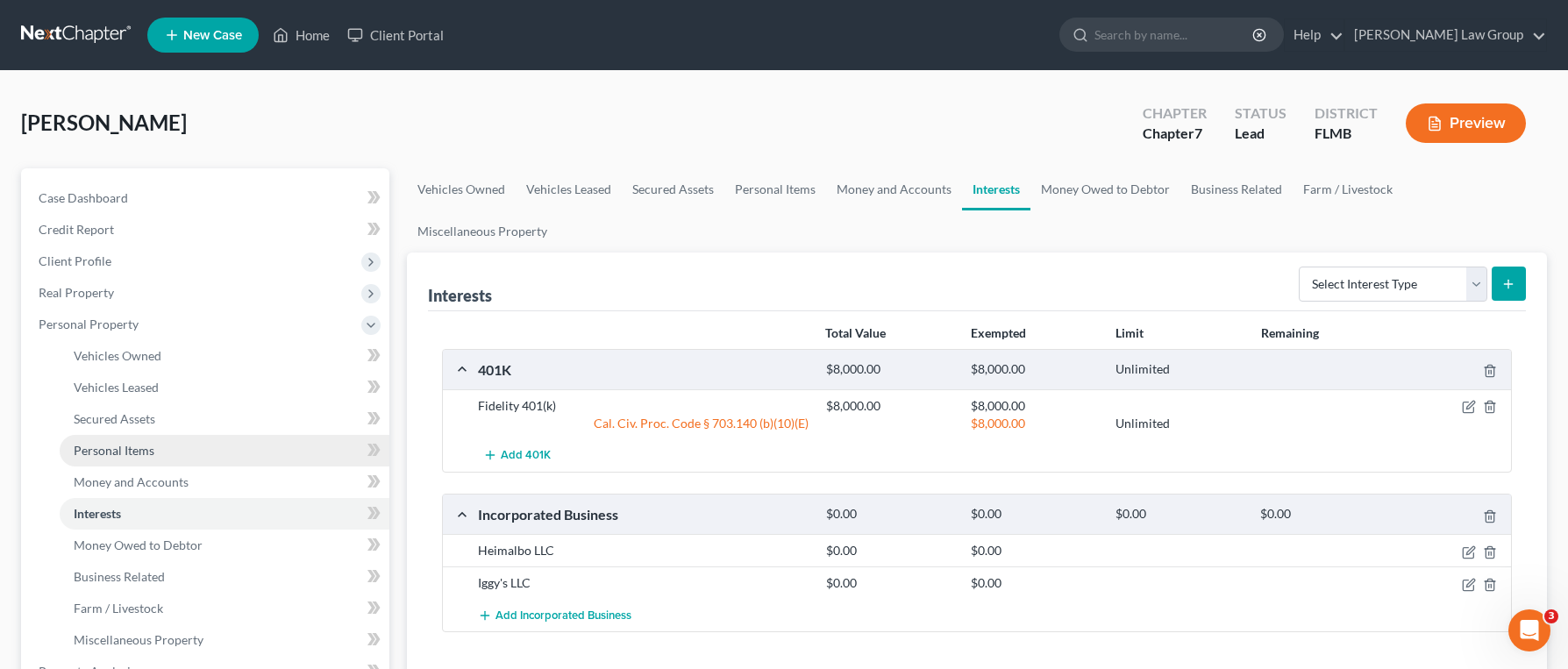
click at [206, 453] on link "Personal Items" at bounding box center [224, 451] width 330 height 32
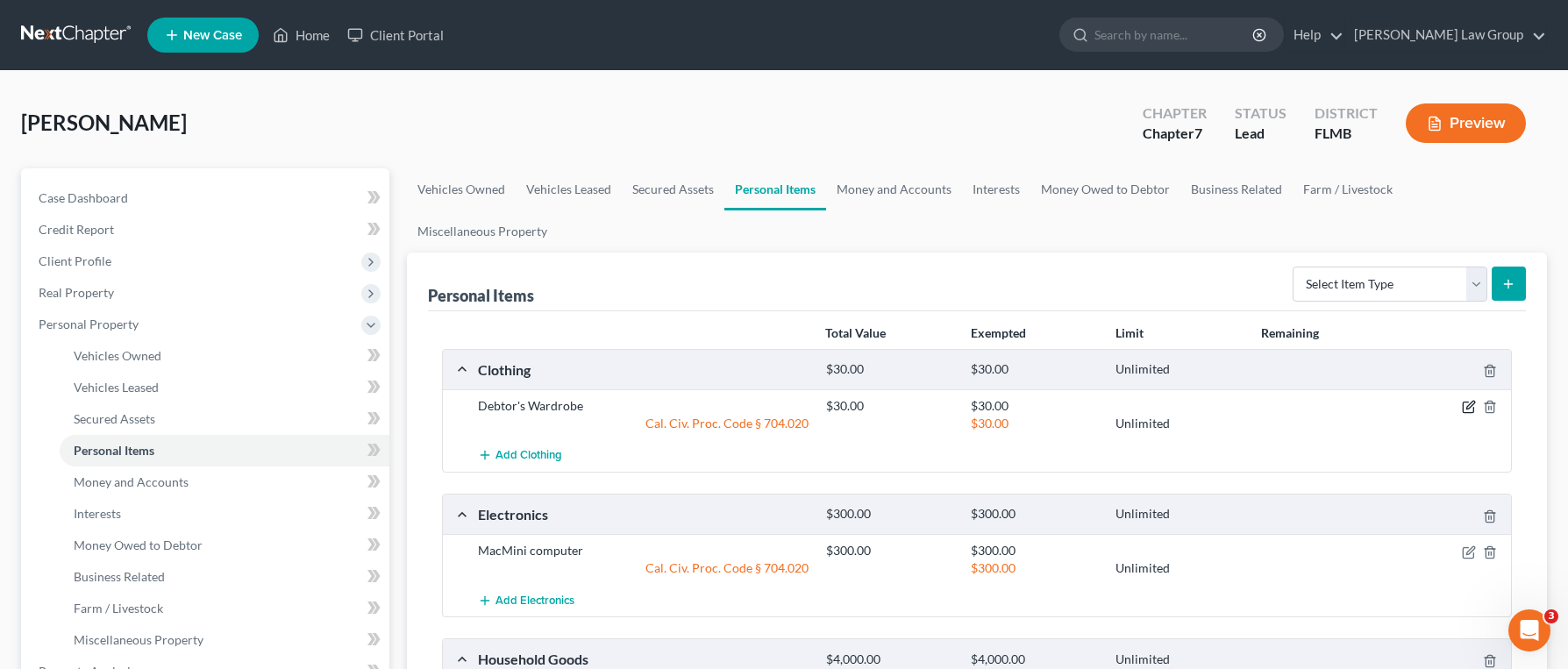
click at [1470, 400] on icon "button" at bounding box center [1468, 407] width 14 height 14
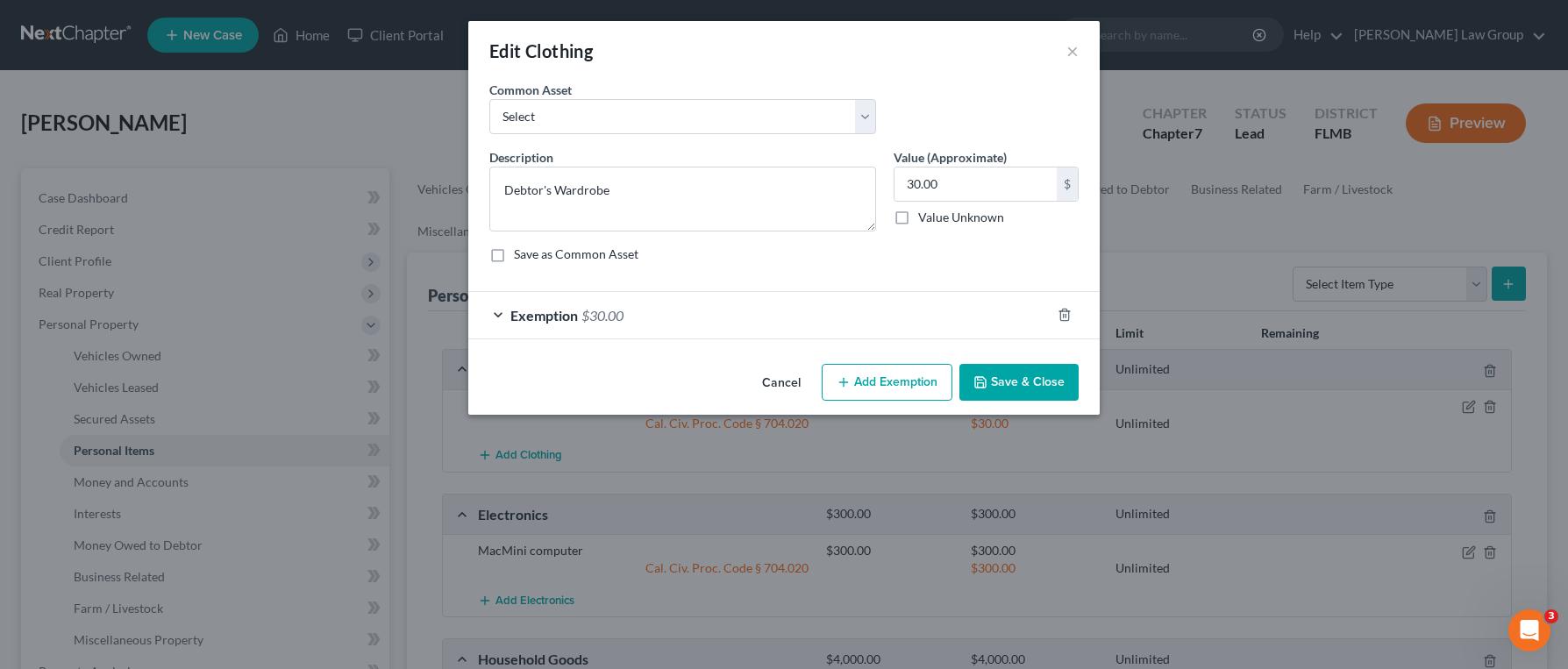
click at [906, 305] on div "Exemption $30.00" at bounding box center [760, 316] width 582 height 47
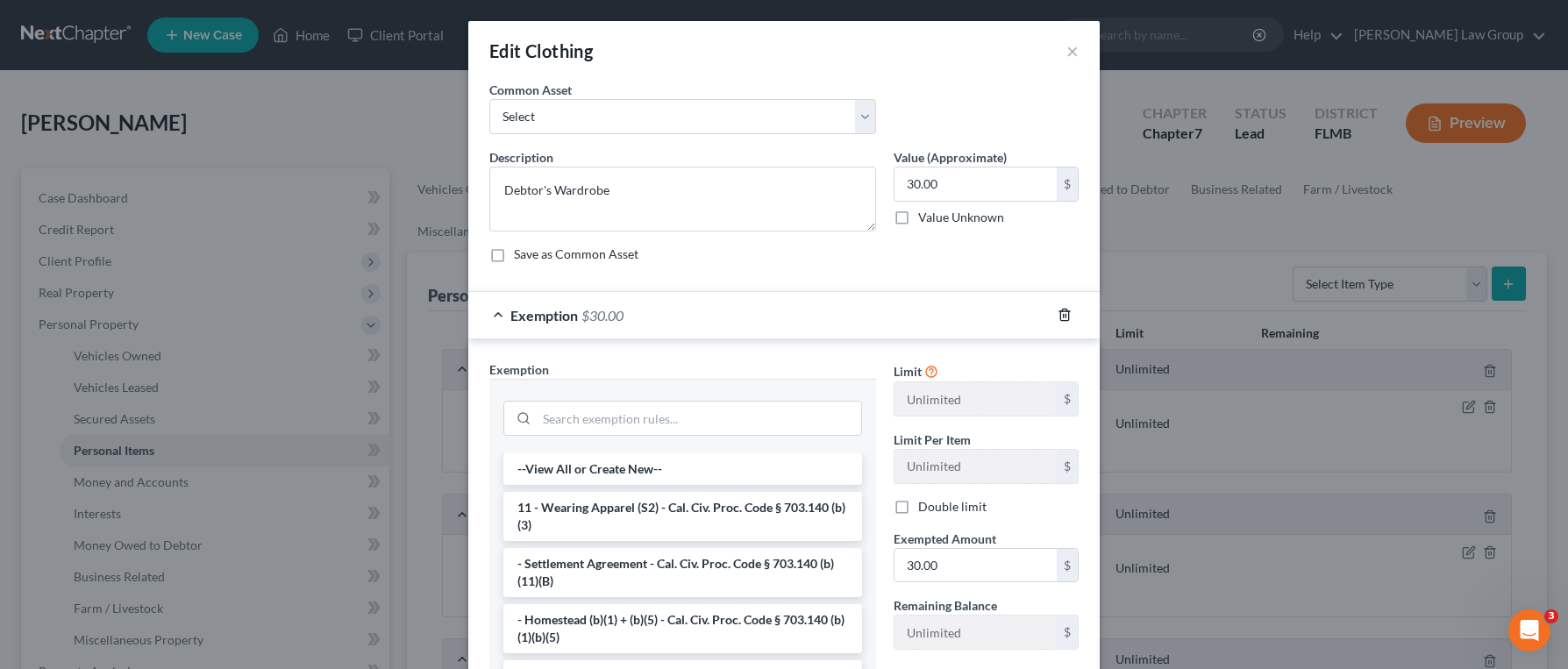
click at [1068, 318] on icon "button" at bounding box center [1064, 315] width 14 height 14
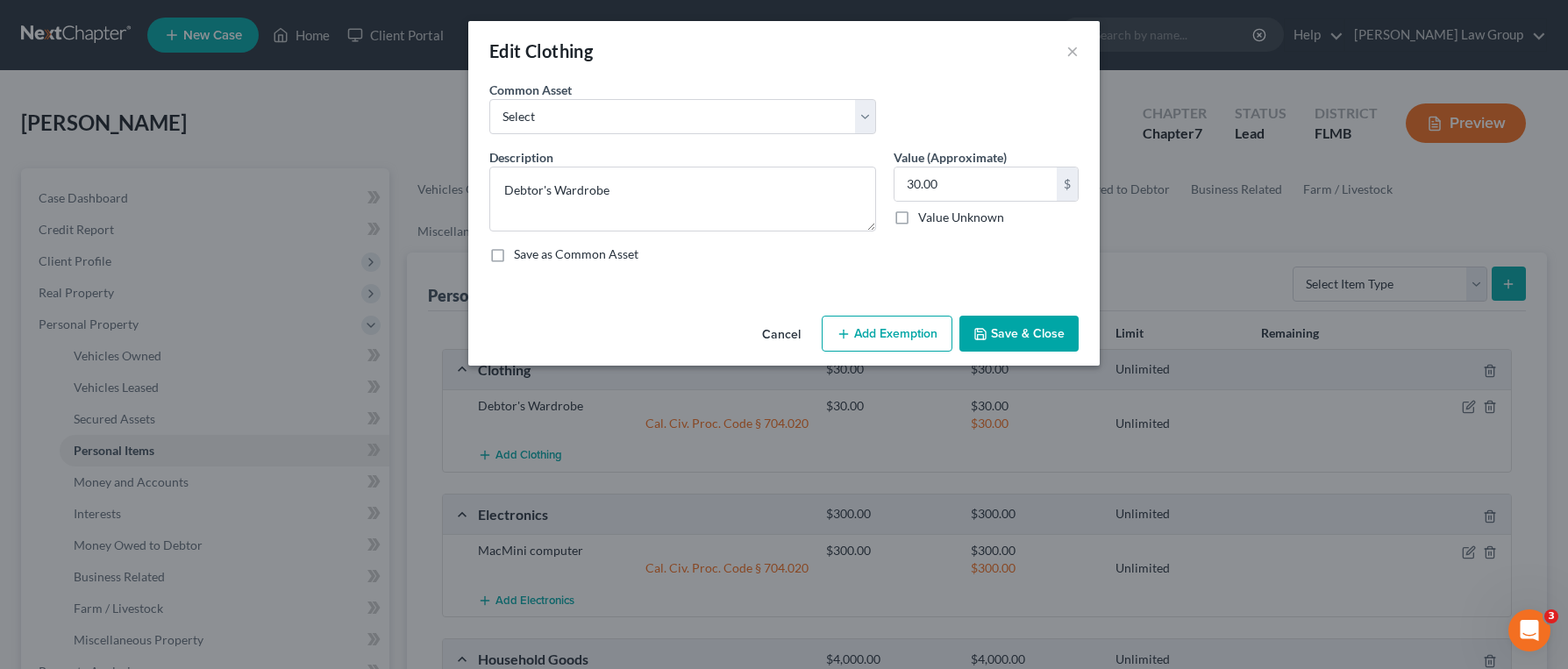
click at [896, 332] on button "Add Exemption" at bounding box center [887, 334] width 131 height 37
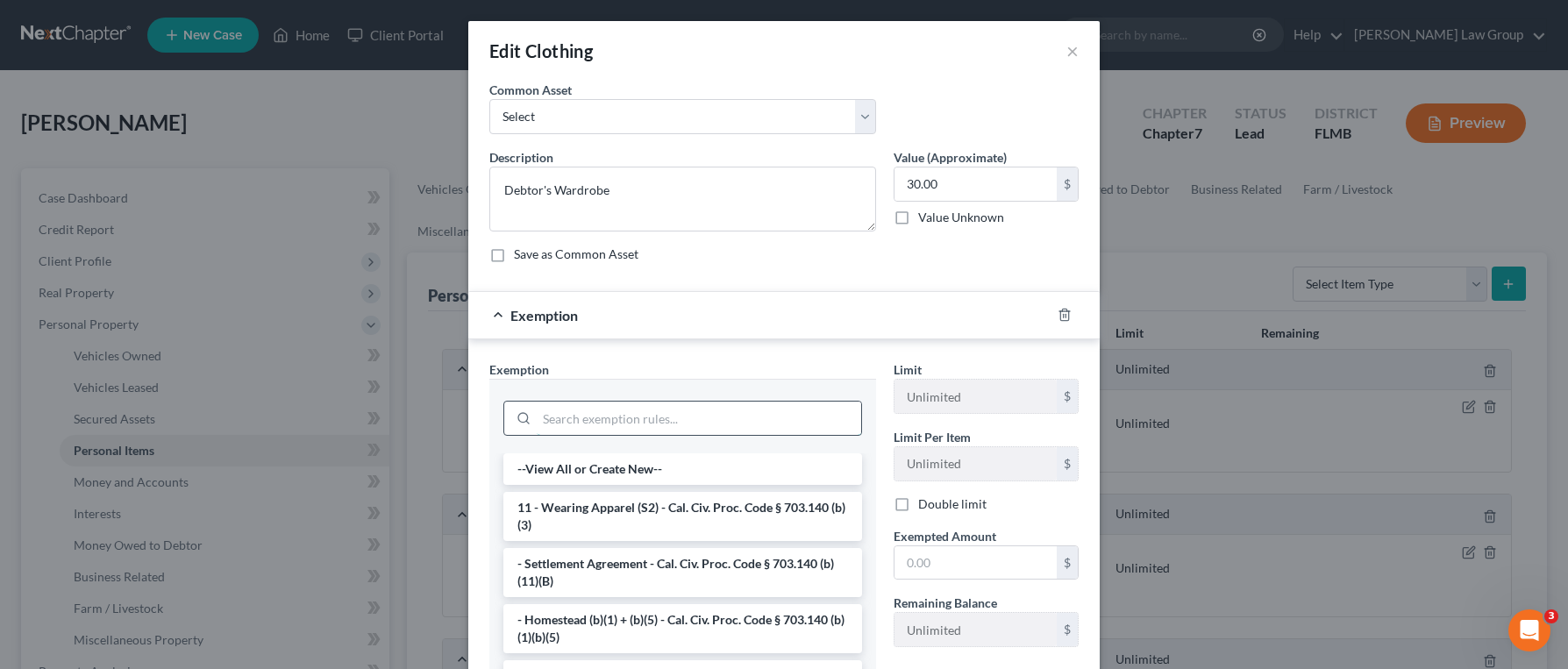
click at [670, 410] on input "search" at bounding box center [699, 418] width 324 height 33
click at [658, 505] on li "11 - Wearing Apparel (S2) - Cal. Civ. Proc. Code § 703.140 (b)(3)" at bounding box center [683, 517] width 359 height 50
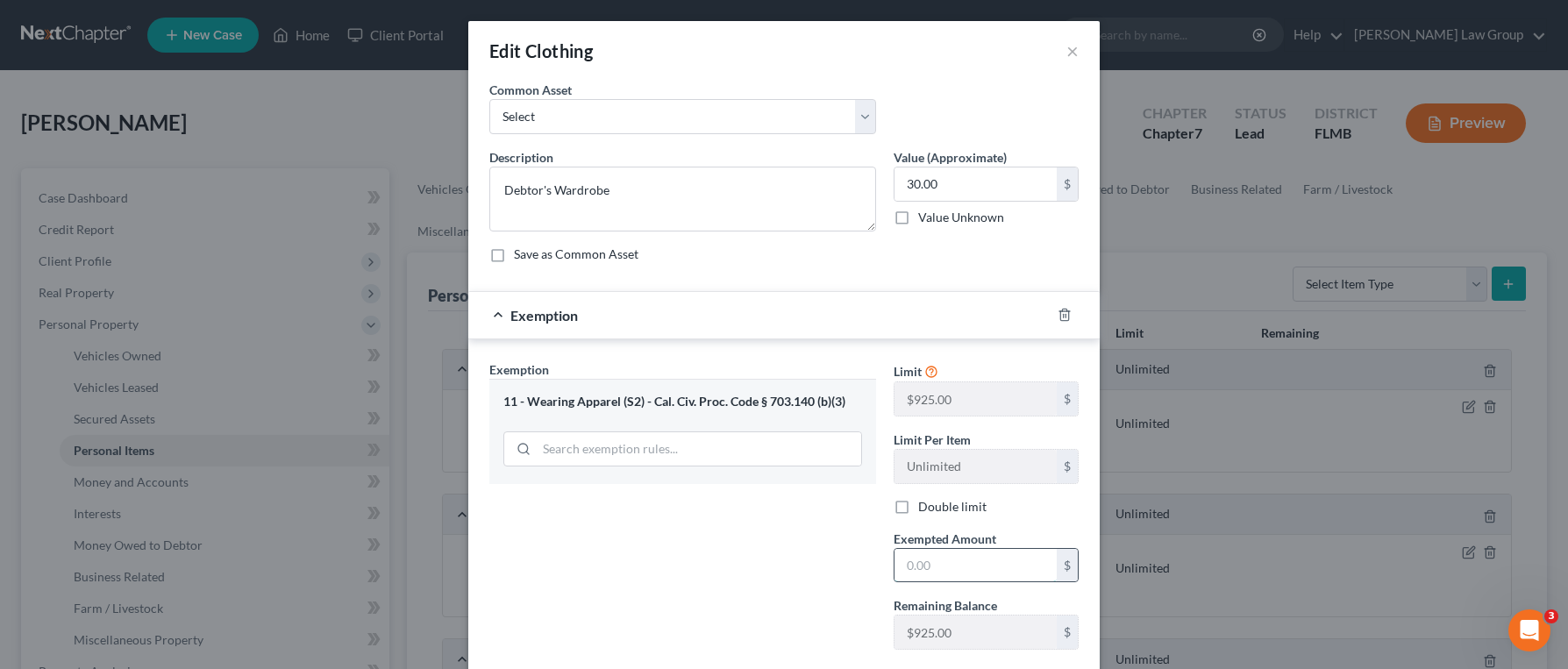
click at [959, 572] on input "text" at bounding box center [975, 566] width 162 height 33
type input "30"
click at [735, 601] on div "Exemption Set must be selected for CA. Exemption * 11 - Wearing Apparel (S2) - …" at bounding box center [682, 512] width 405 height 304
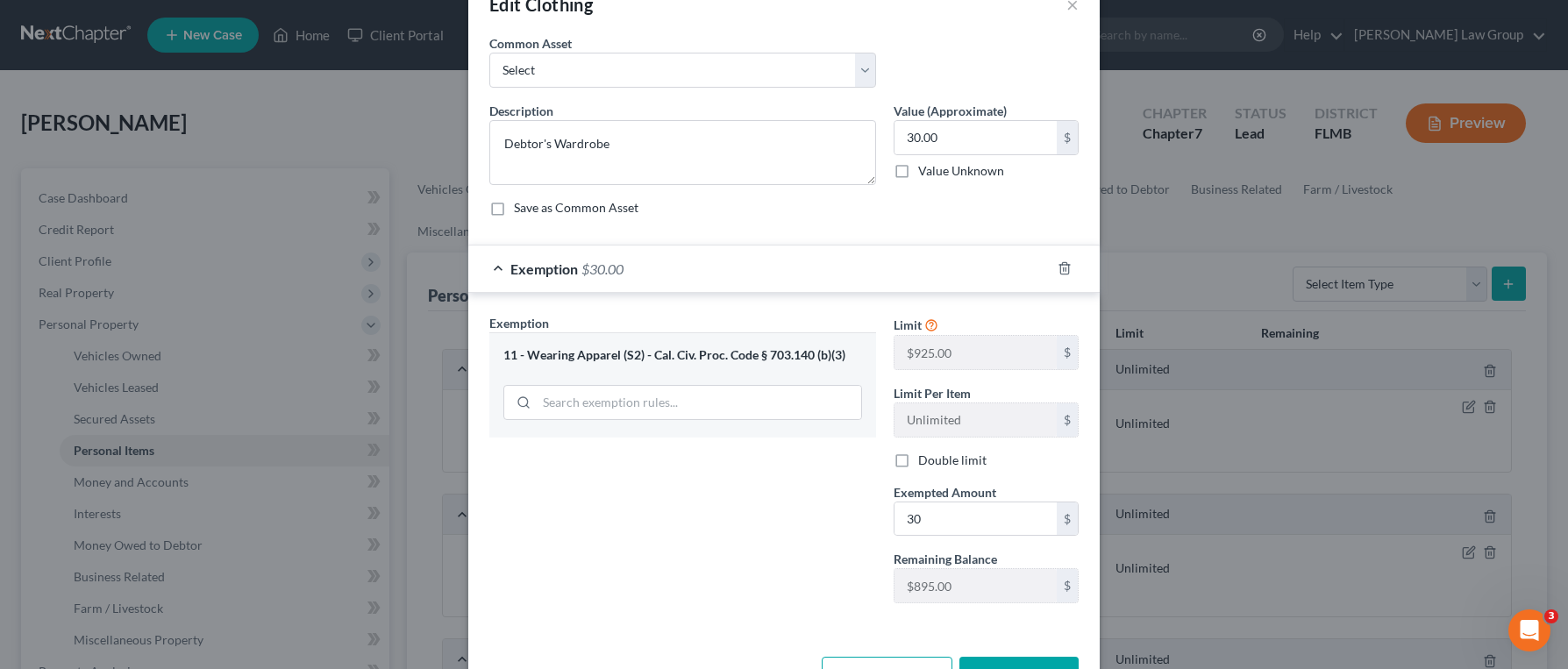
scroll to position [106, 0]
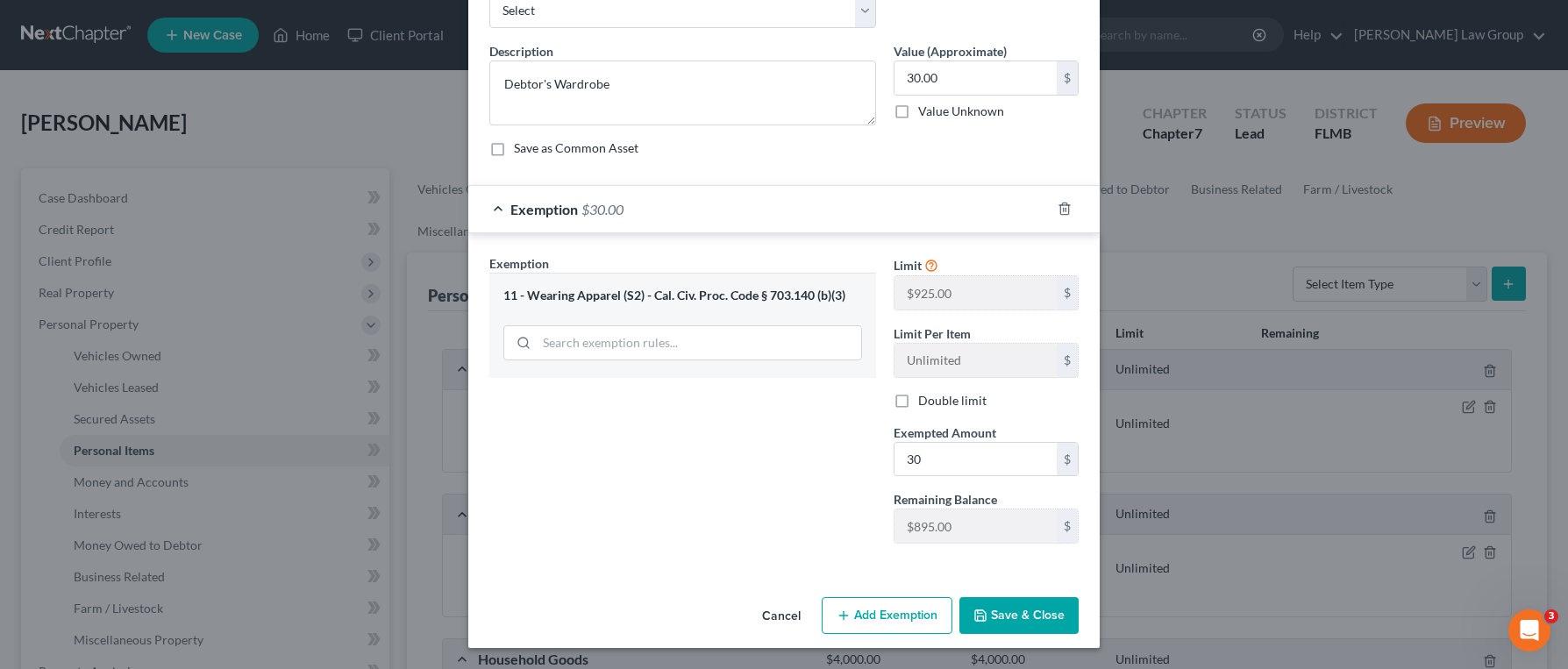
click at [1028, 627] on button "Save & Close" at bounding box center [1019, 616] width 119 height 37
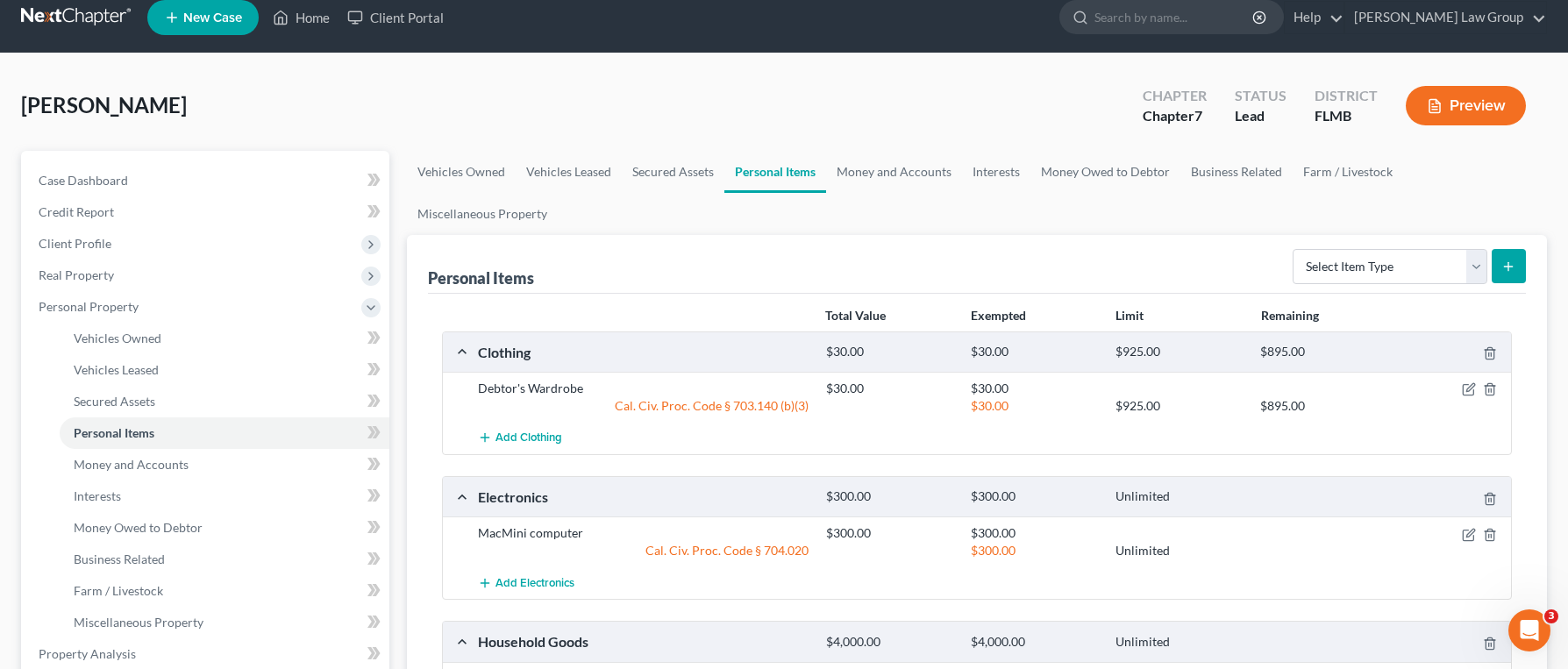
scroll to position [140, 0]
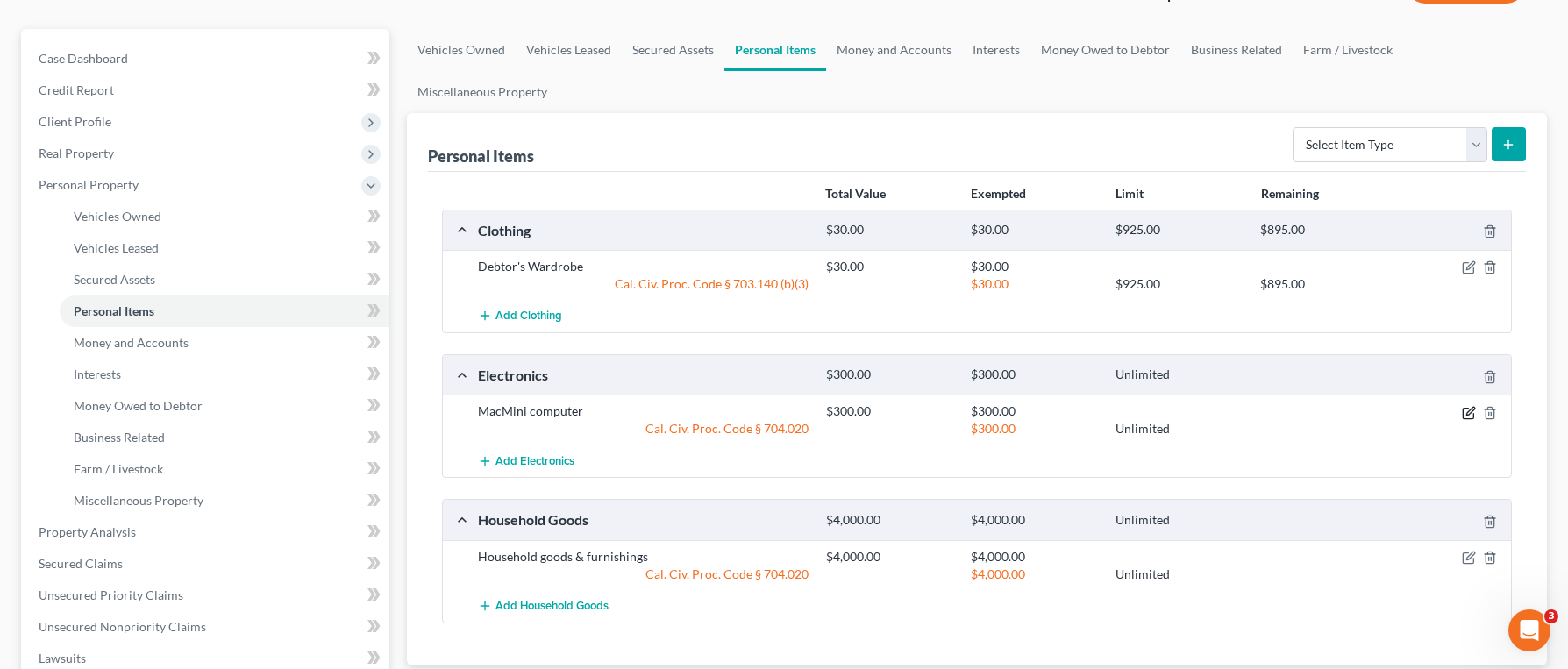
click at [1467, 407] on icon "button" at bounding box center [1470, 411] width 8 height 8
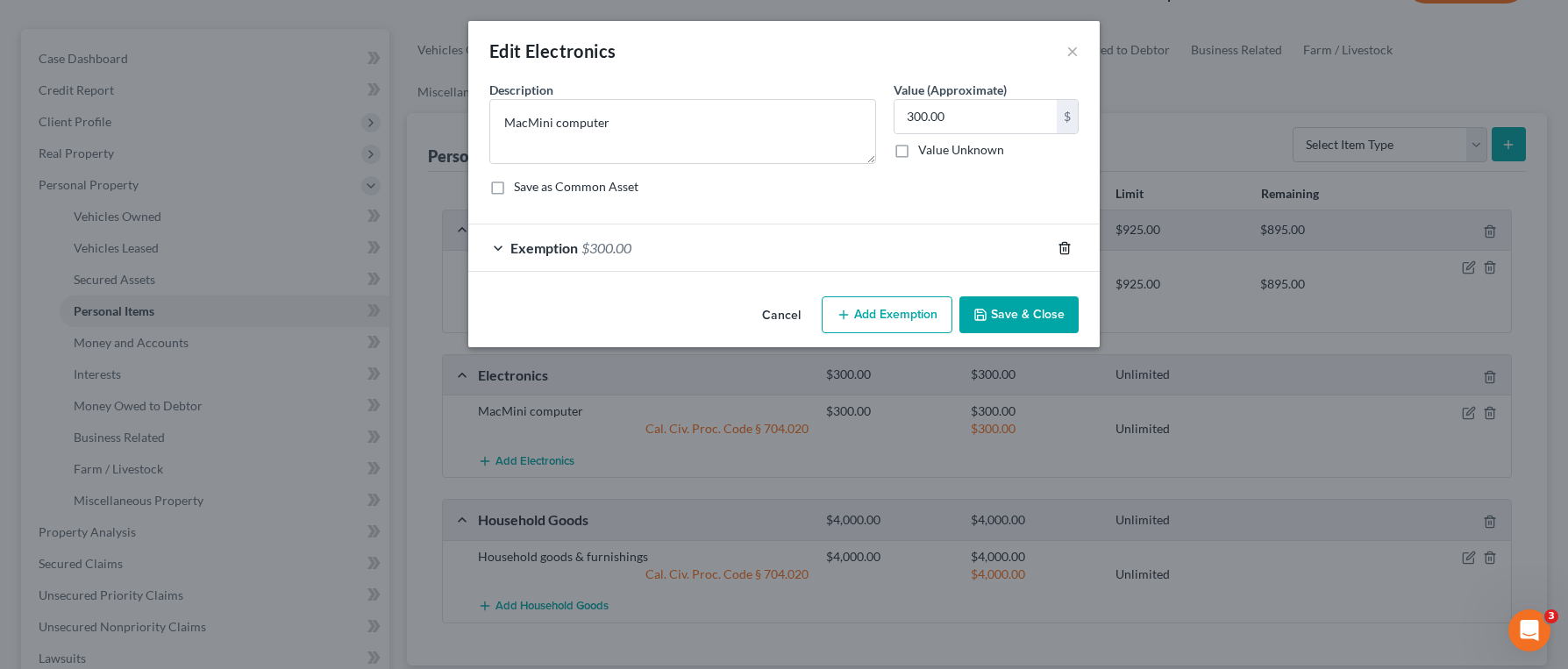
click at [1066, 253] on icon "button" at bounding box center [1063, 248] width 8 height 12
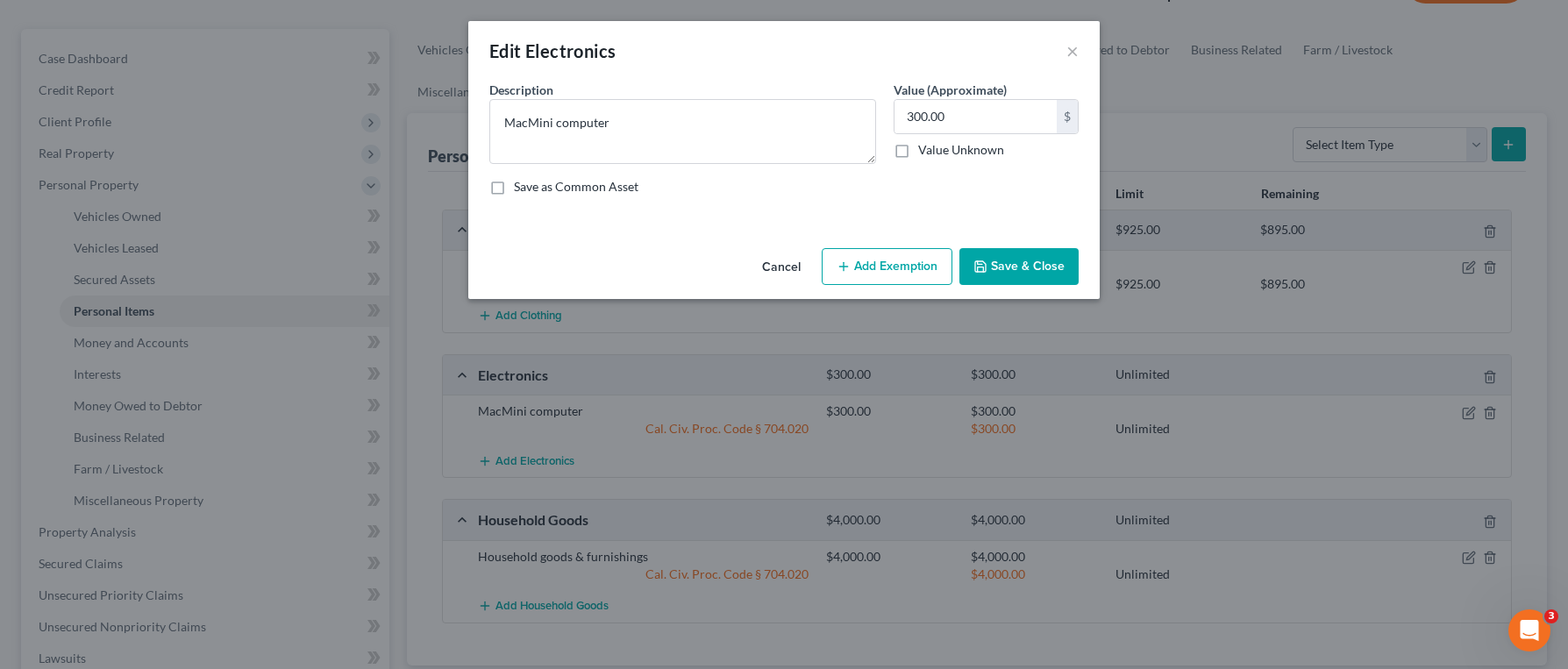
click at [925, 268] on button "Add Exemption" at bounding box center [887, 267] width 131 height 37
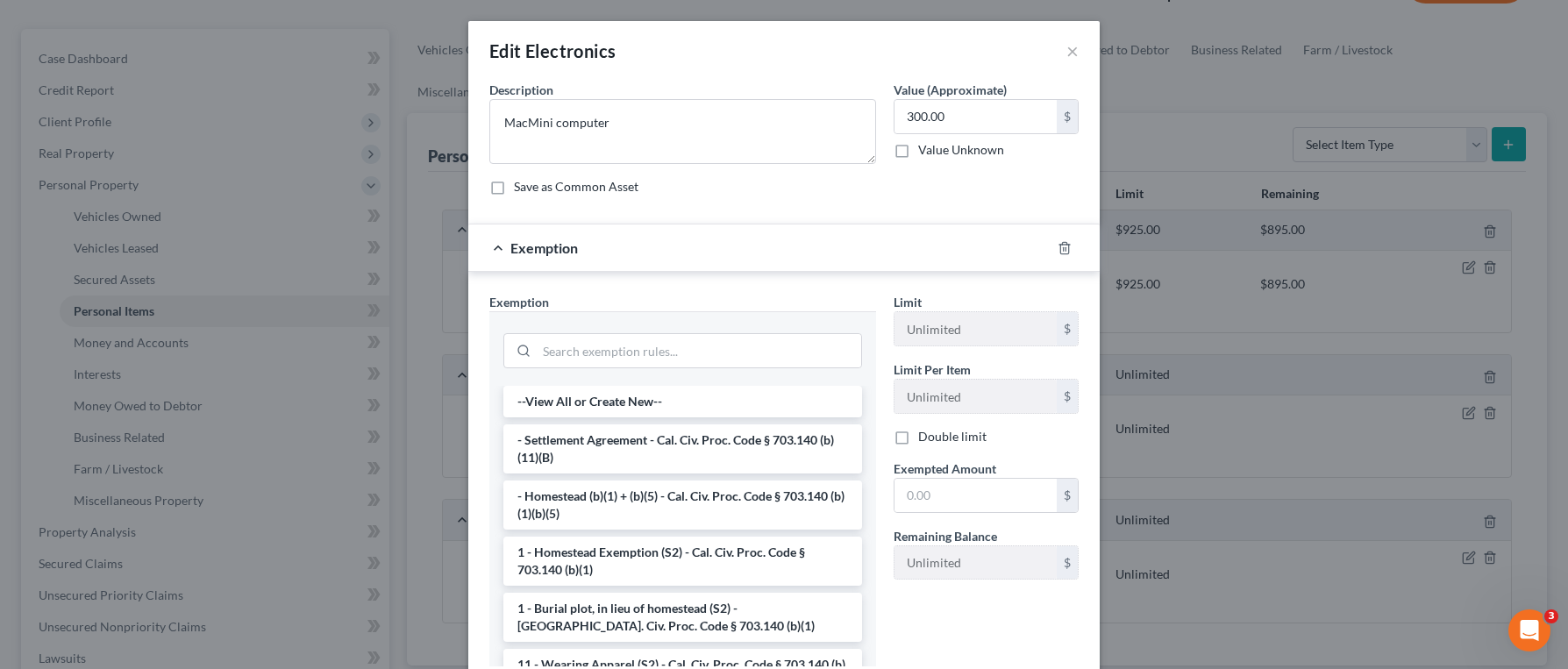
click at [801, 314] on div at bounding box center [682, 349] width 386 height 75
click at [776, 339] on input "search" at bounding box center [699, 351] width 324 height 33
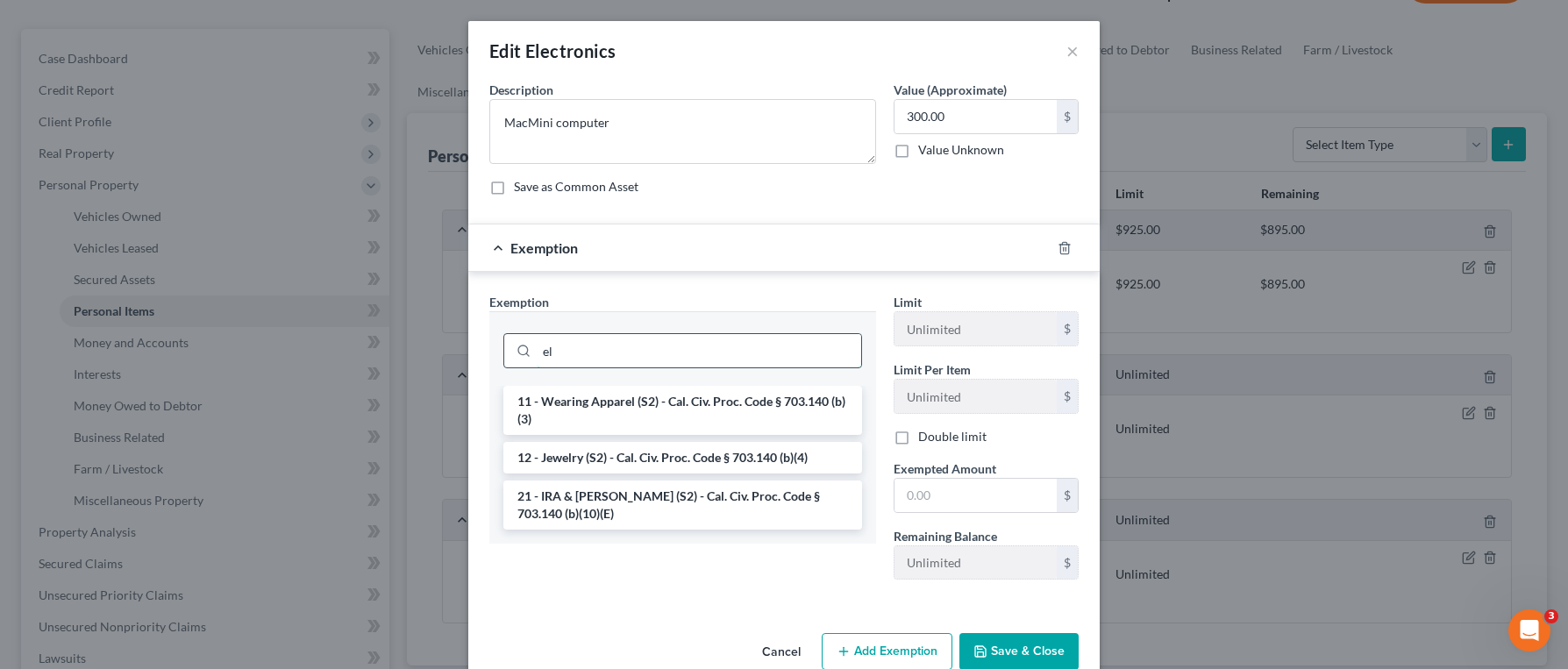
type input "e"
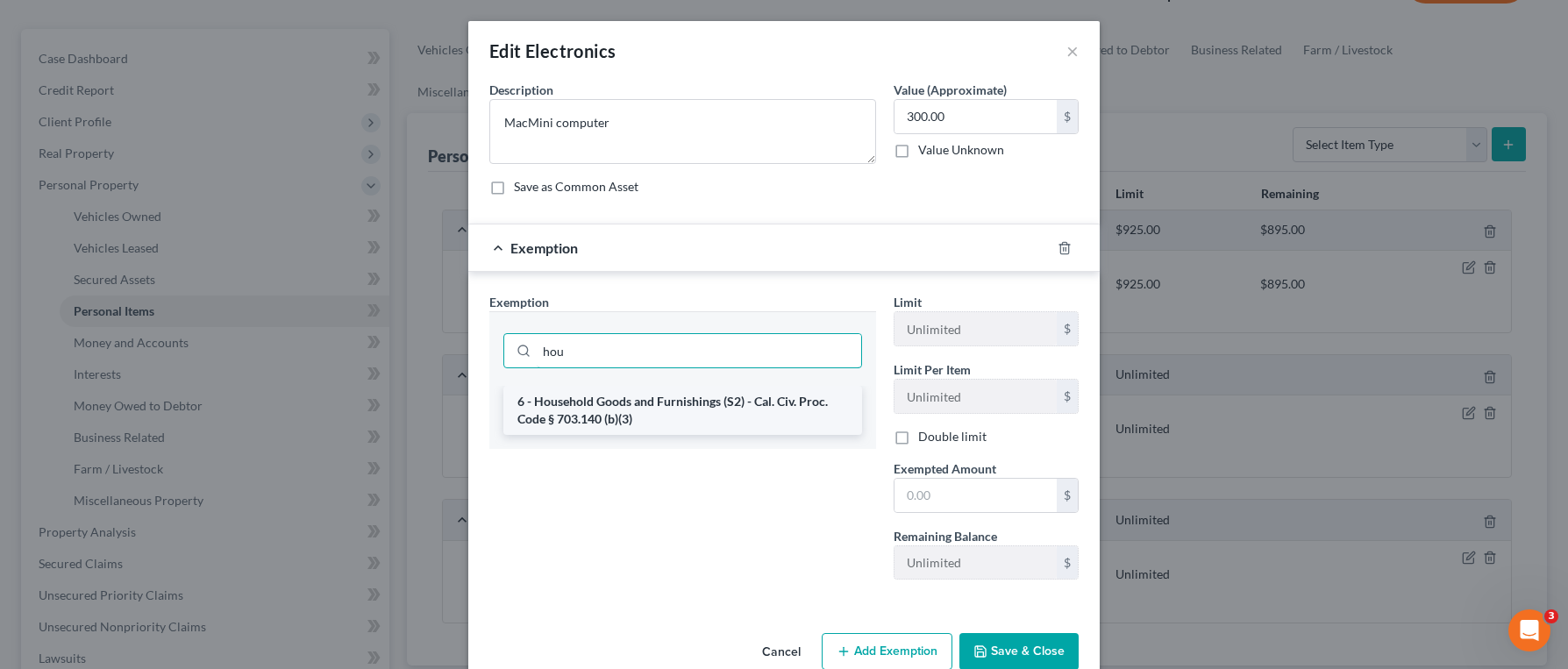
type input "hou"
click at [753, 423] on li "6 - Household Goods and Furnishings (S2) - Cal. Civ. Proc. Code § 703.140 (b)(3)" at bounding box center [683, 411] width 359 height 50
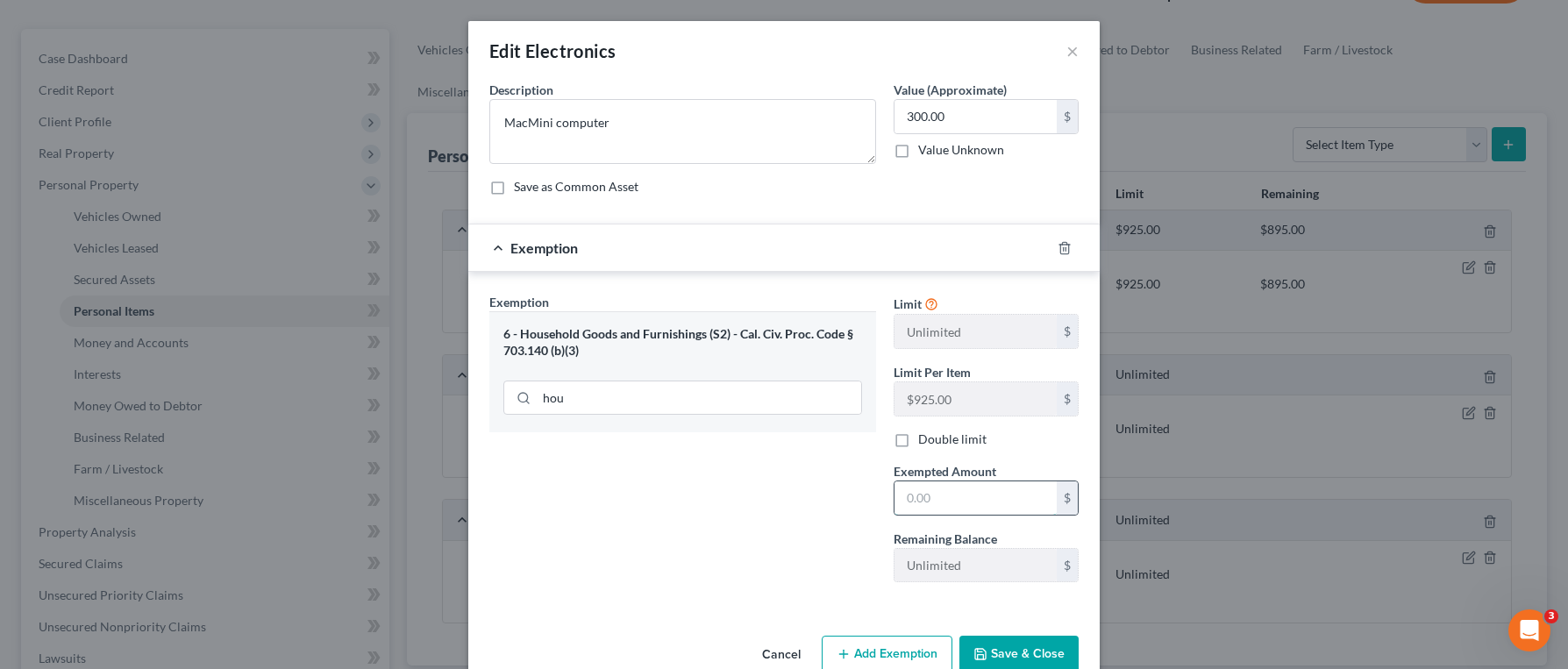
click at [999, 498] on input "text" at bounding box center [975, 498] width 162 height 33
type input "300"
click at [1039, 647] on button "Save & Close" at bounding box center [1019, 654] width 119 height 37
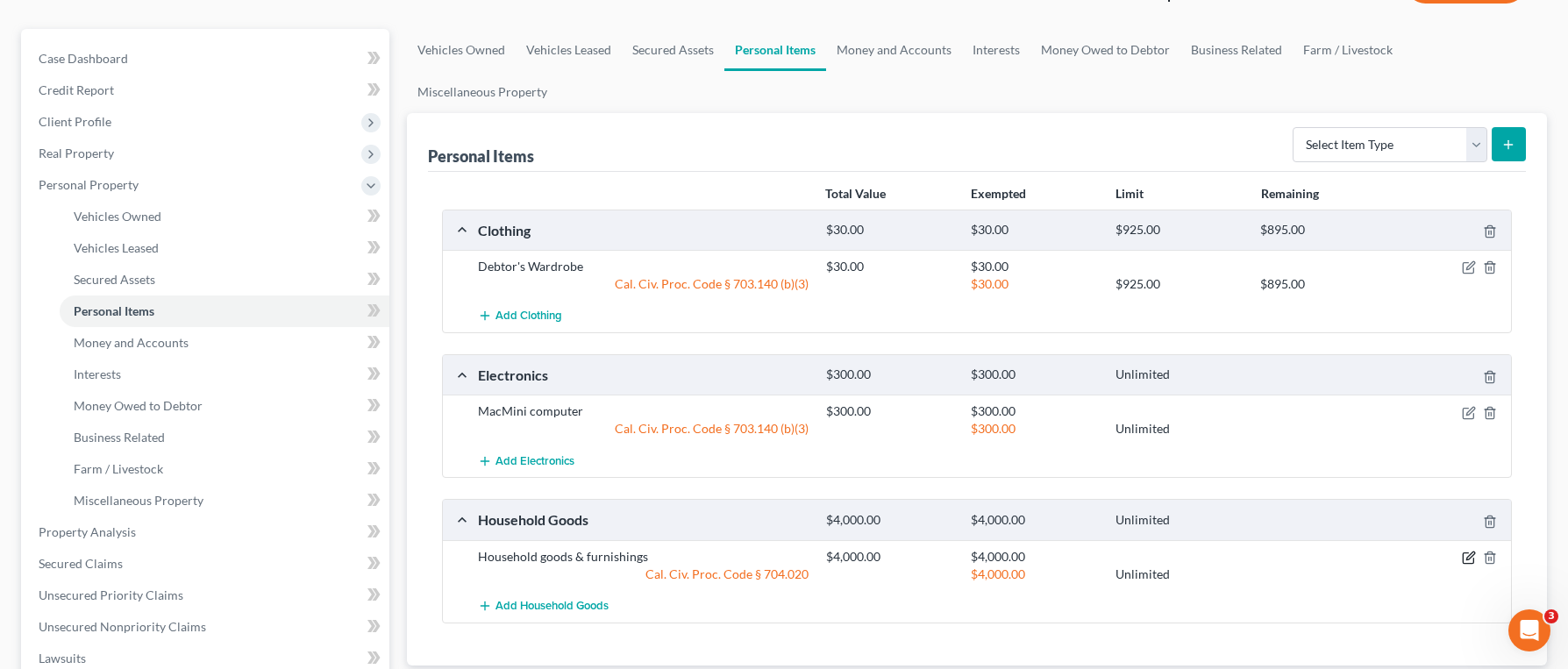
click at [1470, 552] on icon "button" at bounding box center [1470, 555] width 8 height 8
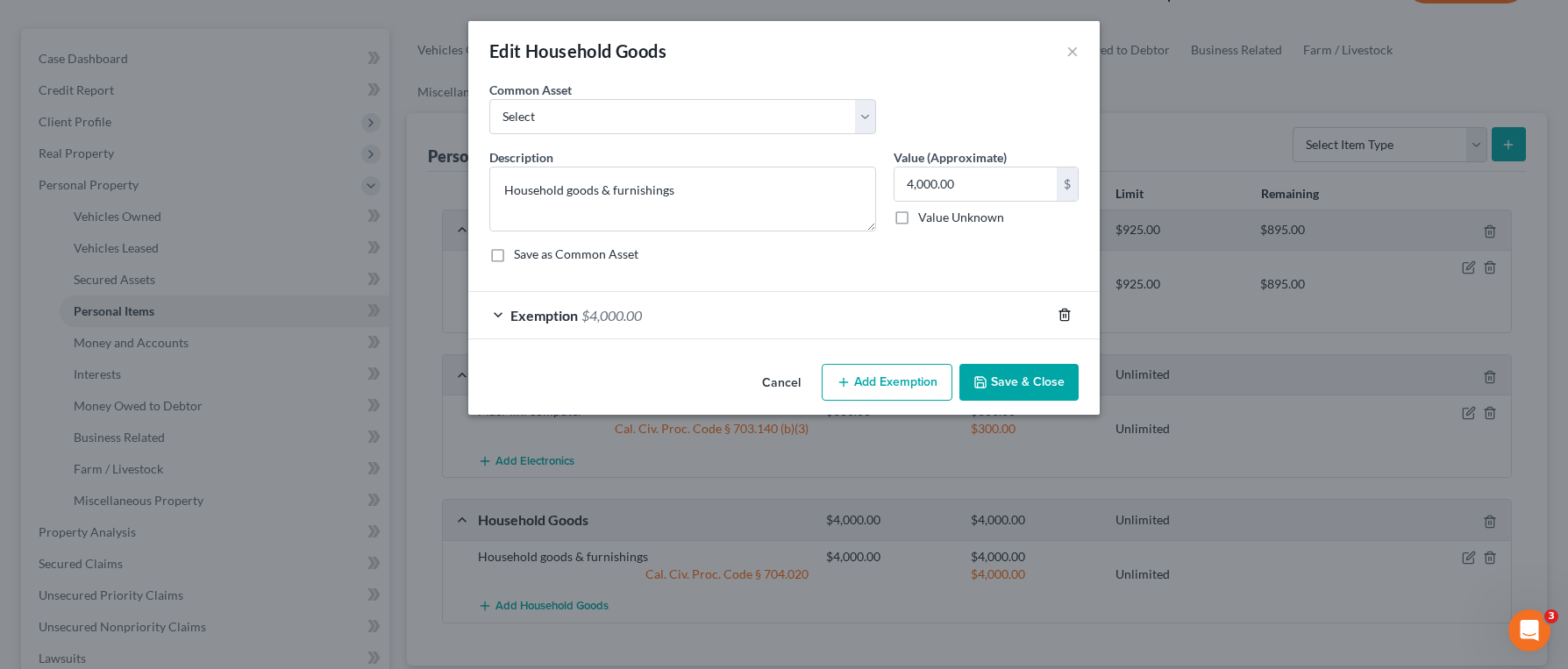
click at [1060, 314] on icon "button" at bounding box center [1063, 316] width 8 height 12
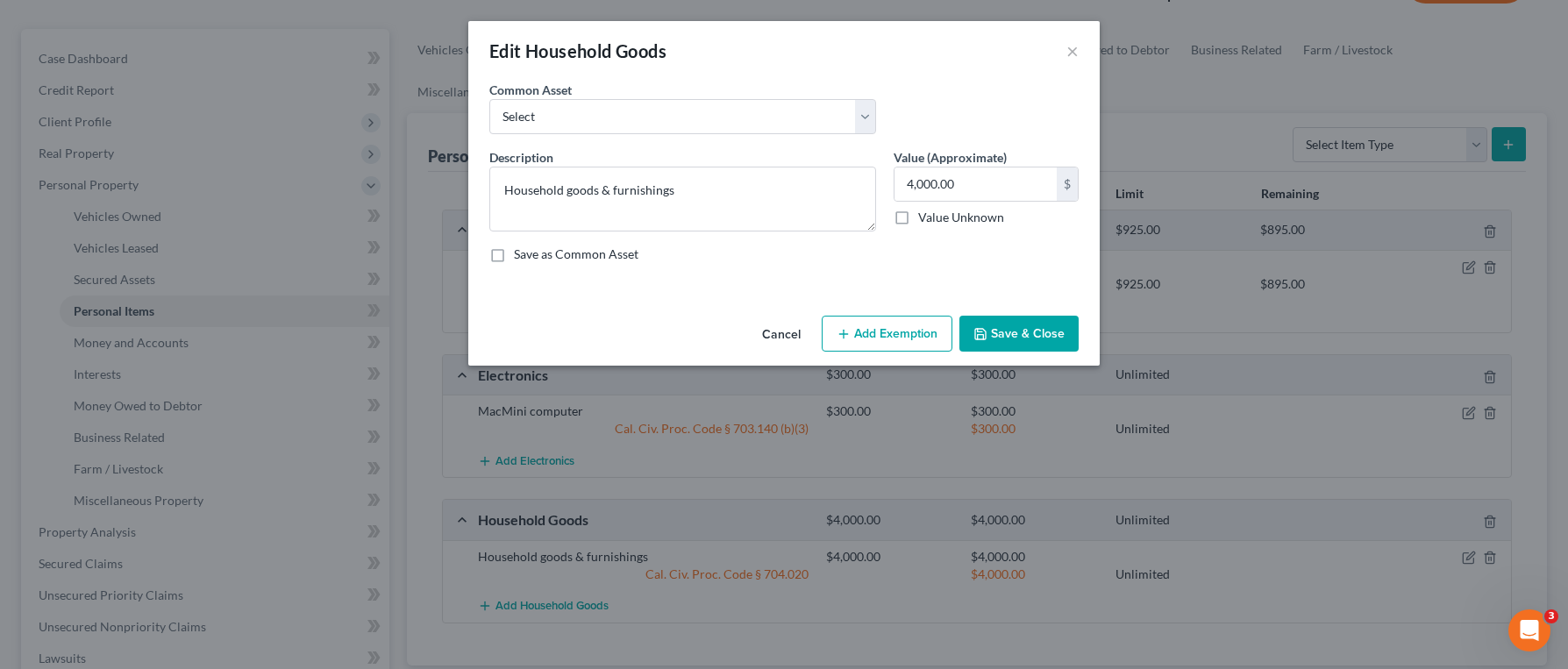
click at [919, 329] on button "Add Exemption" at bounding box center [887, 334] width 131 height 37
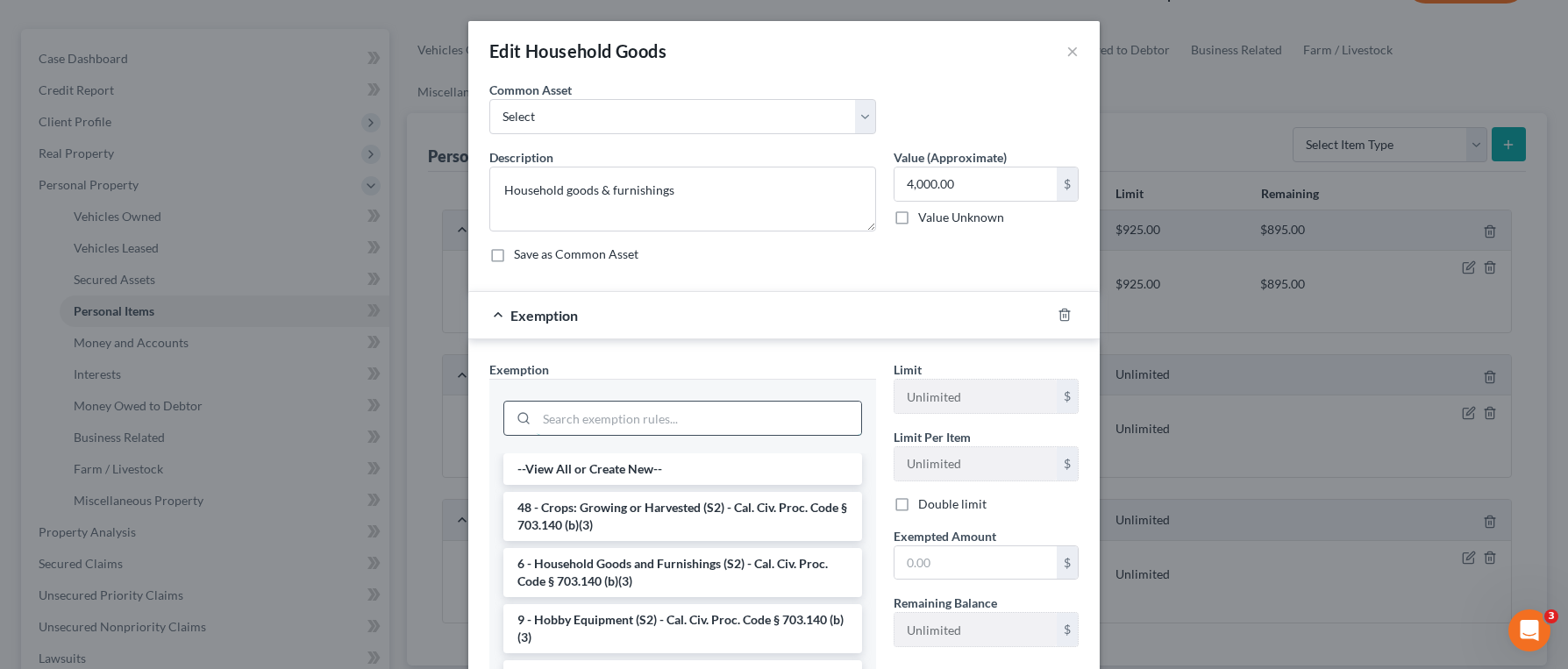
click at [670, 418] on input "search" at bounding box center [699, 418] width 324 height 33
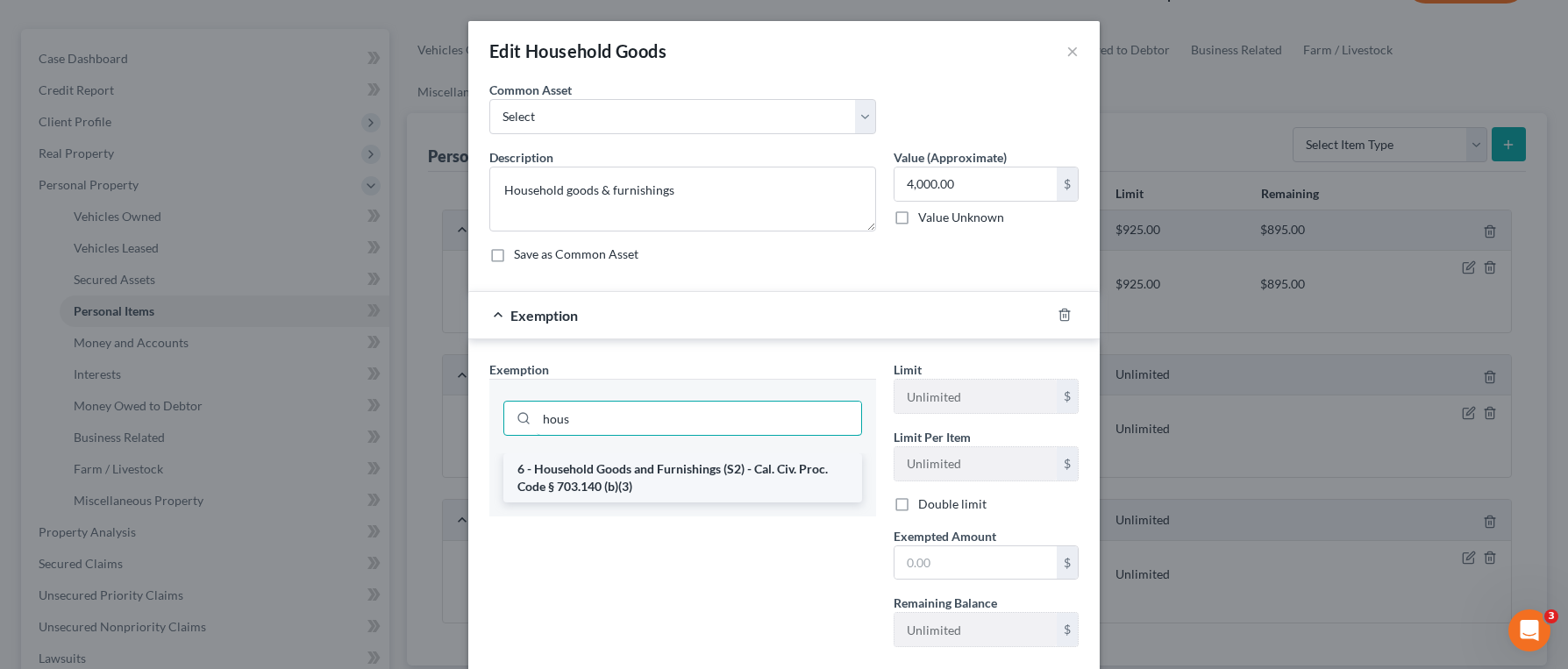
type input "hous"
click at [734, 479] on li "6 - Household Goods and Furnishings (S2) - Cal. Civ. Proc. Code § 703.140 (b)(3)" at bounding box center [683, 478] width 359 height 50
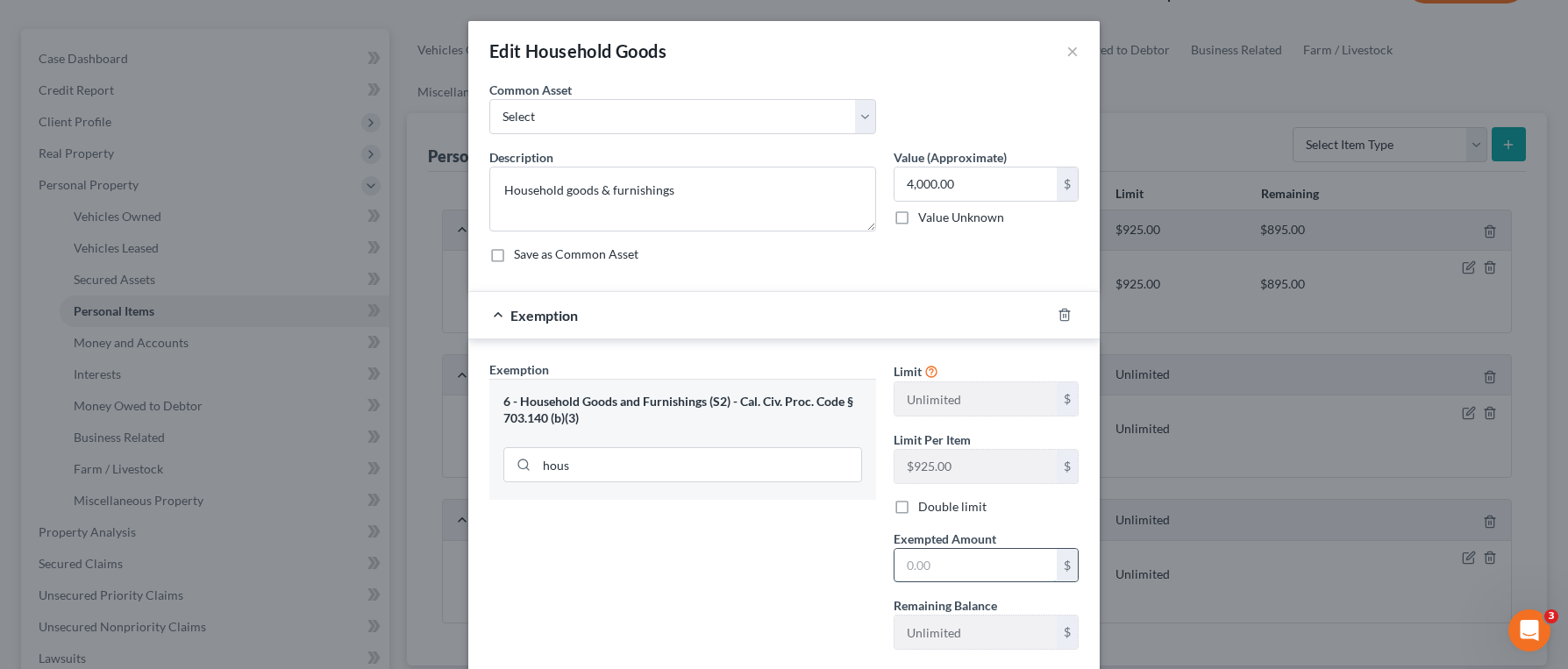
click at [961, 568] on input "text" at bounding box center [975, 566] width 162 height 33
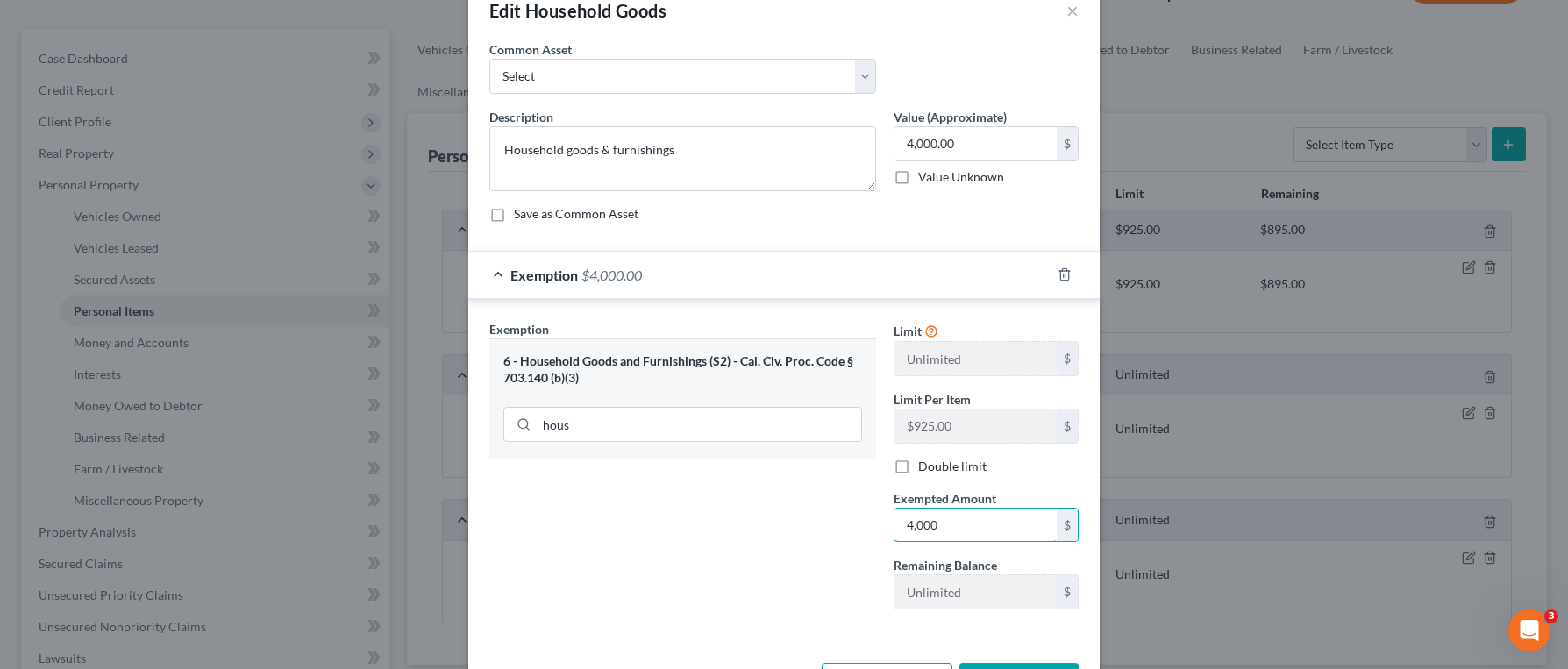
scroll to position [106, 0]
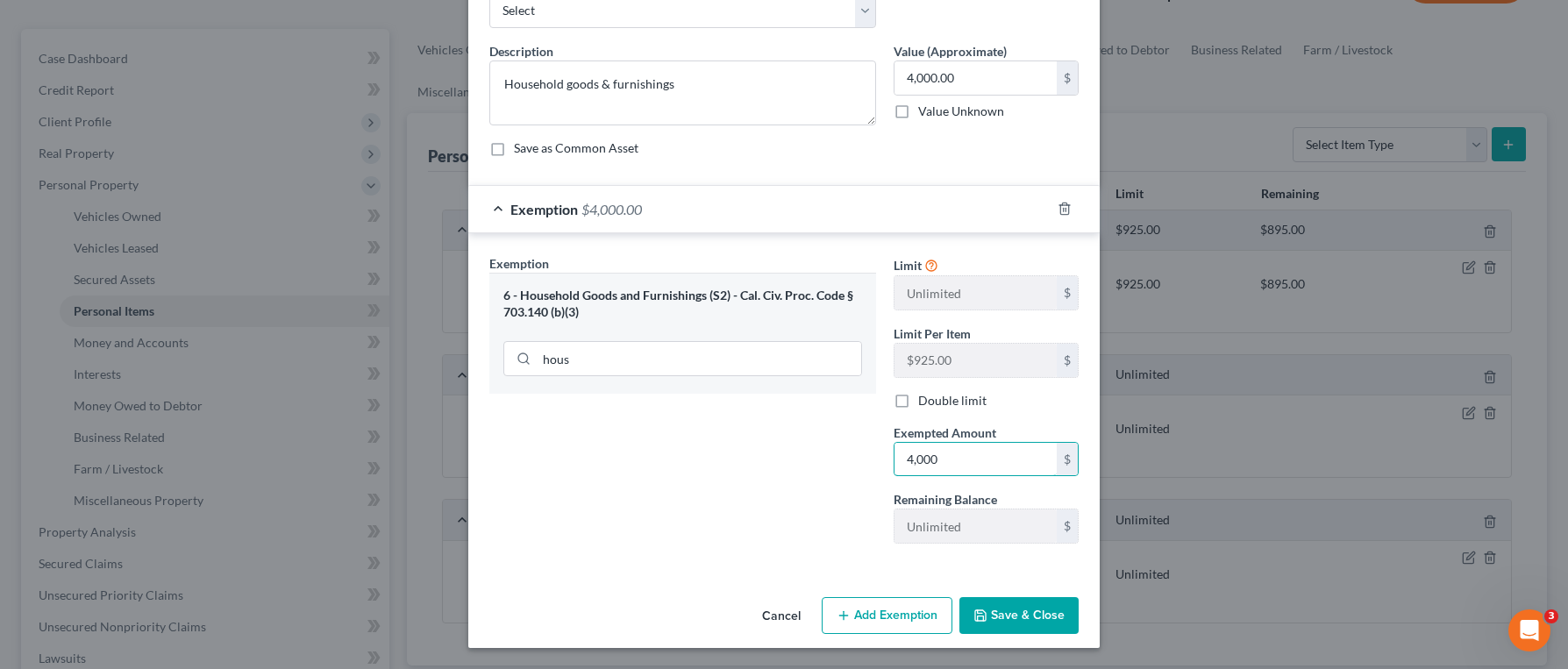
type input "4,000"
click at [1021, 623] on button "Save & Close" at bounding box center [1019, 616] width 119 height 37
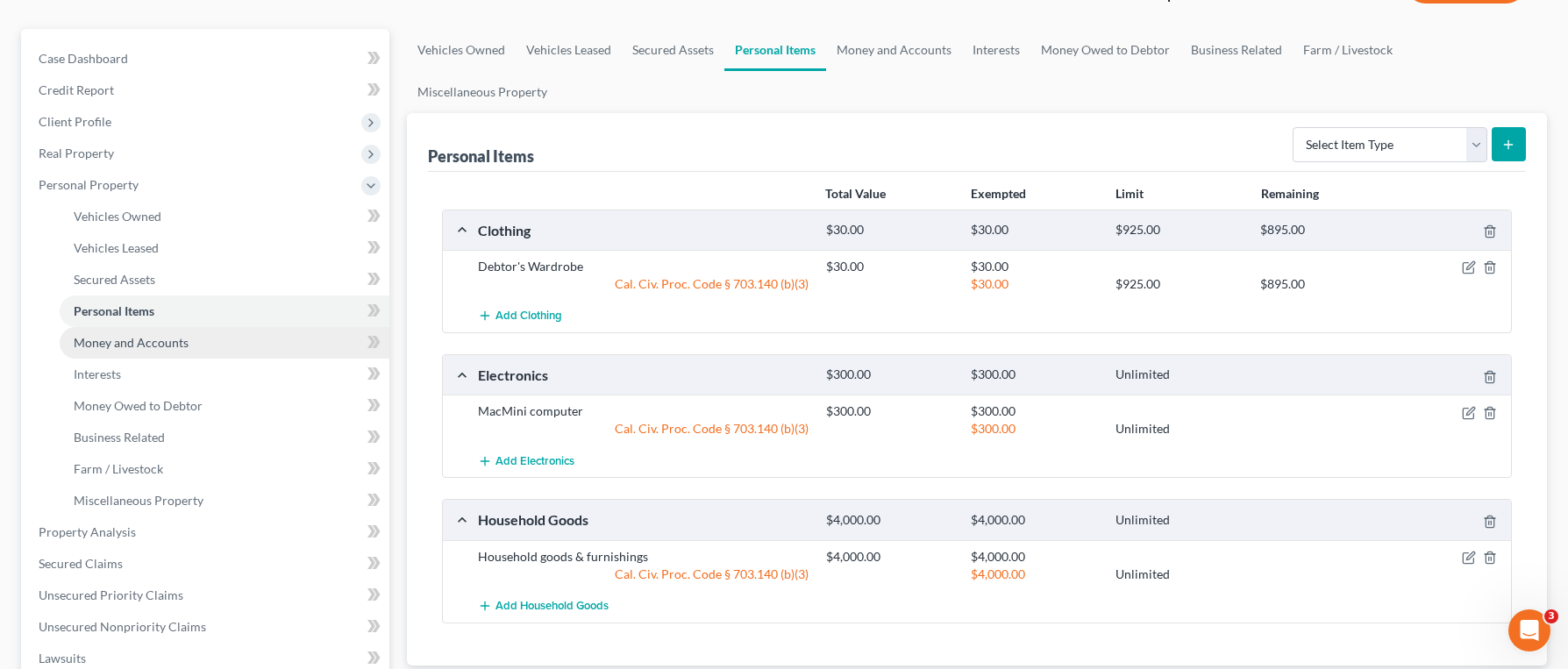
click at [249, 342] on link "Money and Accounts" at bounding box center [224, 343] width 330 height 32
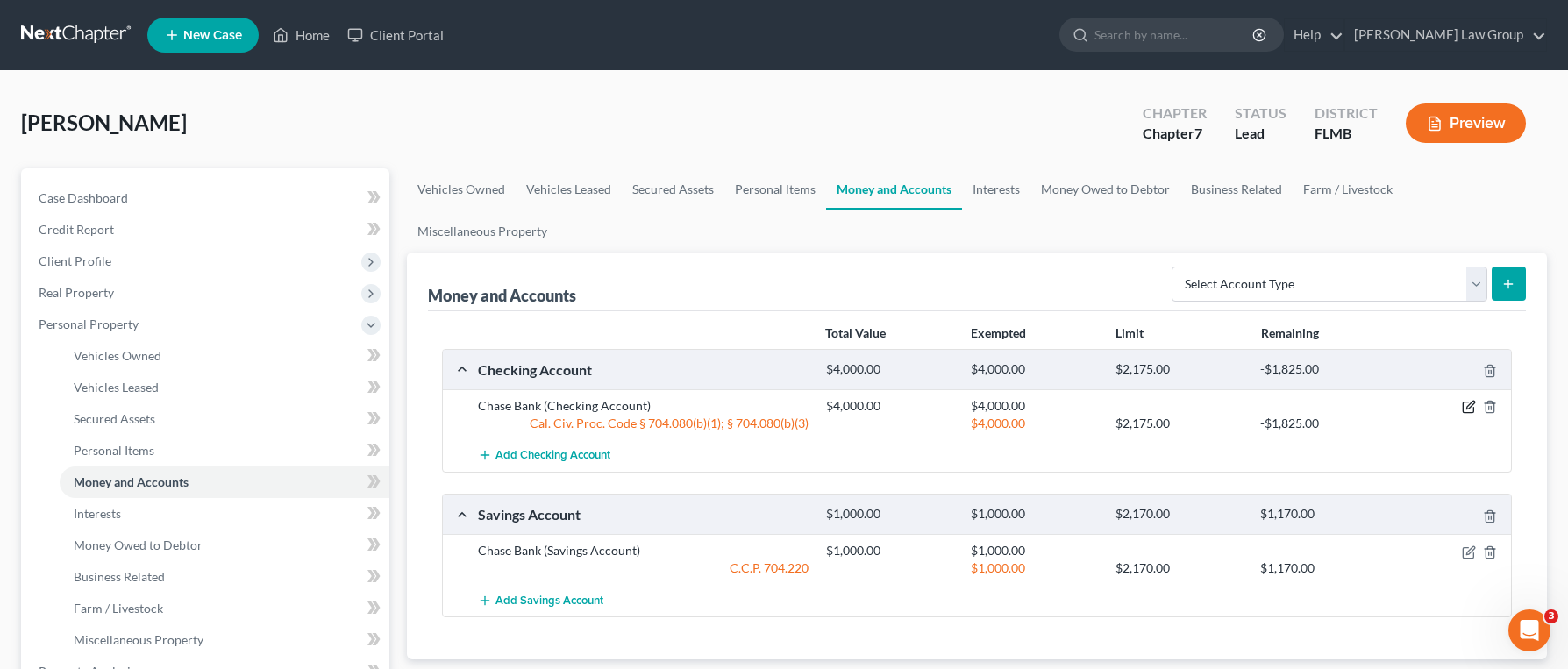
click at [1468, 402] on icon "button" at bounding box center [1470, 406] width 8 height 8
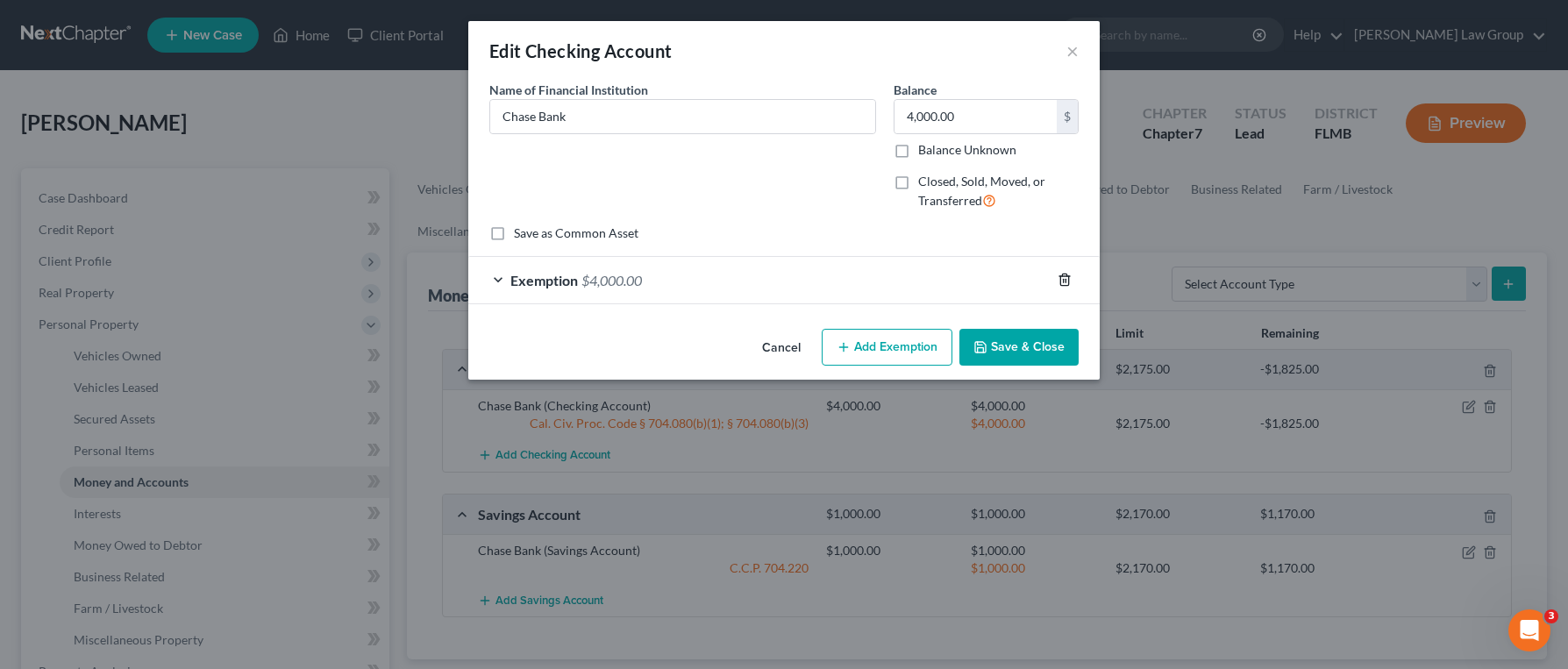
click at [1061, 279] on icon "button" at bounding box center [1064, 280] width 14 height 14
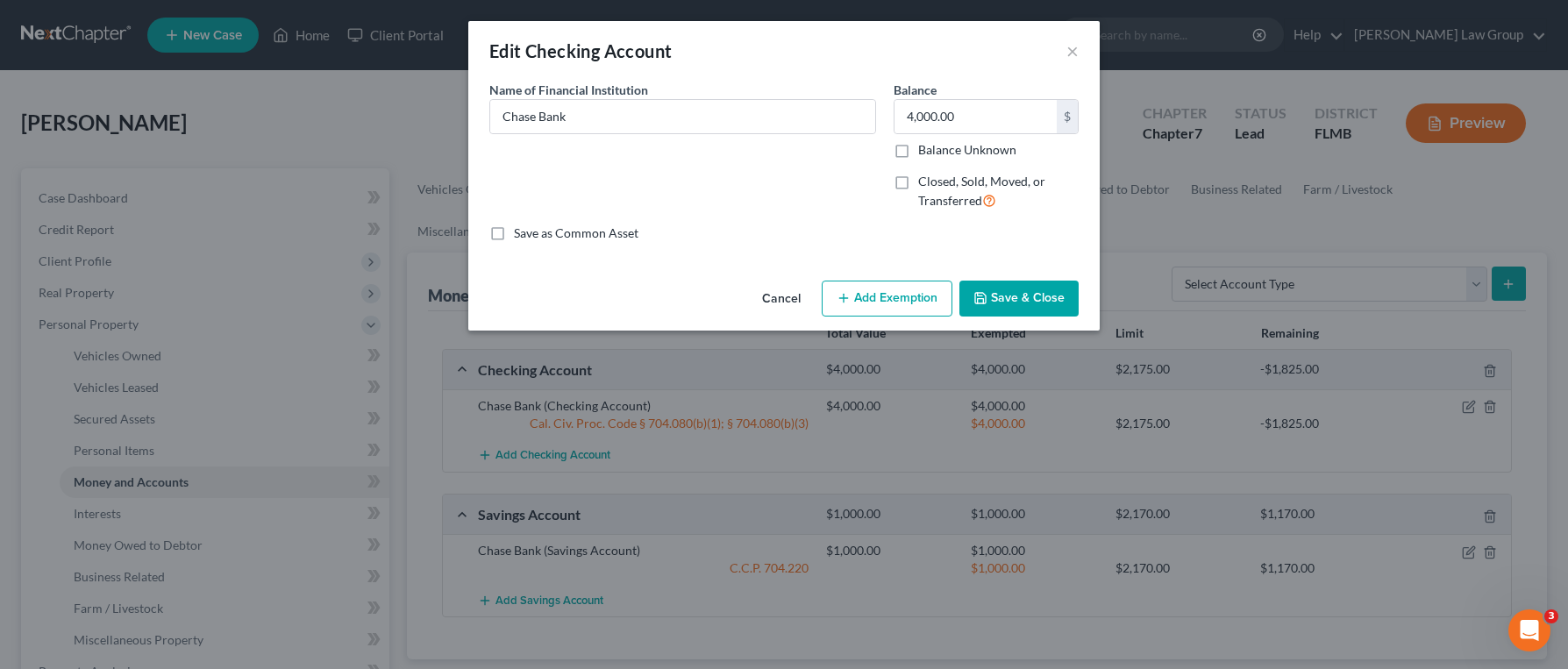
click at [896, 302] on button "Add Exemption" at bounding box center [887, 299] width 131 height 37
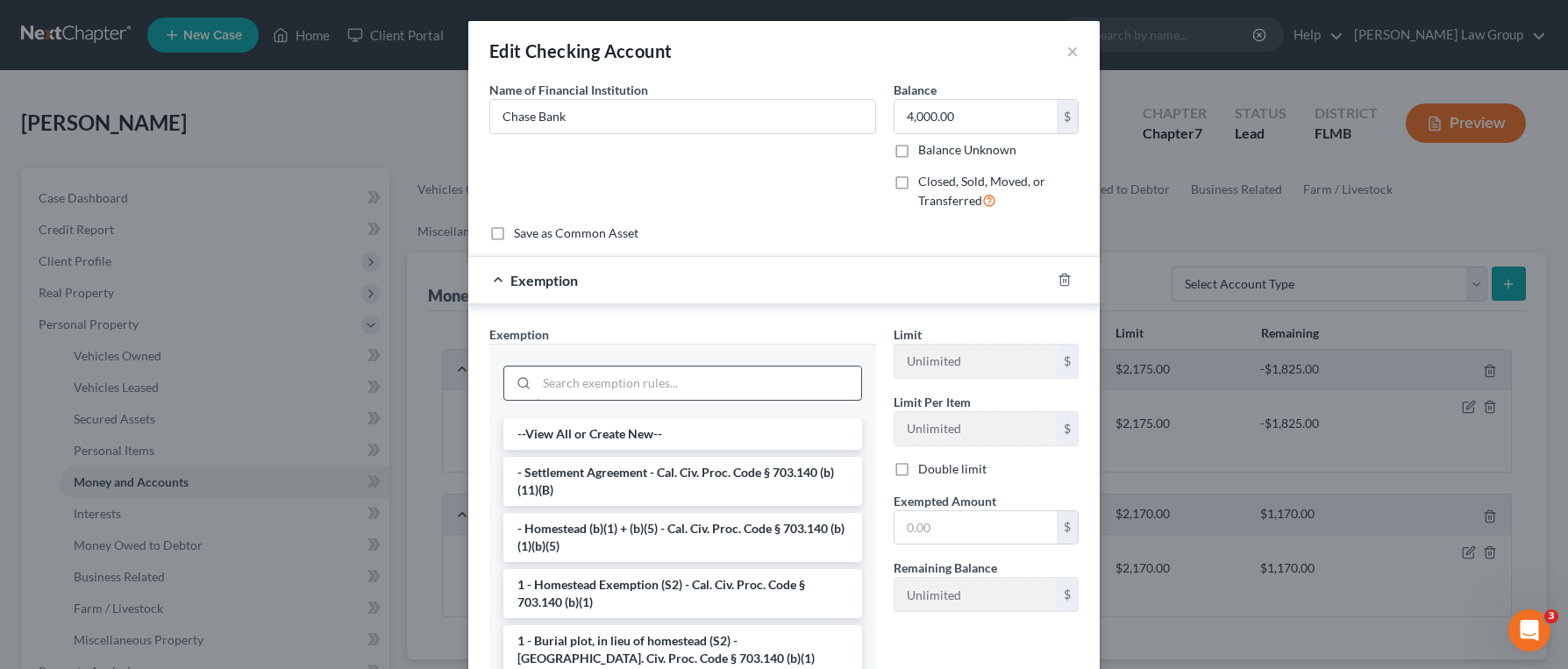
click at [678, 385] on input "search" at bounding box center [699, 384] width 324 height 33
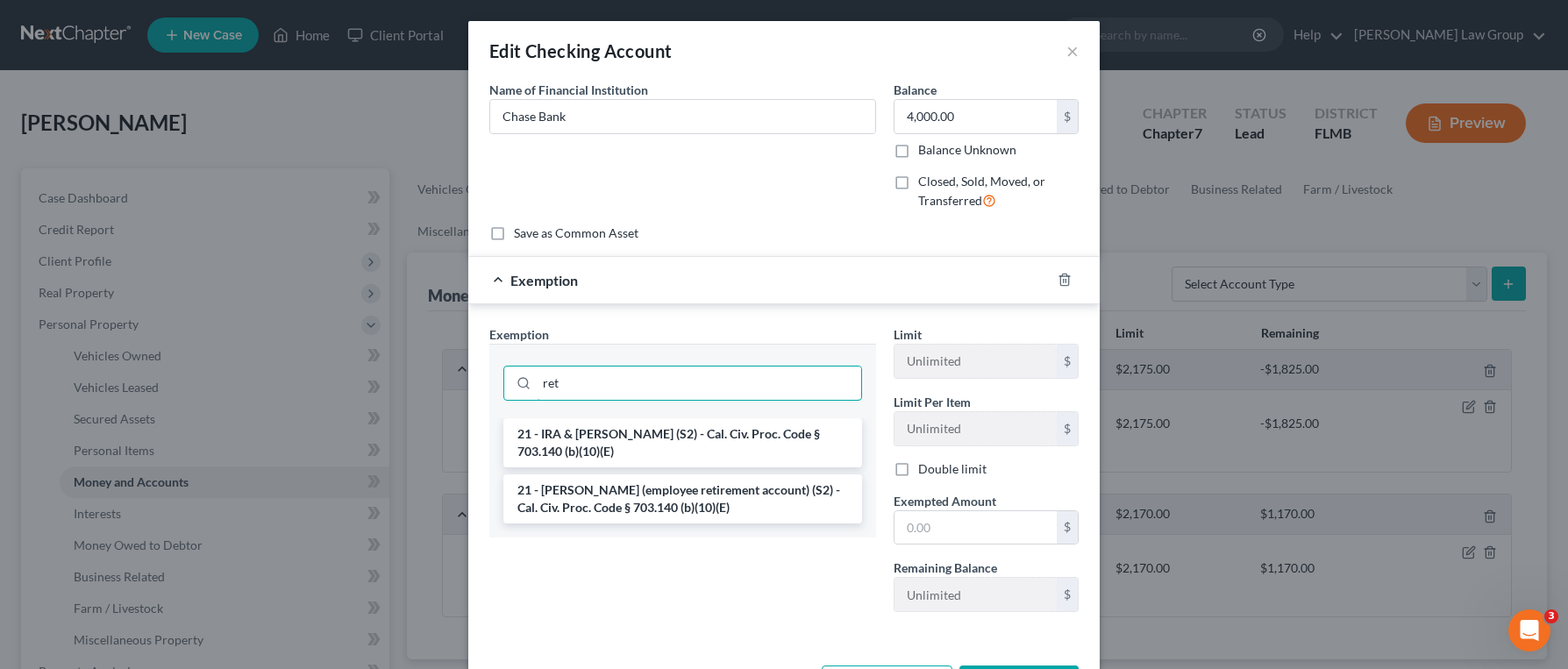
drag, startPoint x: 674, startPoint y: 387, endPoint x: 503, endPoint y: 359, distance: 173.3
click at [504, 359] on div "ret" at bounding box center [683, 382] width 359 height 46
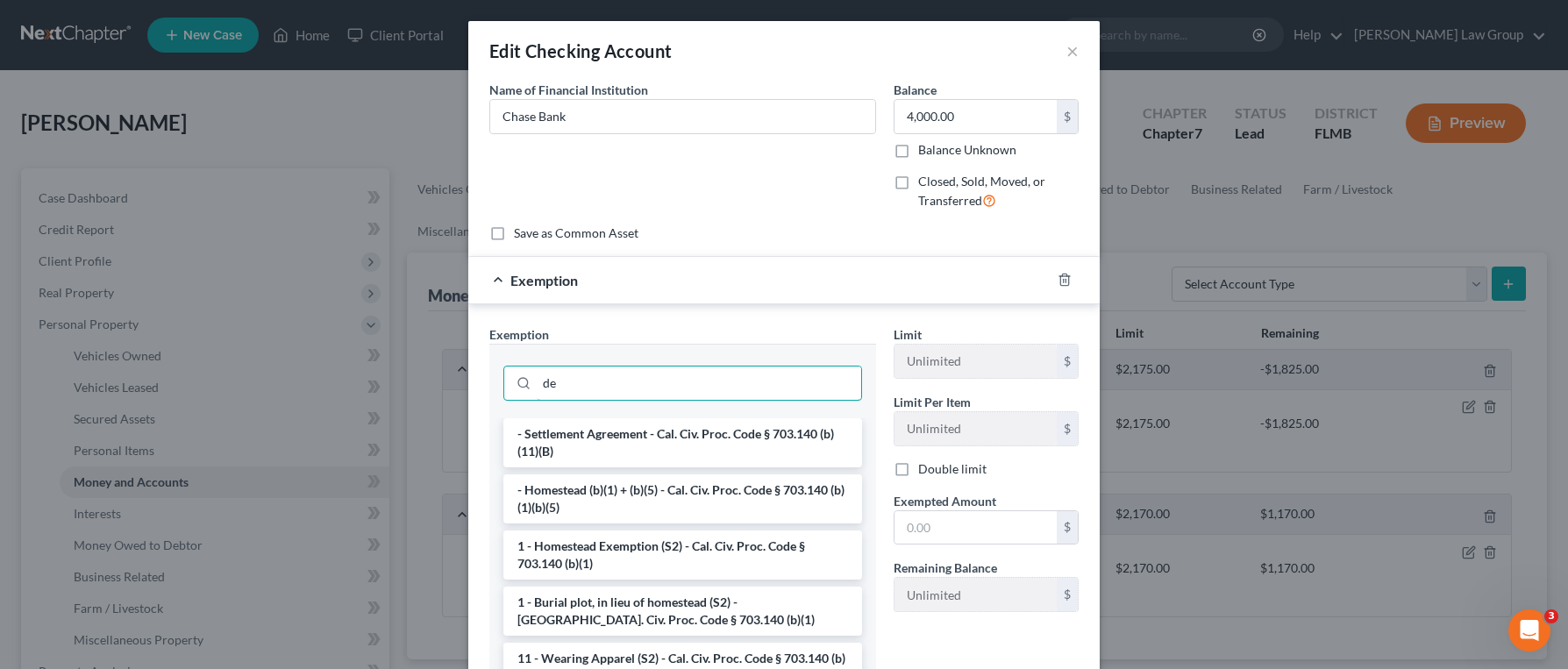
type input "d"
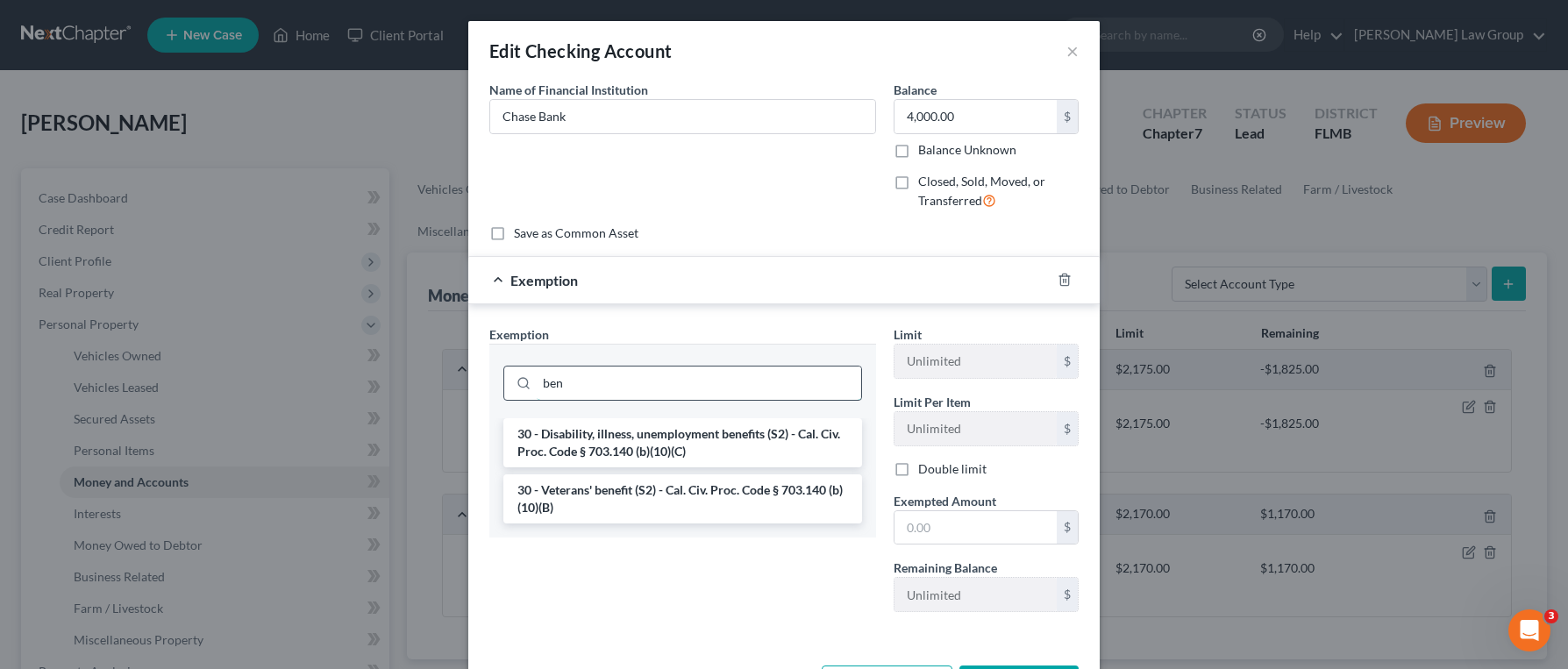
click at [603, 375] on input "ben" at bounding box center [699, 384] width 324 height 33
type input "ben"
click at [674, 446] on li "30 - Disability, illness, unemployment benefits (S2) - Cal. Civ. Proc. Code § 7…" at bounding box center [683, 443] width 359 height 50
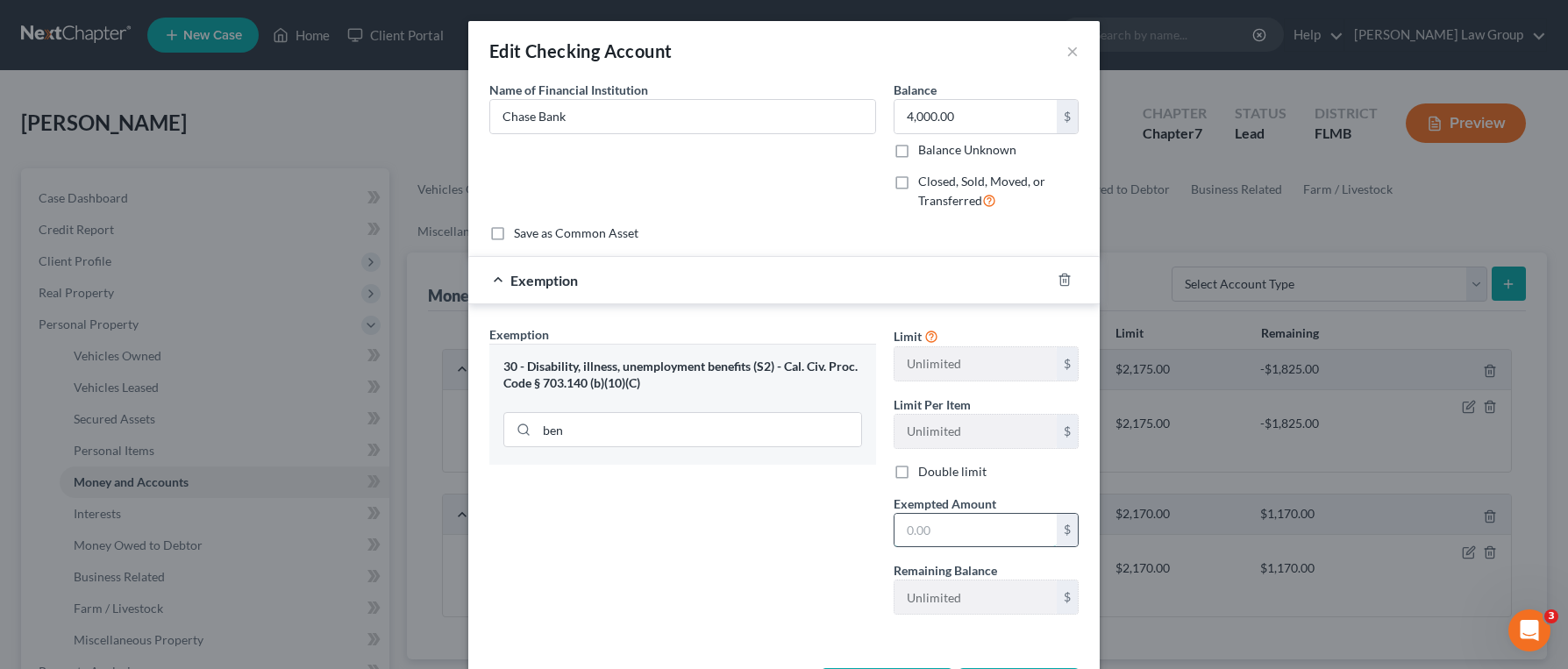
click at [941, 533] on input "text" at bounding box center [975, 530] width 162 height 33
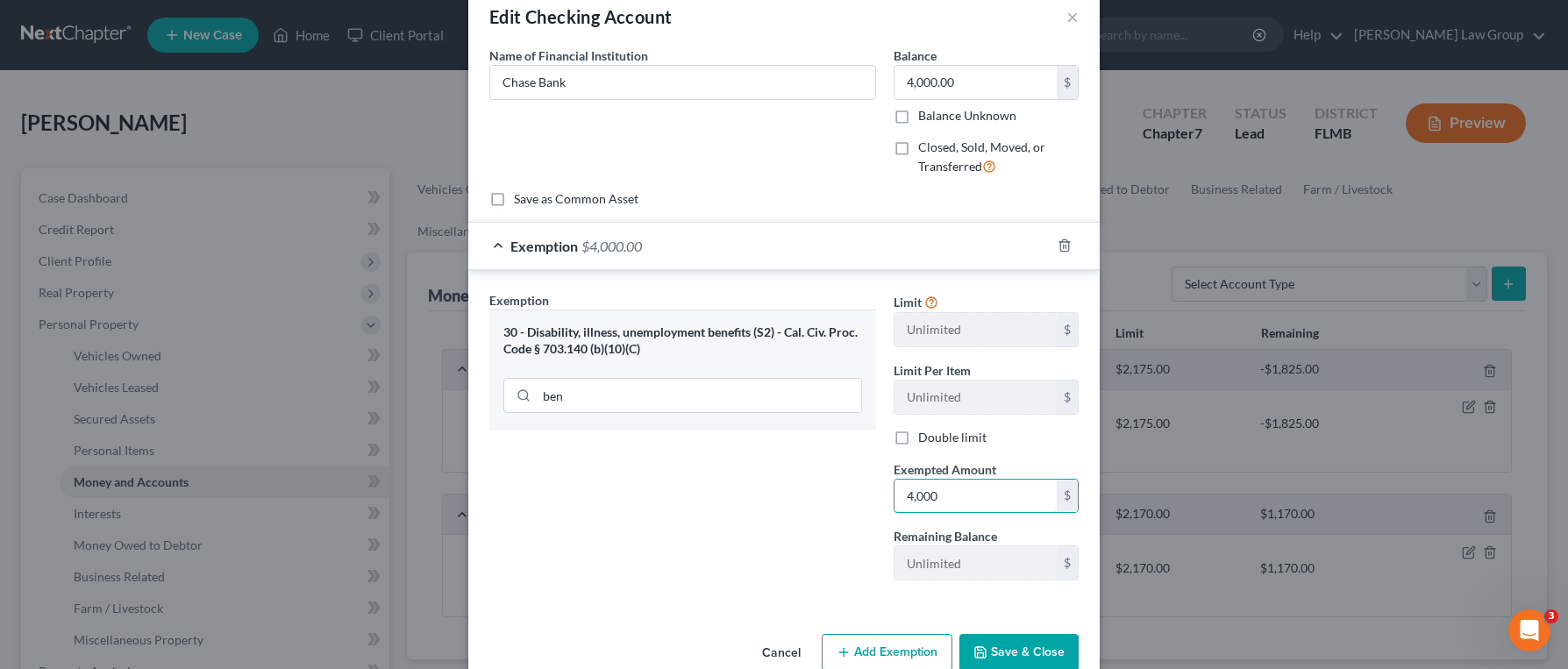
scroll to position [71, 0]
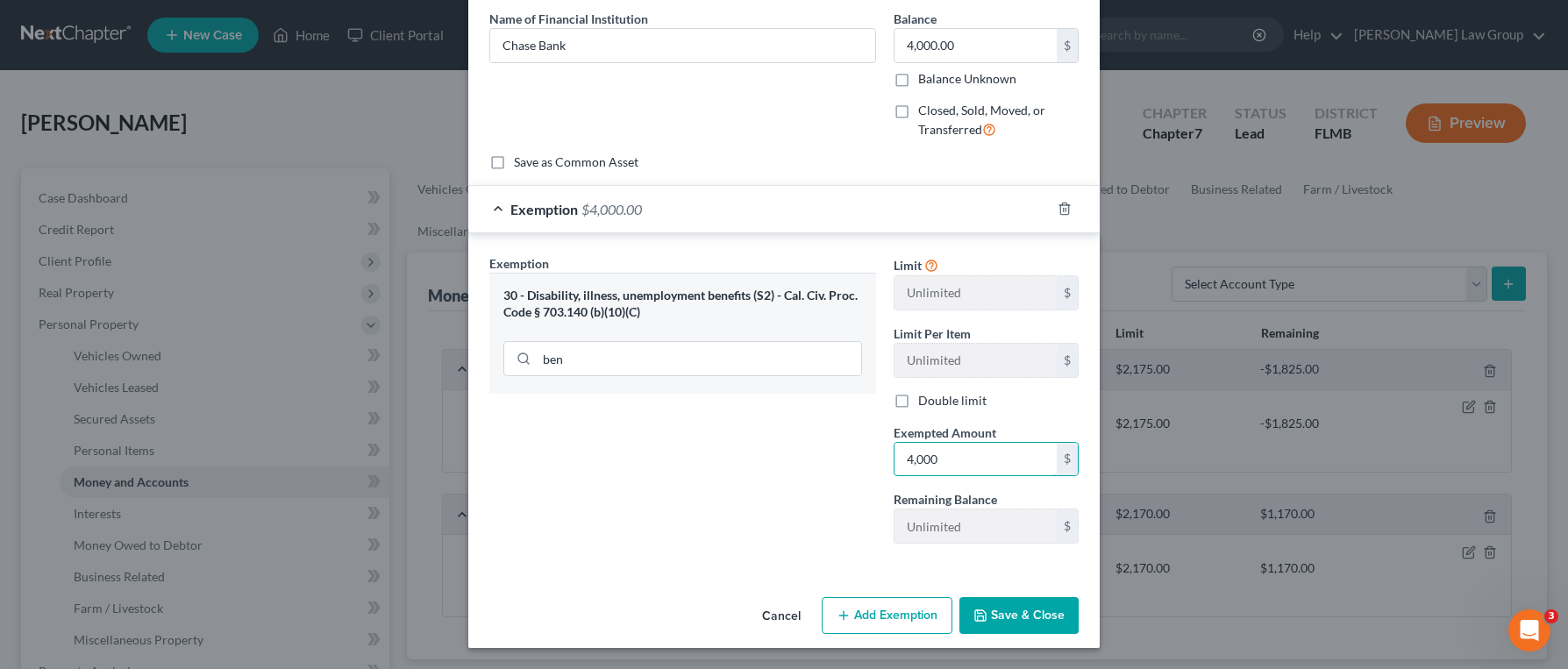
type input "4,000"
click at [1042, 611] on button "Save & Close" at bounding box center [1019, 616] width 119 height 37
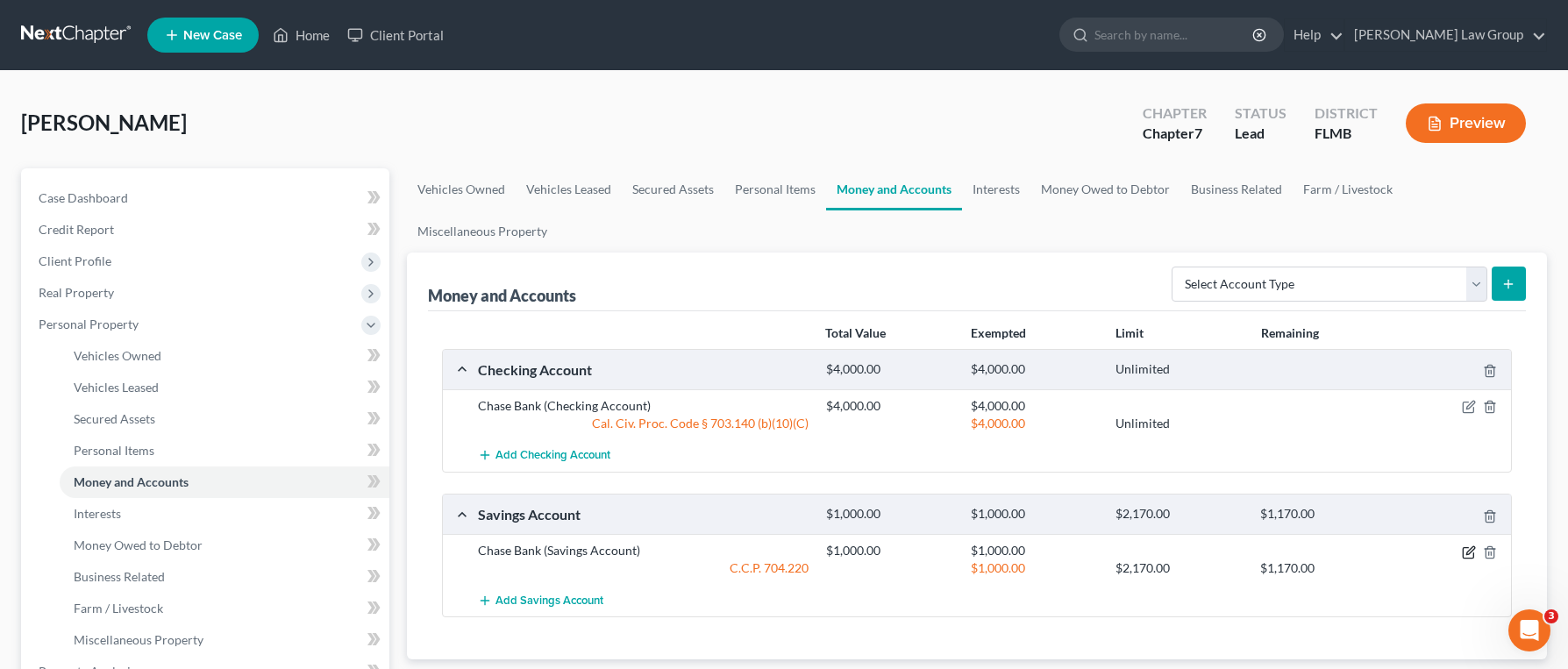
click at [1467, 546] on icon "button" at bounding box center [1468, 552] width 14 height 14
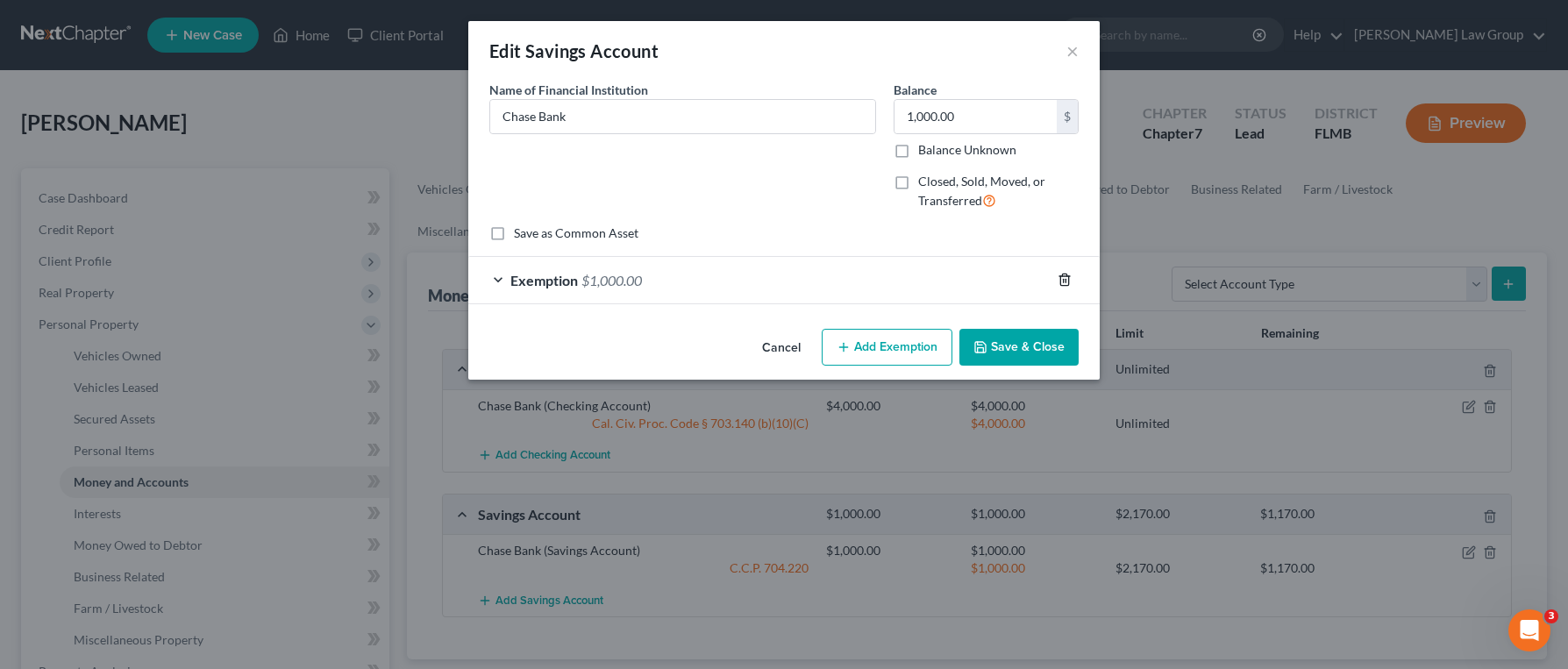
drag, startPoint x: 1063, startPoint y: 283, endPoint x: 914, endPoint y: 332, distance: 156.9
click at [1063, 283] on icon "button" at bounding box center [1064, 280] width 14 height 14
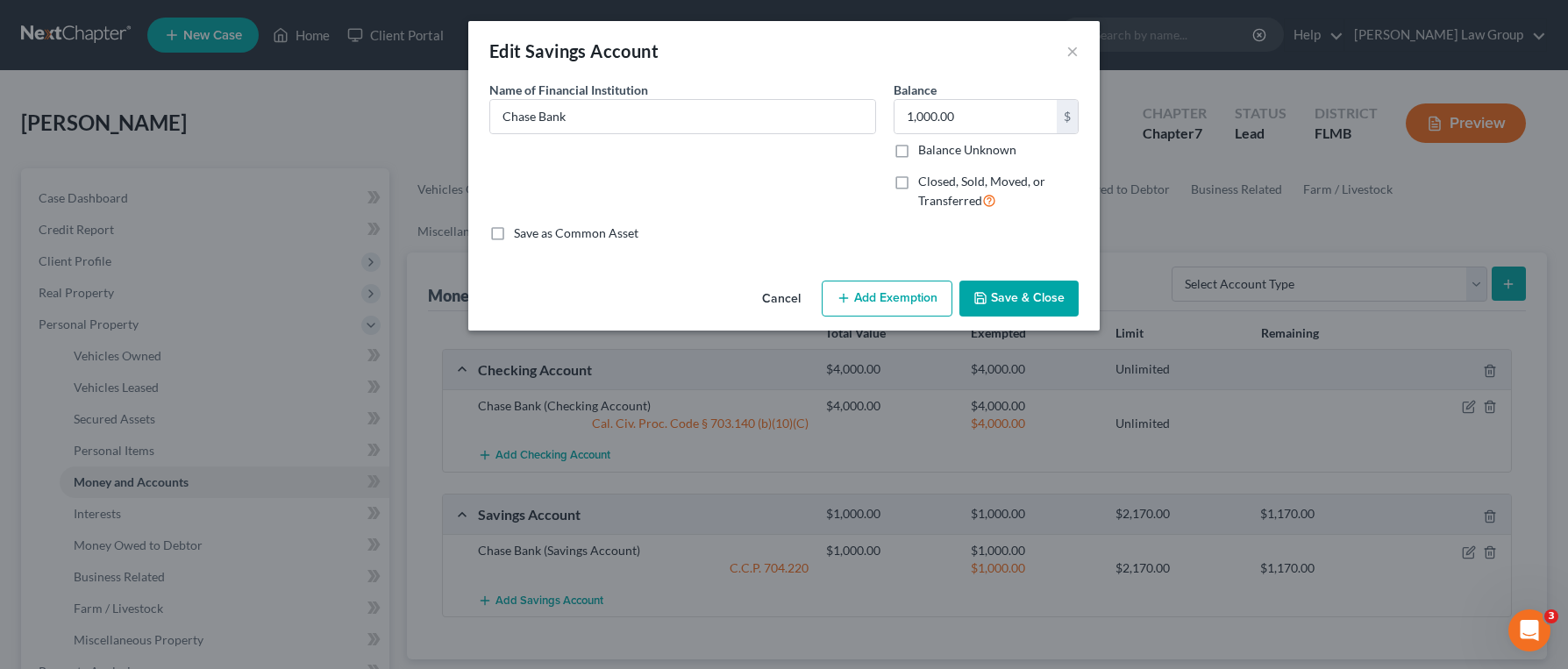
click at [897, 300] on button "Add Exemption" at bounding box center [887, 299] width 131 height 37
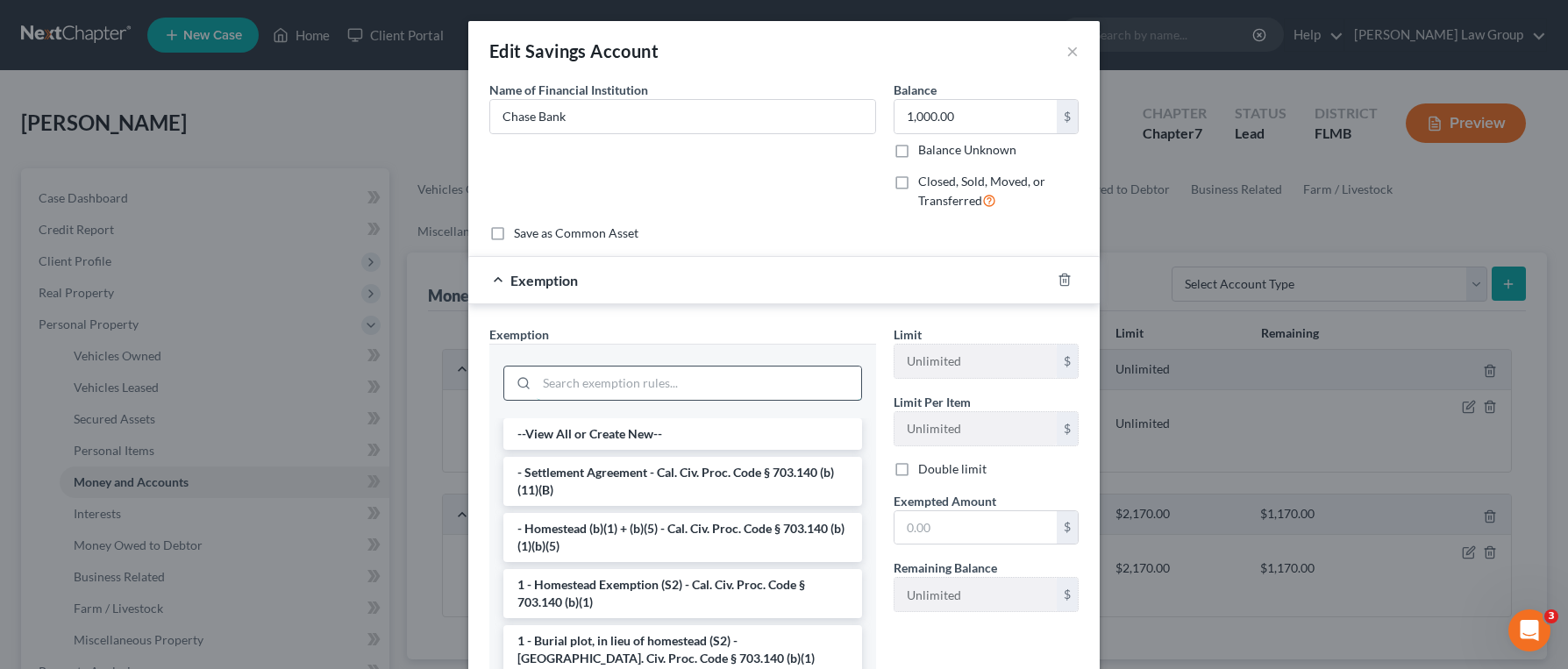
click at [631, 383] on input "search" at bounding box center [699, 384] width 324 height 33
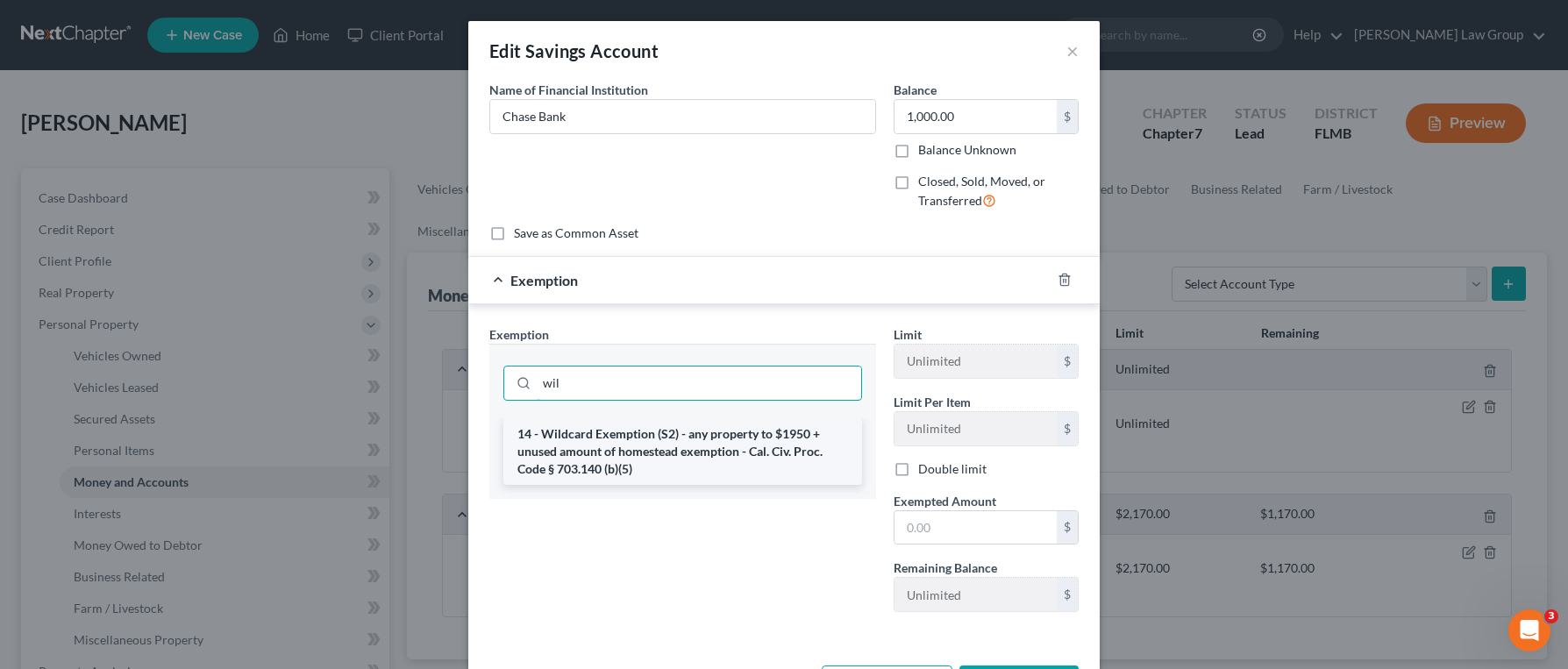
type input "wil"
click at [660, 476] on li "14 - Wildcard Exemption (S2) - any property to $1950 + unused amount of homeste…" at bounding box center [683, 452] width 359 height 67
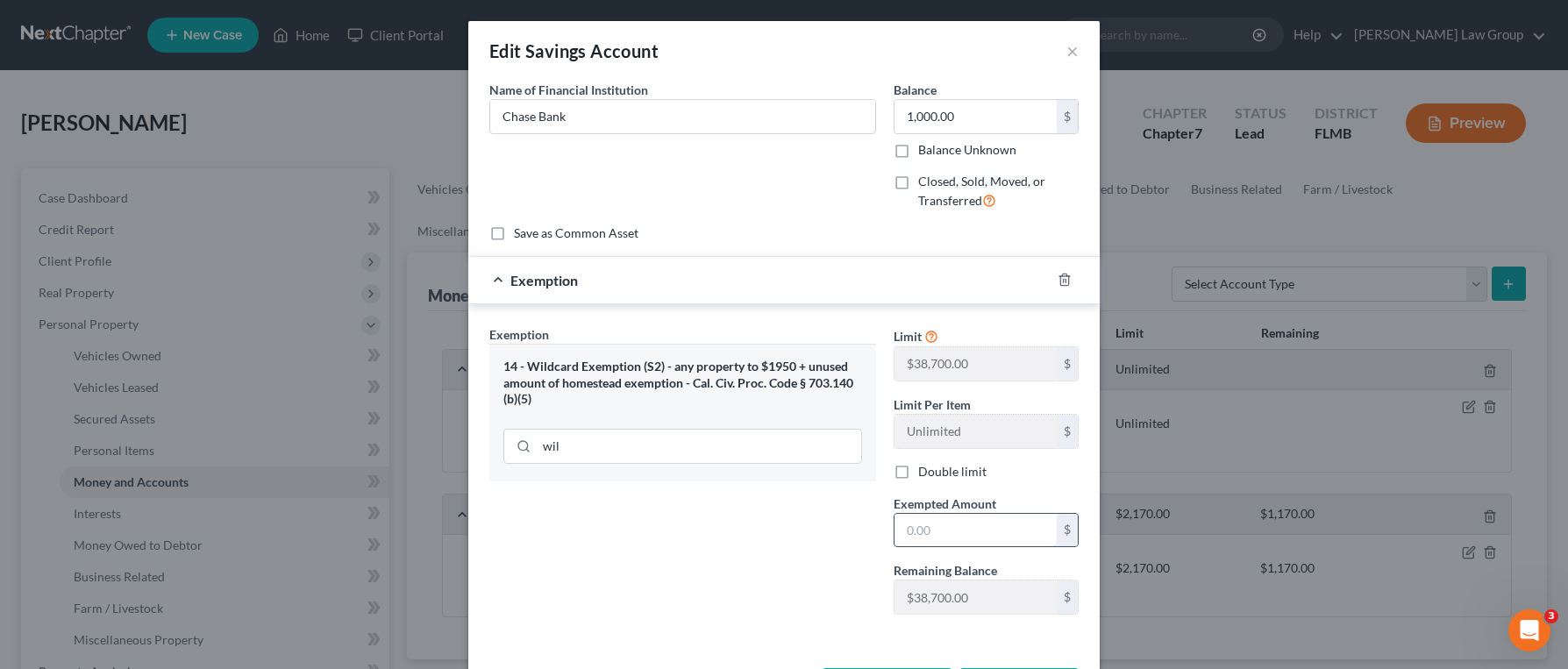
click at [964, 528] on input "text" at bounding box center [975, 530] width 162 height 33
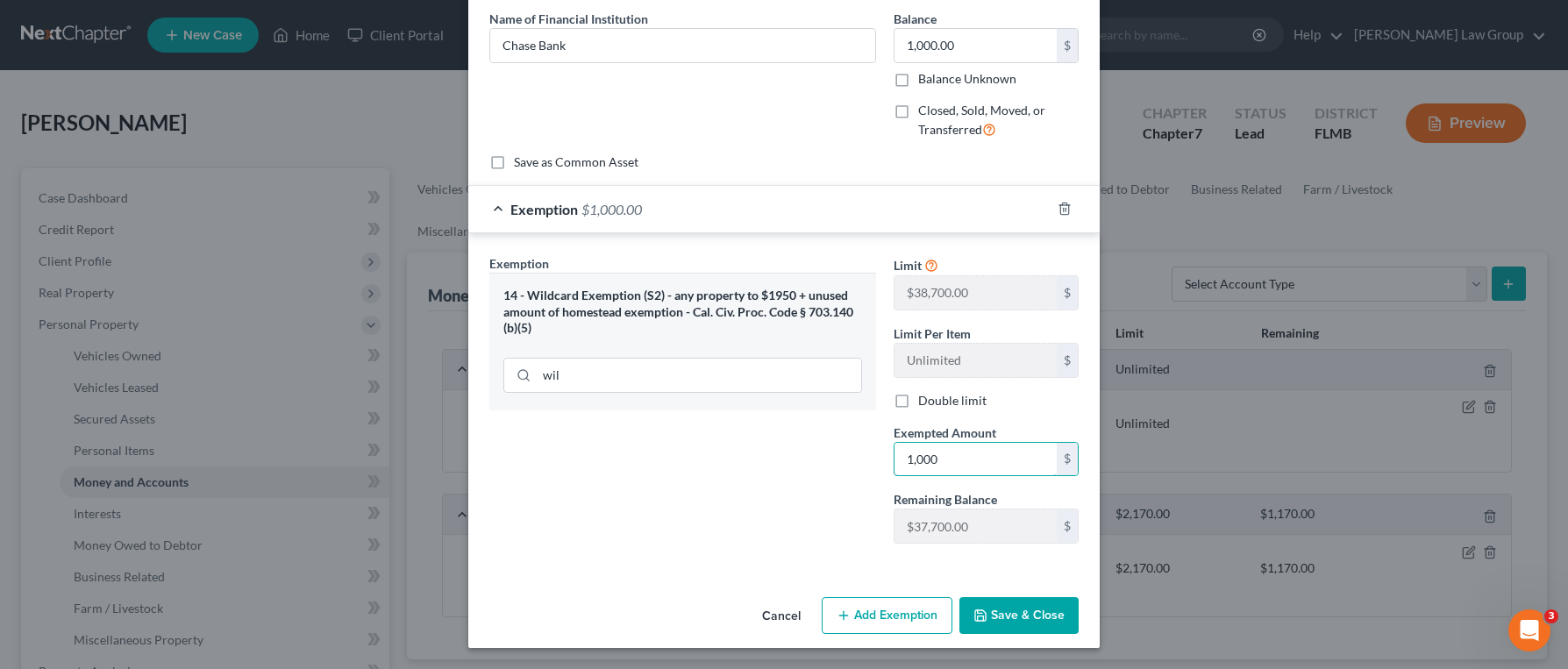
type input "1,000"
click at [1048, 626] on button "Save & Close" at bounding box center [1019, 616] width 119 height 37
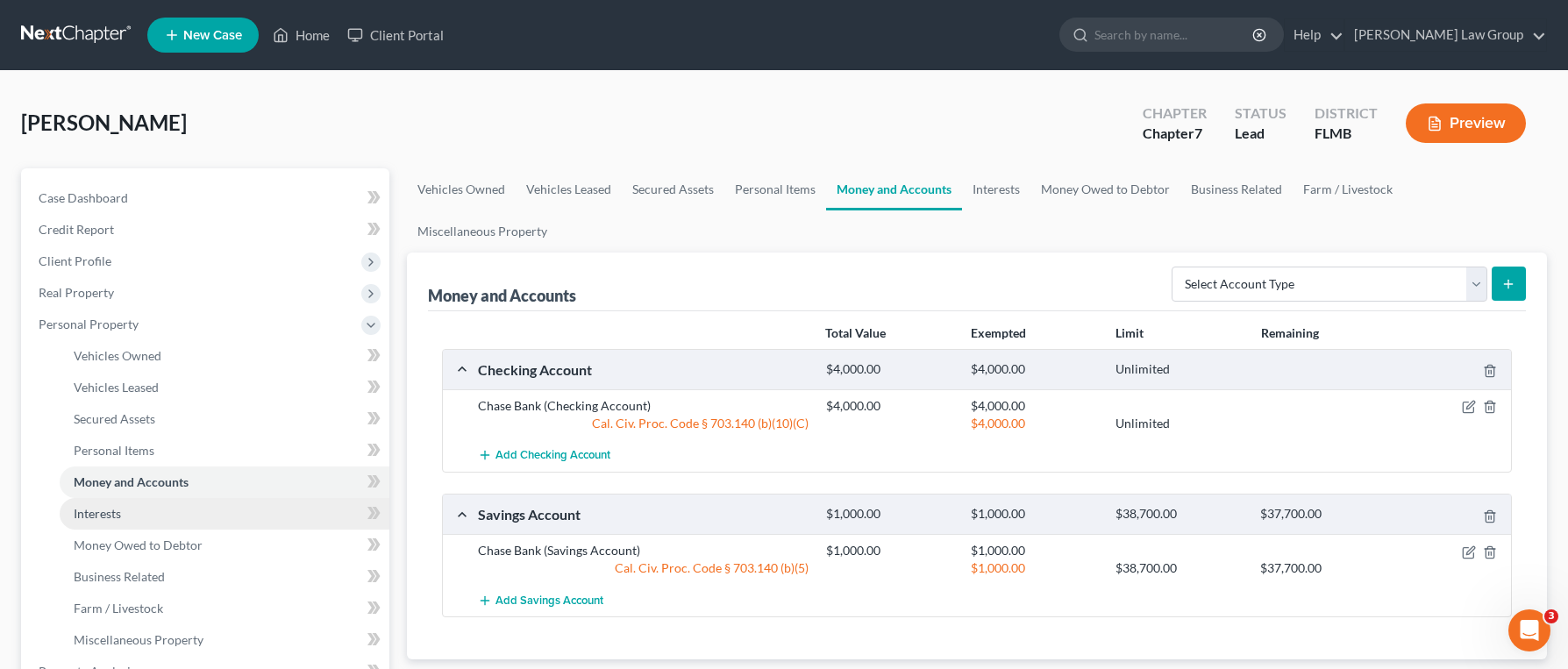
click at [93, 527] on link "Interests" at bounding box center [224, 514] width 330 height 32
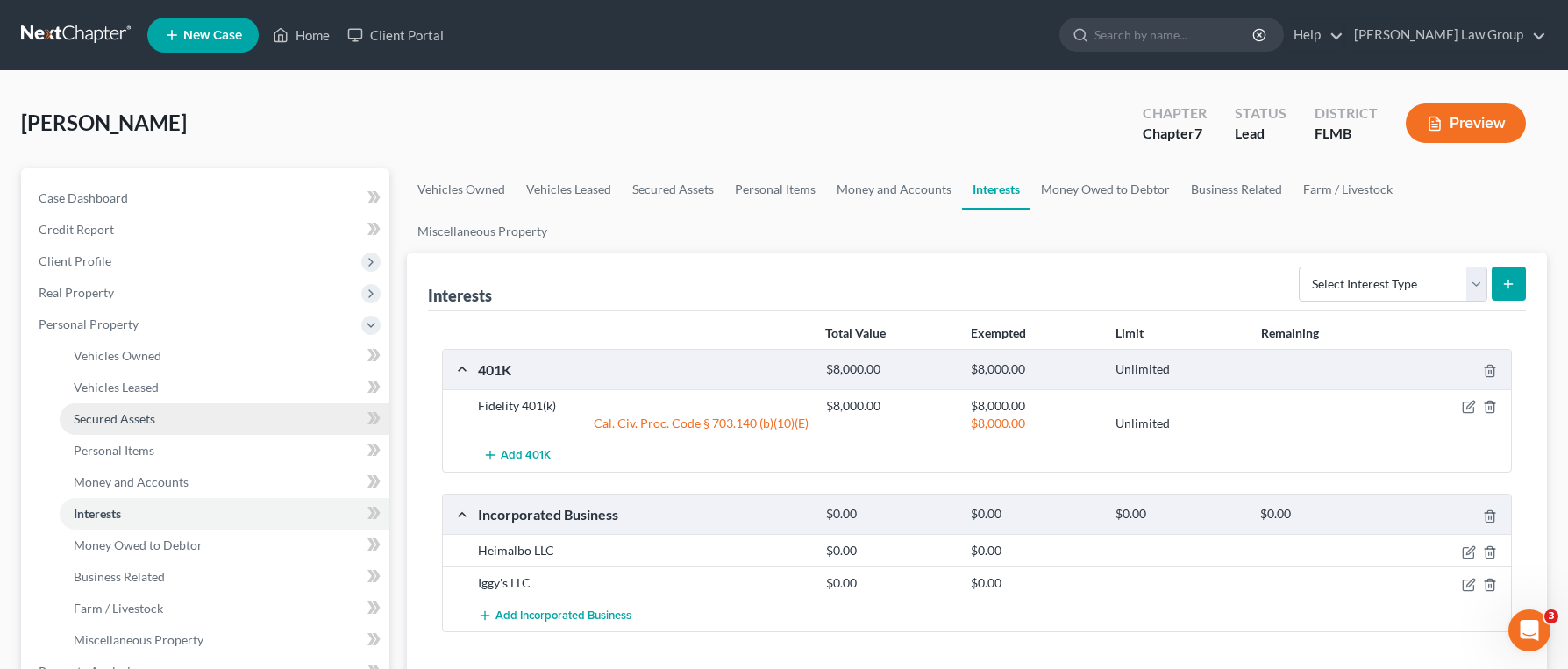
click at [156, 430] on link "Secured Assets" at bounding box center [224, 419] width 330 height 32
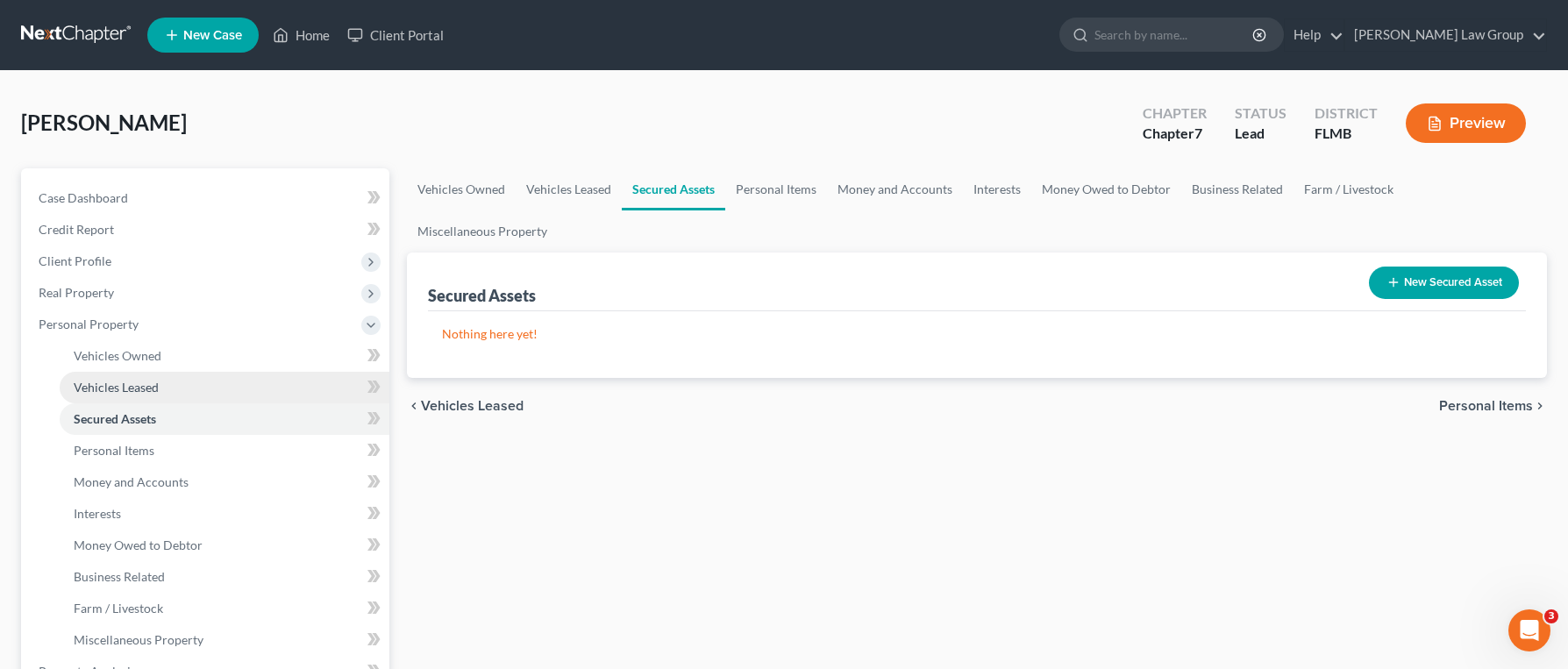
click at [158, 393] on link "Vehicles Leased" at bounding box center [224, 387] width 330 height 32
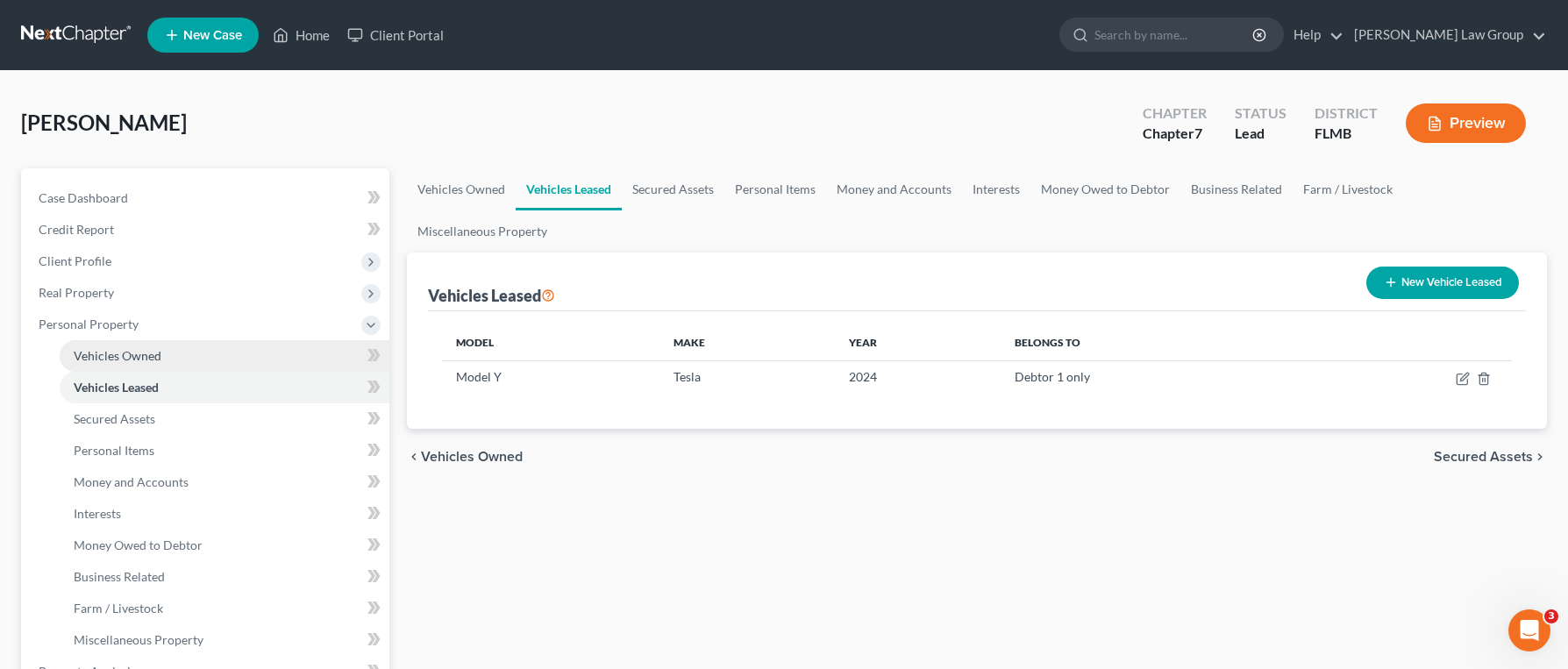
click at [210, 365] on link "Vehicles Owned" at bounding box center [224, 356] width 330 height 32
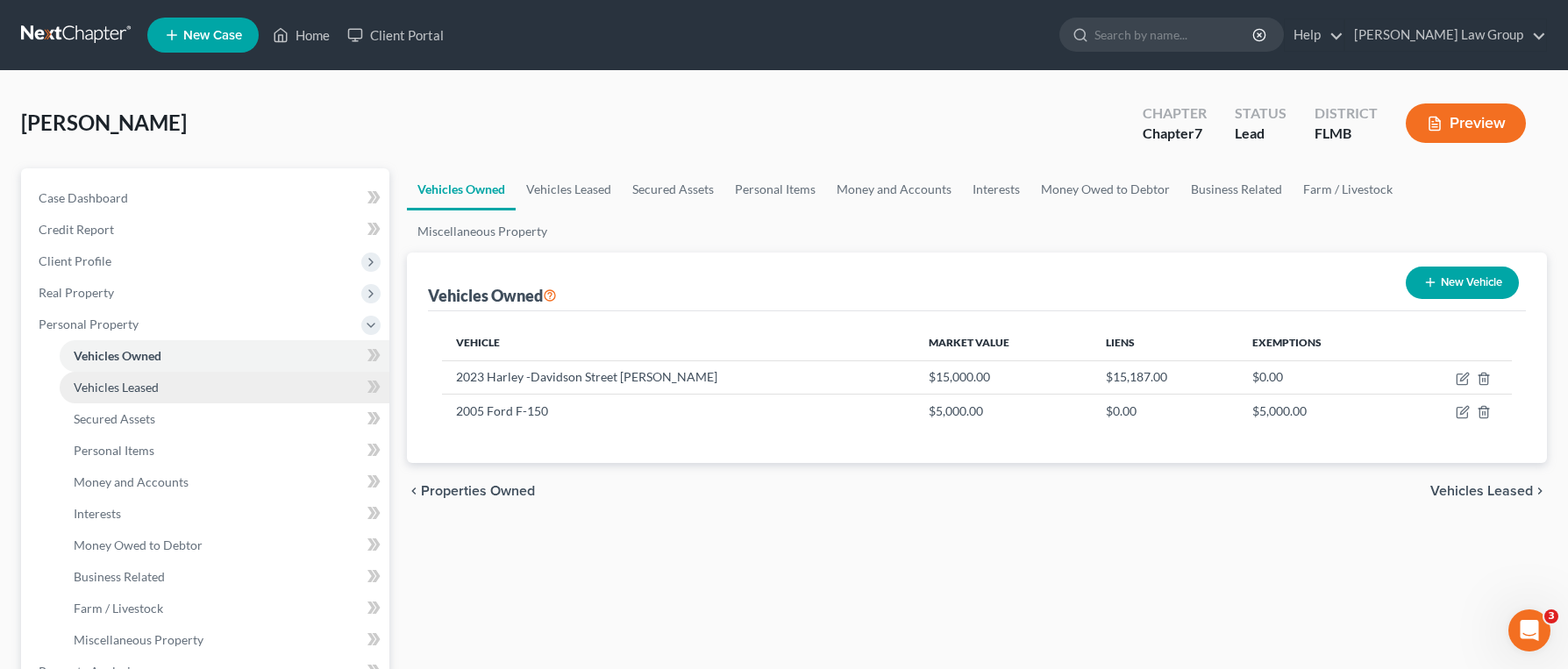
click at [210, 386] on link "Vehicles Leased" at bounding box center [224, 387] width 330 height 32
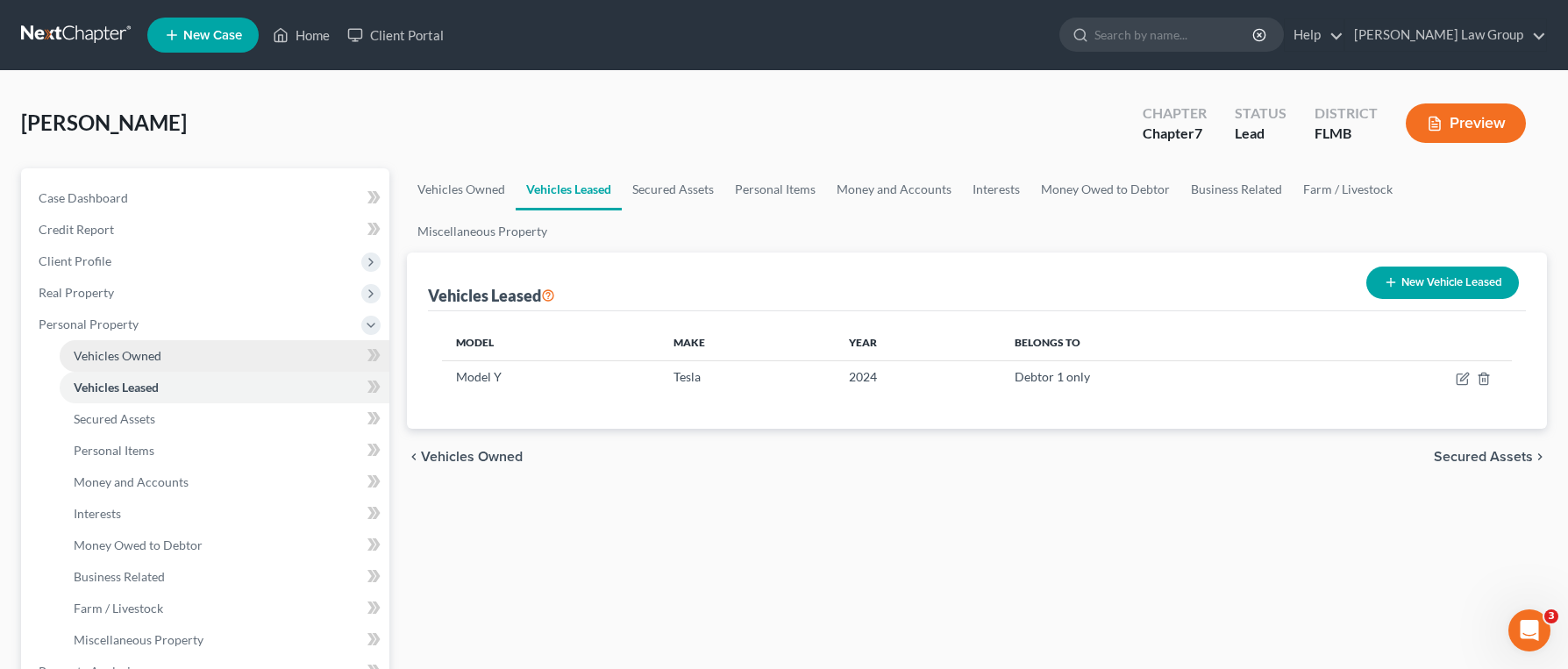
click at [212, 359] on link "Vehicles Owned" at bounding box center [224, 356] width 330 height 32
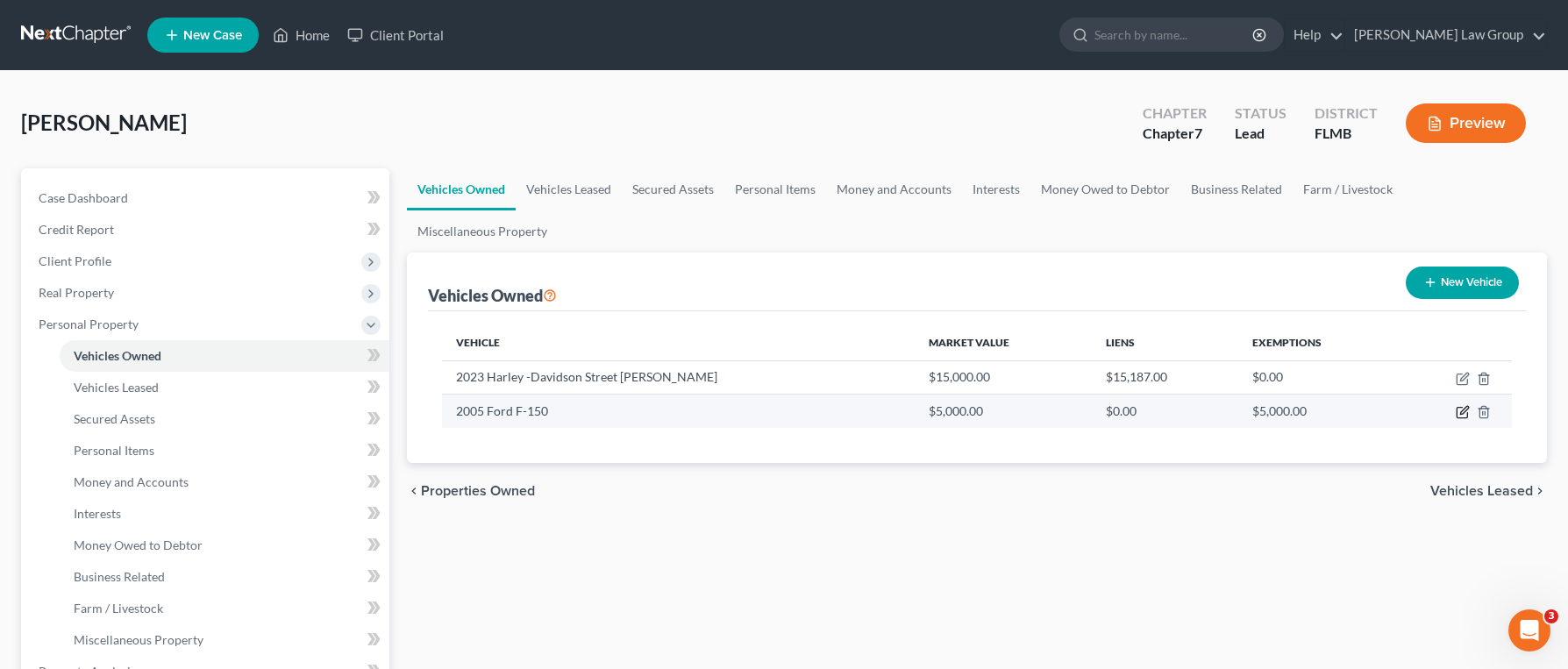
click at [1463, 408] on icon "button" at bounding box center [1461, 413] width 11 height 11
select select "0"
select select "21"
select select "3"
select select "0"
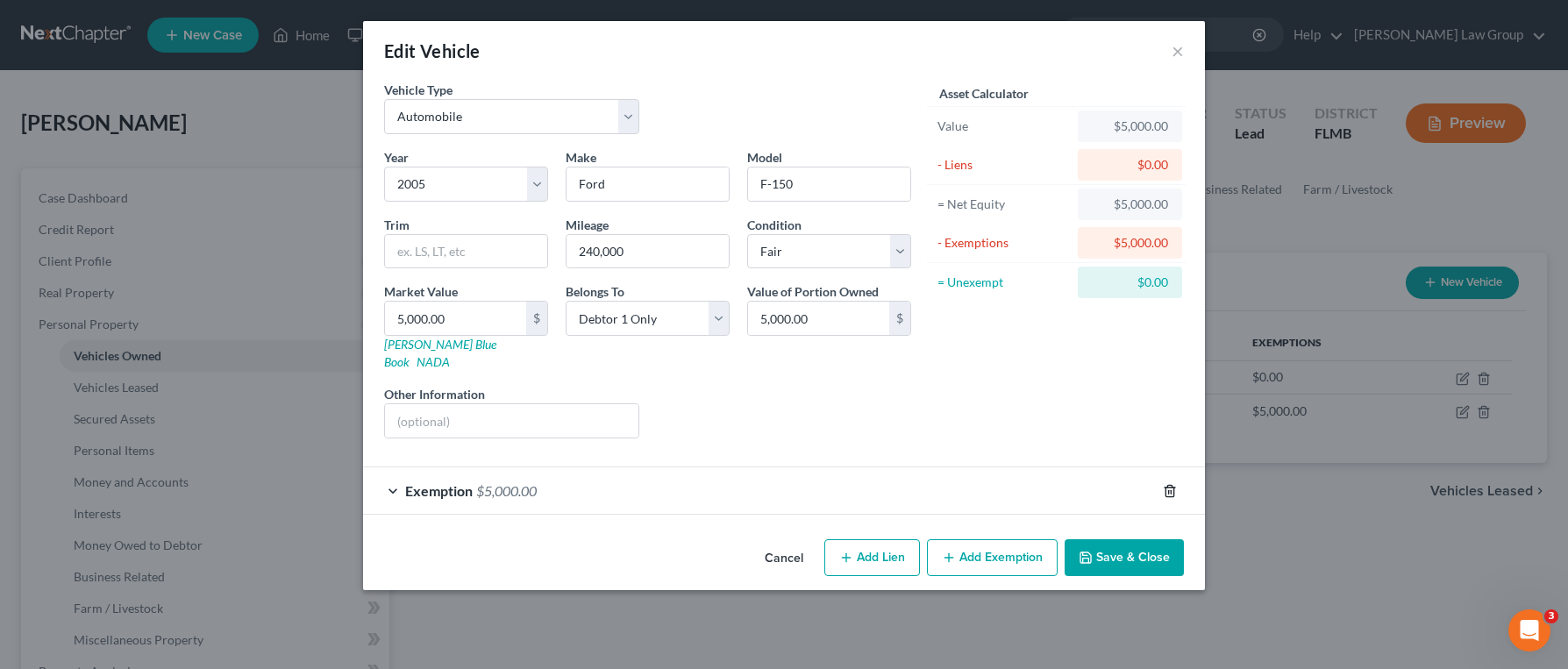
click at [1172, 485] on icon "button" at bounding box center [1169, 491] width 14 height 14
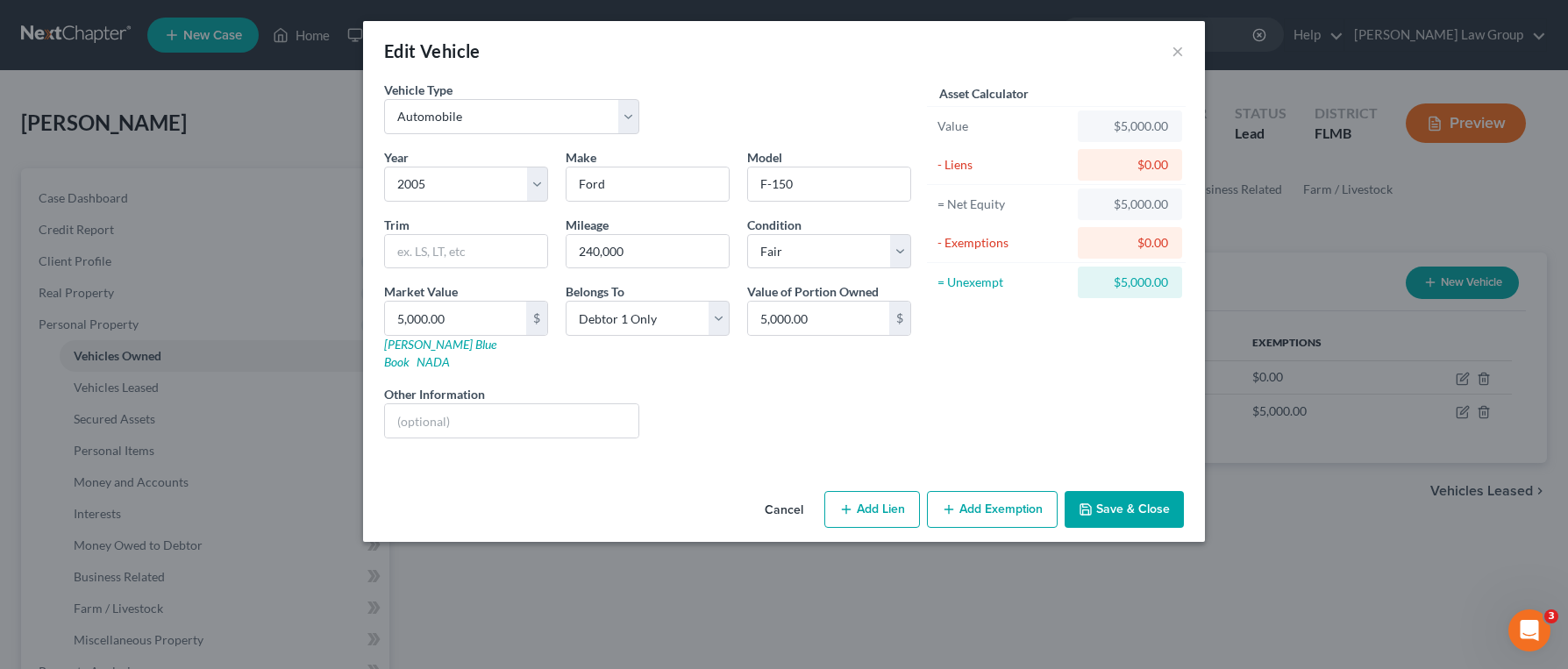
click at [1005, 491] on button "Add Exemption" at bounding box center [992, 510] width 131 height 37
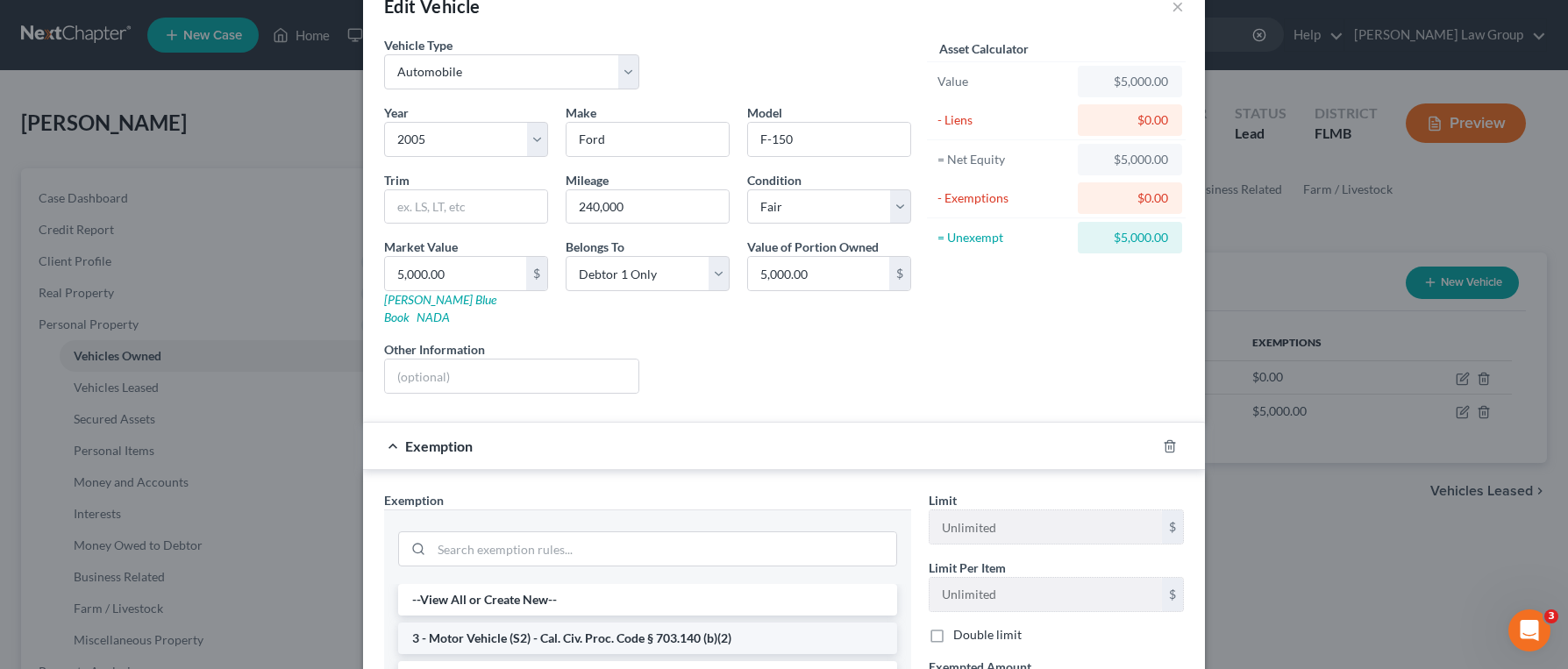
scroll to position [151, 0]
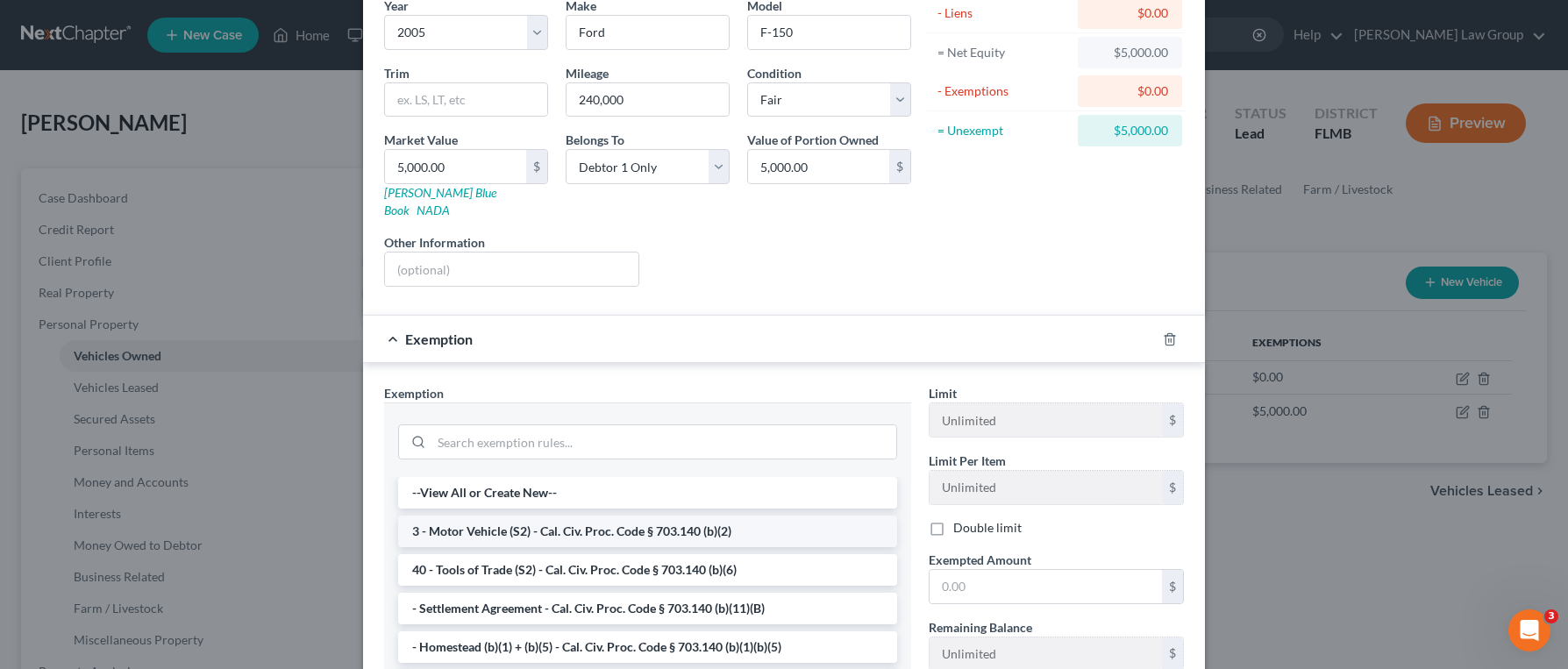
click at [711, 522] on li "3 - Motor Vehicle (S2) - Cal. Civ. Proc. Code § 703.140 (b)(2)" at bounding box center [647, 531] width 499 height 32
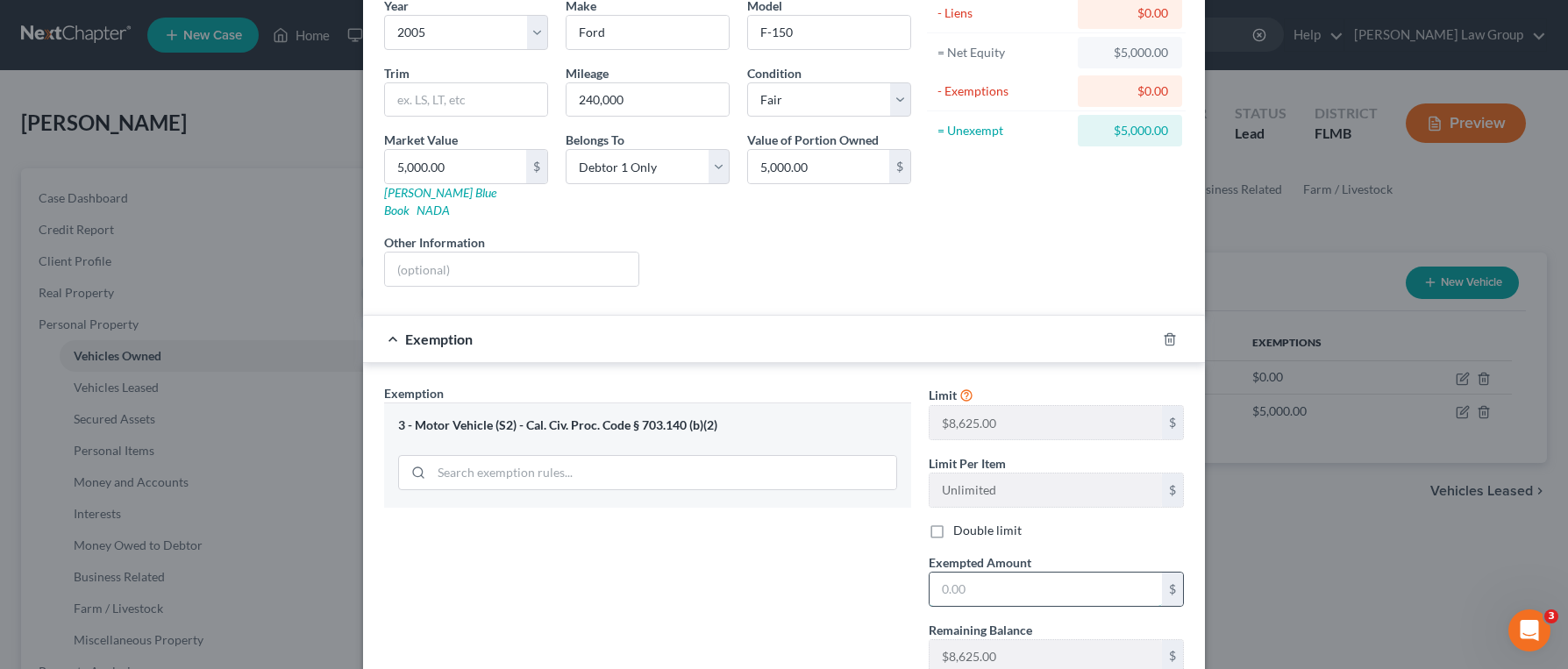
click at [1062, 576] on input "text" at bounding box center [1045, 589] width 232 height 33
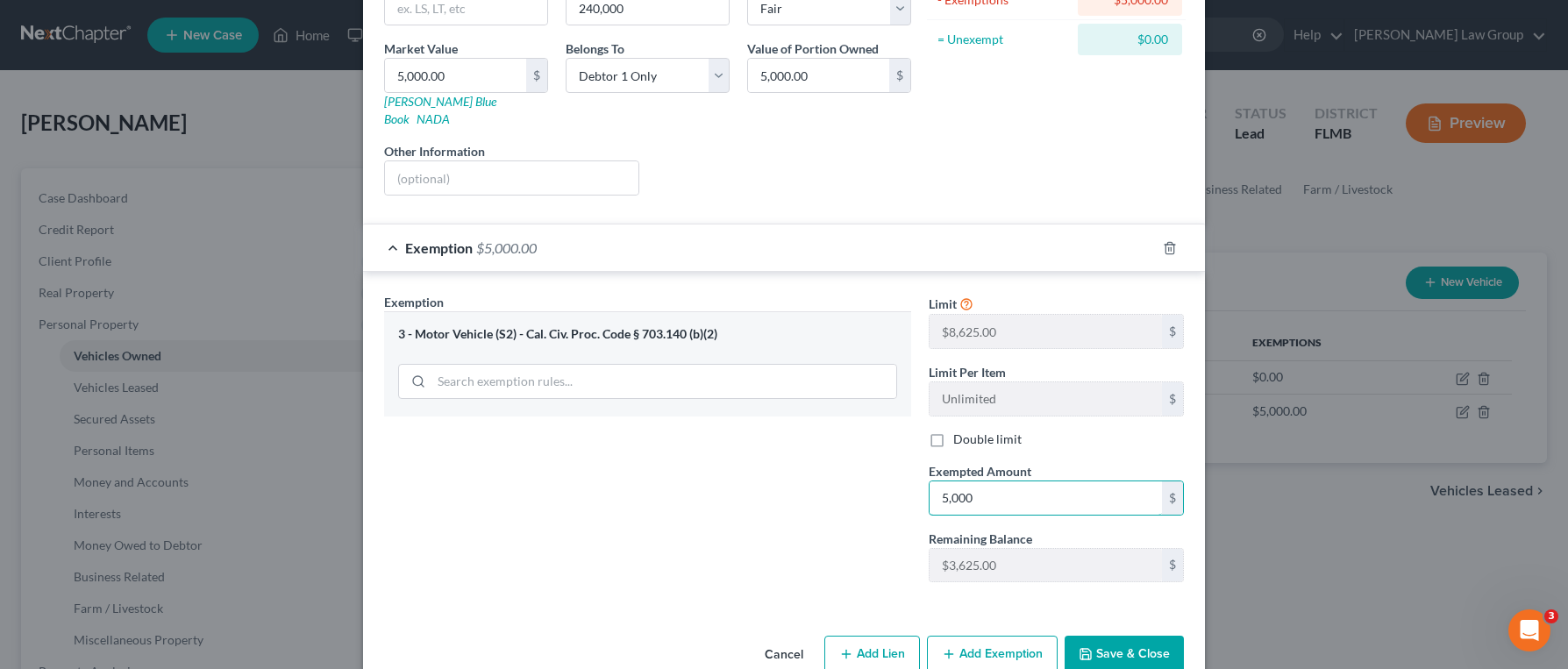
scroll to position [264, 0]
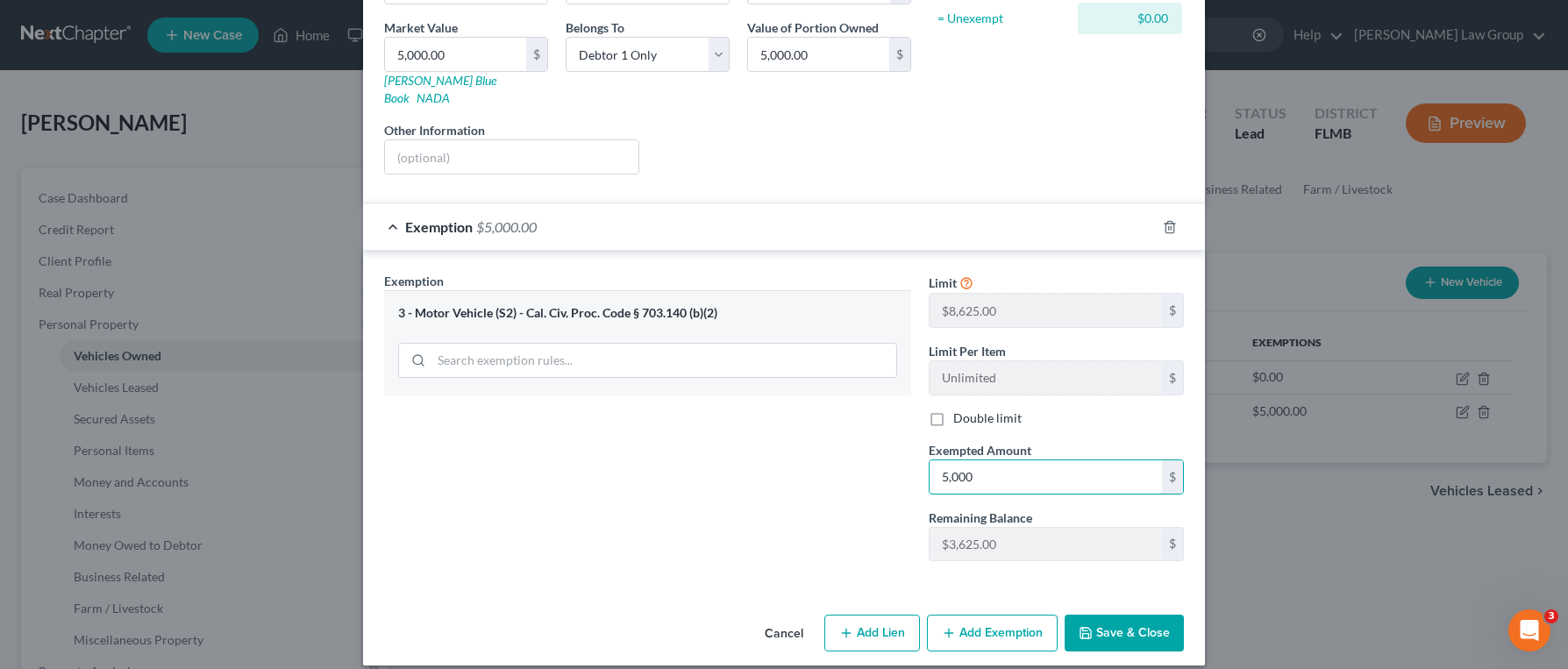
type input "5,000"
drag, startPoint x: 1110, startPoint y: 613, endPoint x: 1100, endPoint y: 596, distance: 19.7
click at [1110, 615] on button "Save & Close" at bounding box center [1124, 633] width 119 height 37
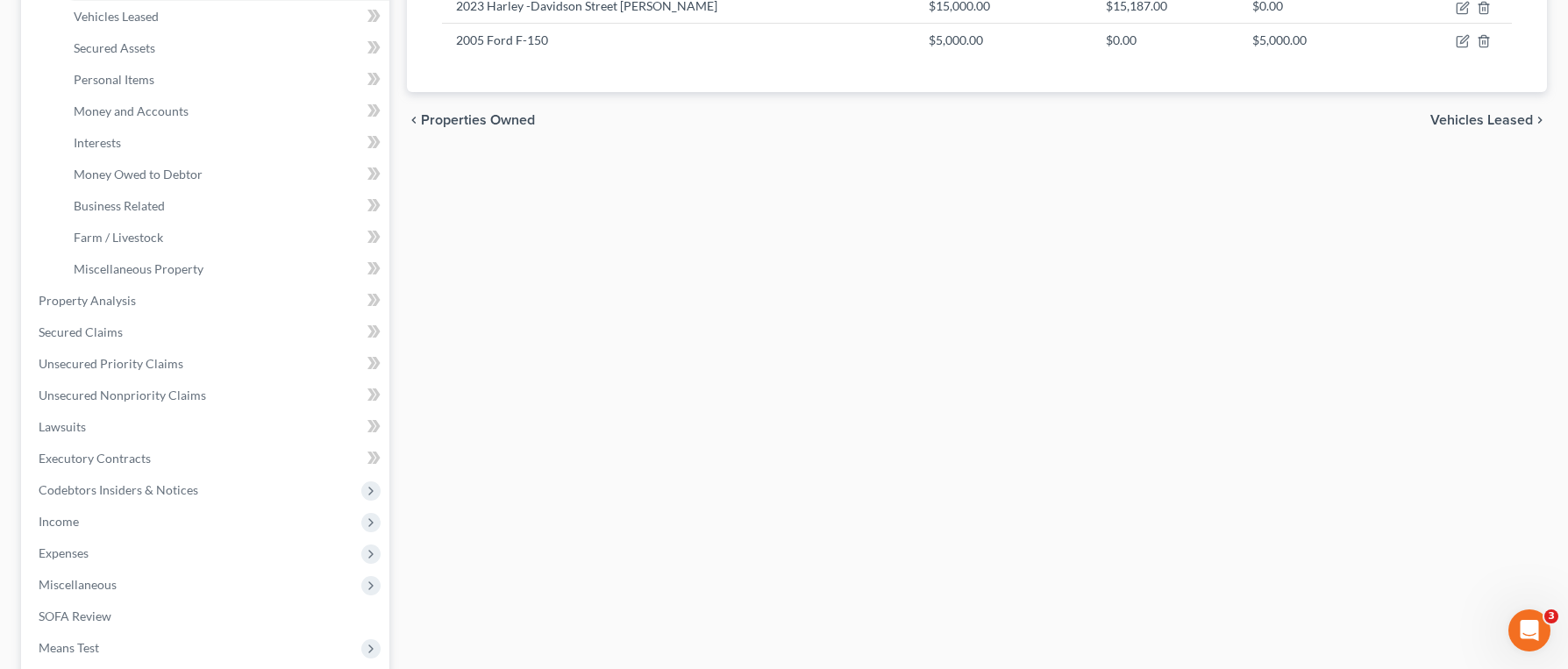
scroll to position [572, 0]
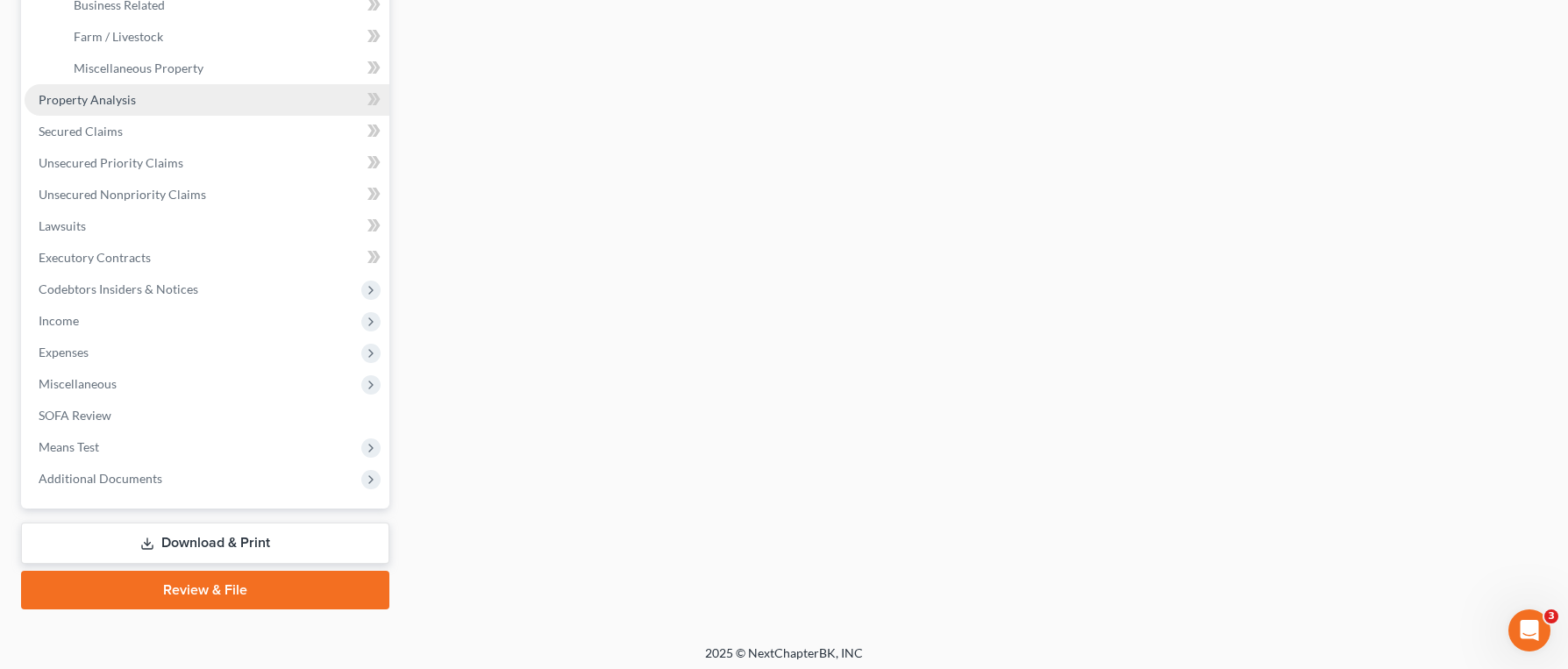
click at [185, 101] on link "Property Analysis" at bounding box center [207, 100] width 365 height 32
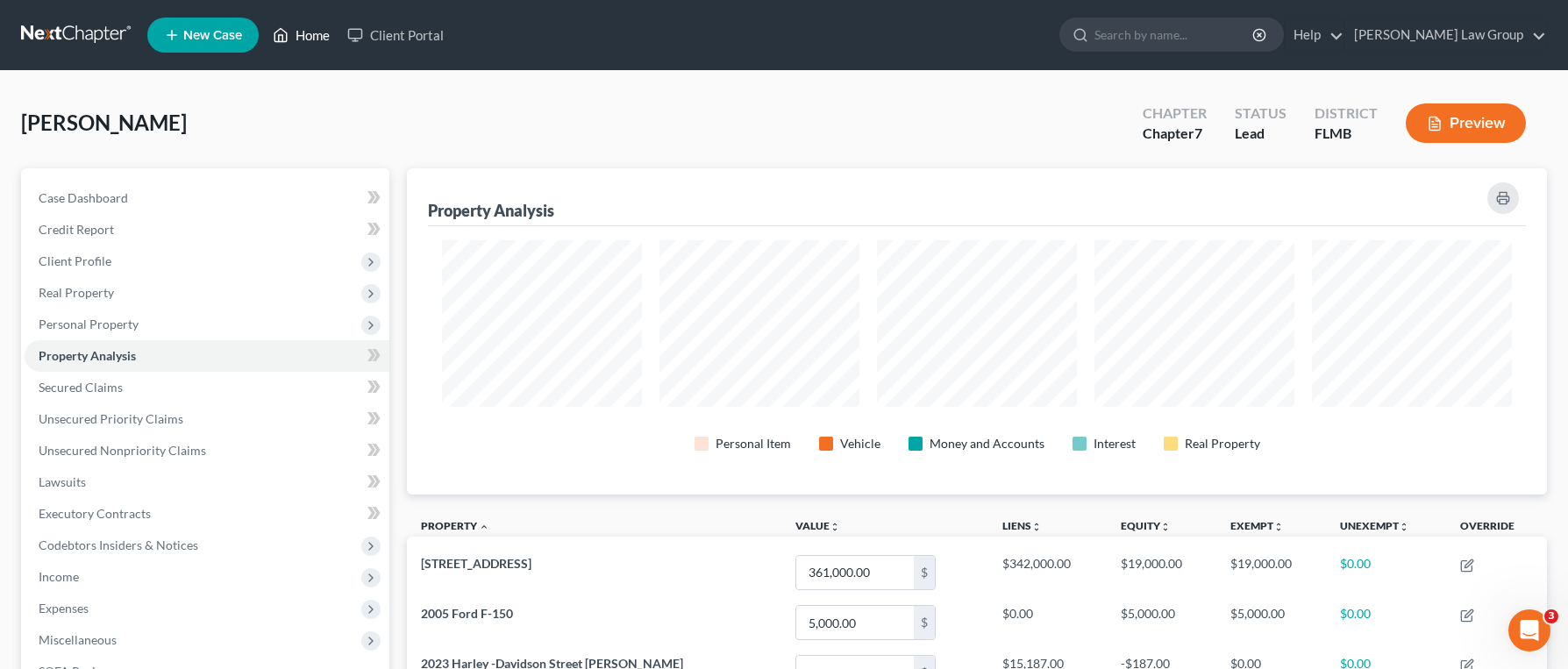
click at [312, 38] on link "Home" at bounding box center [301, 35] width 75 height 32
